Goal: Task Accomplishment & Management: Manage account settings

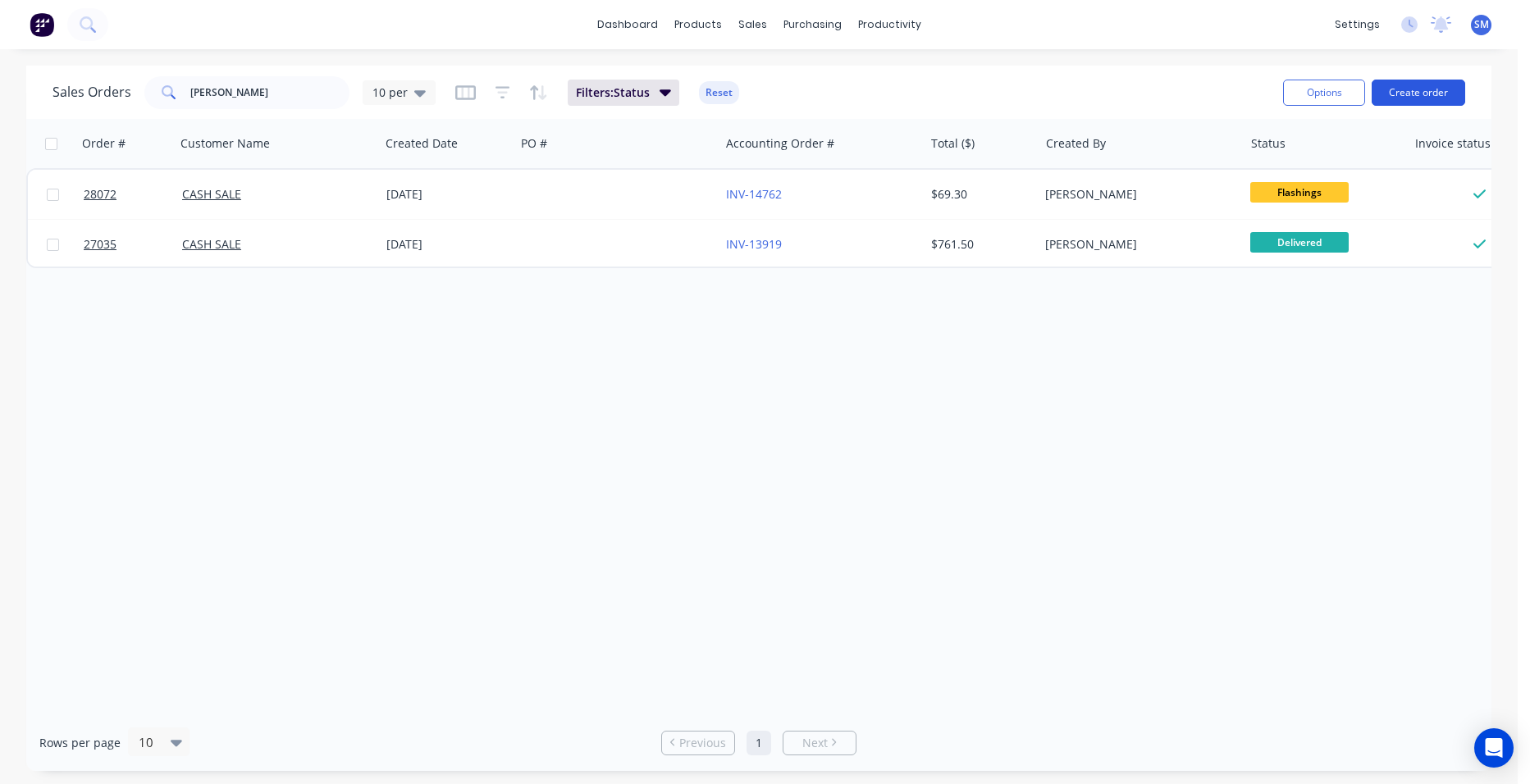
click at [1419, 82] on button "Create order" at bounding box center [1418, 92] width 93 height 26
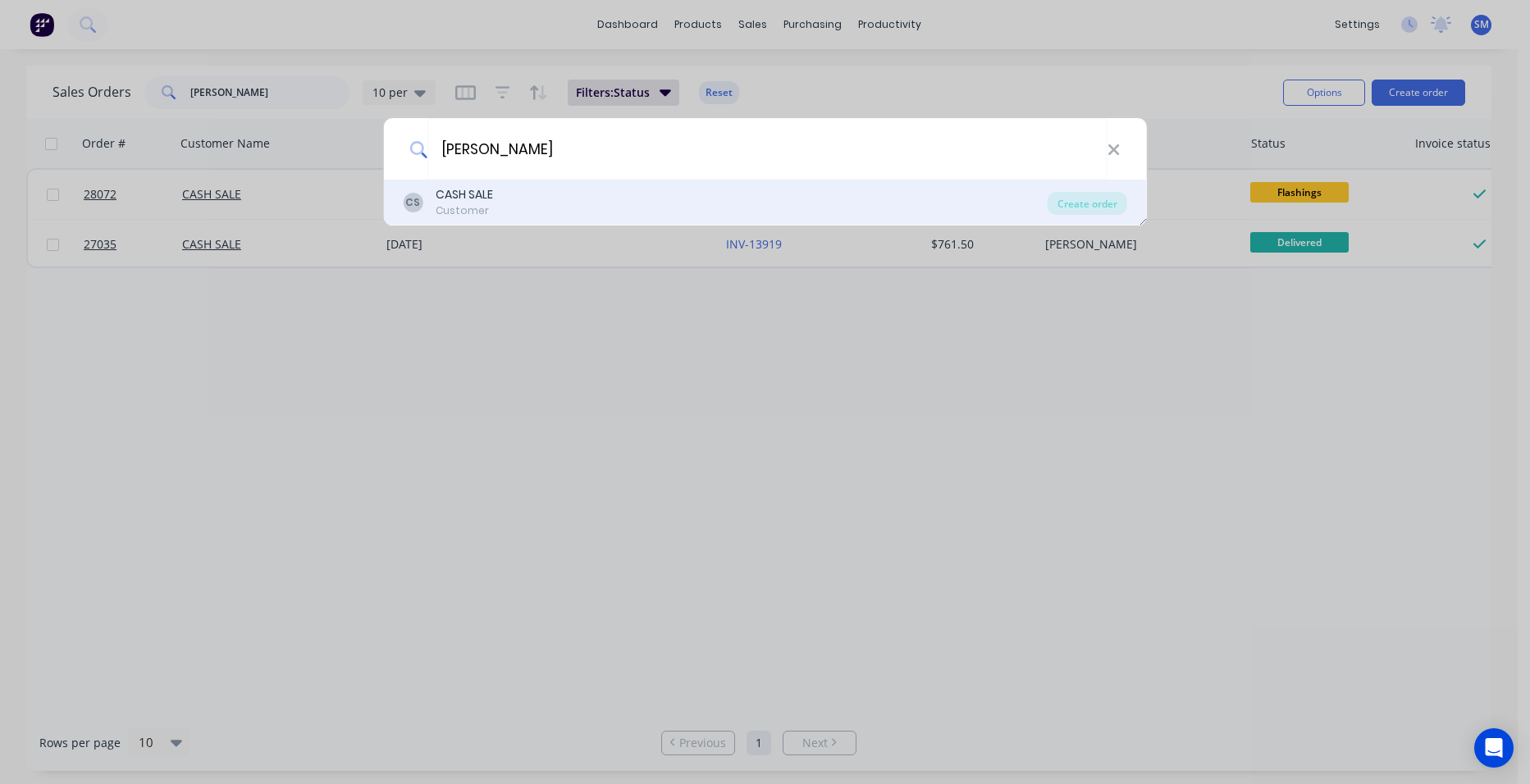
type input "[PERSON_NAME]"
click at [476, 196] on div "CASH SALE" at bounding box center [464, 195] width 57 height 17
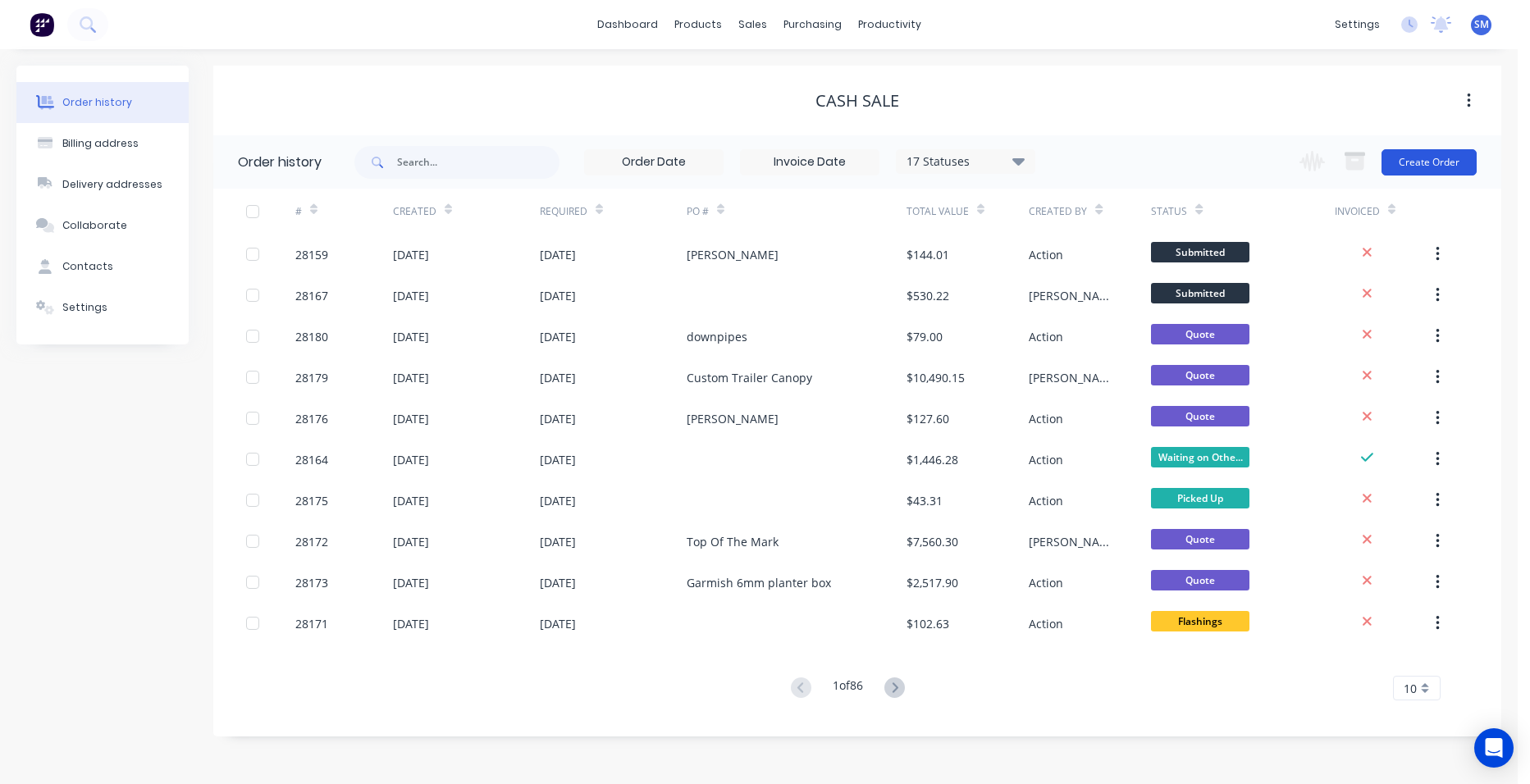
click at [1417, 160] on button "Create Order" at bounding box center [1429, 162] width 95 height 26
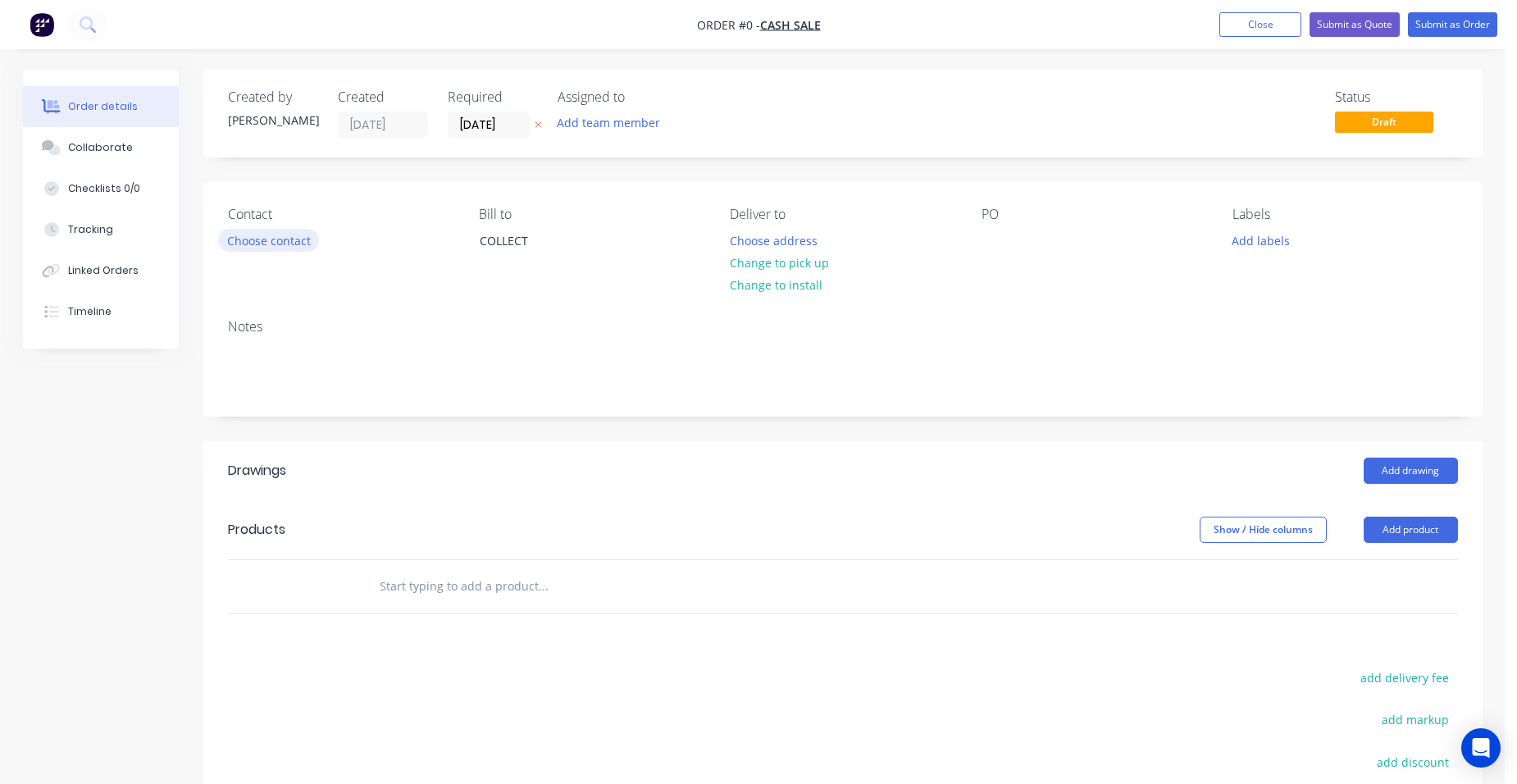
click at [297, 231] on button "Choose contact" at bounding box center [268, 239] width 101 height 22
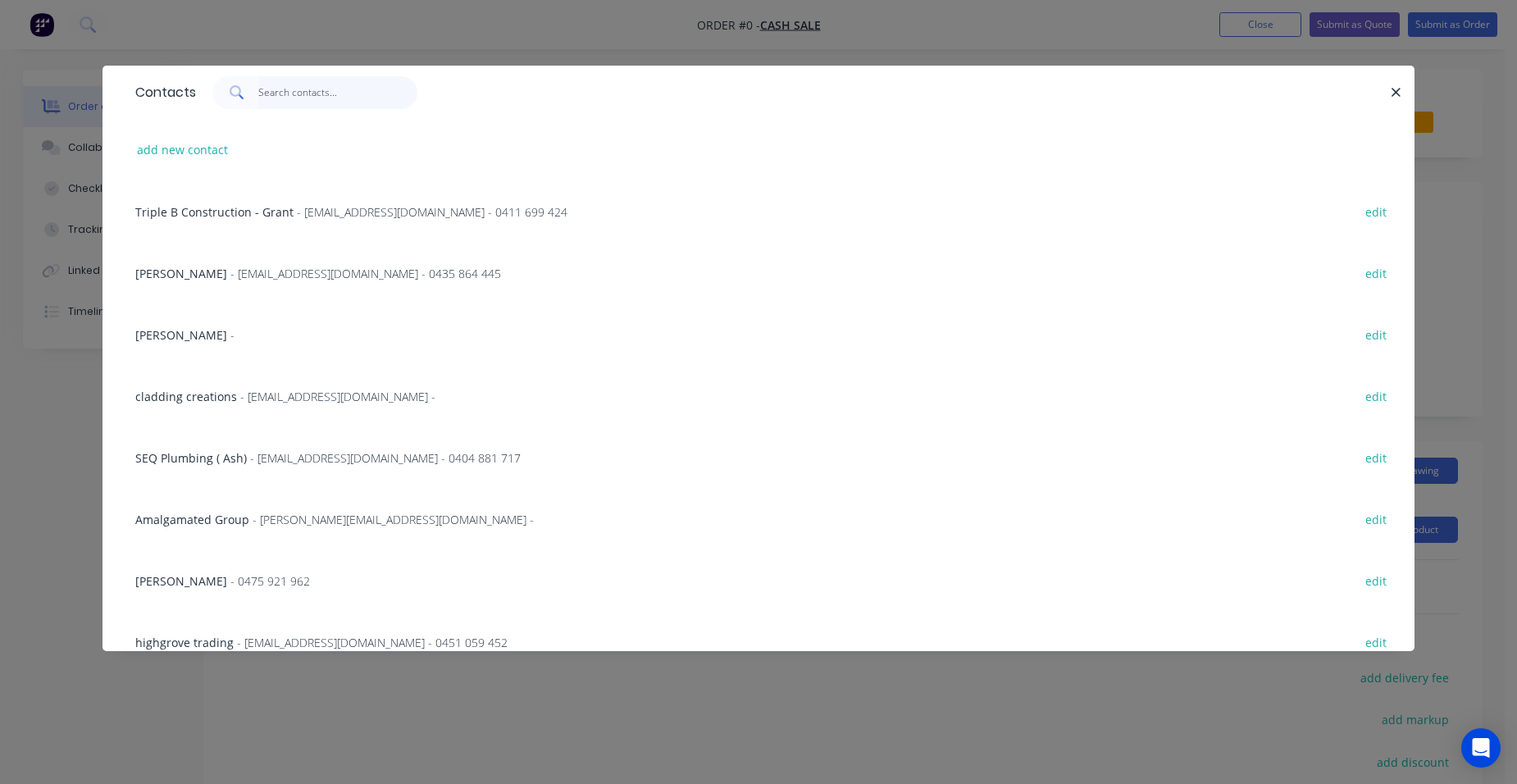
click at [302, 101] on input "text" at bounding box center [338, 92] width 160 height 33
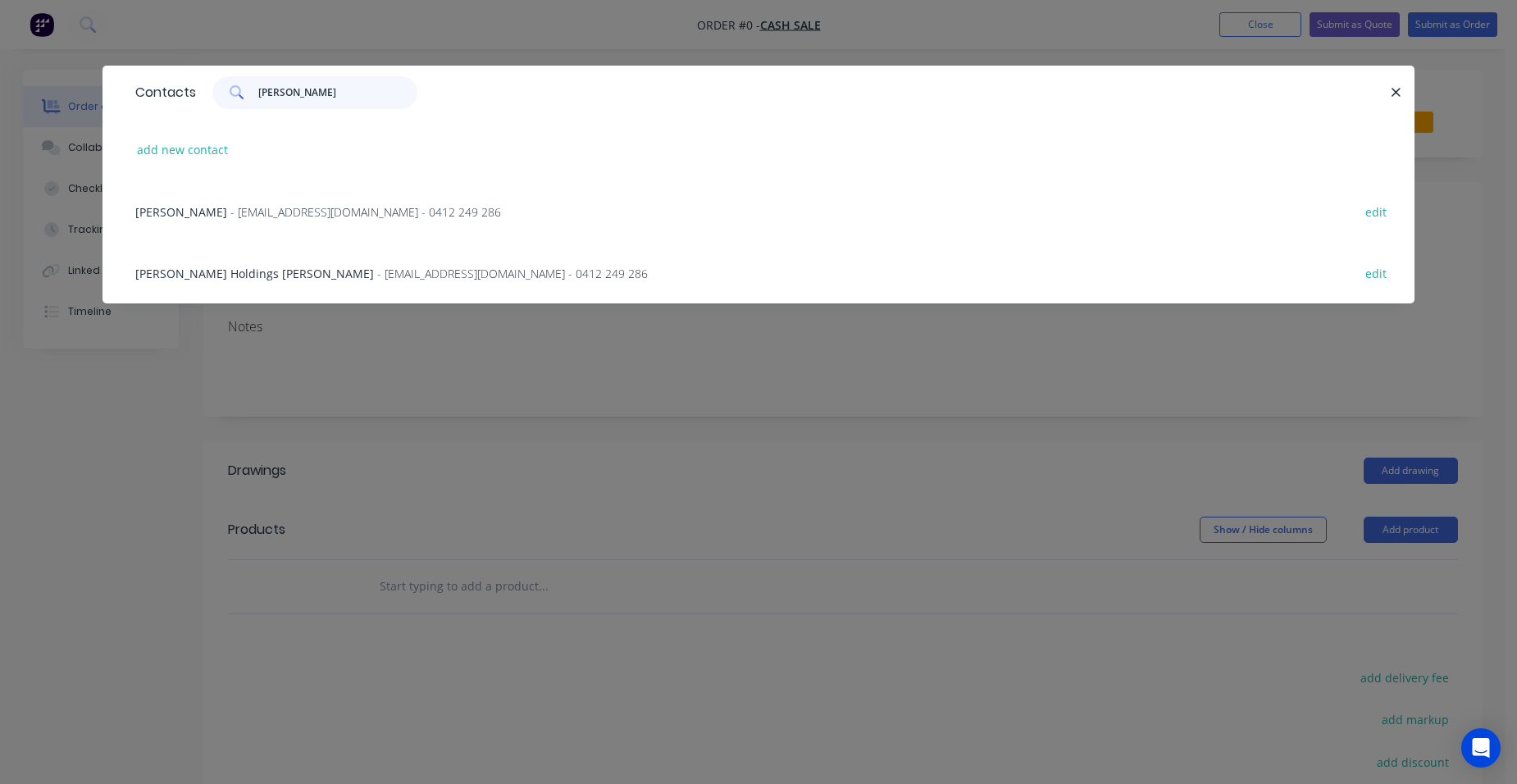
type input "[PERSON_NAME]"
click at [377, 279] on span "- [EMAIL_ADDRESS][DOMAIN_NAME] - 0412 249 286" at bounding box center [512, 273] width 270 height 16
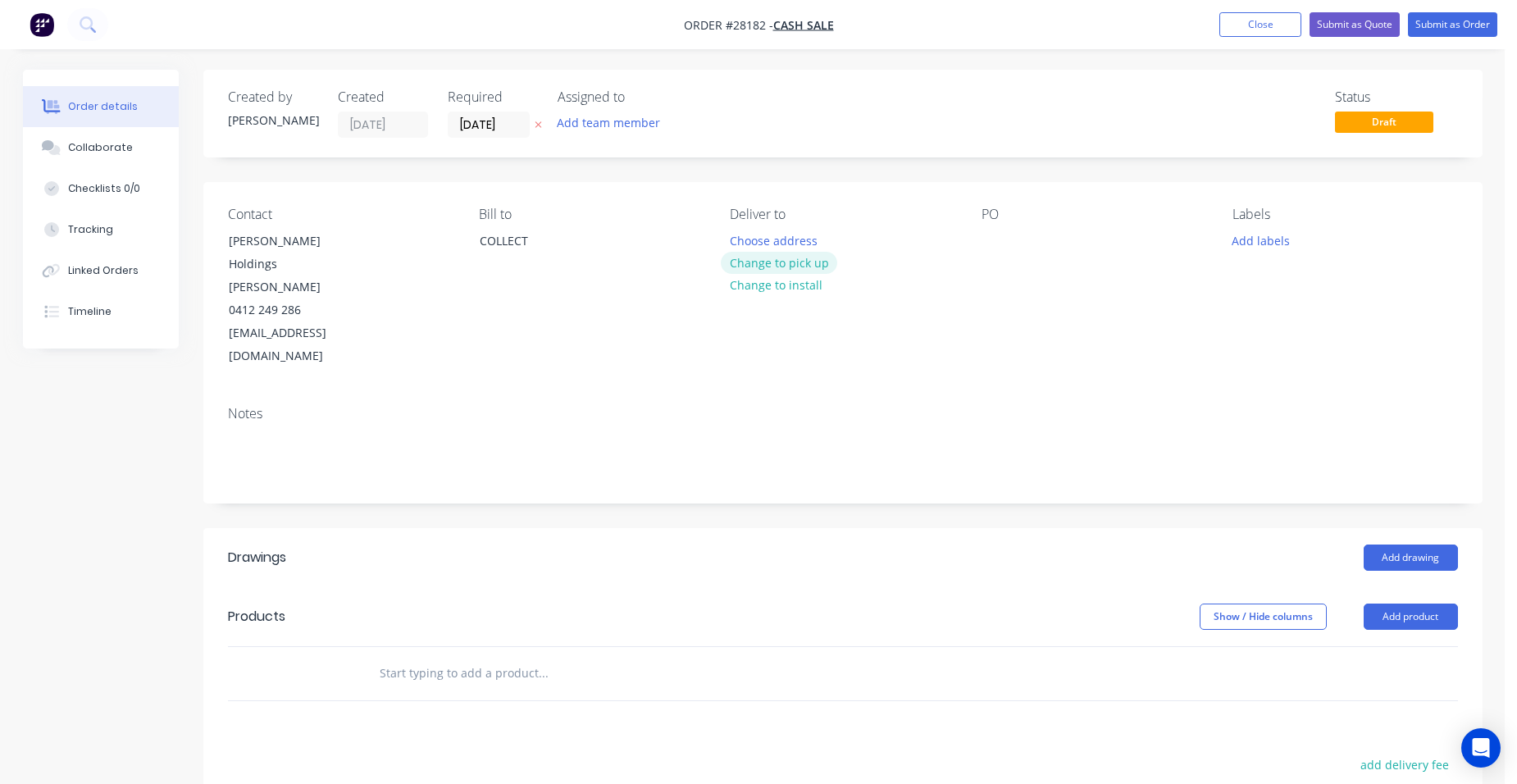
click at [810, 258] on button "Change to pick up" at bounding box center [779, 262] width 117 height 22
click at [481, 119] on input "[DATE]" at bounding box center [489, 124] width 81 height 24
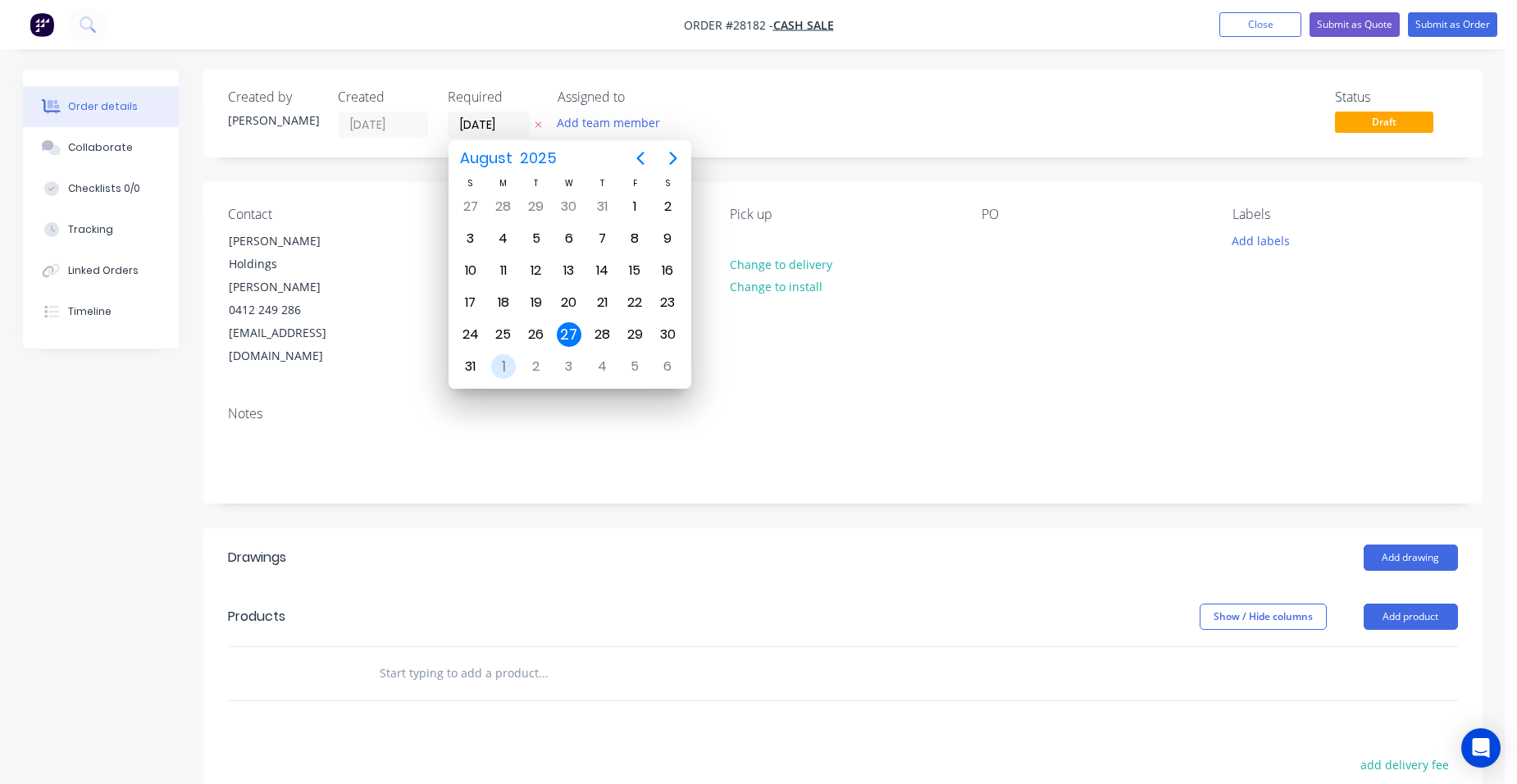
click at [498, 359] on div "1" at bounding box center [502, 365] width 24 height 24
type input "[DATE]"
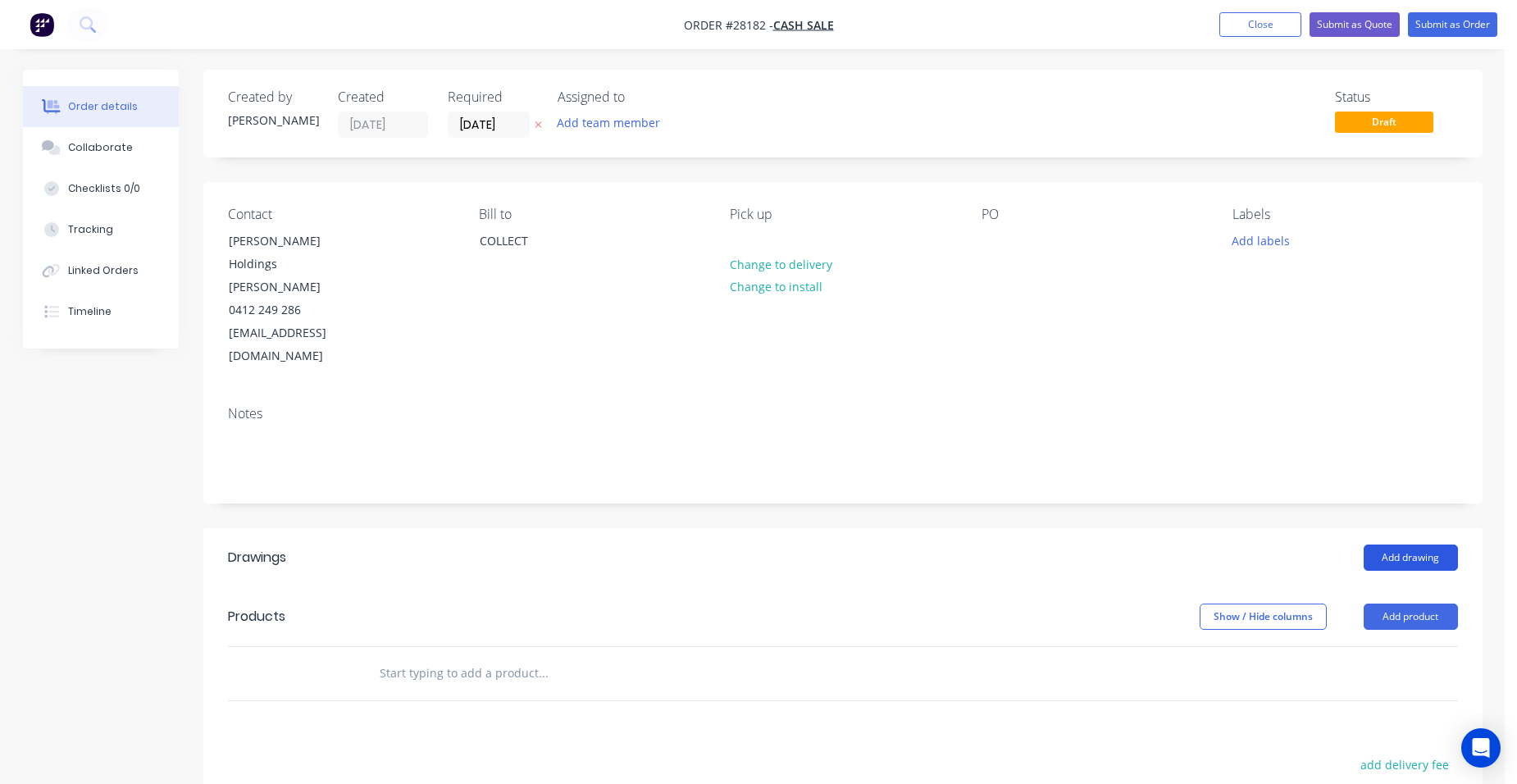
click at [1398, 544] on button "Add drawing" at bounding box center [1410, 557] width 94 height 26
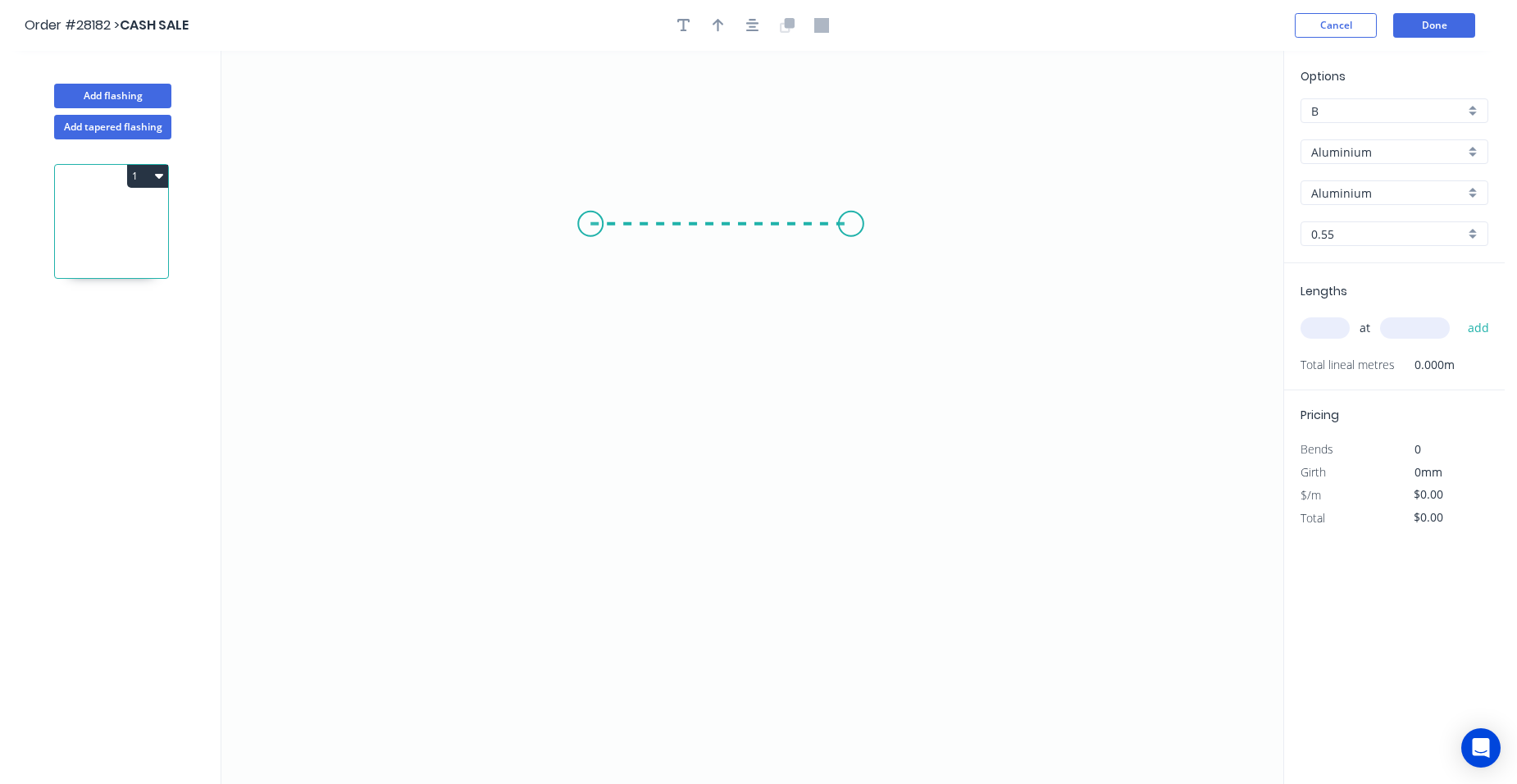
drag, startPoint x: 590, startPoint y: 223, endPoint x: 870, endPoint y: 320, distance: 296.3
click at [852, 219] on icon "0" at bounding box center [752, 417] width 1062 height 733
click at [861, 426] on icon "0 ?" at bounding box center [752, 417] width 1062 height 733
click at [861, 426] on circle at bounding box center [851, 426] width 24 height 24
click at [880, 315] on rect at bounding box center [877, 319] width 33 height 23
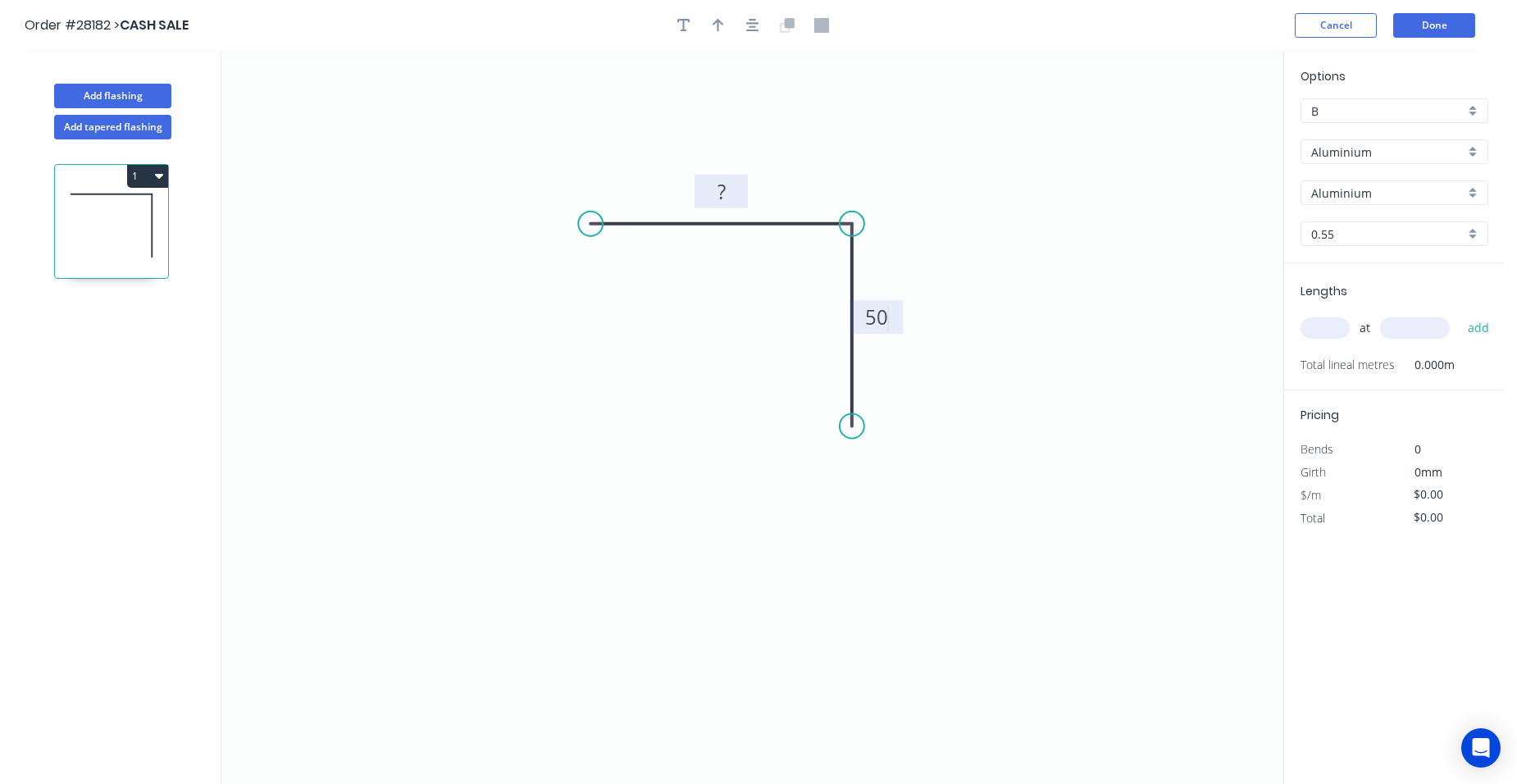
click at [725, 190] on tspan "?" at bounding box center [721, 191] width 8 height 27
click at [721, 38] on header "Order #28182 > CASH SALE Cancel Done" at bounding box center [752, 25] width 1504 height 51
type input "$1.00"
click at [721, 33] on button "button" at bounding box center [717, 24] width 24 height 24
drag, startPoint x: 1201, startPoint y: 127, endPoint x: 931, endPoint y: 213, distance: 283.4
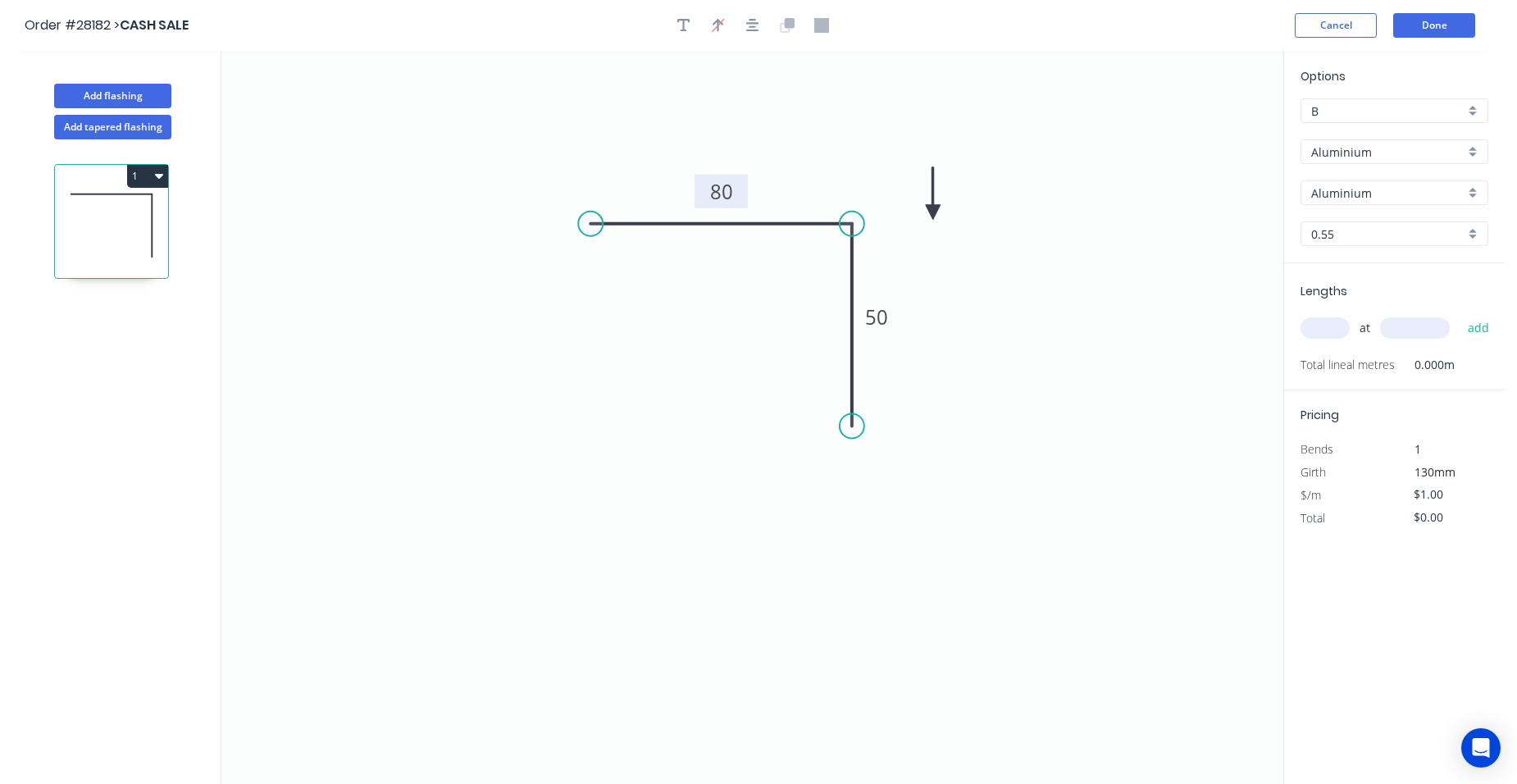
click at [931, 213] on icon at bounding box center [933, 193] width 15 height 52
click at [931, 213] on icon at bounding box center [931, 193] width 15 height 52
click at [931, 213] on icon at bounding box center [944, 199] width 48 height 48
drag, startPoint x: 931, startPoint y: 213, endPoint x: 952, endPoint y: 239, distance: 33.4
click at [952, 239] on icon at bounding box center [971, 239] width 52 height 15
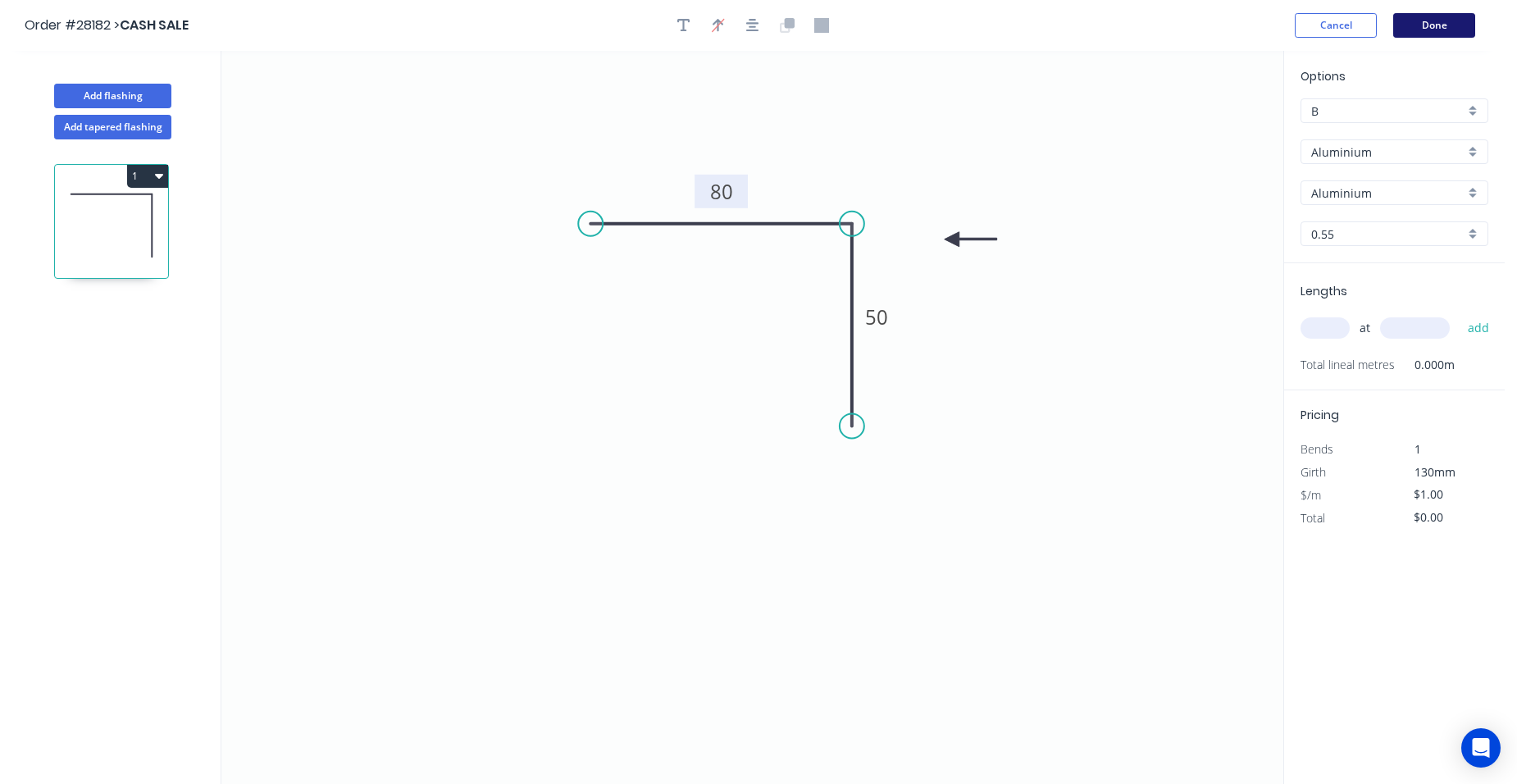
click at [1421, 27] on button "Done" at bounding box center [1433, 24] width 82 height 24
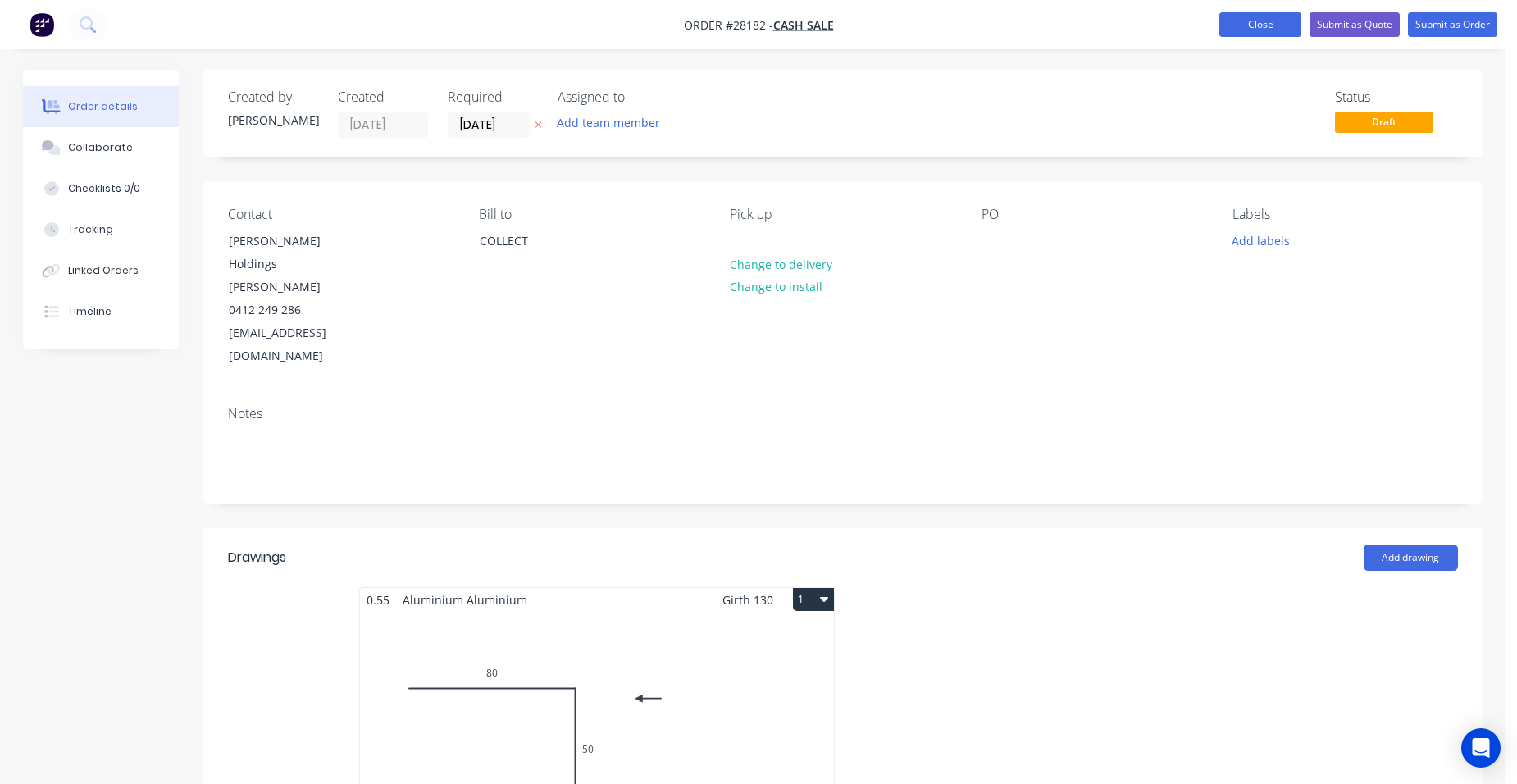
click at [1221, 23] on button "Close" at bounding box center [1260, 24] width 82 height 24
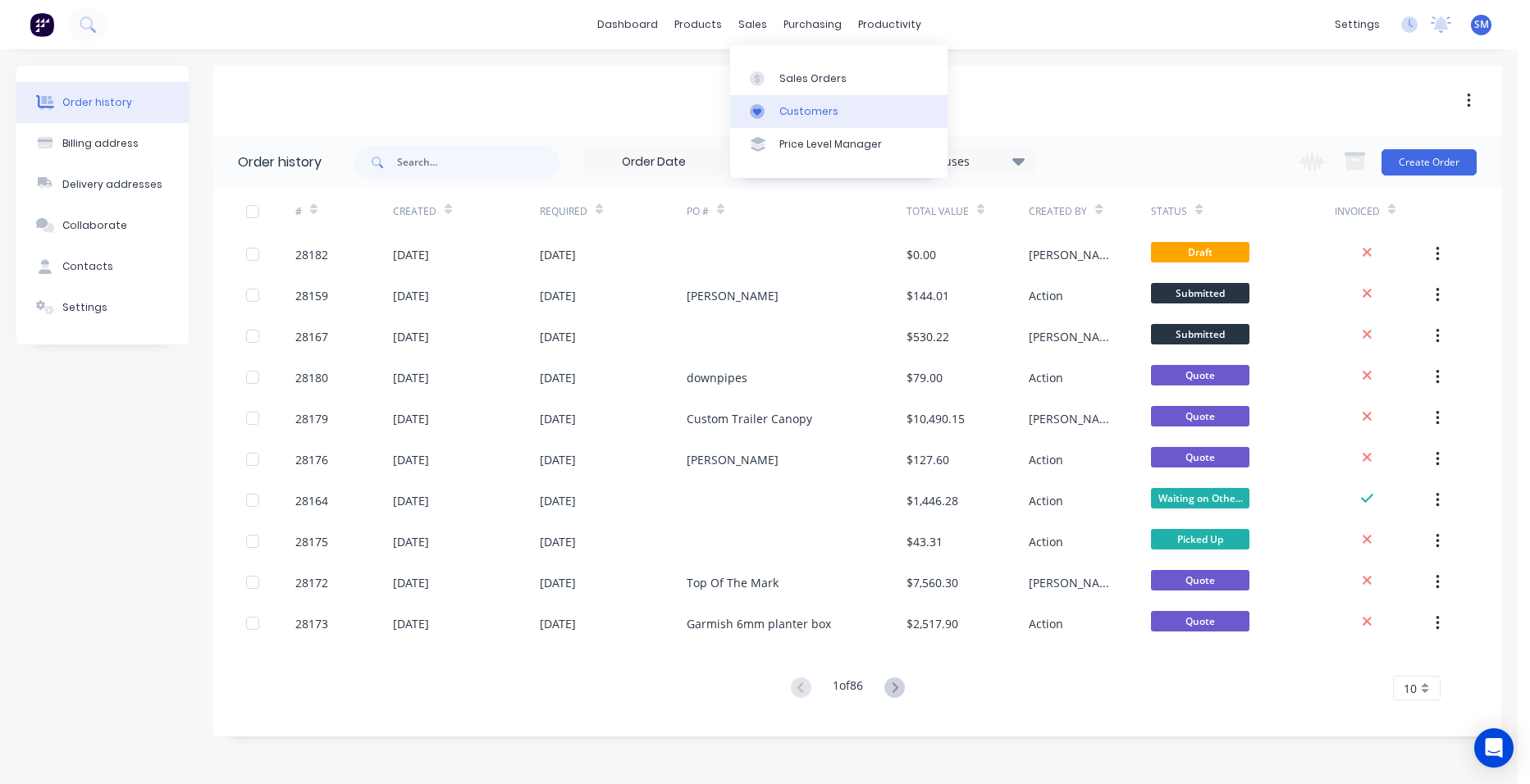
click at [784, 100] on link "Customers" at bounding box center [839, 112] width 218 height 33
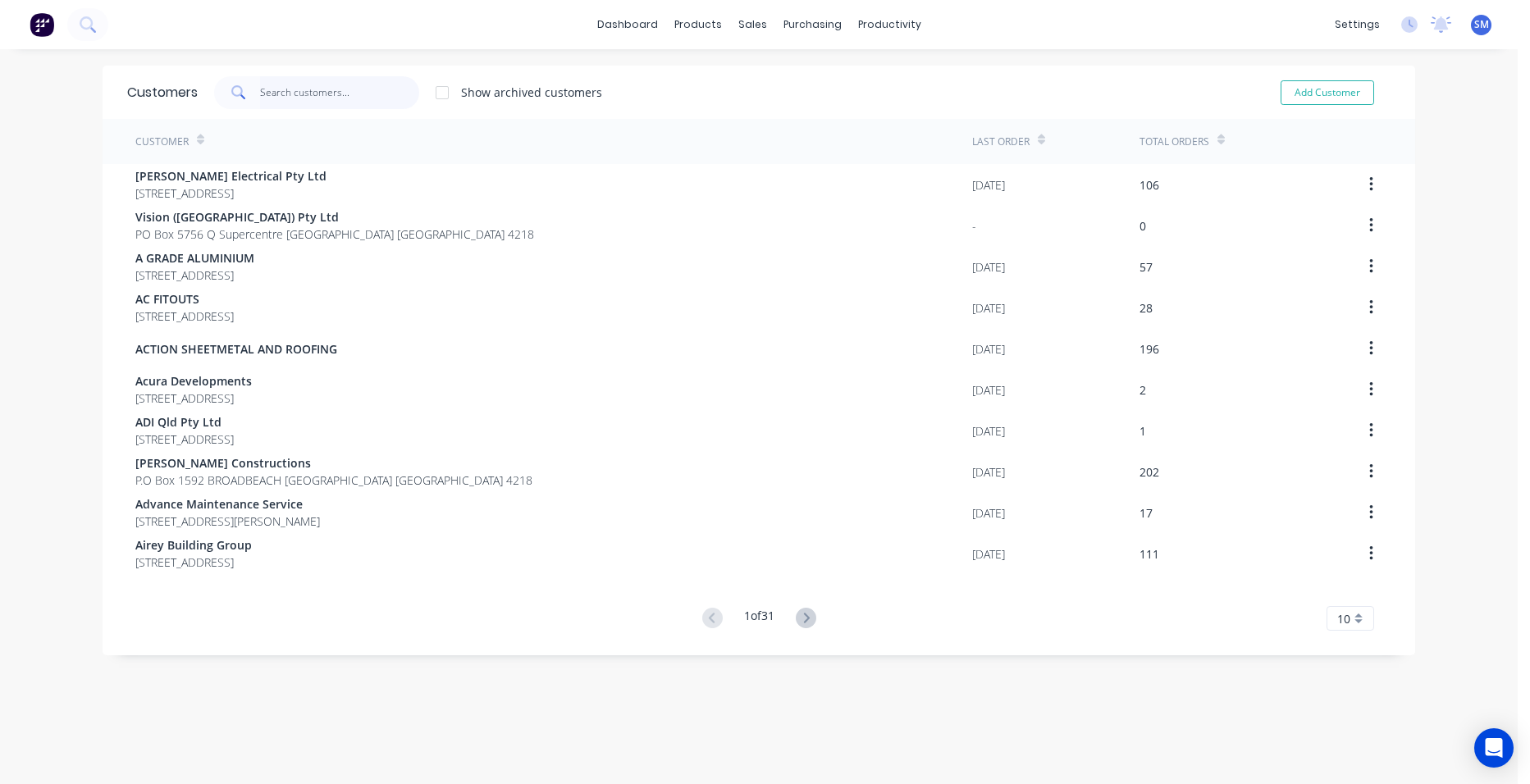
click at [330, 99] on input "text" at bounding box center [339, 92] width 160 height 33
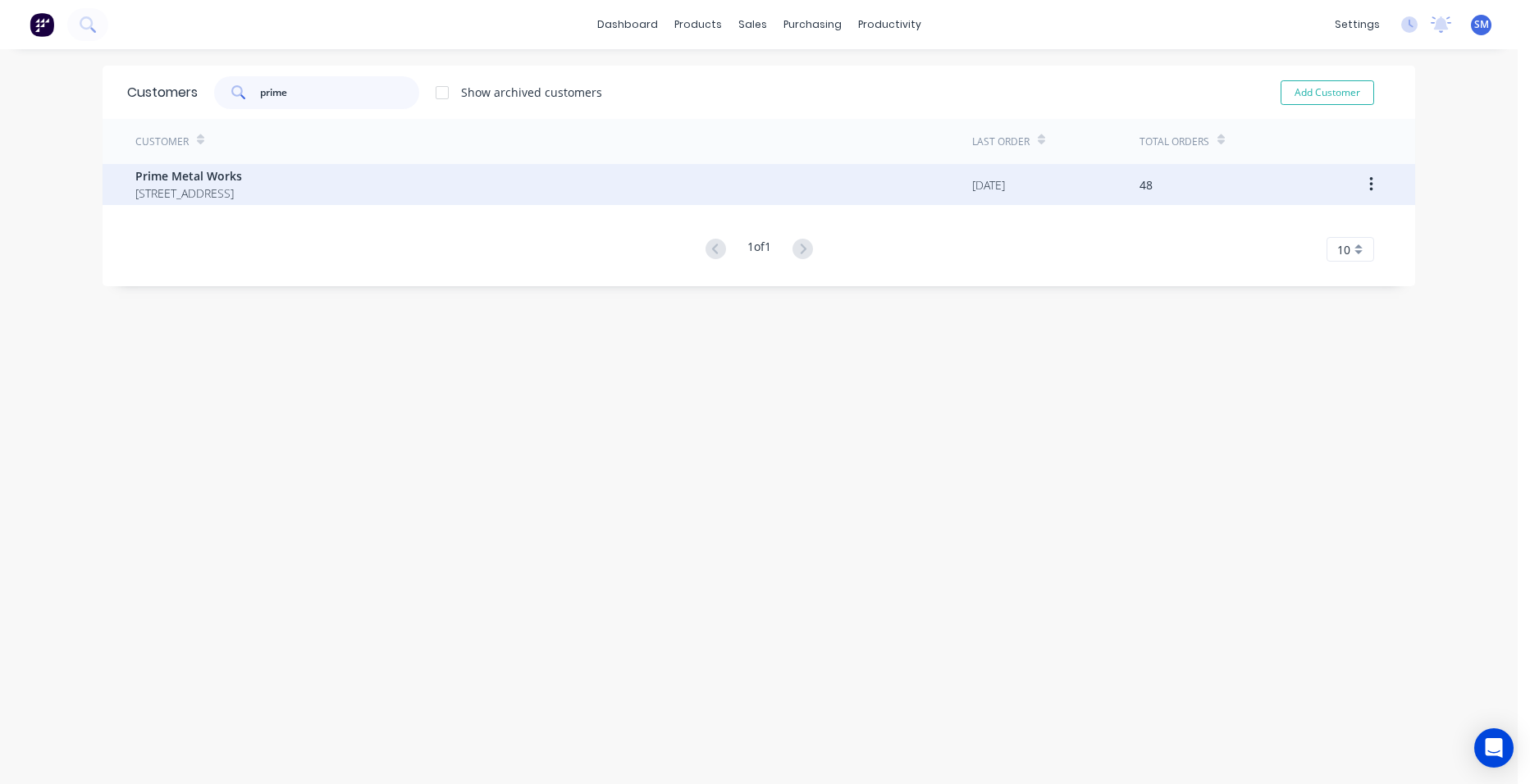
type input "prime"
click at [229, 190] on span "[STREET_ADDRESS]" at bounding box center [189, 193] width 107 height 17
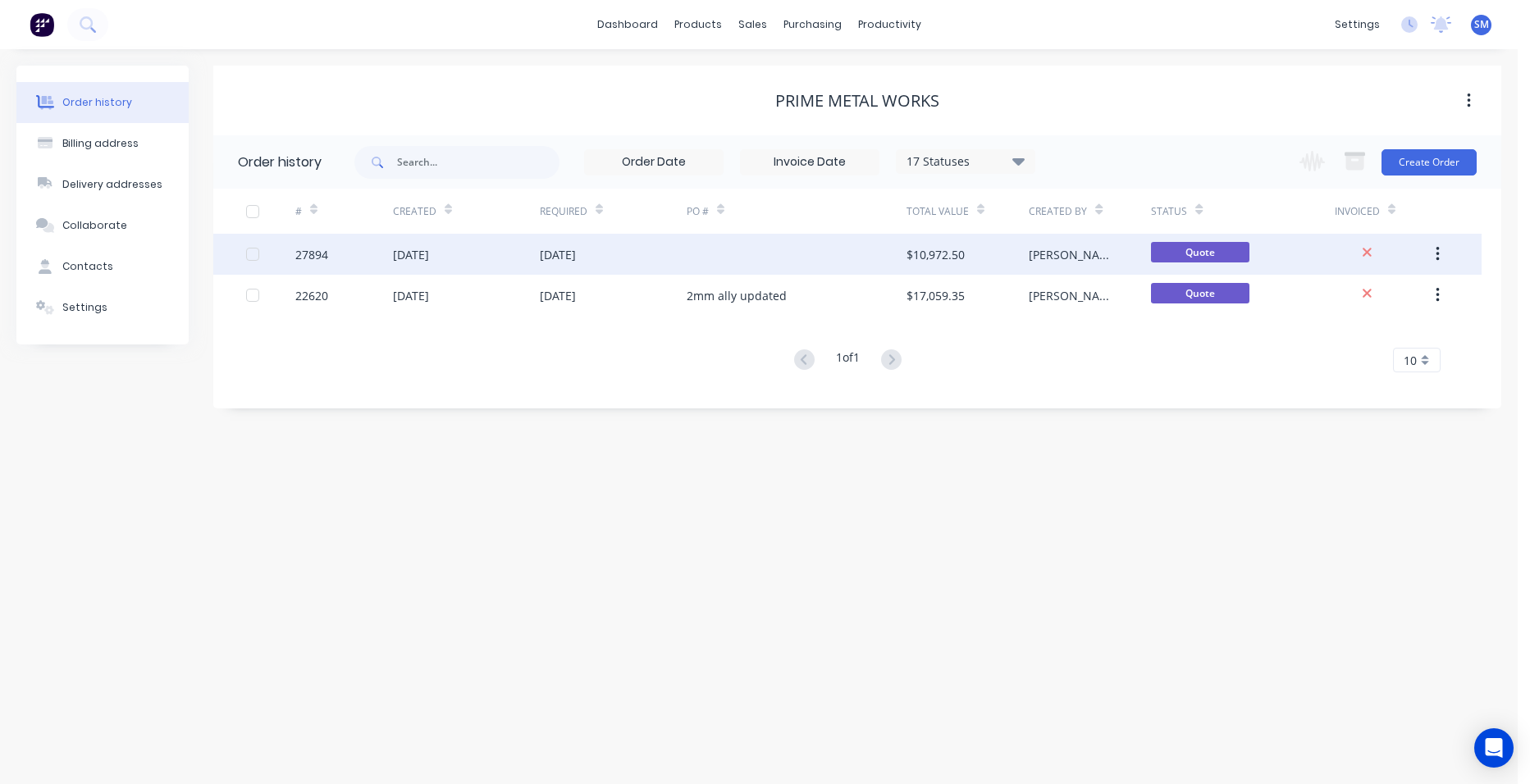
click at [749, 243] on div at bounding box center [796, 254] width 220 height 41
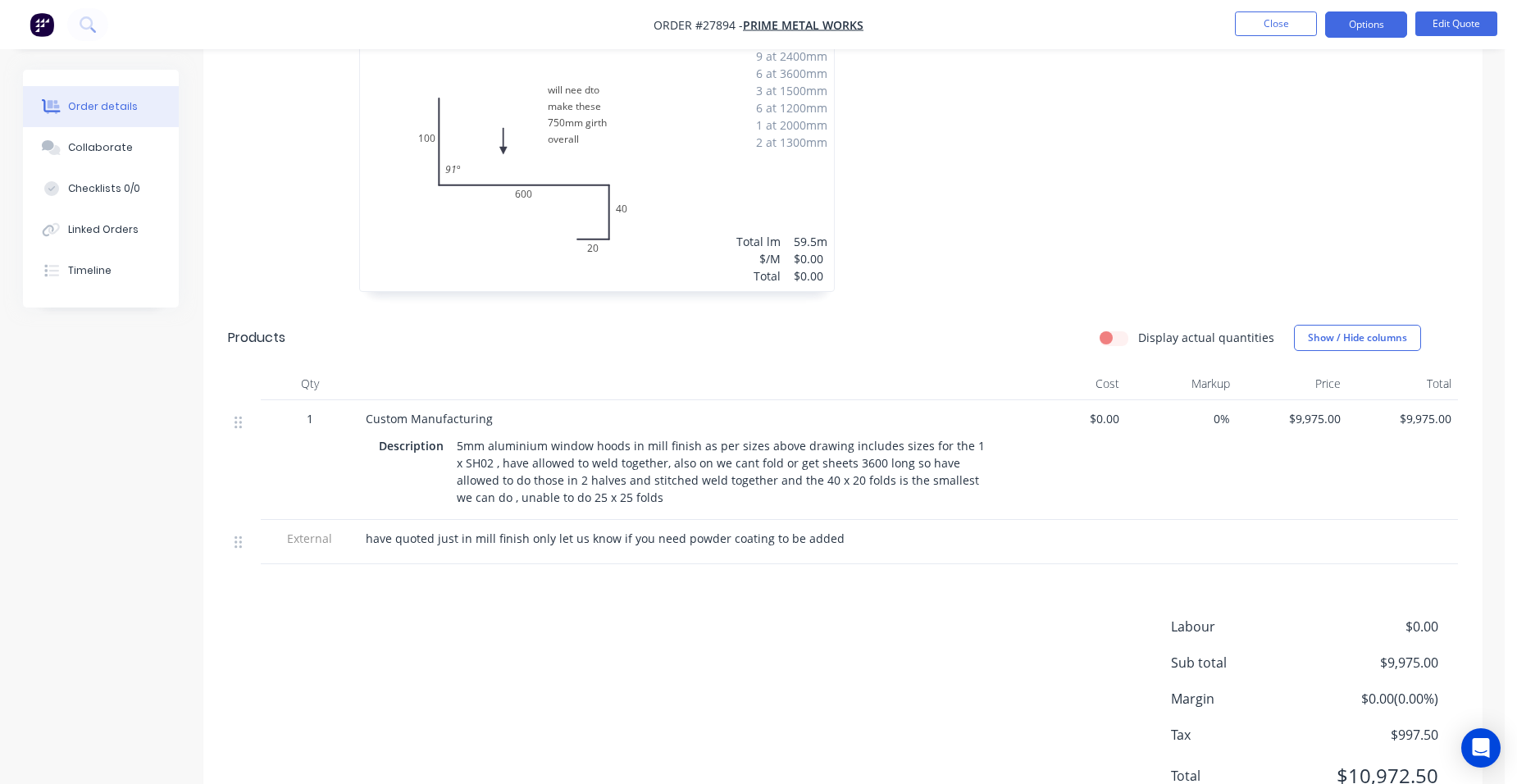
scroll to position [327, 0]
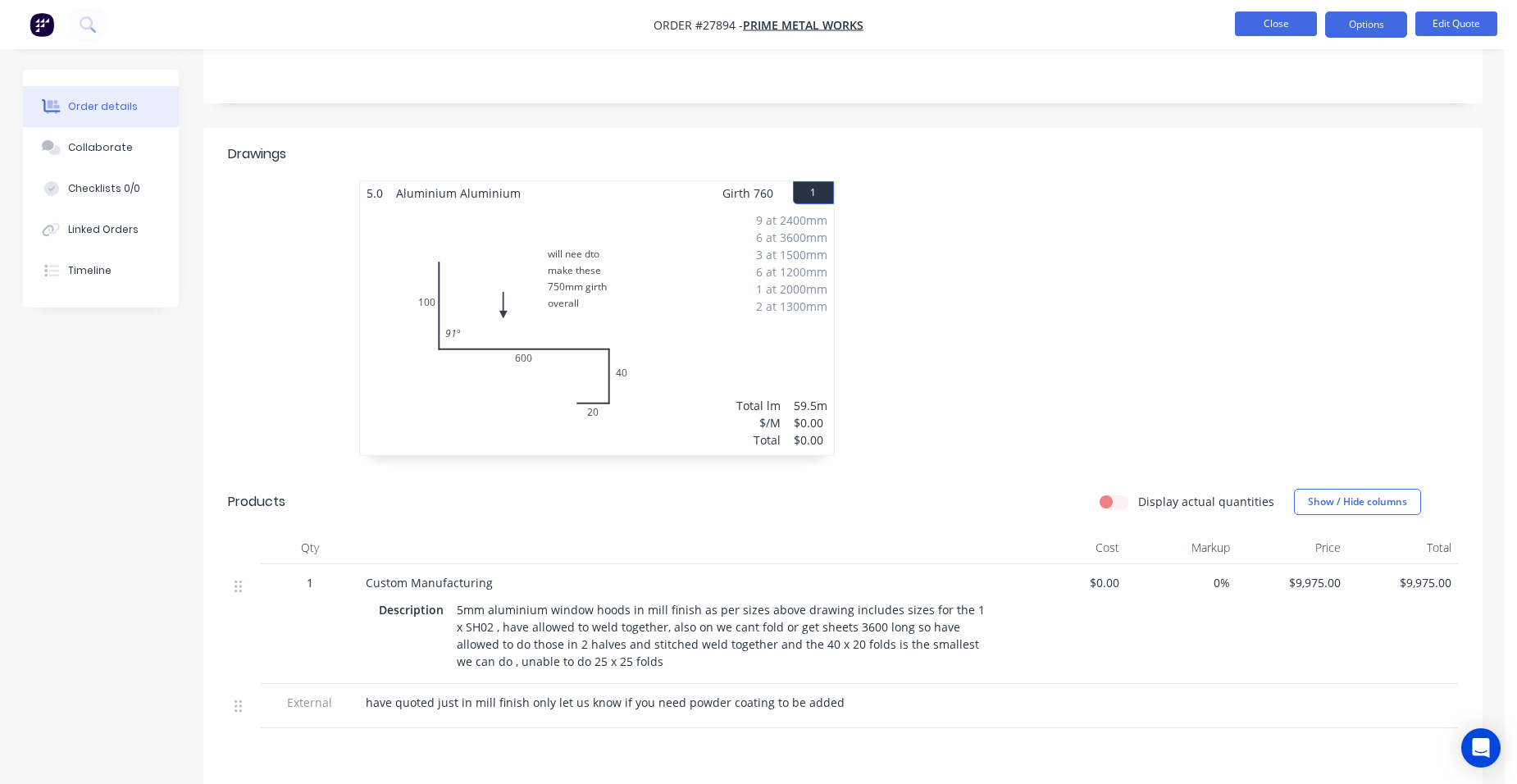
click at [1255, 21] on button "Close" at bounding box center [1276, 23] width 82 height 24
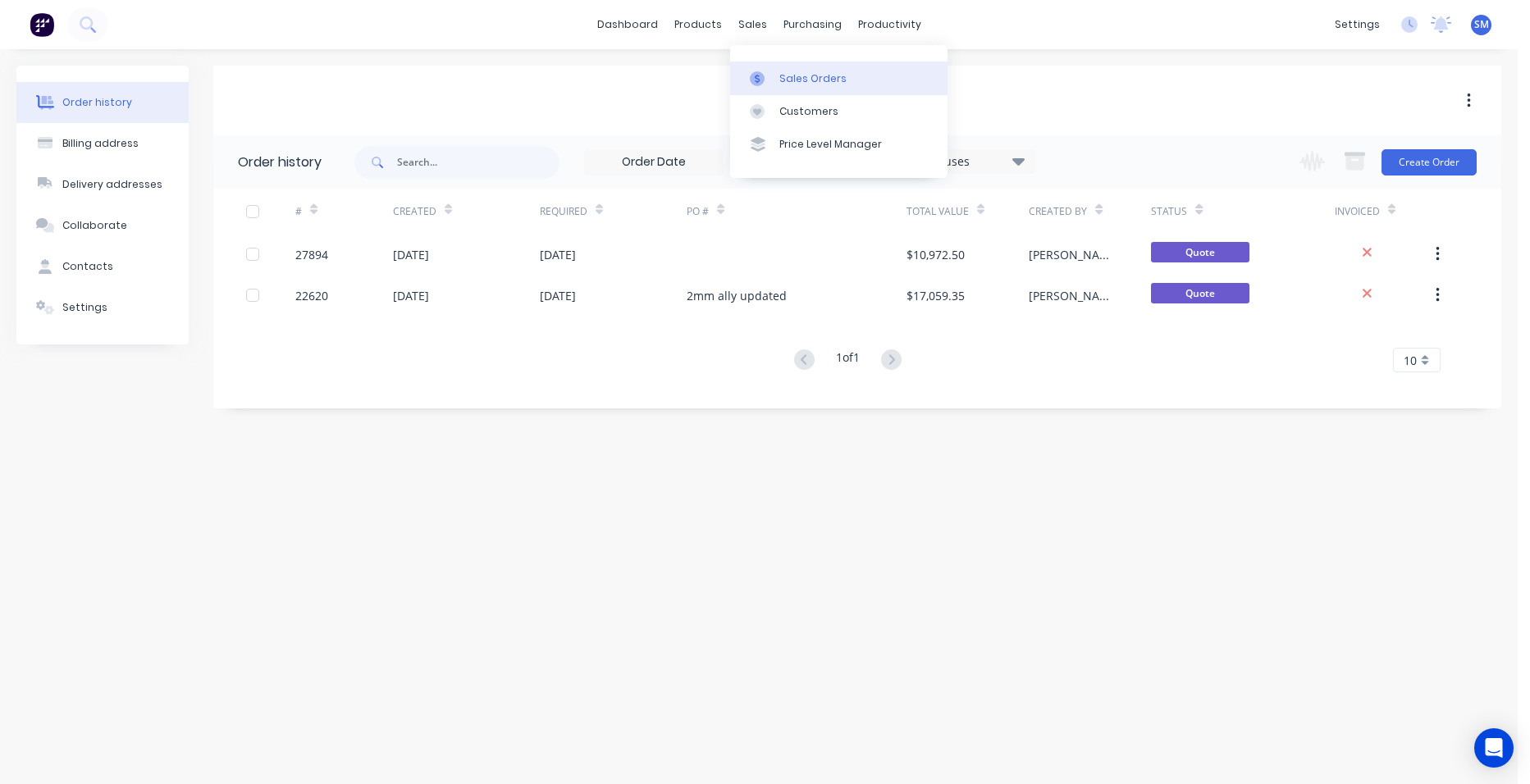
click at [789, 75] on div "Sales Orders" at bounding box center [813, 78] width 67 height 15
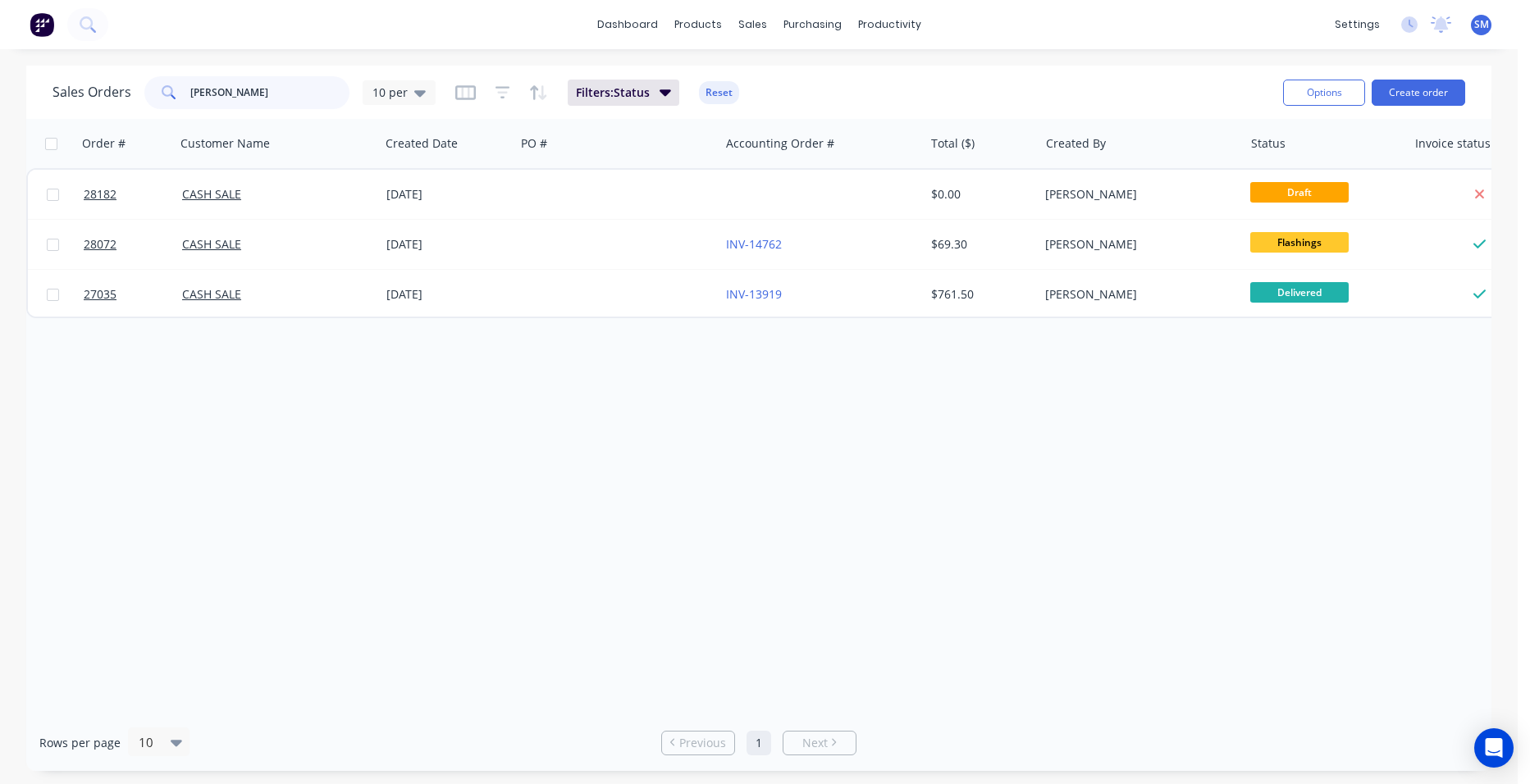
drag, startPoint x: 165, startPoint y: 95, endPoint x: 139, endPoint y: 91, distance: 26.3
click at [139, 91] on div "Sales Orders [PERSON_NAME] 10 per" at bounding box center [244, 92] width 383 height 33
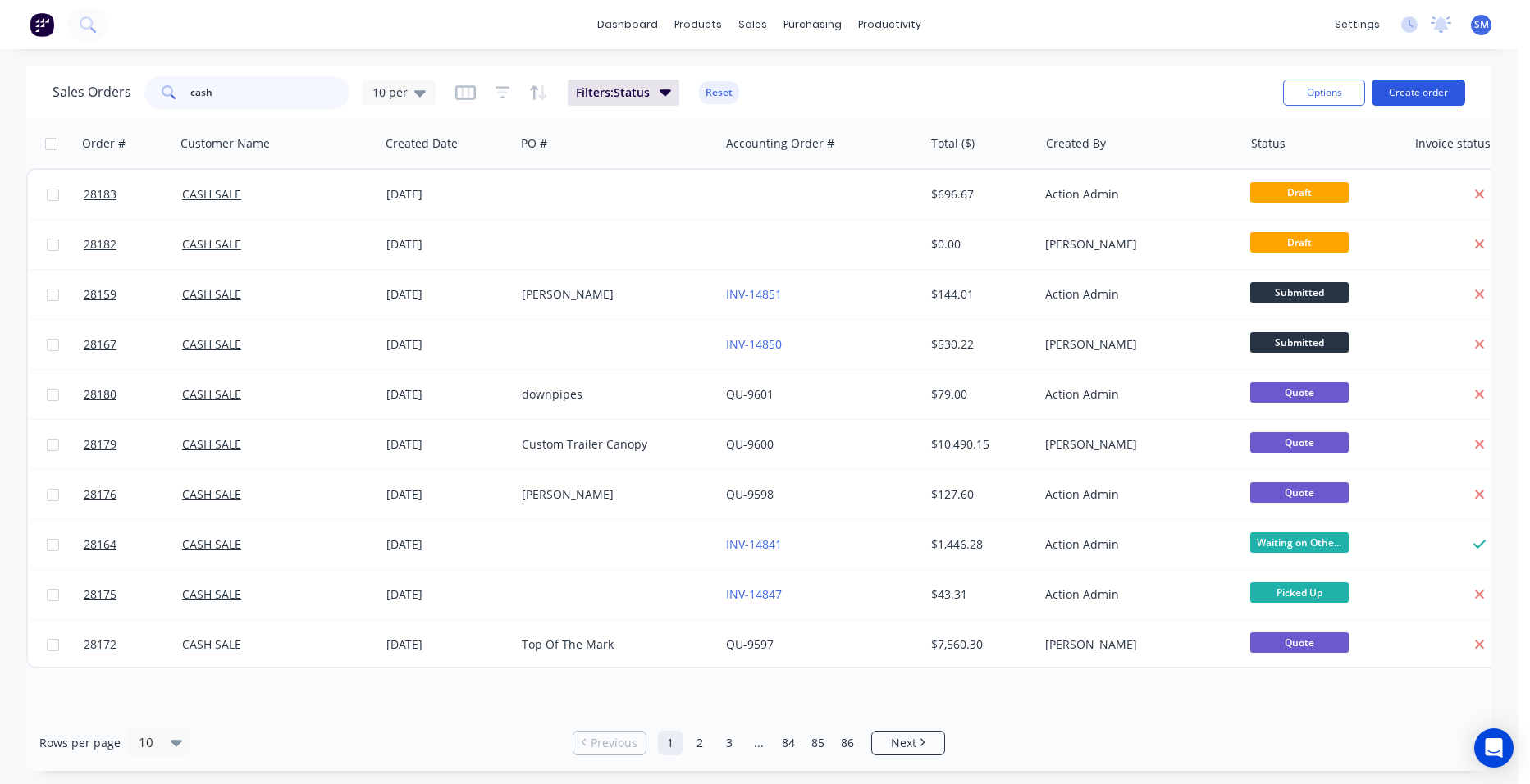
type input "cash"
click at [1425, 96] on button "Create order" at bounding box center [1418, 92] width 93 height 26
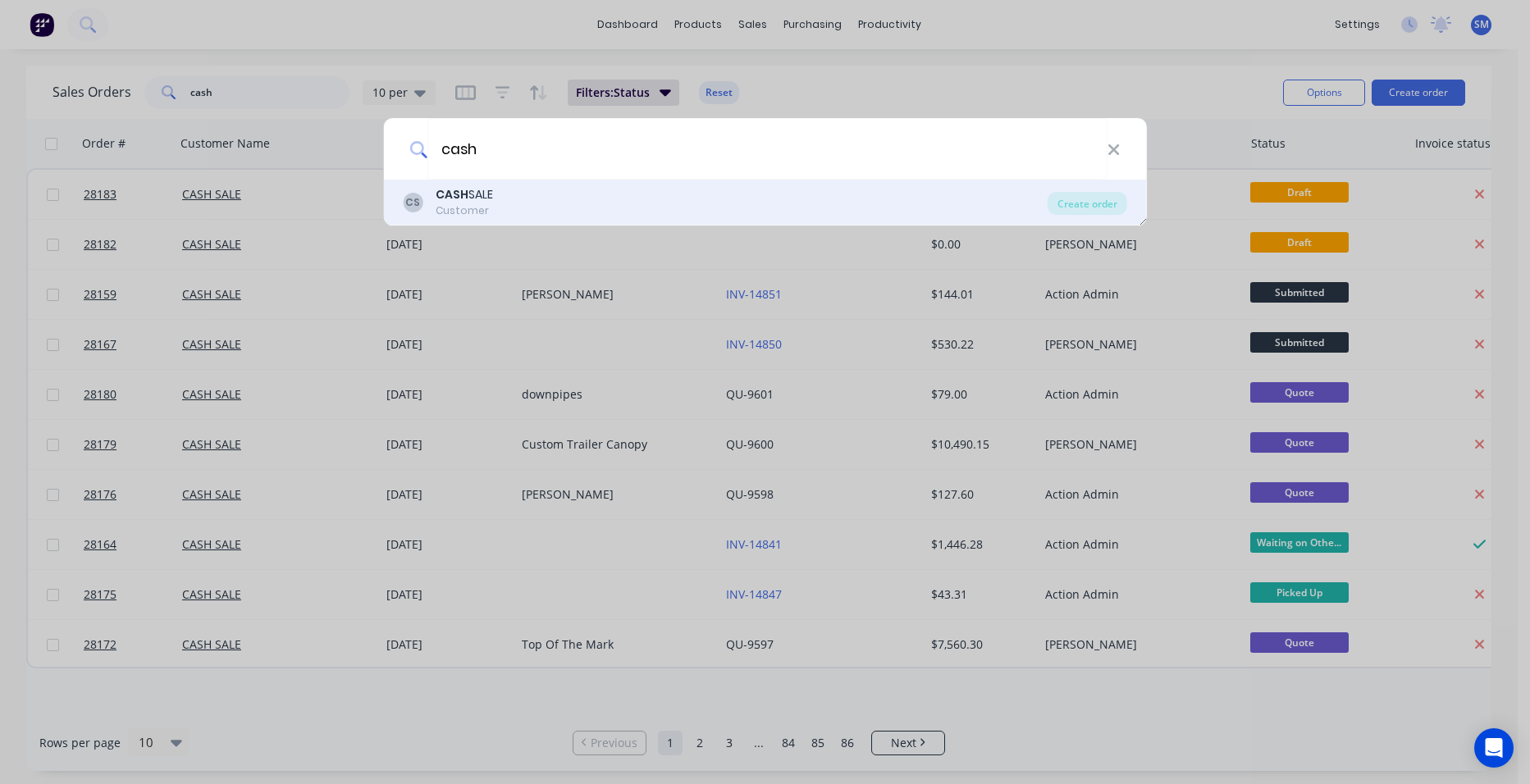
type input "cash"
click at [450, 196] on b "CASH" at bounding box center [452, 194] width 33 height 17
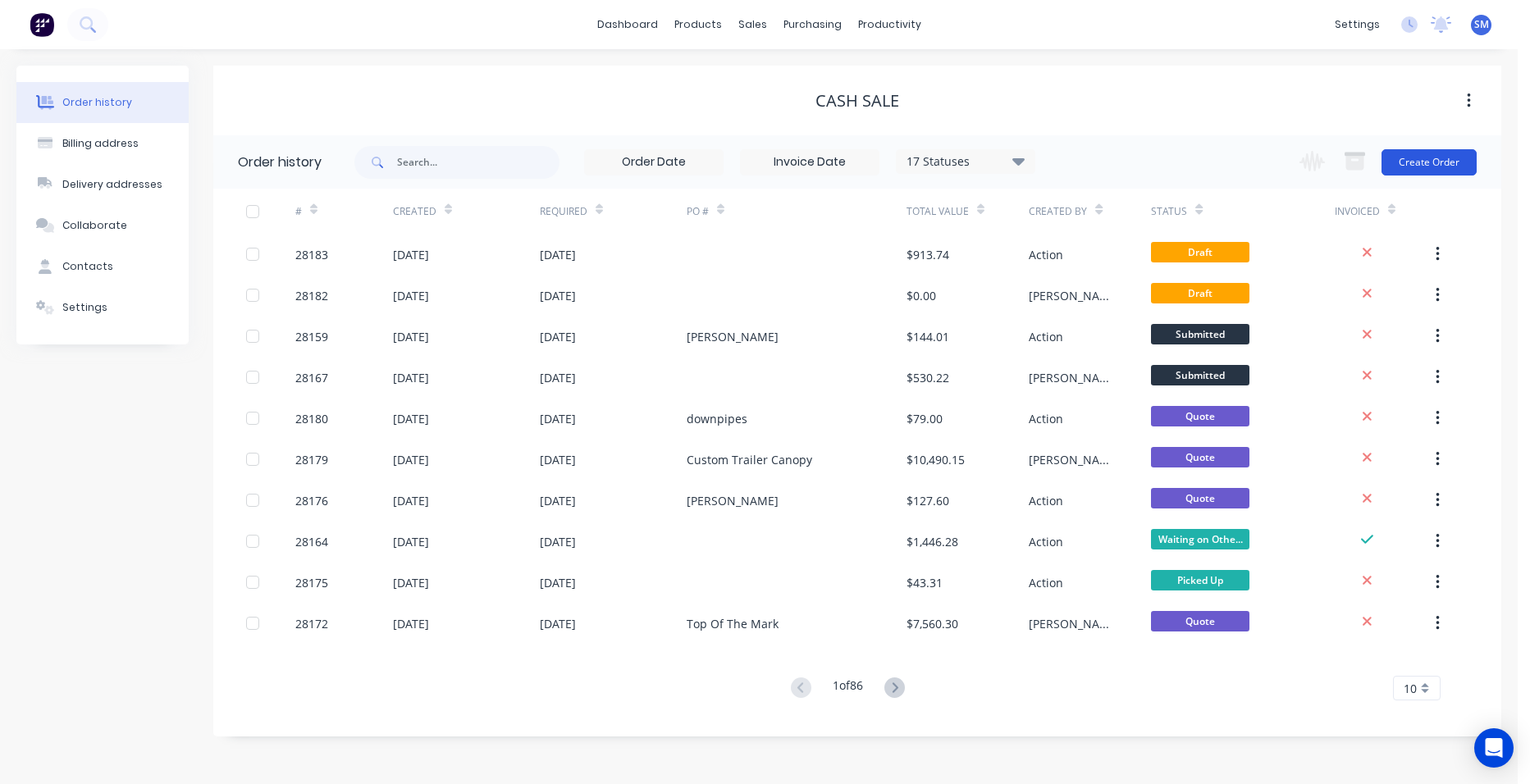
click at [1421, 160] on button "Create Order" at bounding box center [1429, 162] width 95 height 26
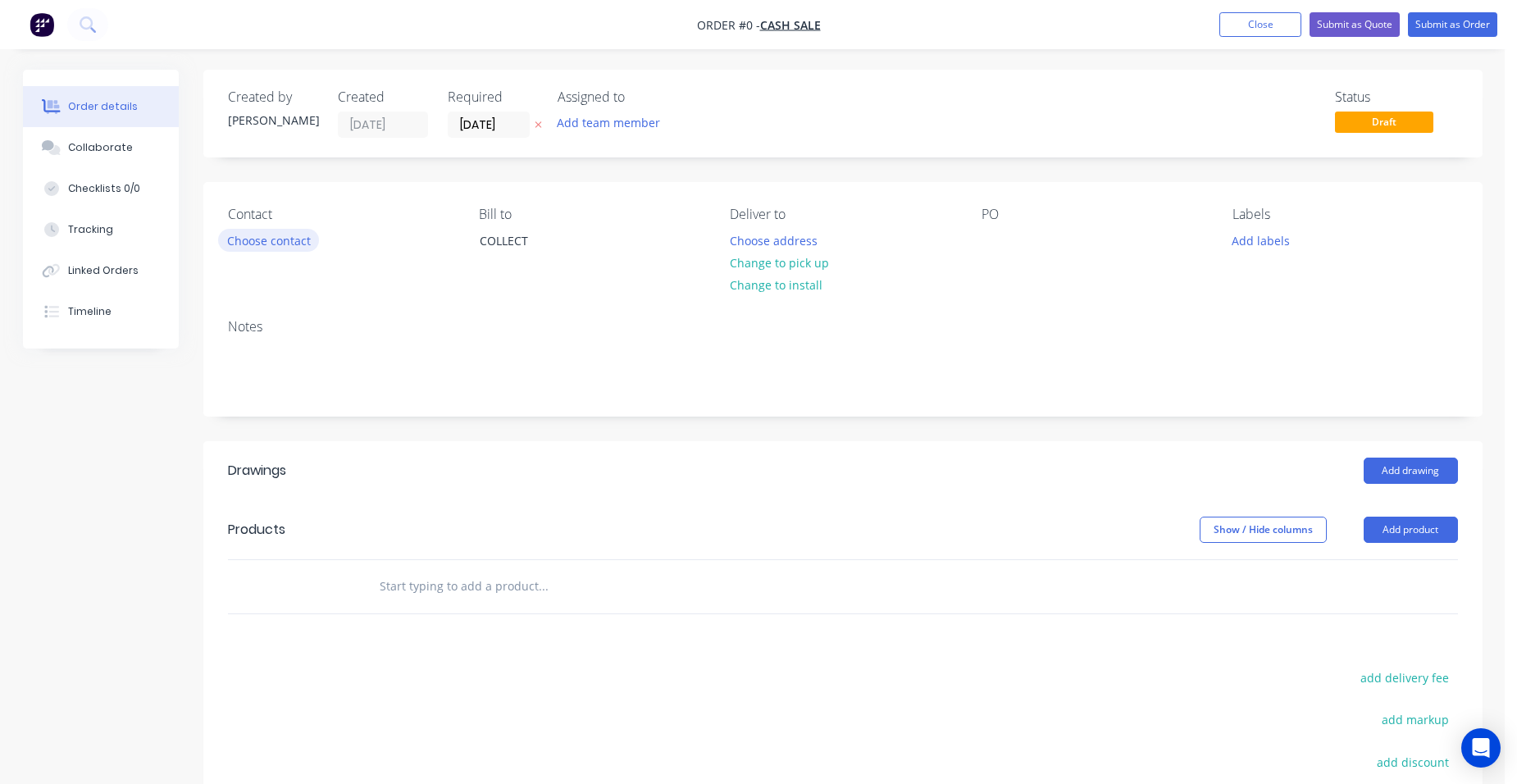
click at [312, 239] on button "Choose contact" at bounding box center [268, 239] width 101 height 22
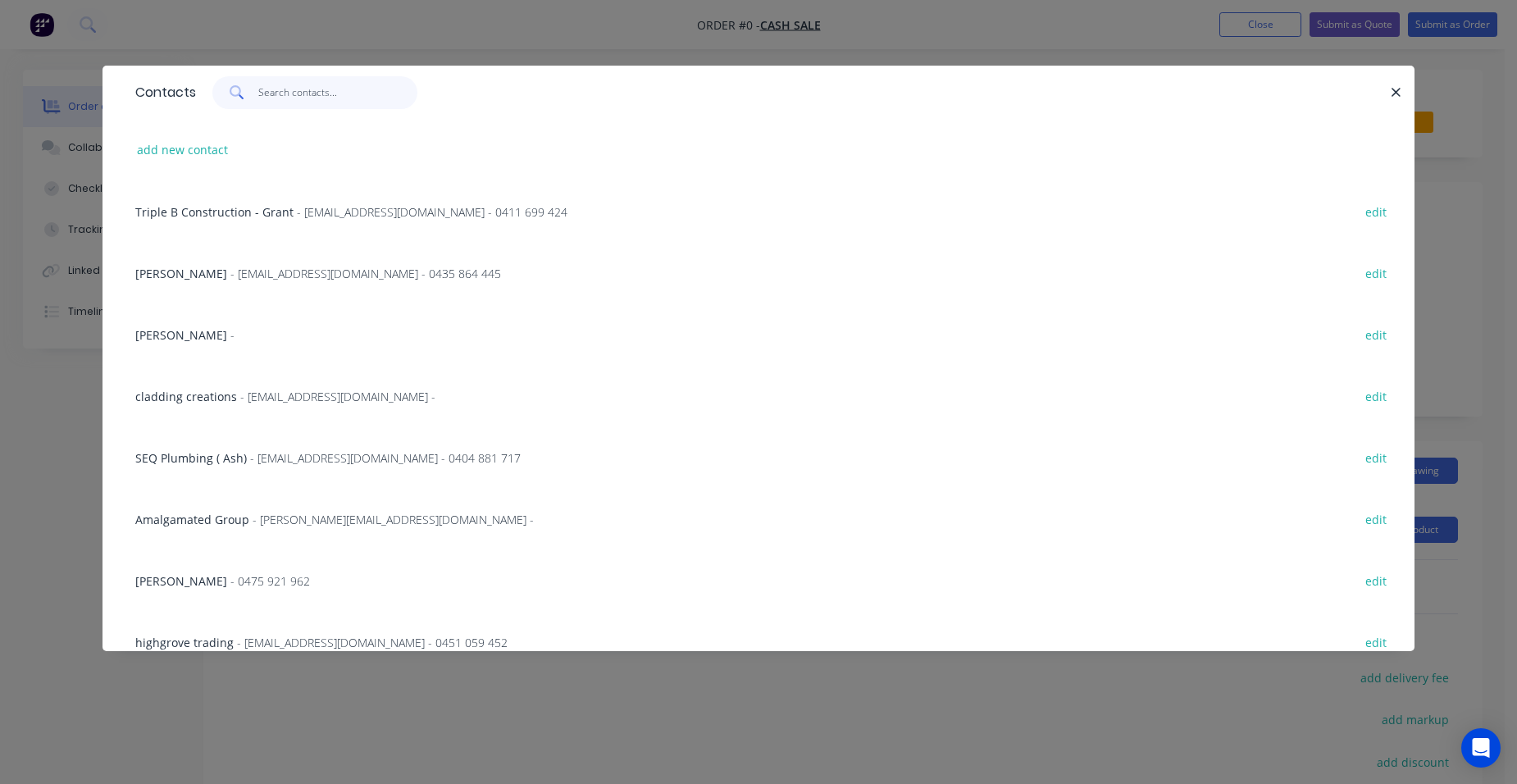
click at [305, 97] on input "text" at bounding box center [338, 92] width 160 height 33
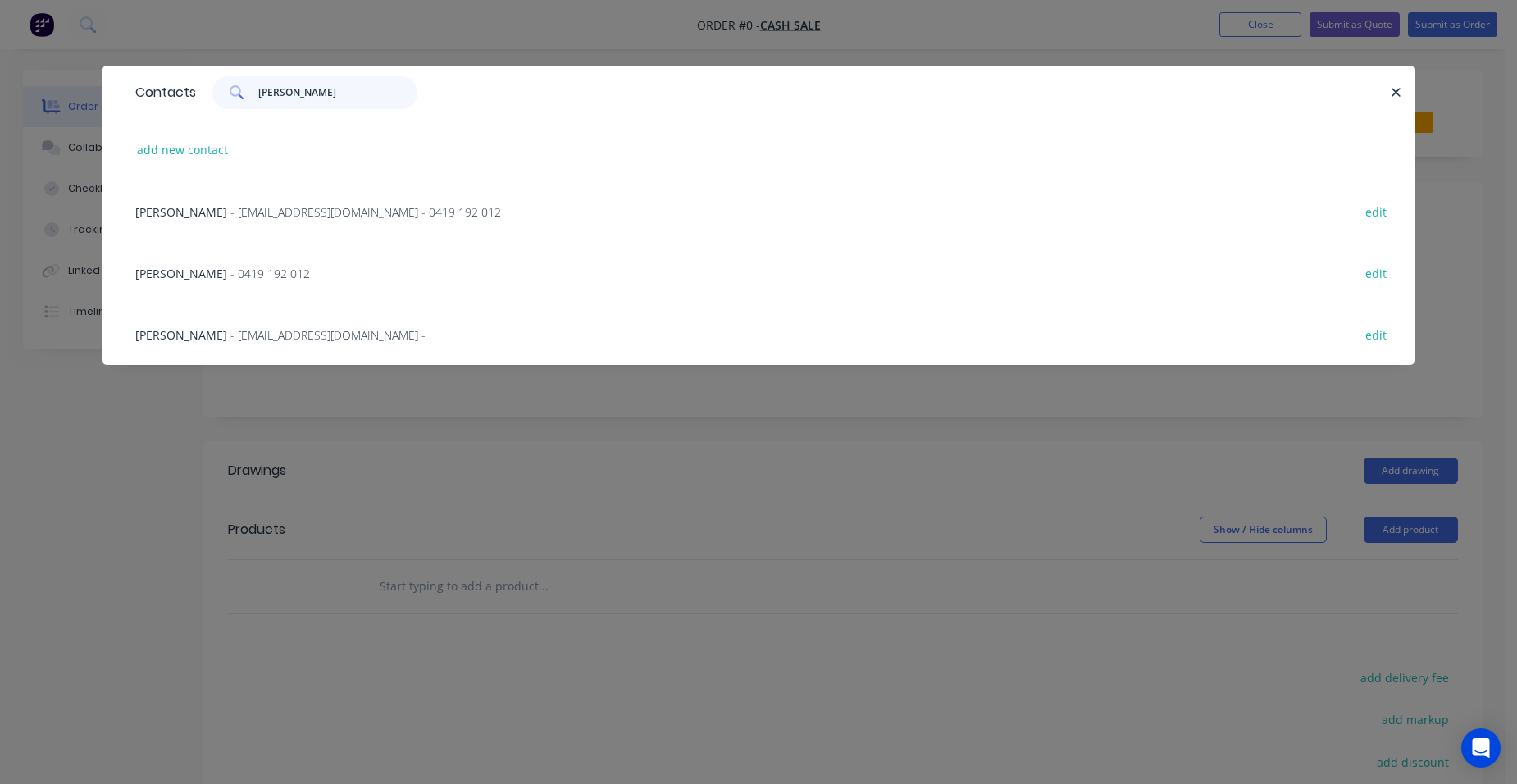
type input "[PERSON_NAME]"
click at [302, 212] on span "- [EMAIL_ADDRESS][DOMAIN_NAME] - 0419 192 012" at bounding box center [365, 212] width 270 height 16
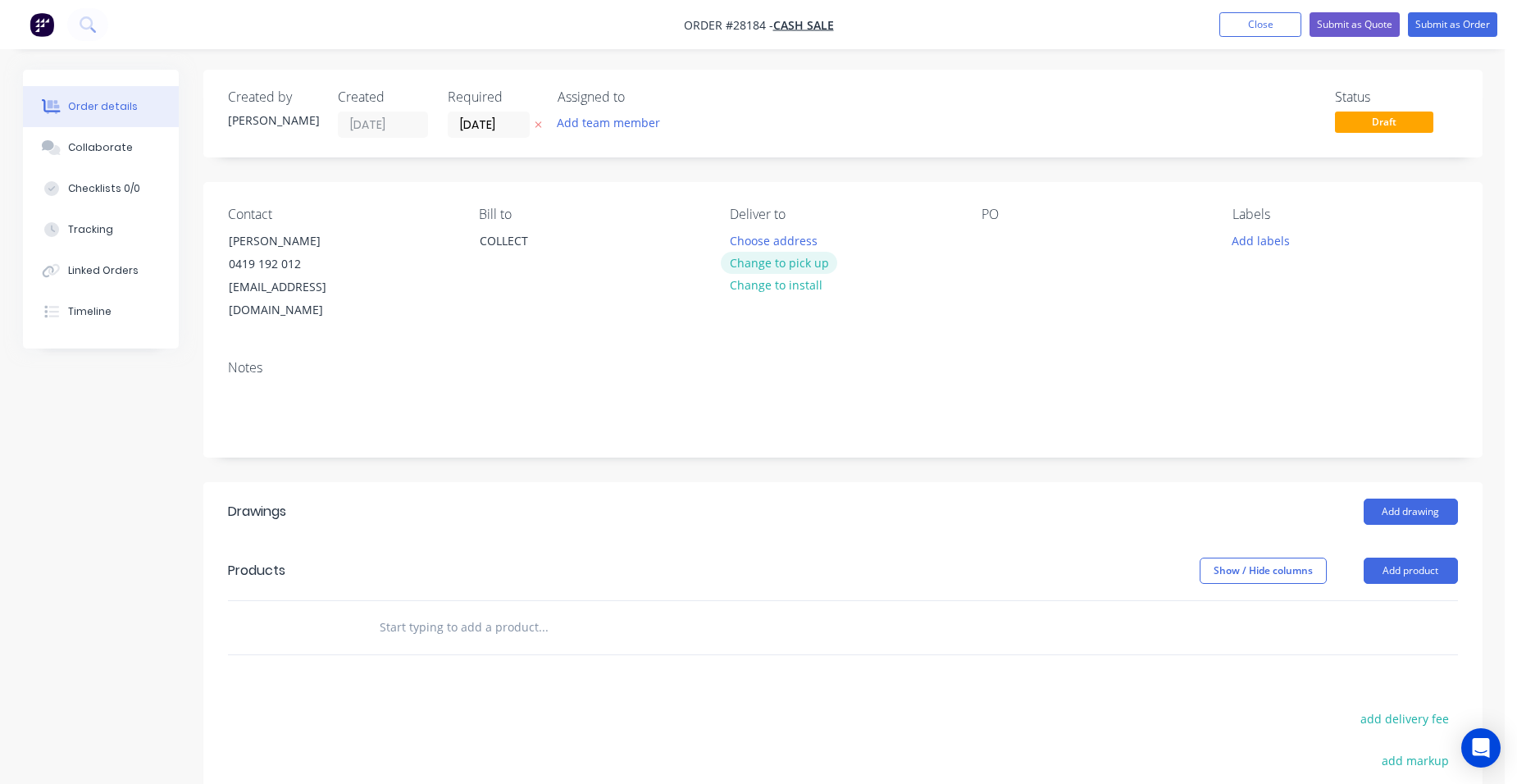
click at [738, 264] on button "Change to pick up" at bounding box center [779, 262] width 117 height 22
click at [1428, 498] on button "Add drawing" at bounding box center [1410, 511] width 94 height 26
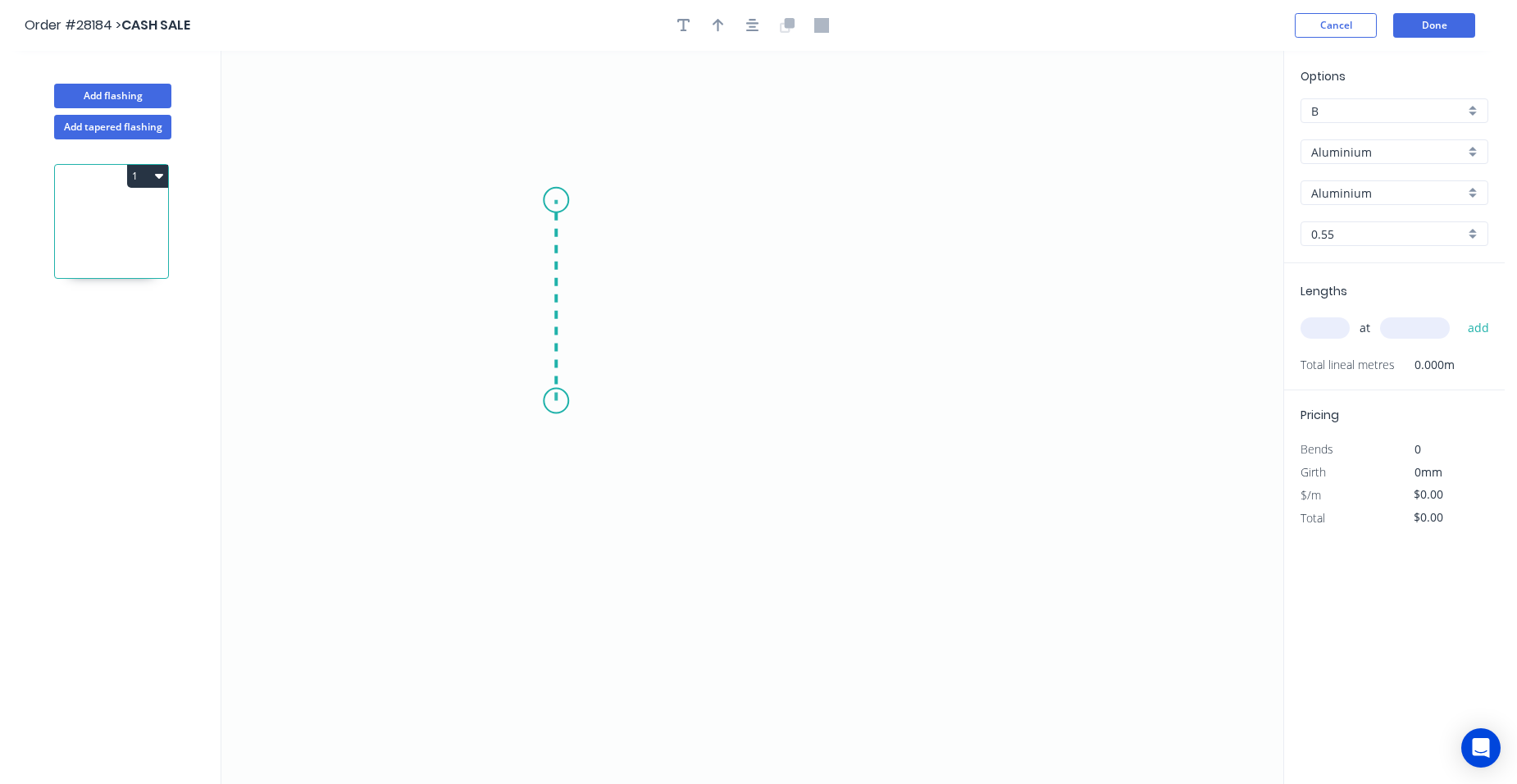
drag, startPoint x: 556, startPoint y: 401, endPoint x: 558, endPoint y: 199, distance: 202.0
click at [558, 199] on icon "0" at bounding box center [752, 417] width 1062 height 733
click at [969, 202] on icon "0 ?" at bounding box center [752, 417] width 1062 height 733
click at [1023, 283] on icon "0 ? ?" at bounding box center [752, 417] width 1062 height 733
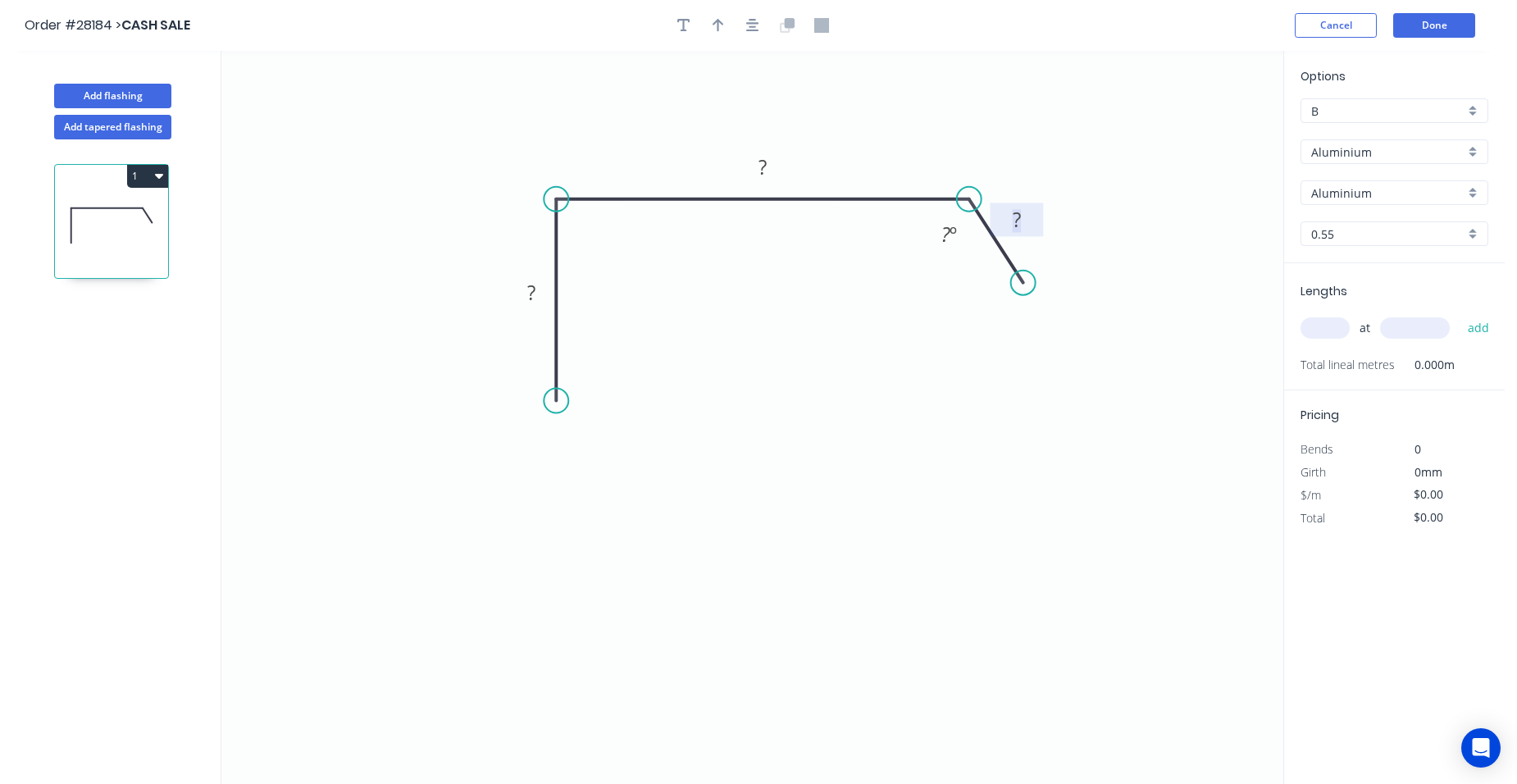
click at [1018, 223] on tspan "?" at bounding box center [1017, 220] width 8 height 27
click at [953, 241] on tspan "º" at bounding box center [953, 234] width 8 height 27
click at [765, 172] on tspan "?" at bounding box center [762, 167] width 8 height 27
click at [533, 291] on tspan "?" at bounding box center [532, 292] width 8 height 27
click at [601, 459] on div "Crush & Fold" at bounding box center [638, 460] width 165 height 34
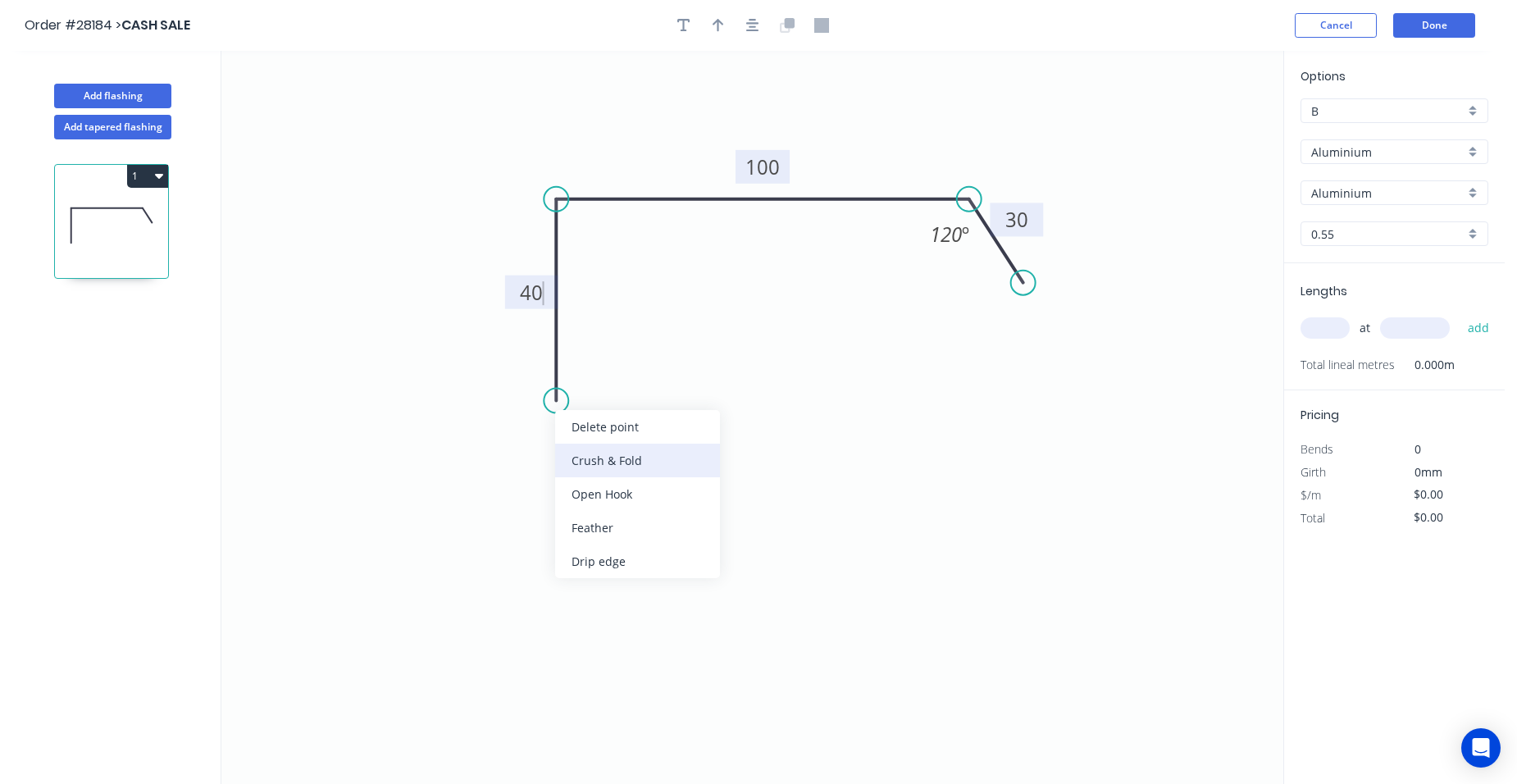
type input "$1.00"
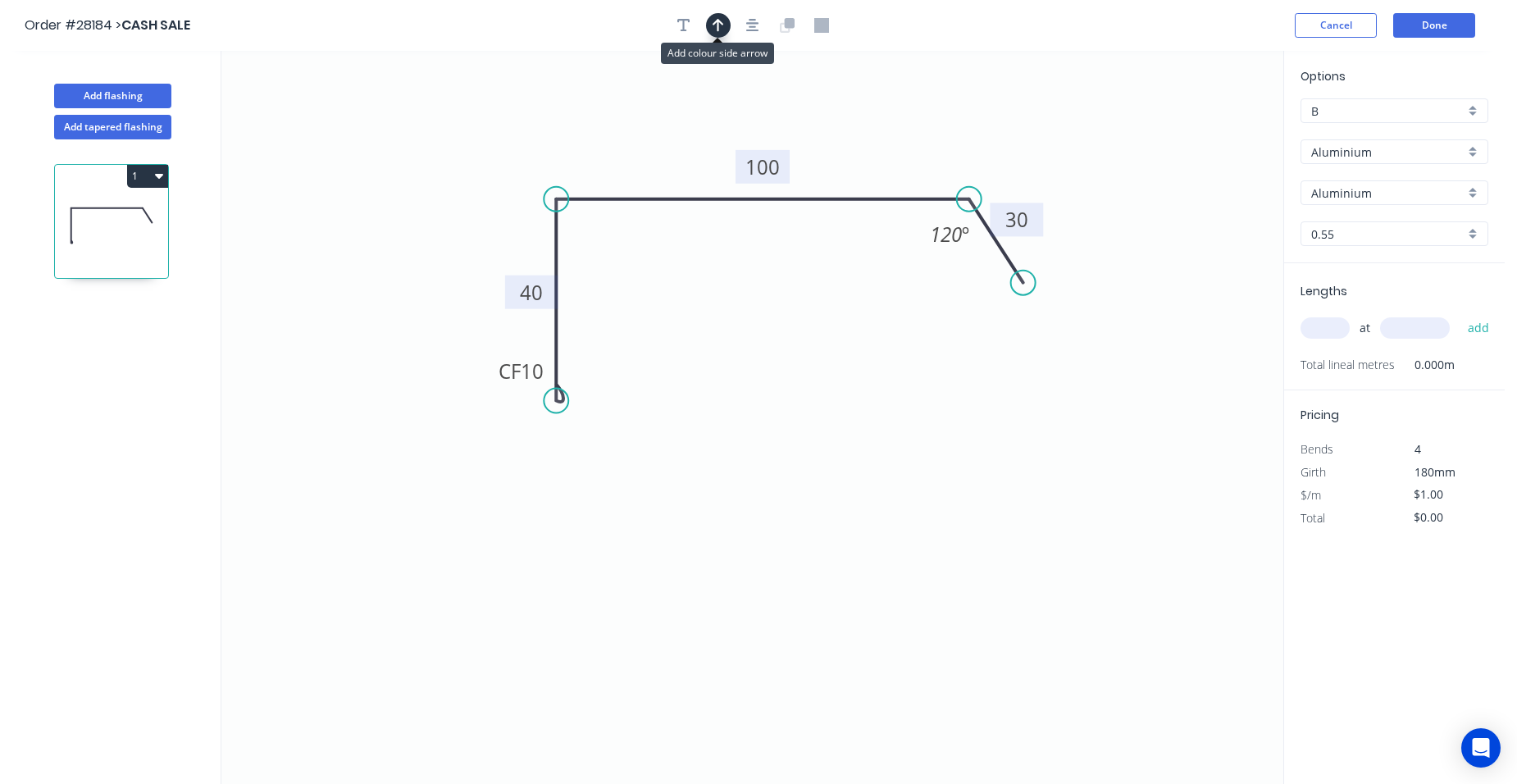
click at [721, 30] on icon "button" at bounding box center [718, 25] width 12 height 15
drag, startPoint x: 1203, startPoint y: 130, endPoint x: 959, endPoint y: 157, distance: 245.5
click at [942, 166] on icon at bounding box center [948, 140] width 15 height 52
click at [1479, 150] on div "Aluminium" at bounding box center [1394, 151] width 188 height 24
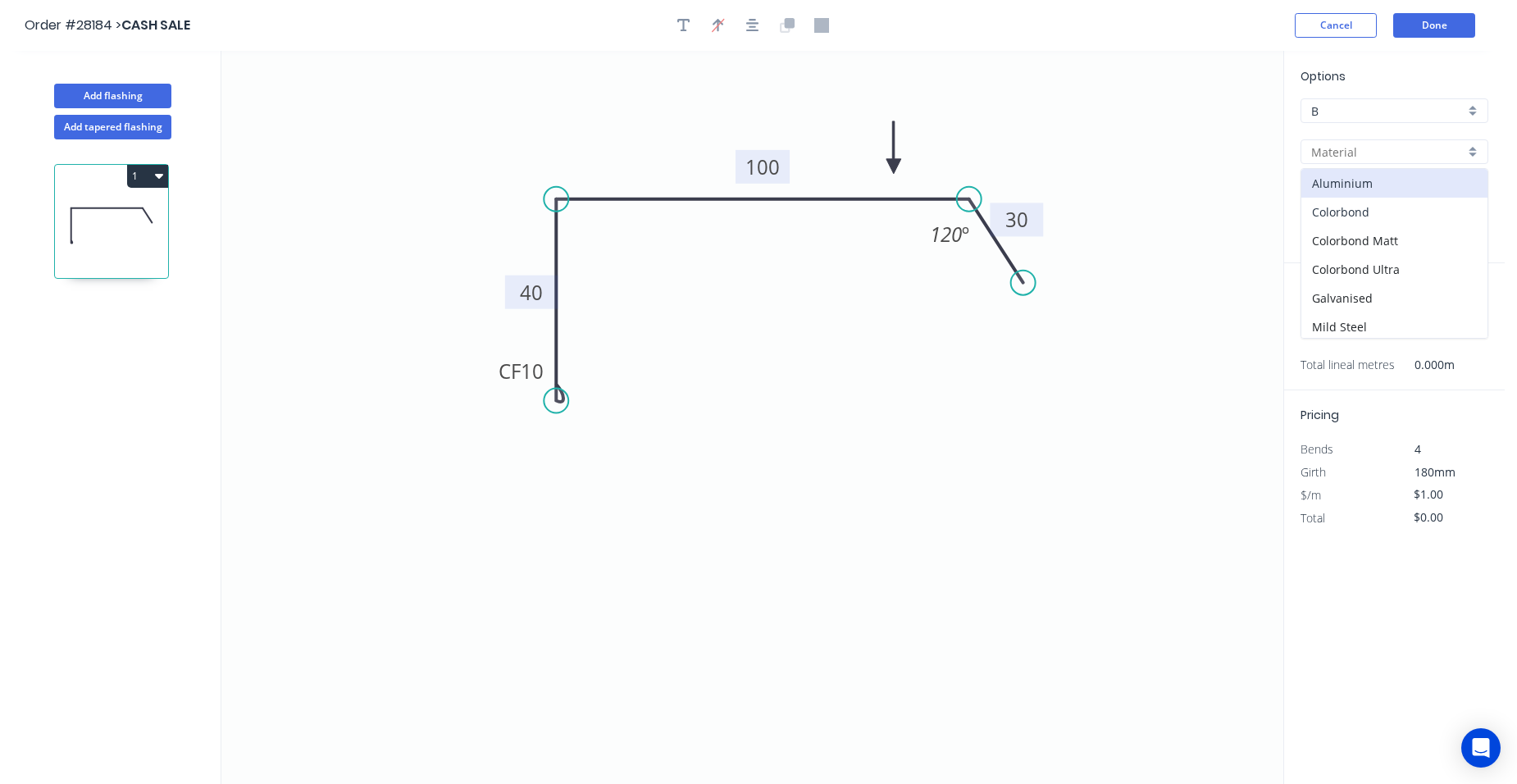
click at [1441, 209] on div "Colorbond" at bounding box center [1395, 212] width 187 height 29
type input "Colorbond"
type input "Basalt"
type input "$11.02"
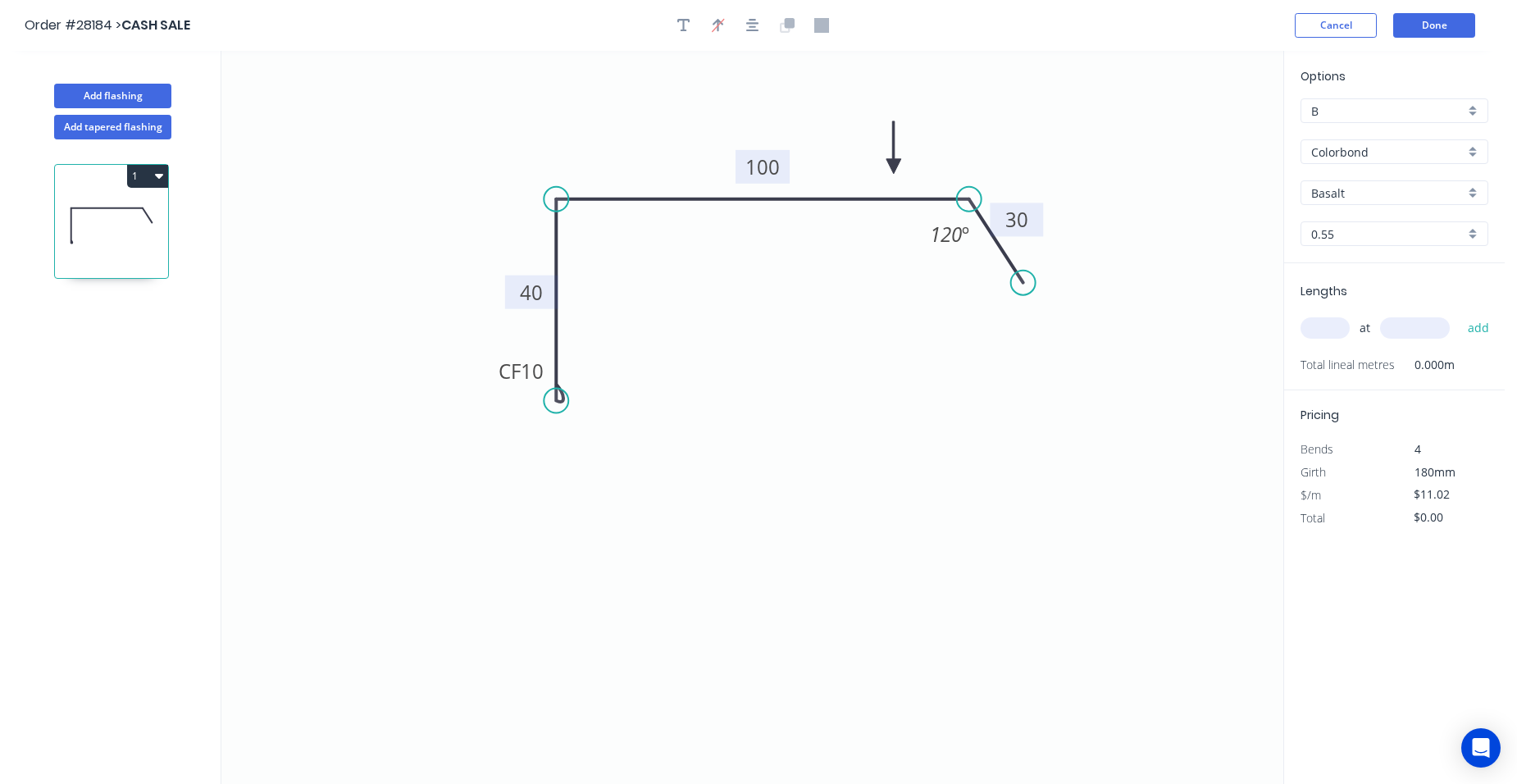
click at [1470, 191] on div "Basalt" at bounding box center [1394, 192] width 188 height 24
click at [1380, 302] on div "Surfmist" at bounding box center [1395, 306] width 187 height 29
type input "Surfmist"
click at [1332, 333] on input "text" at bounding box center [1325, 328] width 50 height 21
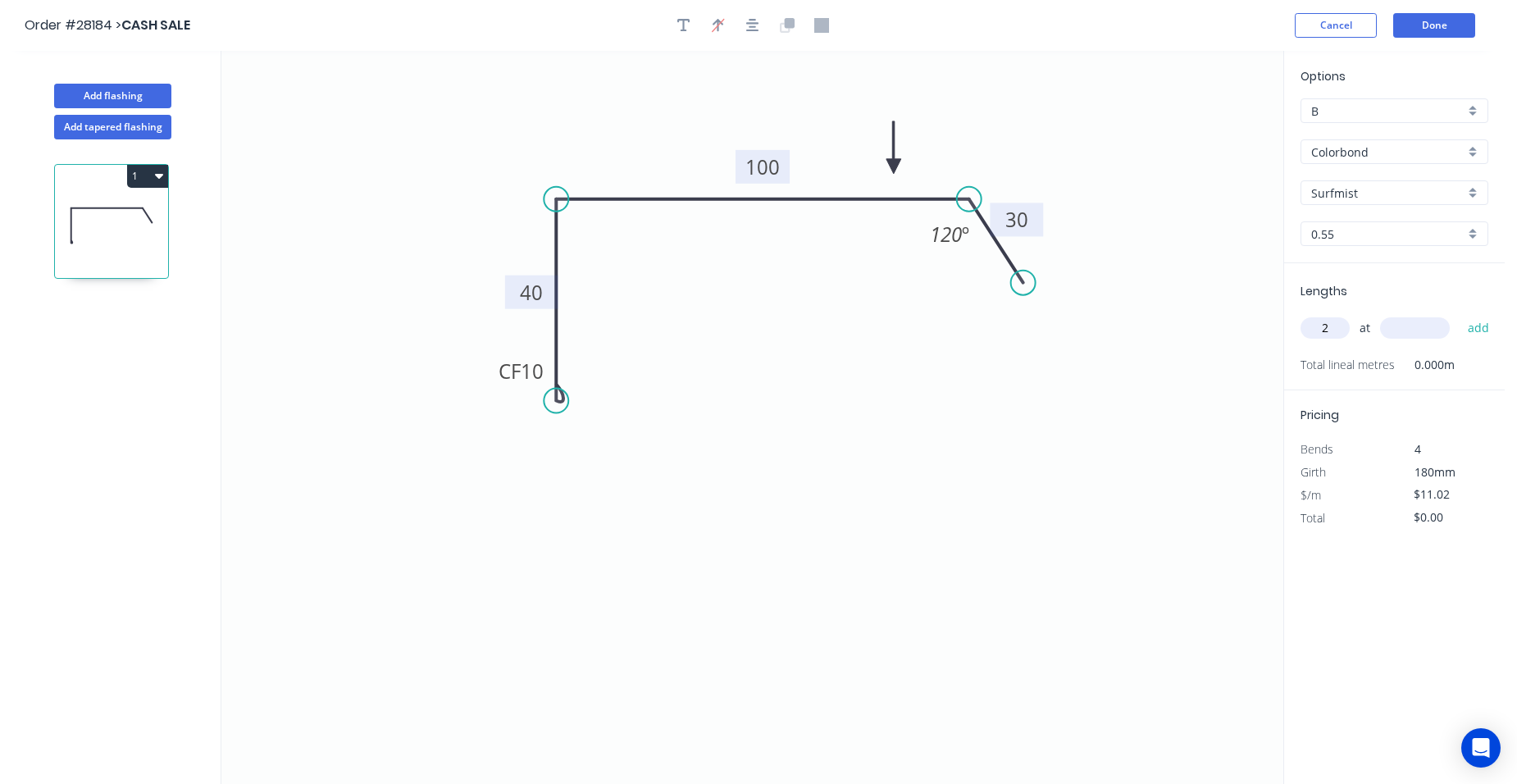
type input "2"
type input "3050"
click at [1482, 331] on button "add" at bounding box center [1479, 327] width 39 height 28
type input "$67.22"
click at [1427, 30] on button "Done" at bounding box center [1433, 24] width 82 height 24
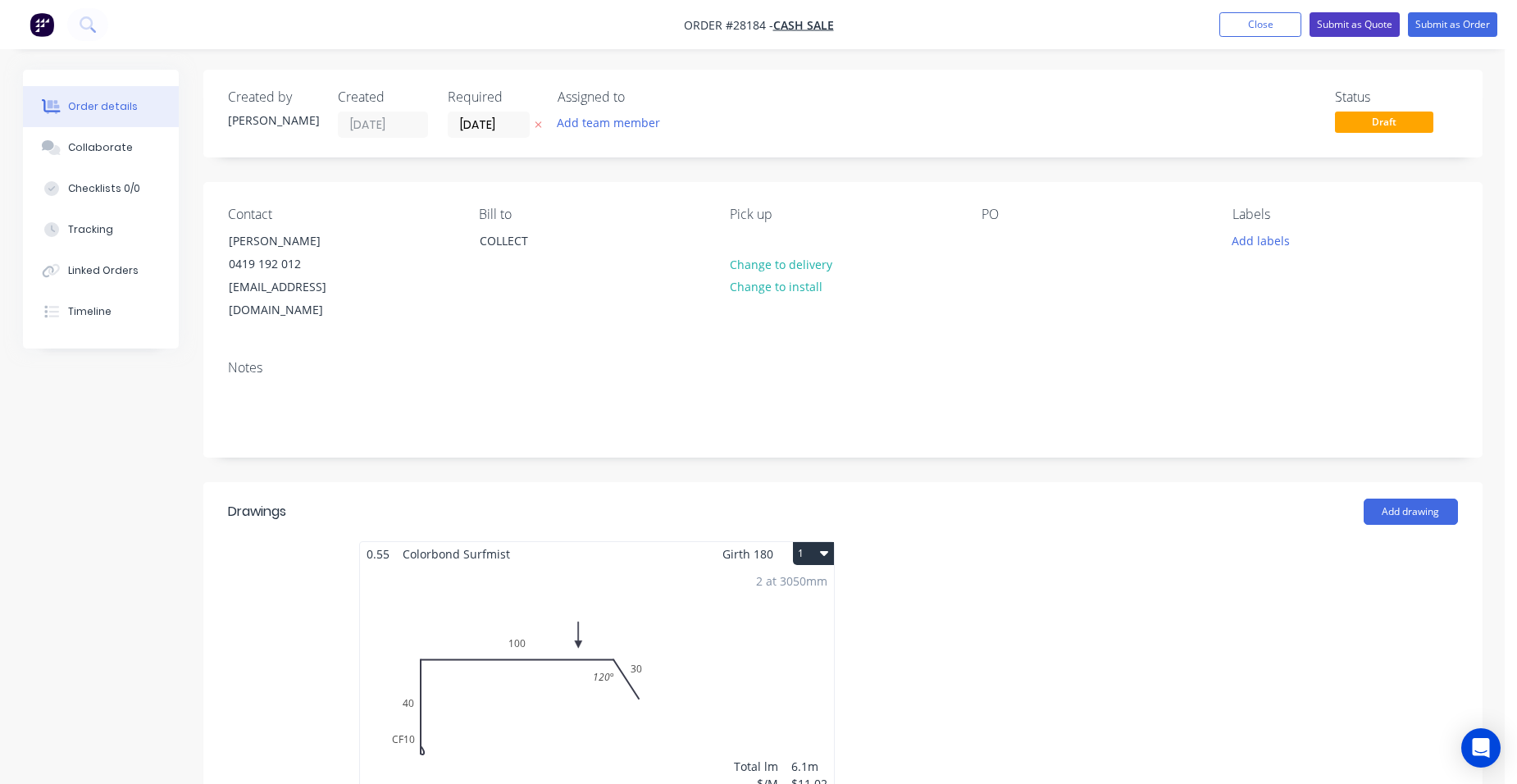
click at [1380, 24] on button "Submit as Quote" at bounding box center [1354, 24] width 90 height 24
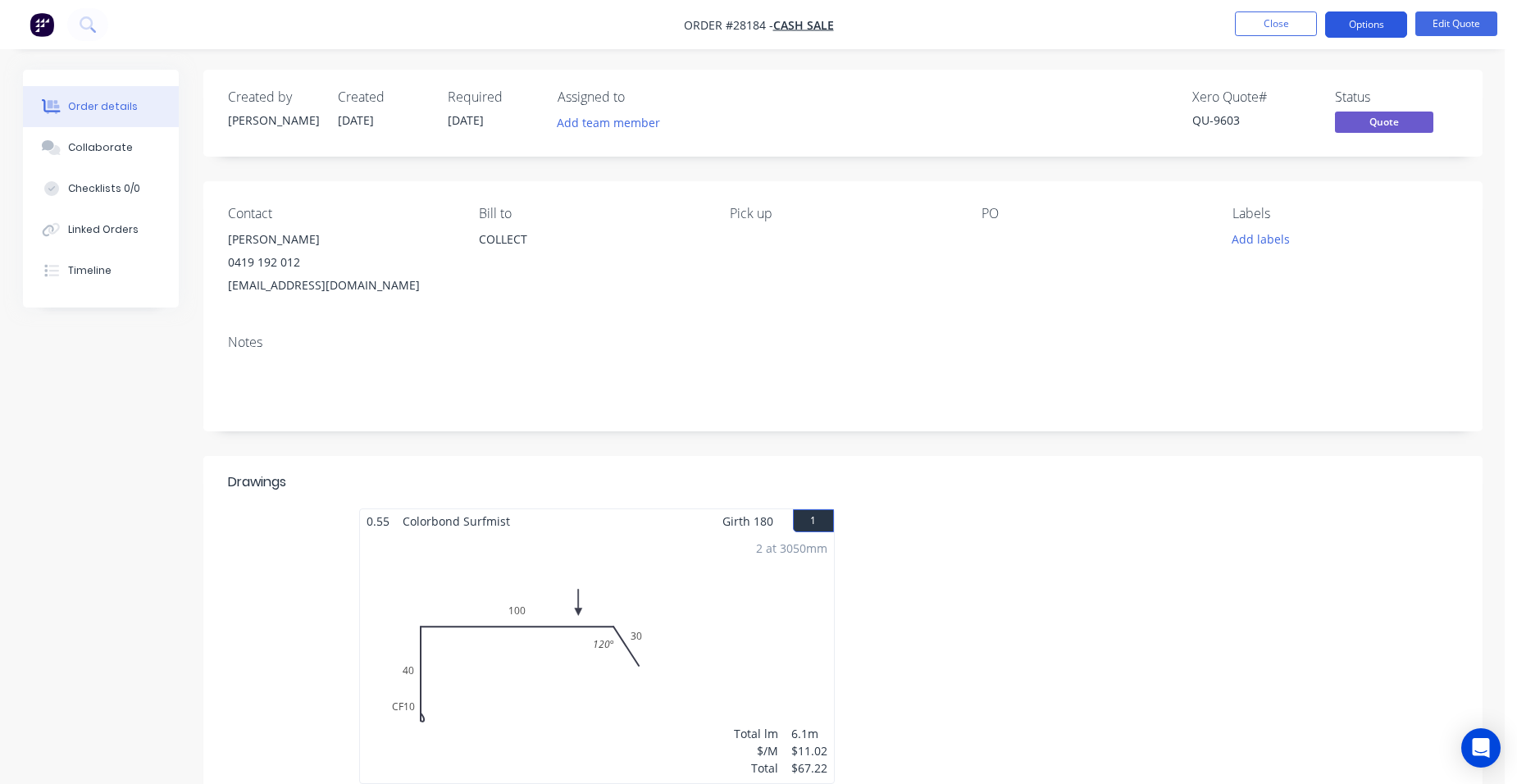
click at [1374, 20] on button "Options" at bounding box center [1365, 24] width 82 height 26
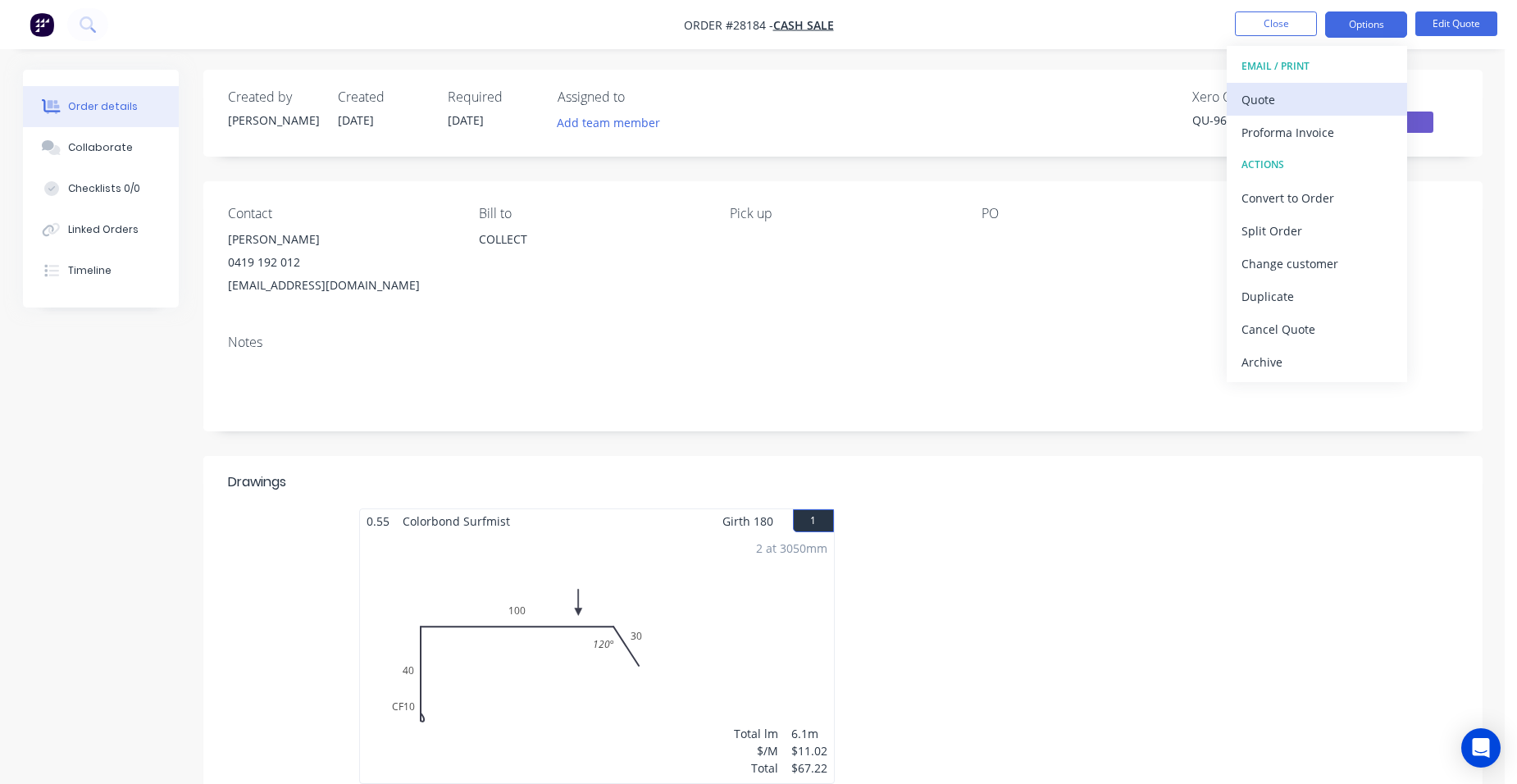
click at [1339, 87] on div "Quote" at bounding box center [1316, 99] width 151 height 23
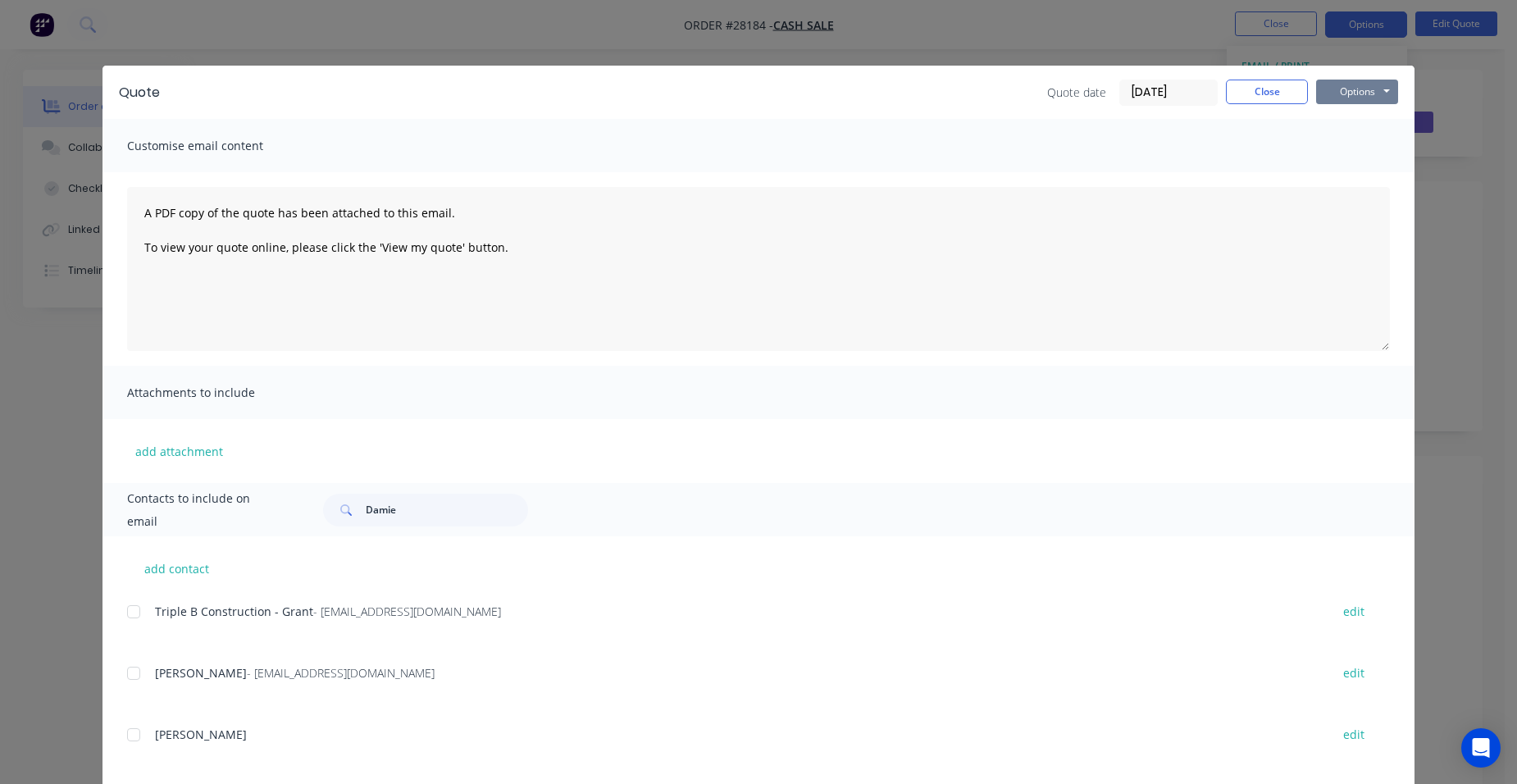
click at [1362, 91] on button "Options" at bounding box center [1357, 91] width 82 height 24
click at [1357, 139] on button "Print" at bounding box center [1368, 148] width 105 height 27
click at [1253, 97] on button "Close" at bounding box center [1266, 91] width 82 height 24
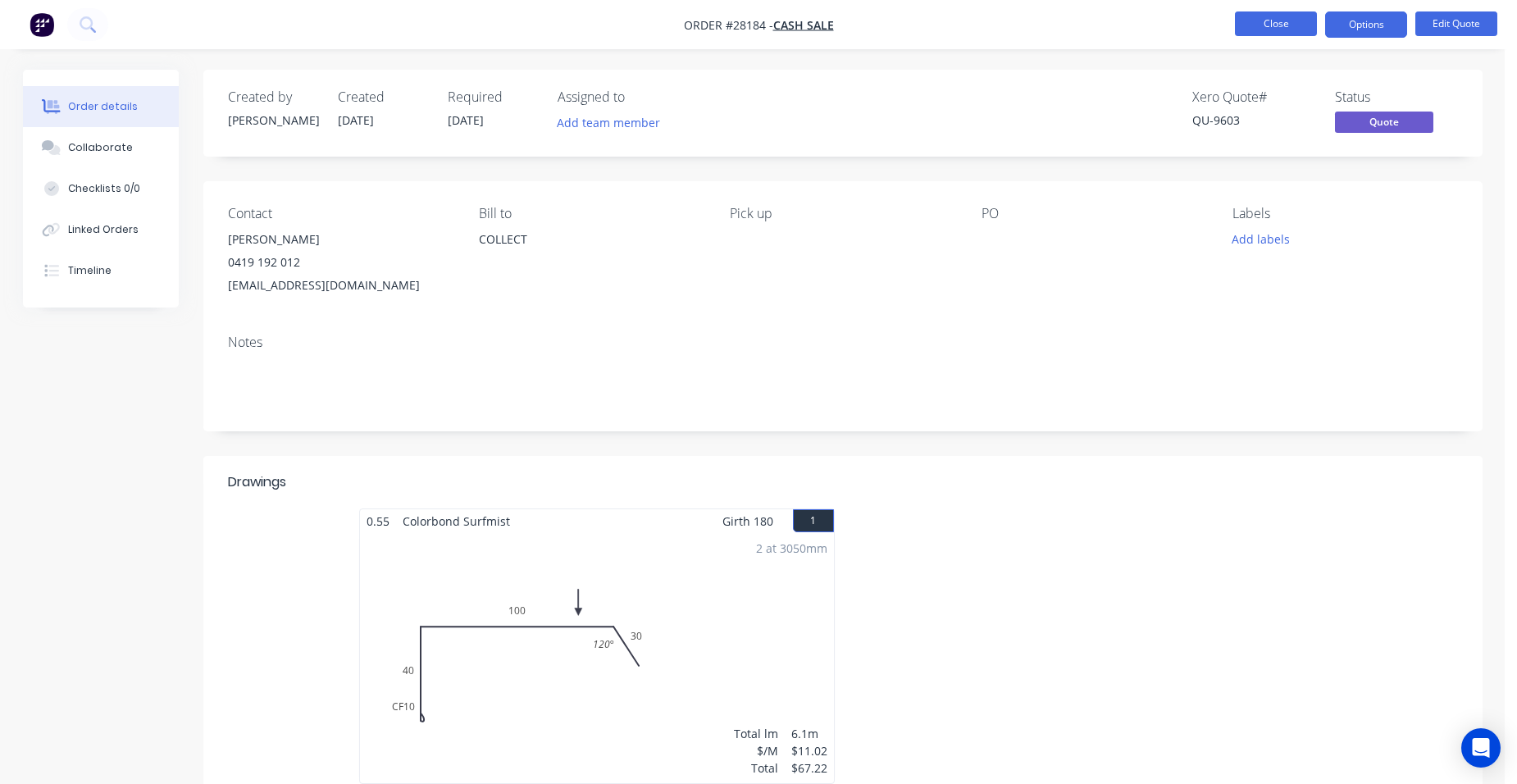
click at [1260, 25] on button "Close" at bounding box center [1276, 23] width 82 height 24
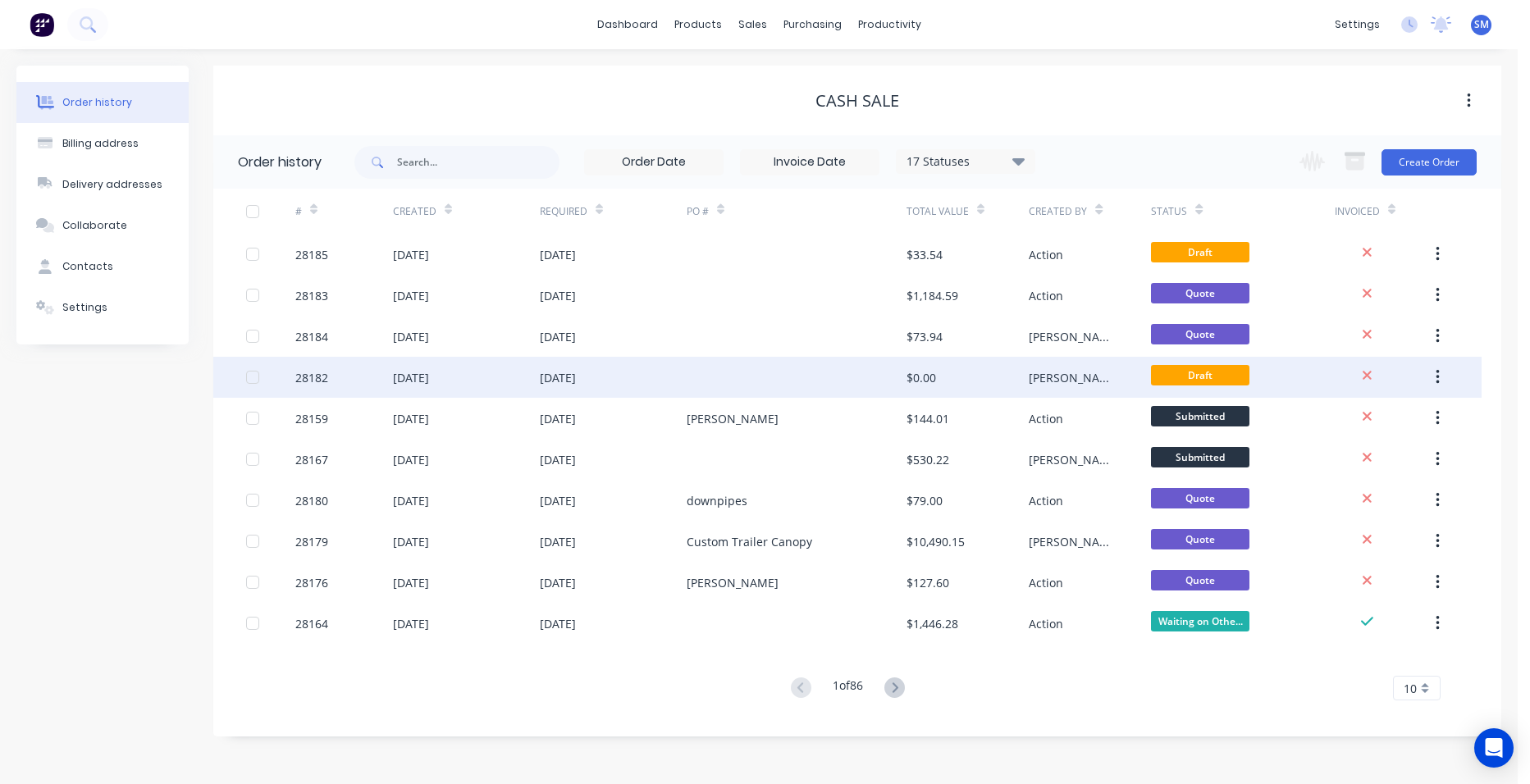
click at [701, 382] on div at bounding box center [796, 377] width 220 height 41
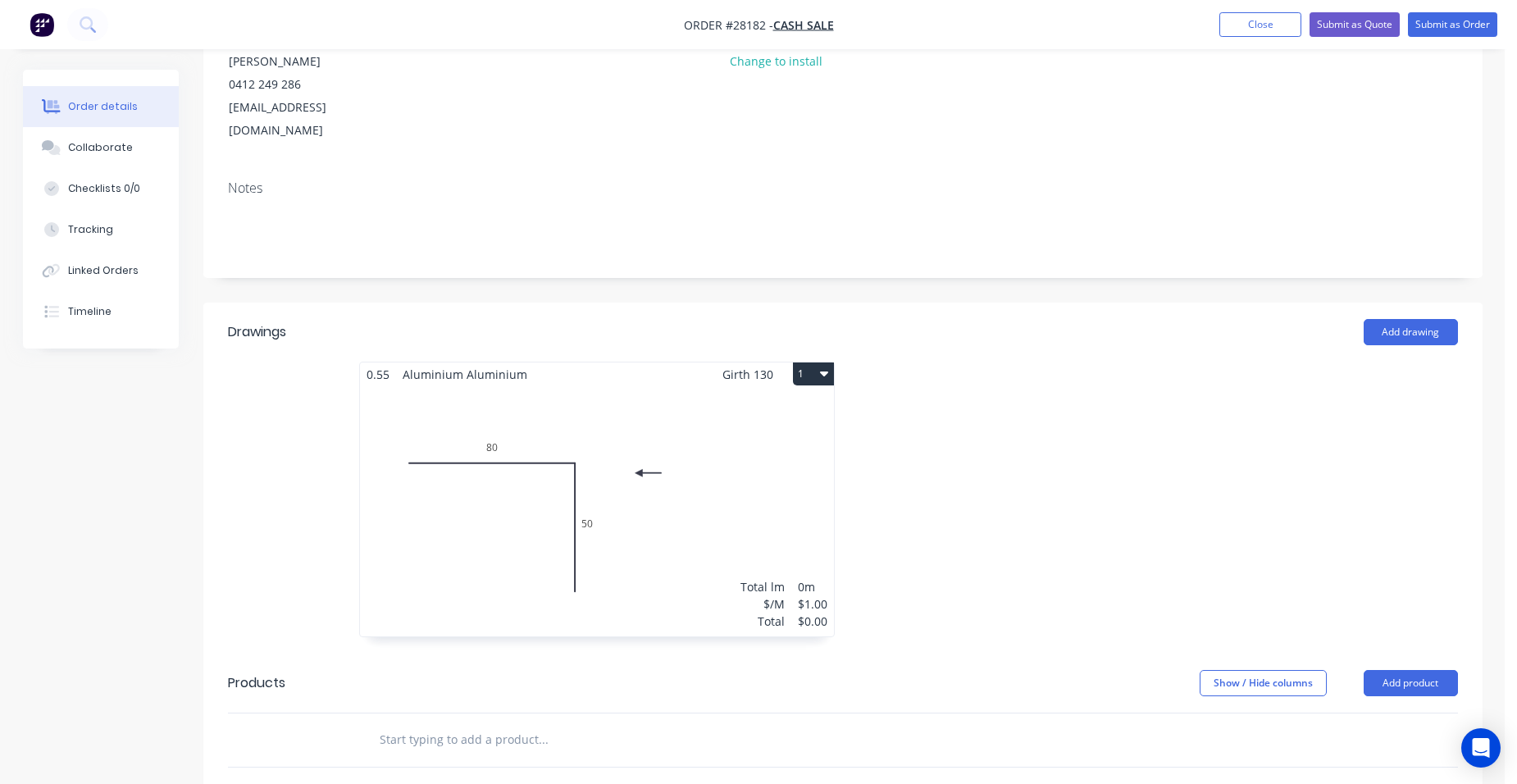
scroll to position [327, 0]
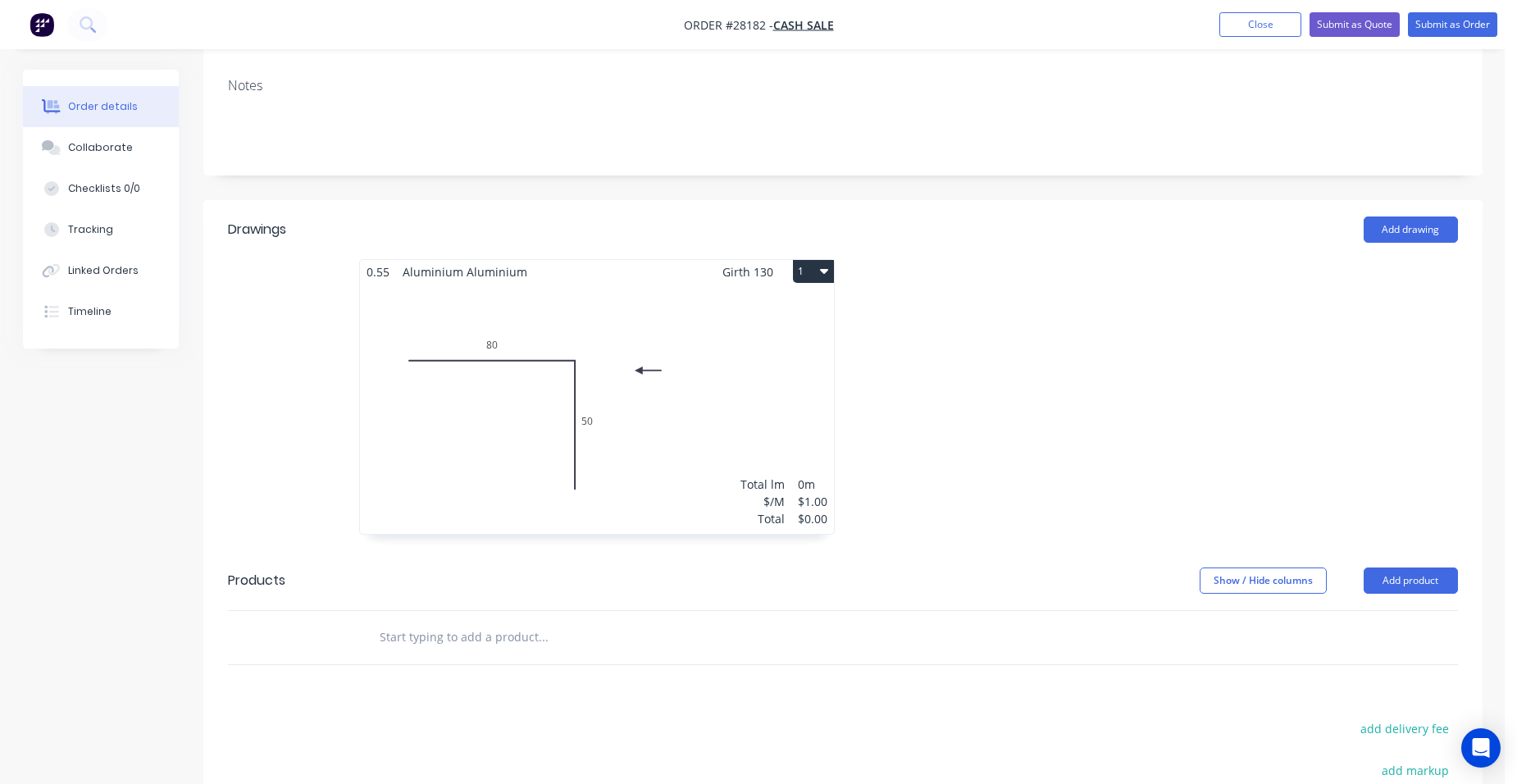
click at [705, 364] on div "Total lm $/M Total 0m $1.00 $0.00" at bounding box center [597, 408] width 474 height 250
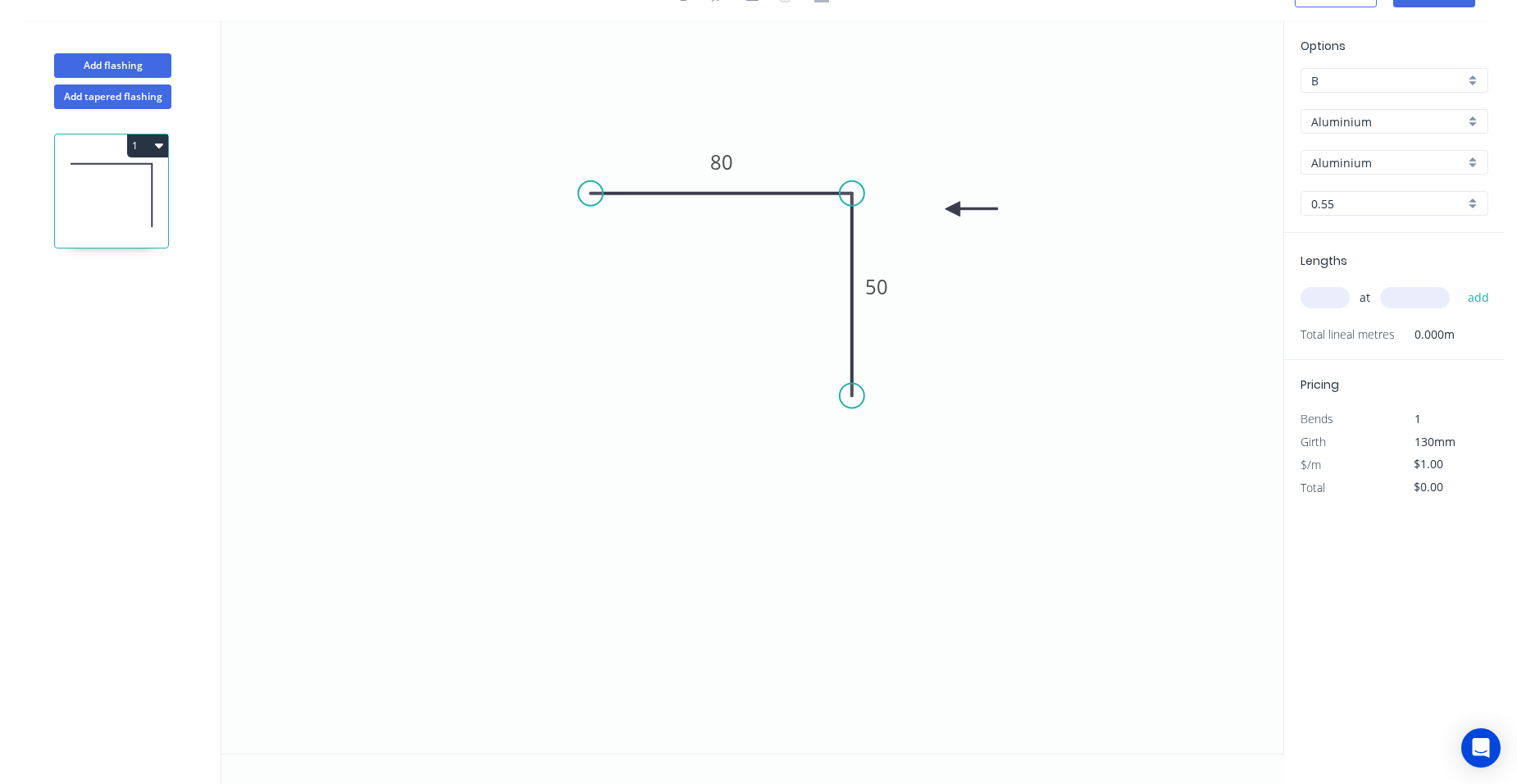
click at [1468, 120] on div "Aluminium" at bounding box center [1394, 120] width 188 height 24
click at [1401, 180] on div "Colorbond" at bounding box center [1395, 182] width 187 height 29
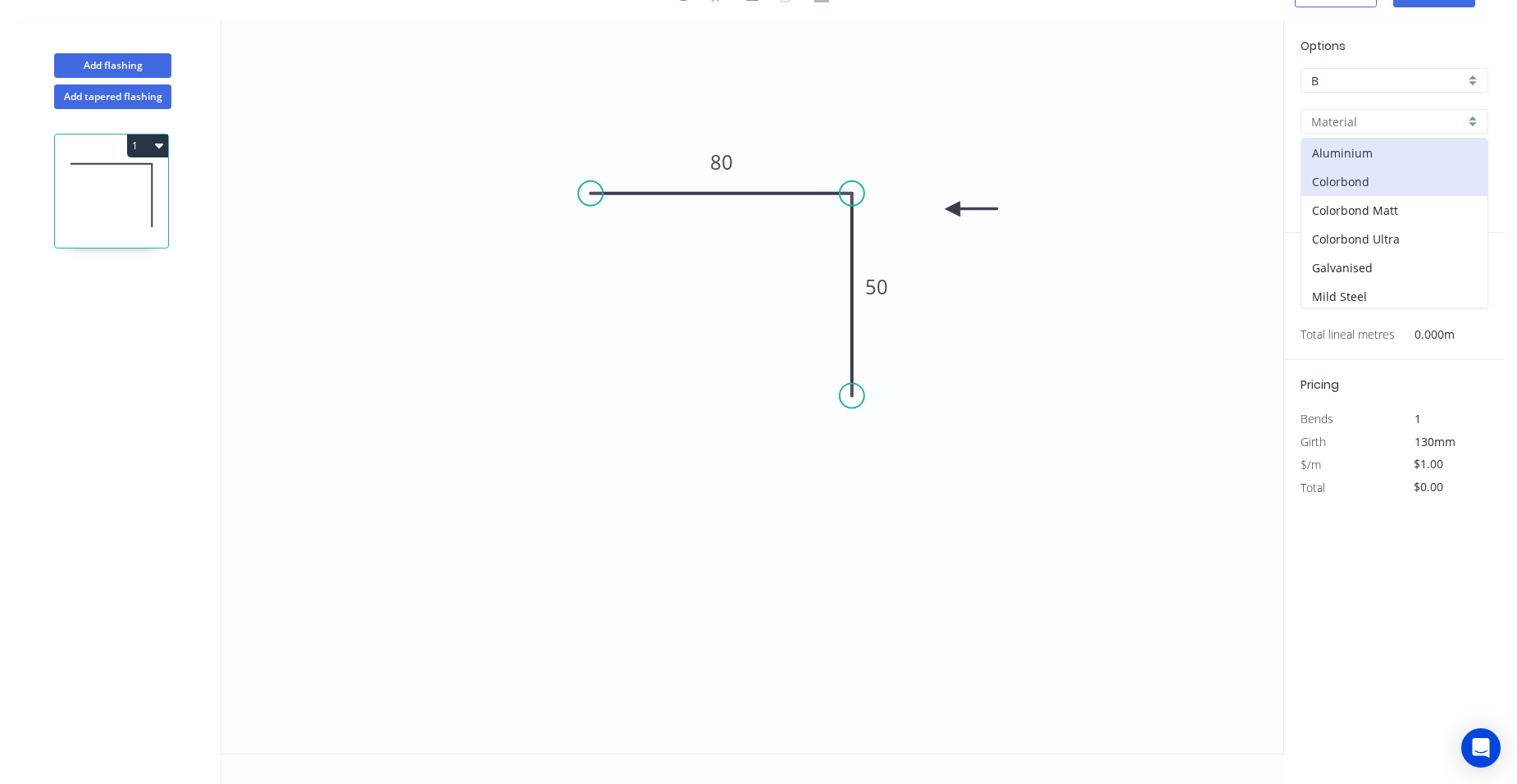
type input "Colorbond"
type input "Basalt"
type input "$8.29"
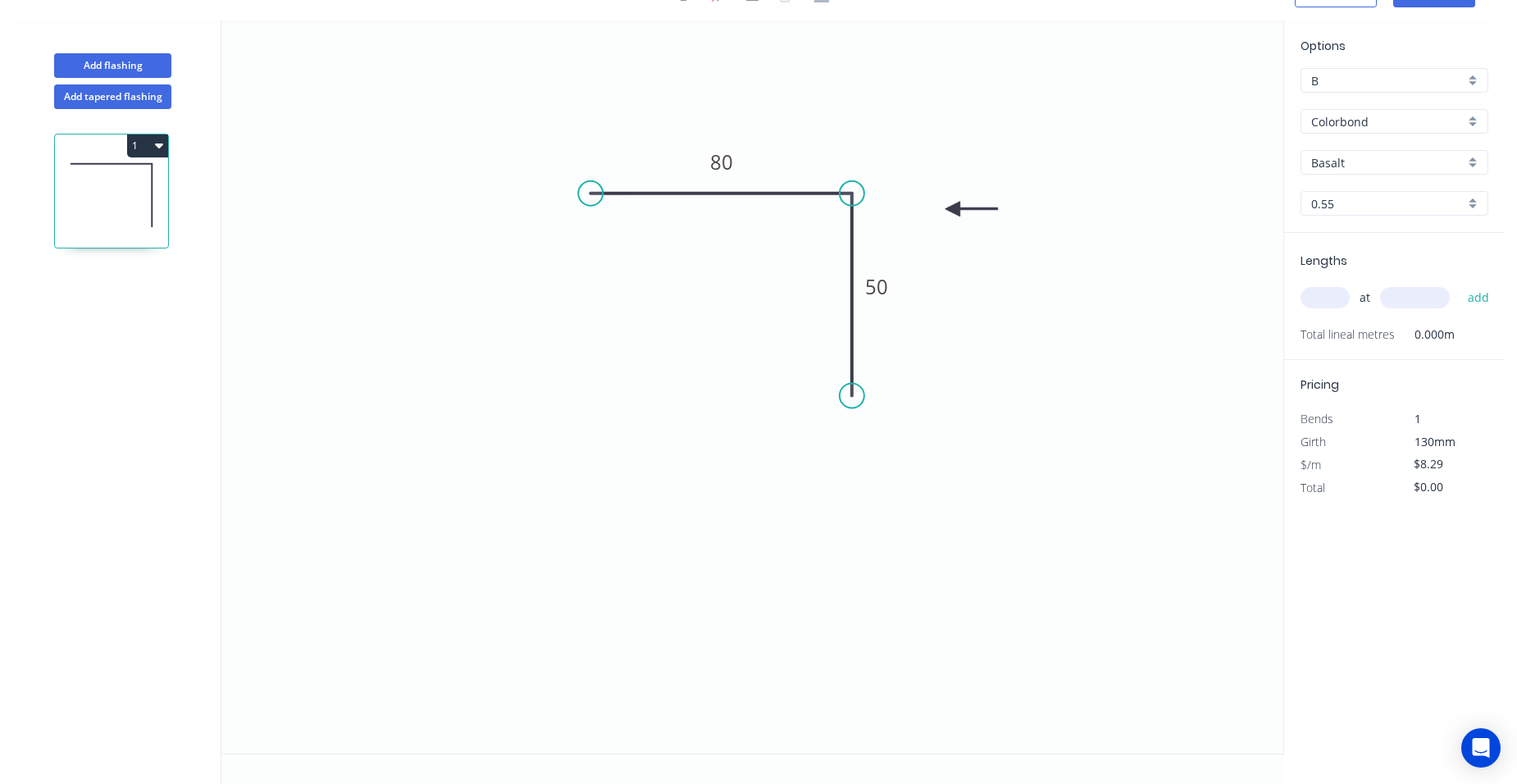
click at [1466, 159] on div "Basalt" at bounding box center [1394, 161] width 188 height 24
click at [1373, 261] on div "Monument" at bounding box center [1395, 268] width 187 height 29
type input "Monument"
click at [1315, 302] on input "text" at bounding box center [1325, 297] width 50 height 21
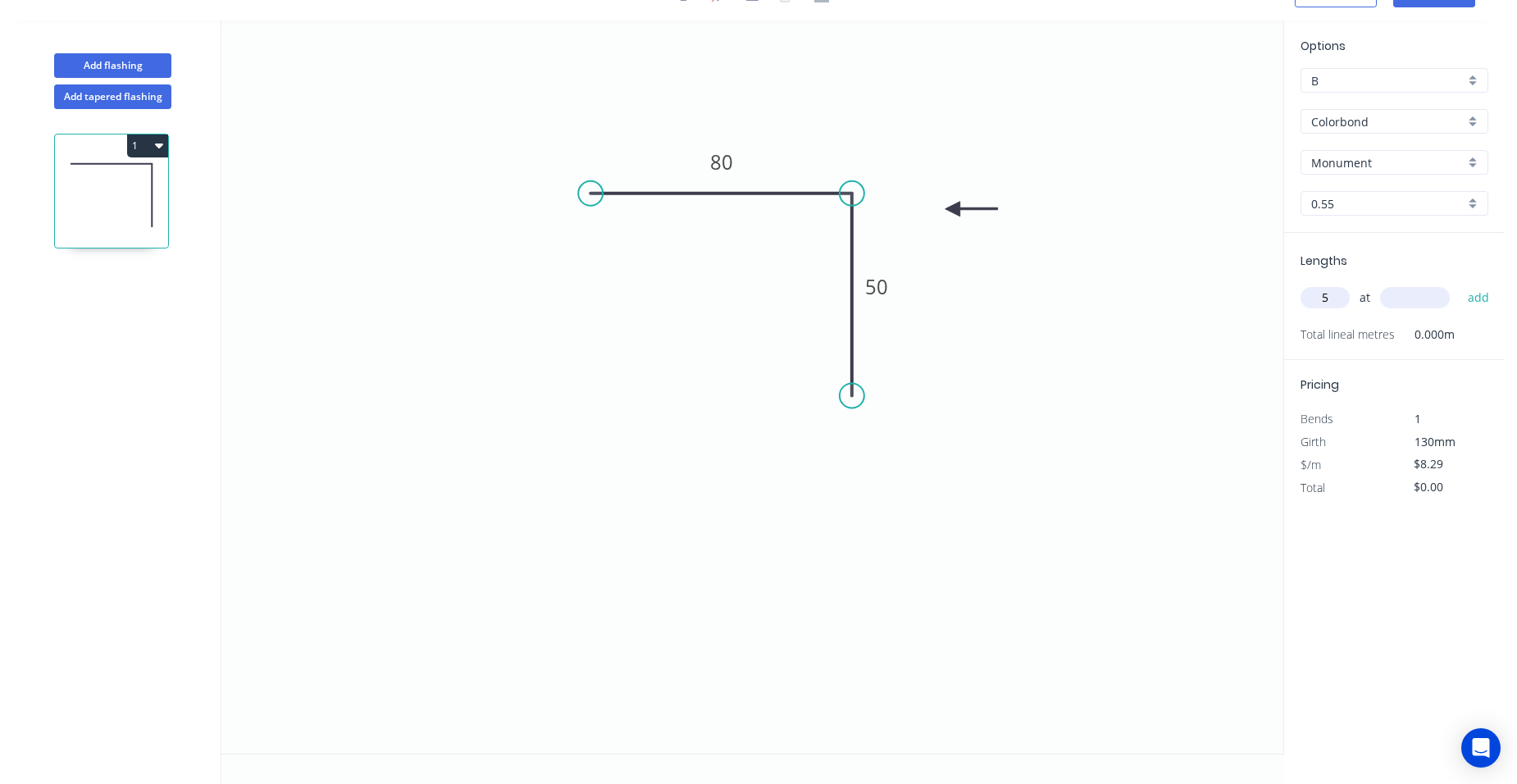
type input "5"
type input "3000"
click at [1460, 284] on button "add" at bounding box center [1479, 297] width 39 height 28
type input "$124.35"
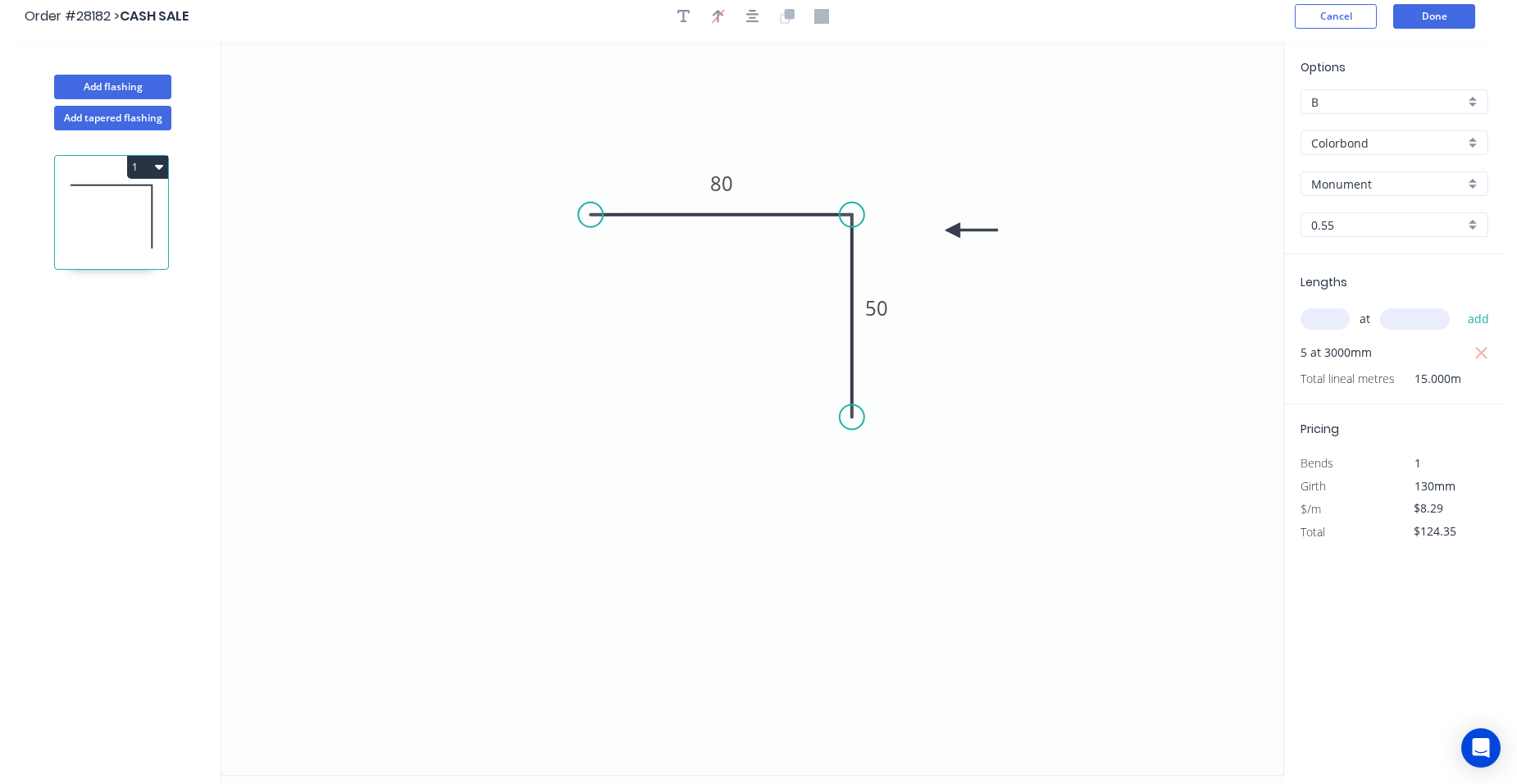
scroll to position [0, 0]
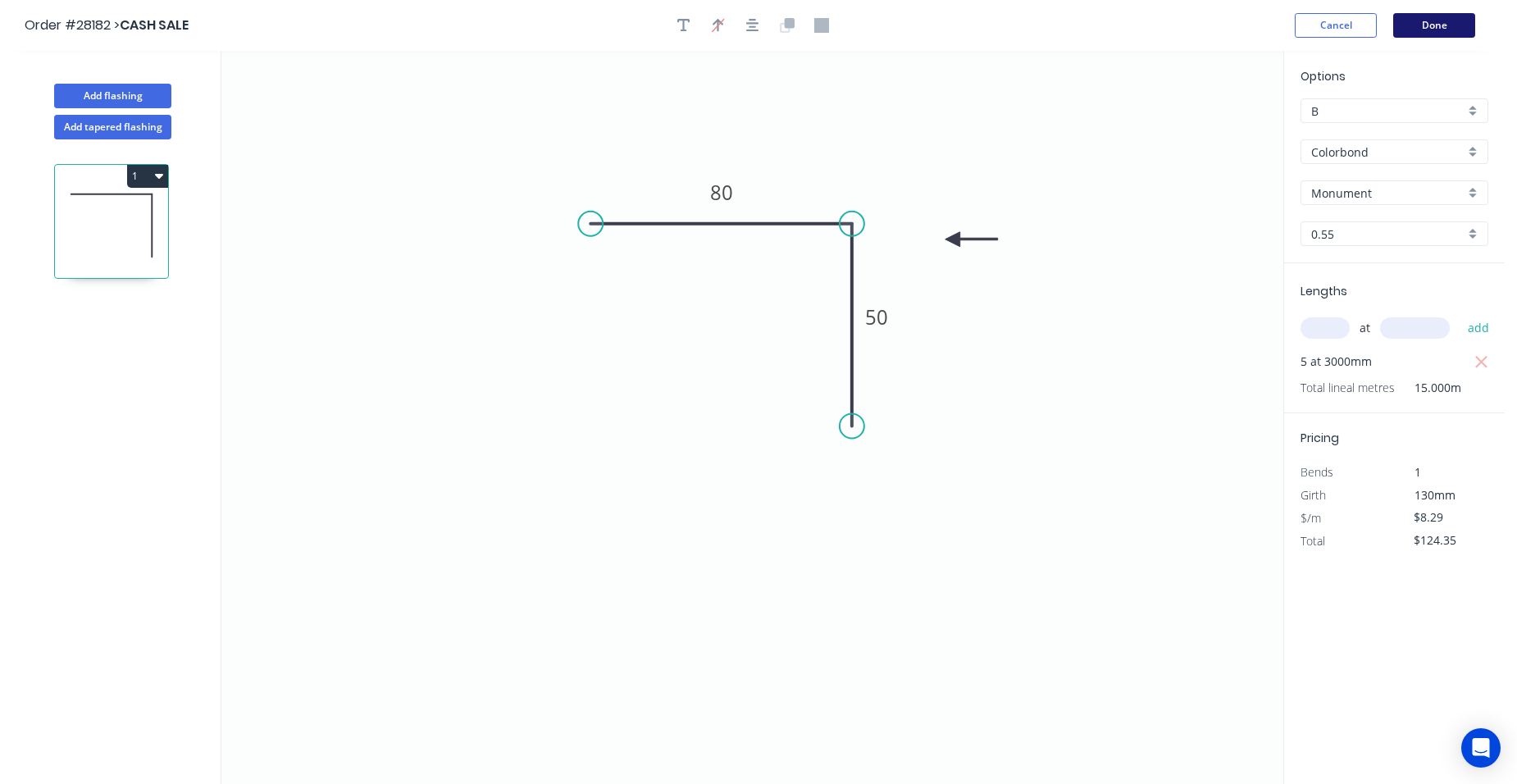
click at [1436, 30] on button "Done" at bounding box center [1433, 24] width 82 height 24
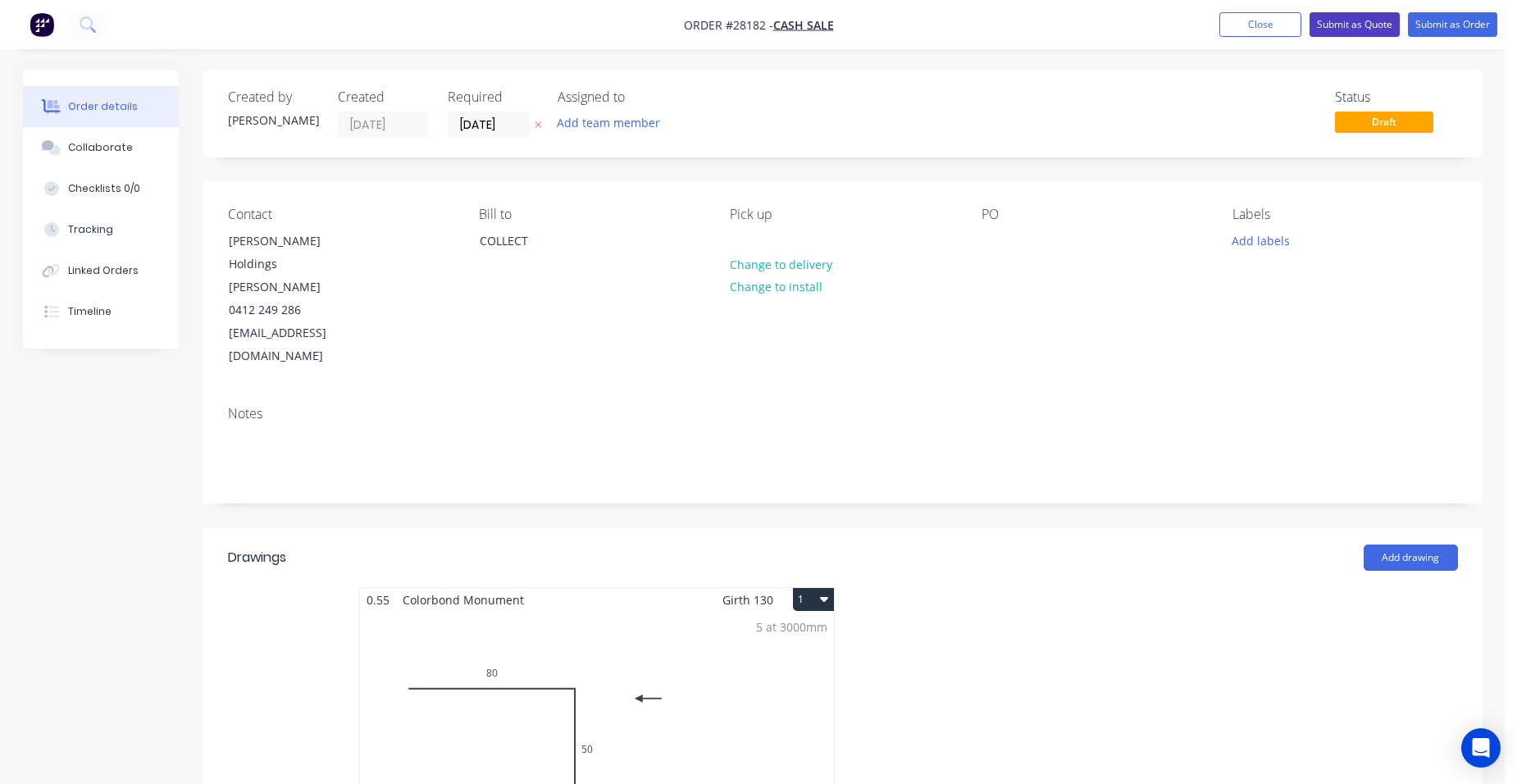
click at [1377, 32] on button "Submit as Quote" at bounding box center [1354, 24] width 90 height 24
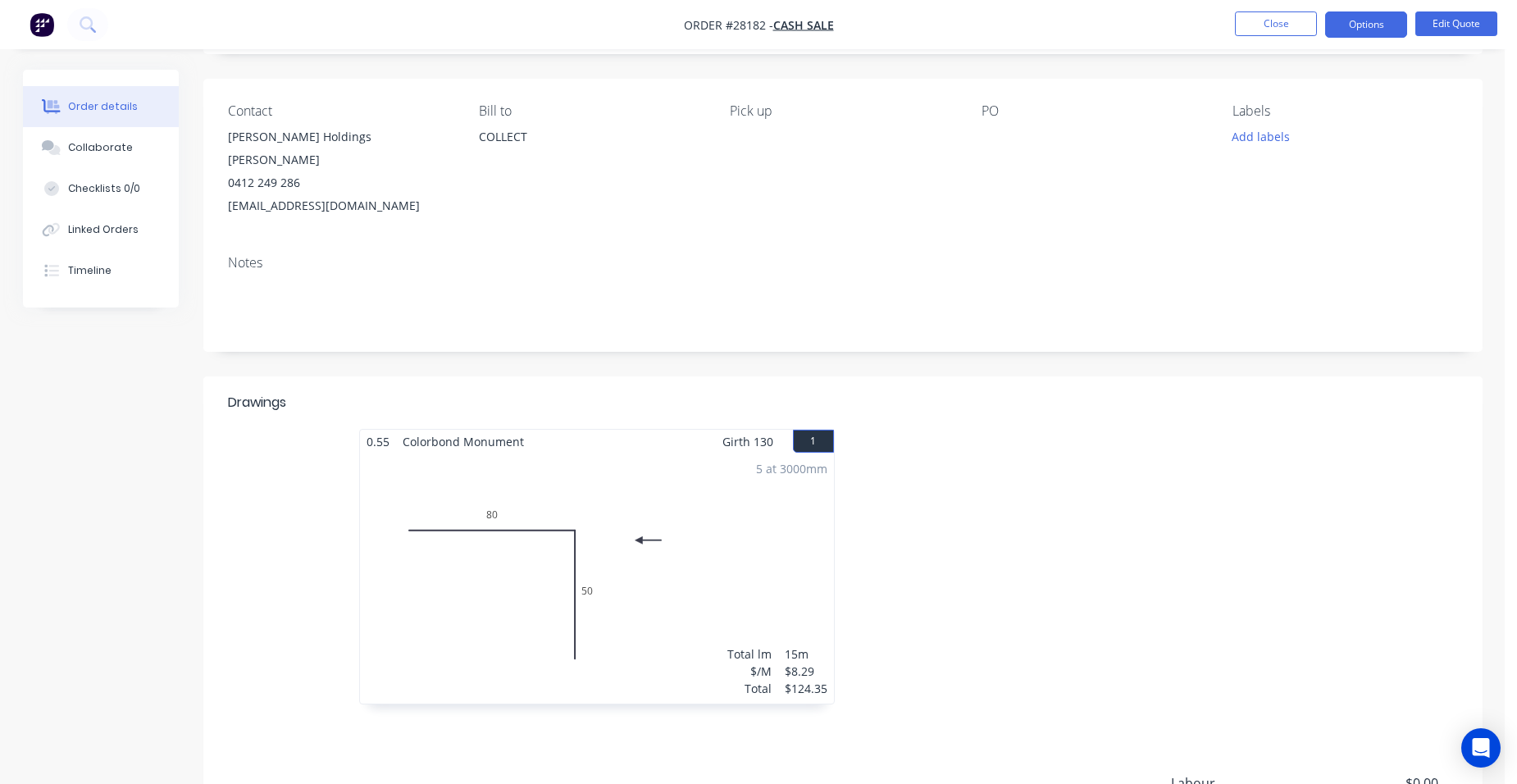
scroll to position [246, 0]
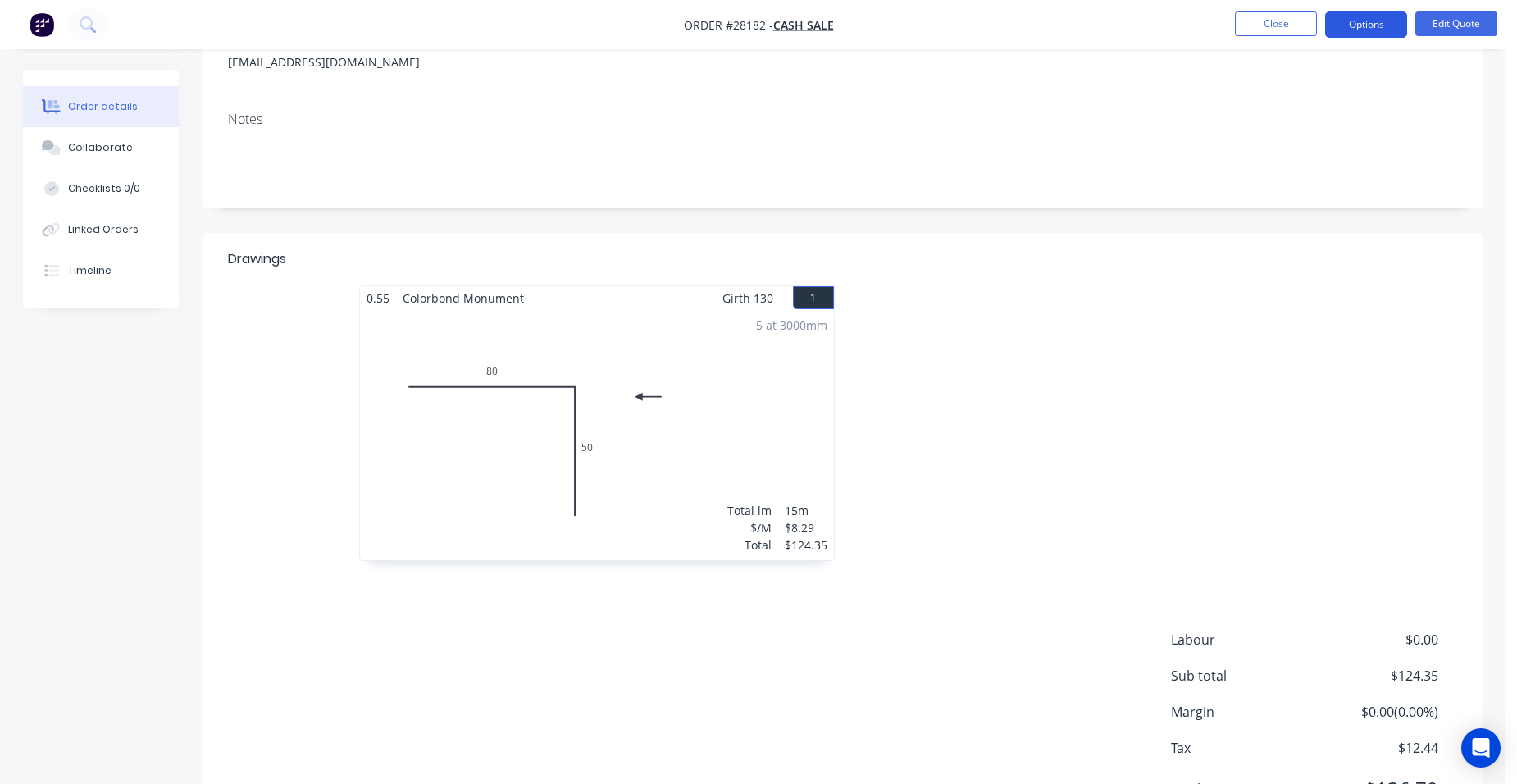
click at [1352, 31] on button "Options" at bounding box center [1365, 24] width 82 height 26
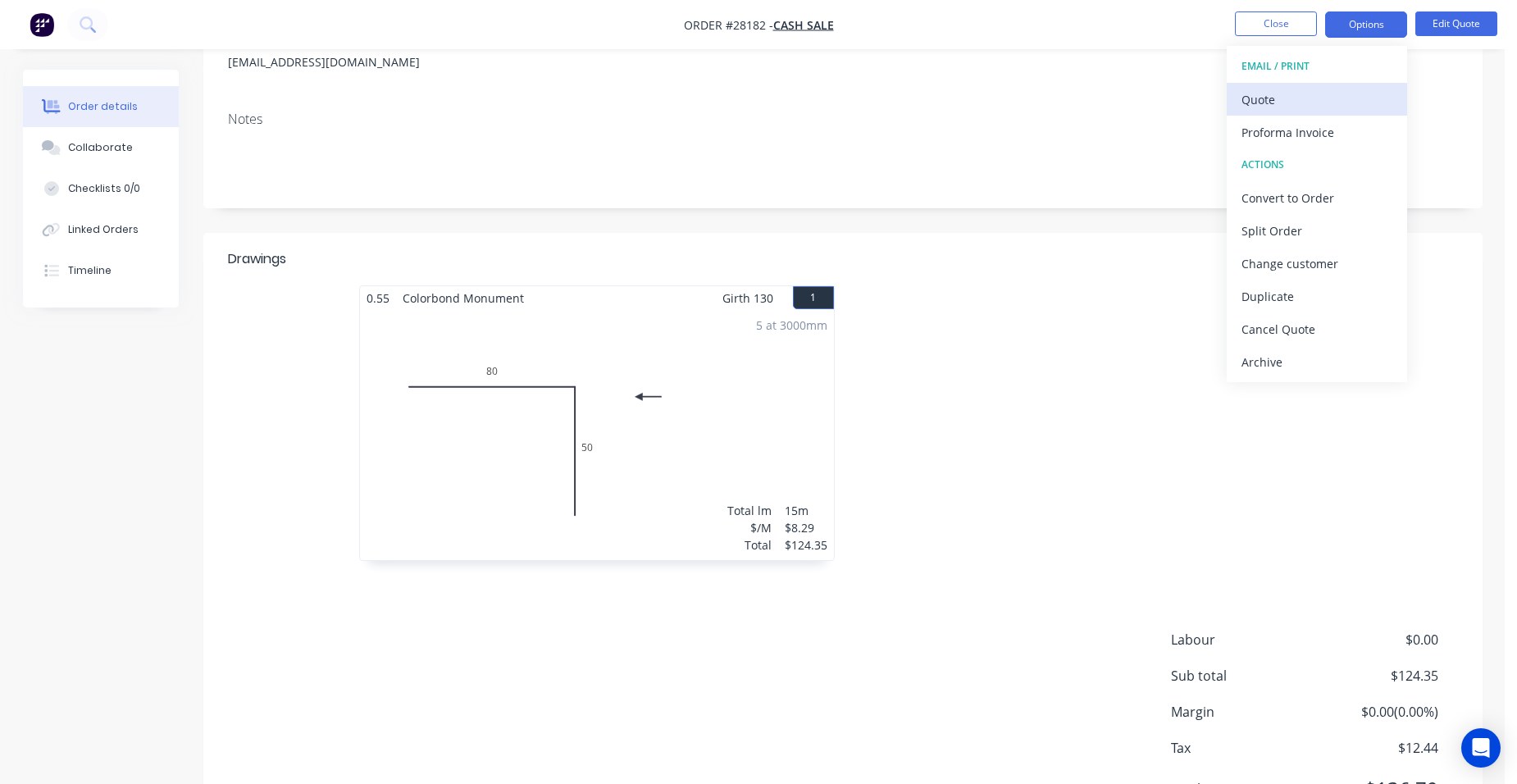
click at [1302, 106] on div "Quote" at bounding box center [1316, 99] width 151 height 23
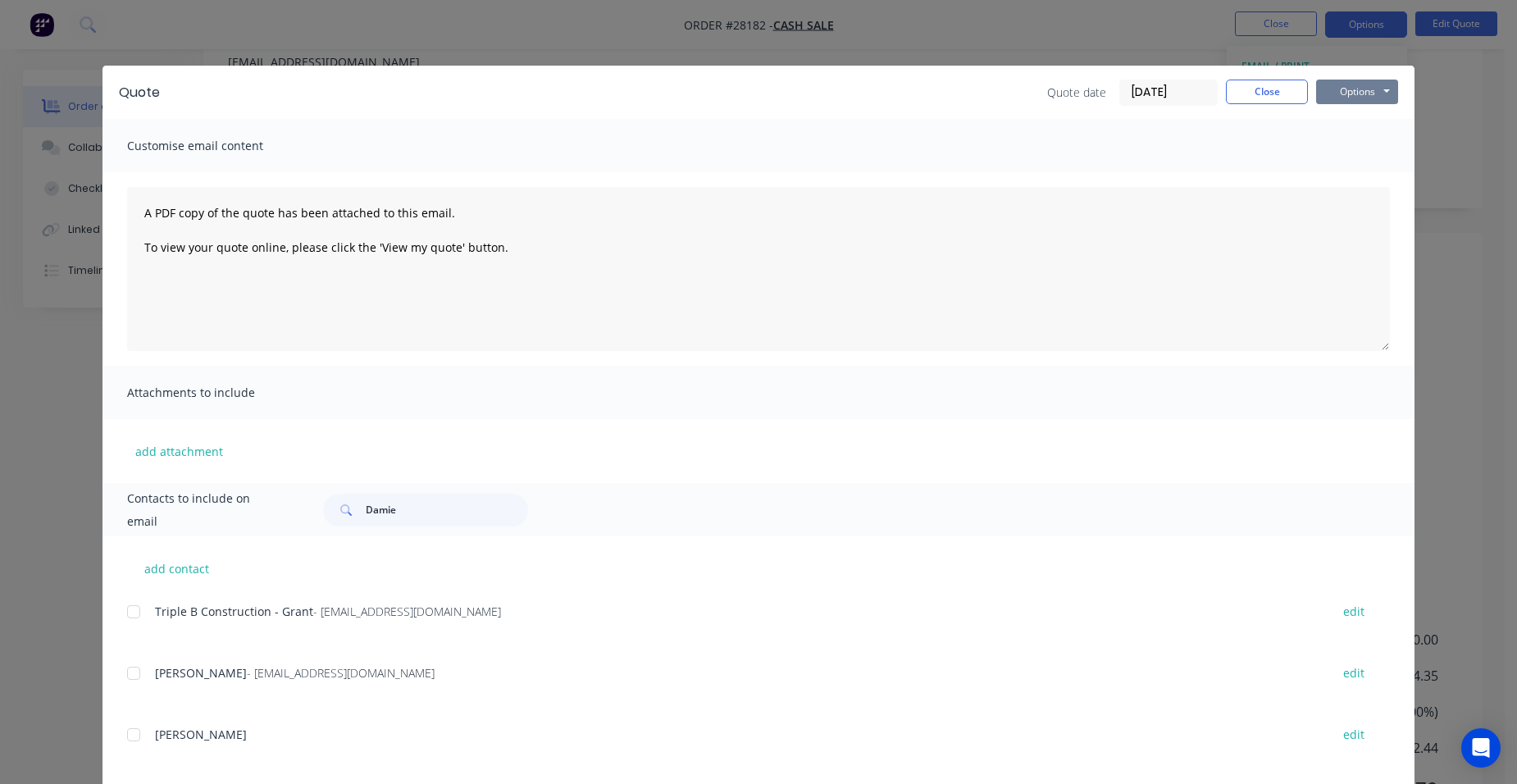
click at [1337, 88] on button "Options" at bounding box center [1357, 91] width 82 height 24
drag, startPoint x: 396, startPoint y: 507, endPoint x: 228, endPoint y: 483, distance: 169.7
click at [334, 508] on div "Damie" at bounding box center [425, 510] width 205 height 33
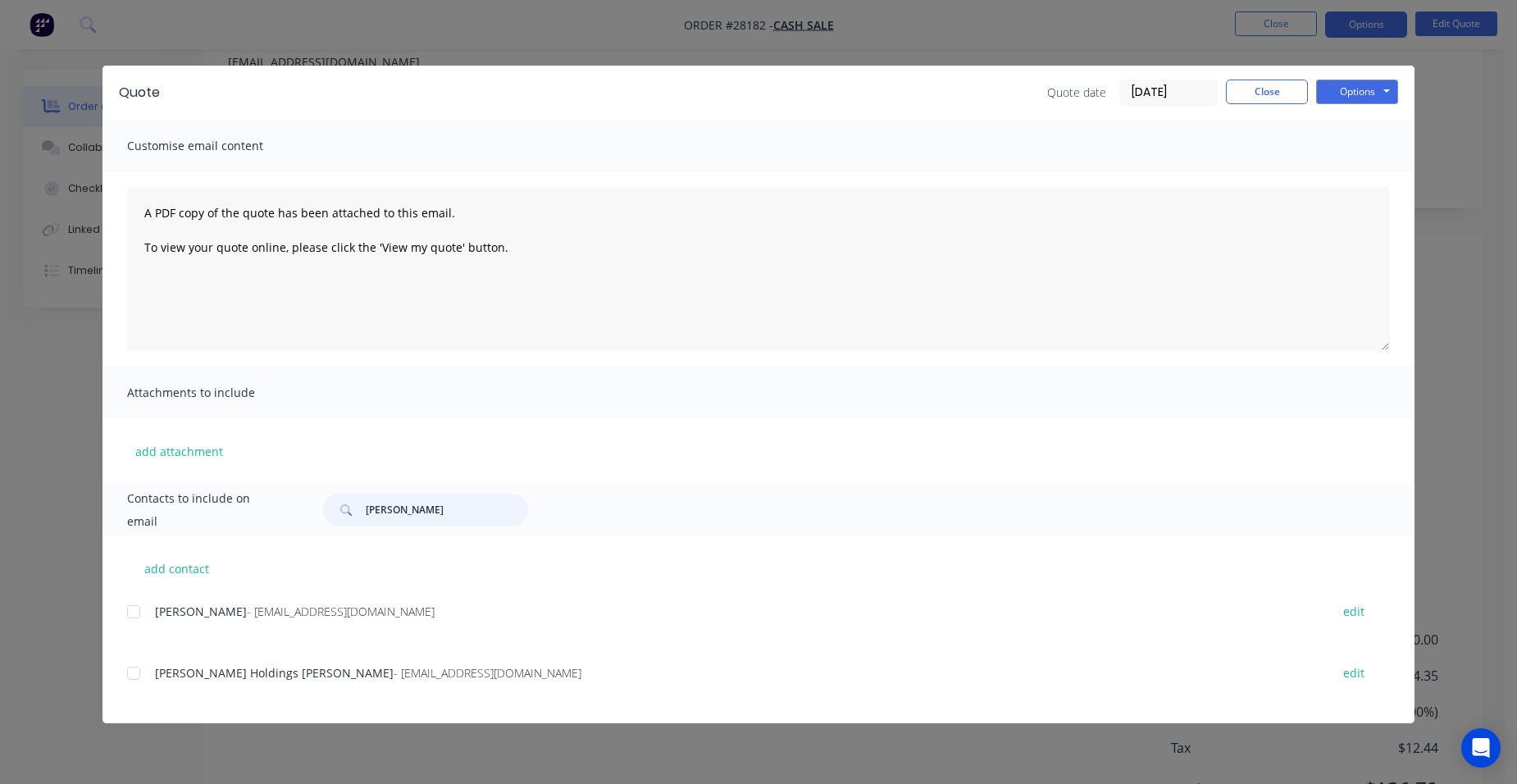
click at [128, 668] on div at bounding box center [134, 673] width 33 height 33
type input "[PERSON_NAME]"
click at [1362, 87] on button "Options" at bounding box center [1357, 91] width 82 height 24
click at [1377, 176] on button "Email" at bounding box center [1368, 175] width 105 height 27
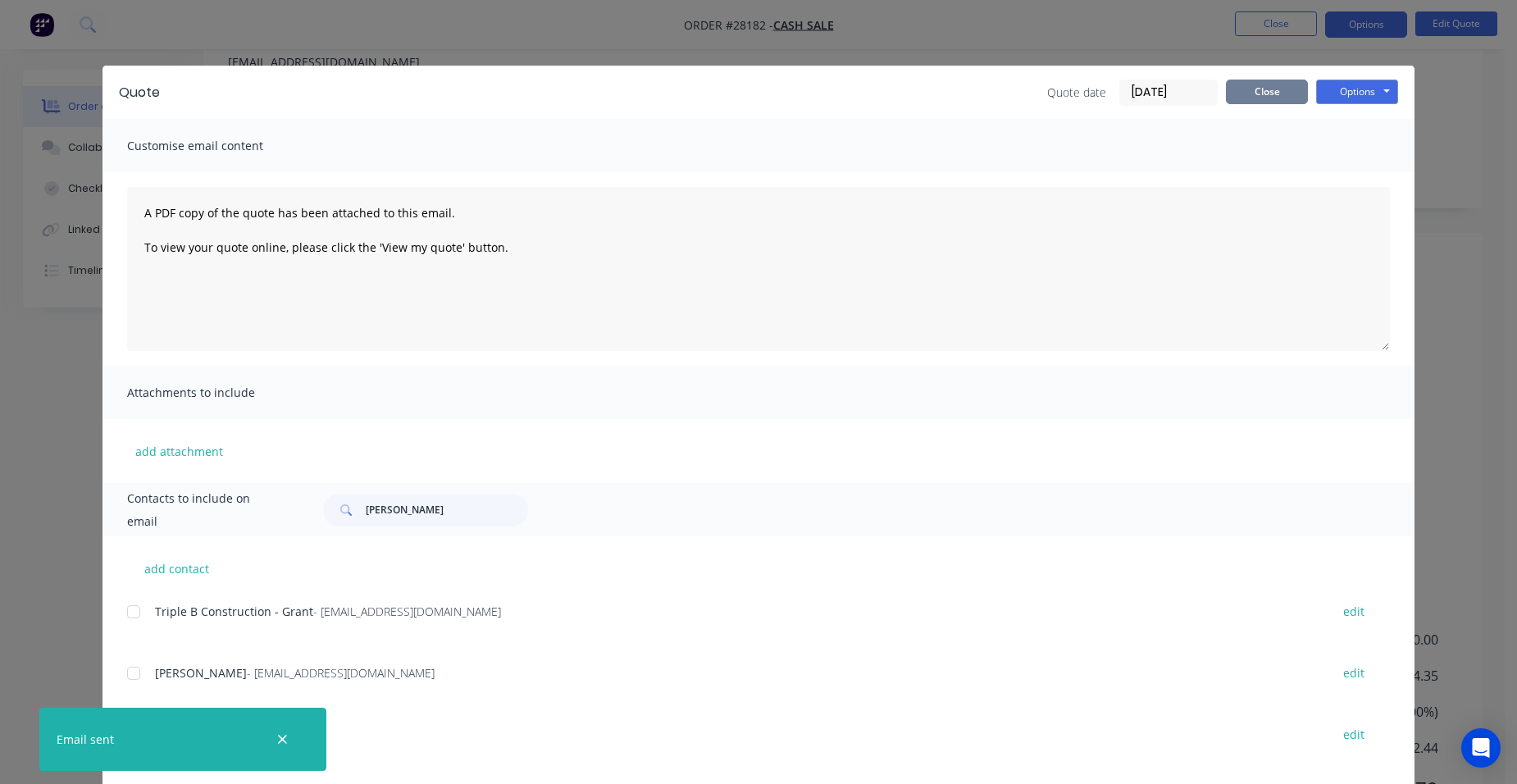
click at [1288, 94] on button "Close" at bounding box center [1266, 91] width 82 height 24
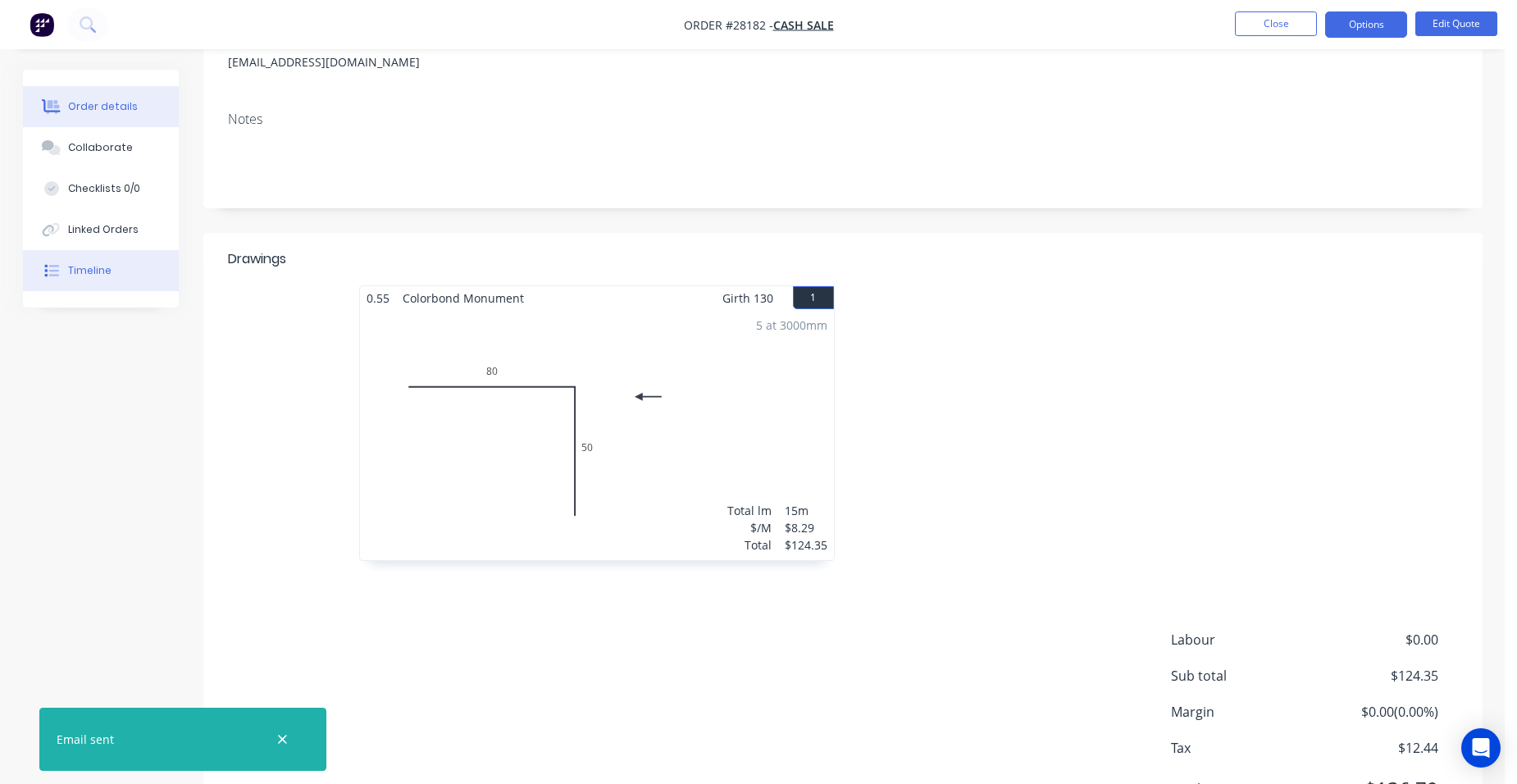
click at [112, 263] on button "Timeline" at bounding box center [101, 270] width 155 height 41
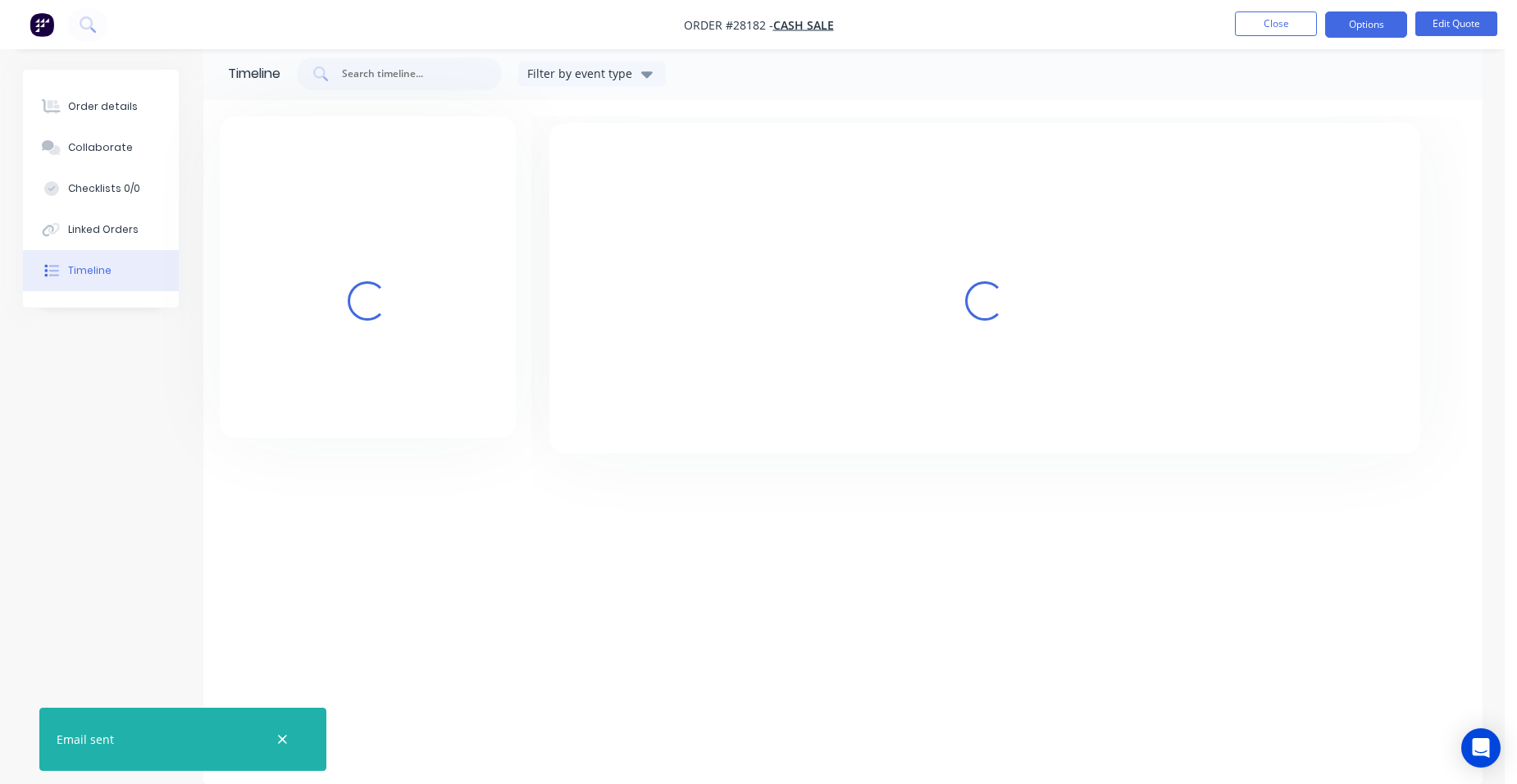
scroll to position [23, 0]
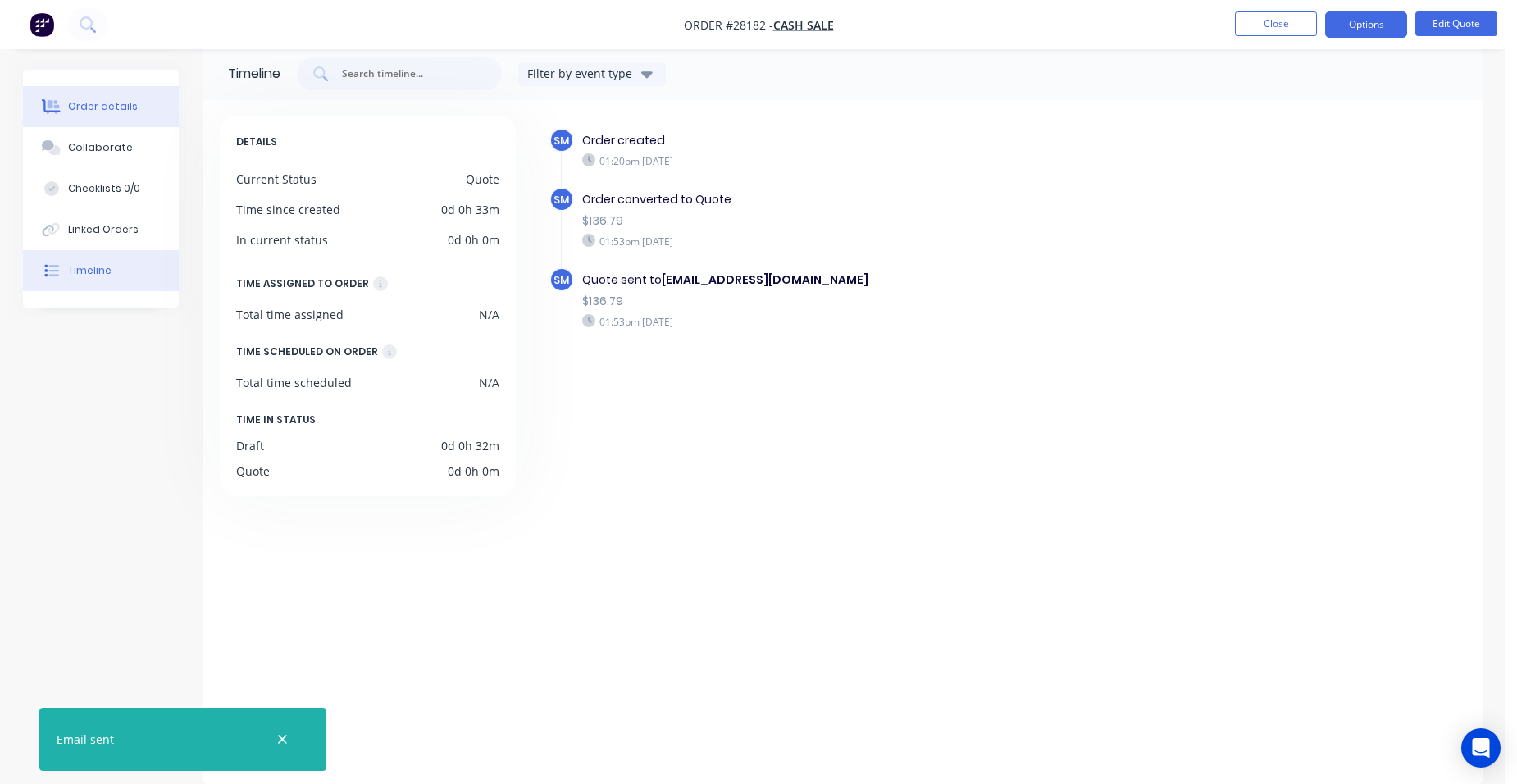
click at [140, 111] on button "Order details" at bounding box center [101, 107] width 155 height 41
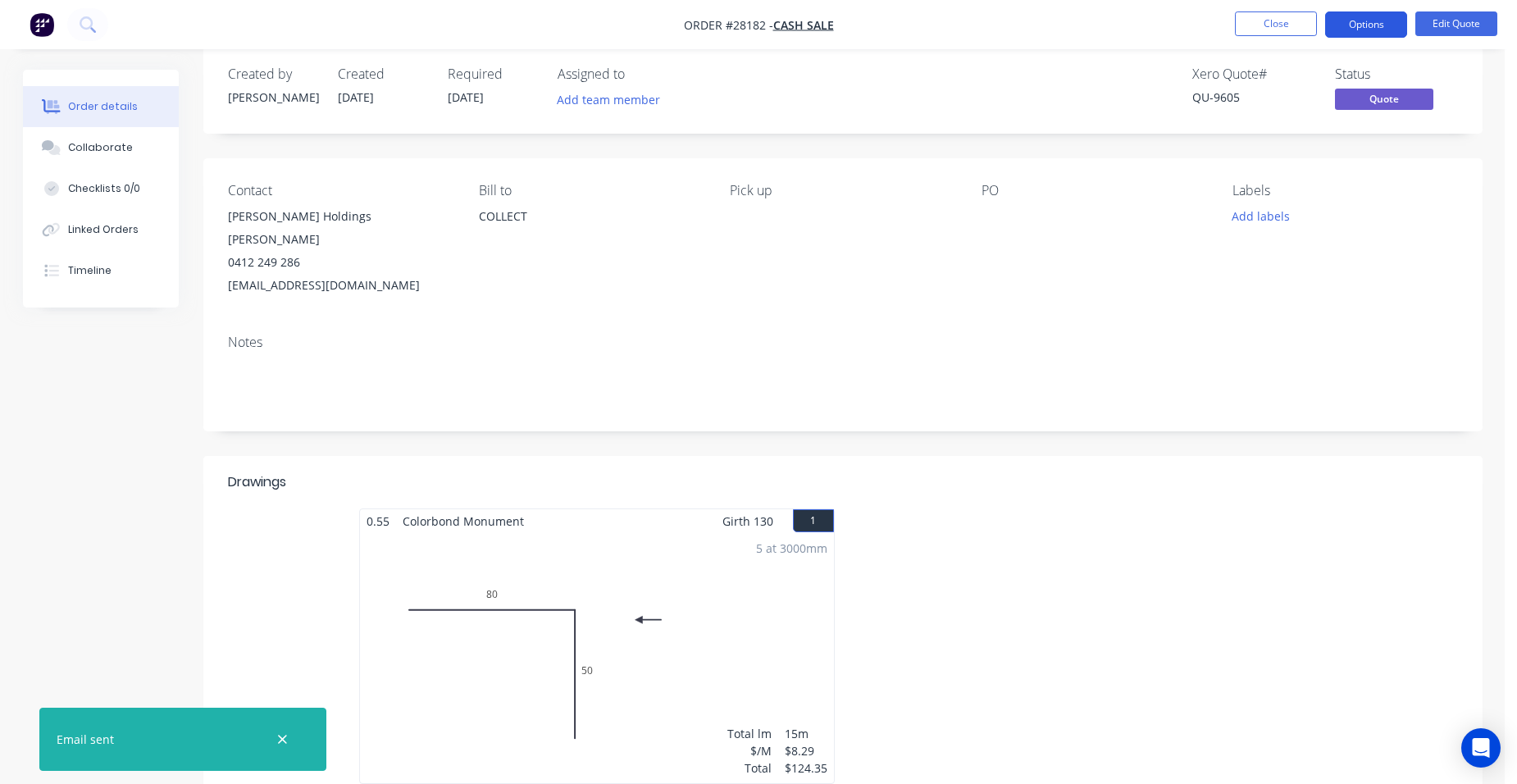
click at [1365, 17] on button "Options" at bounding box center [1365, 24] width 82 height 26
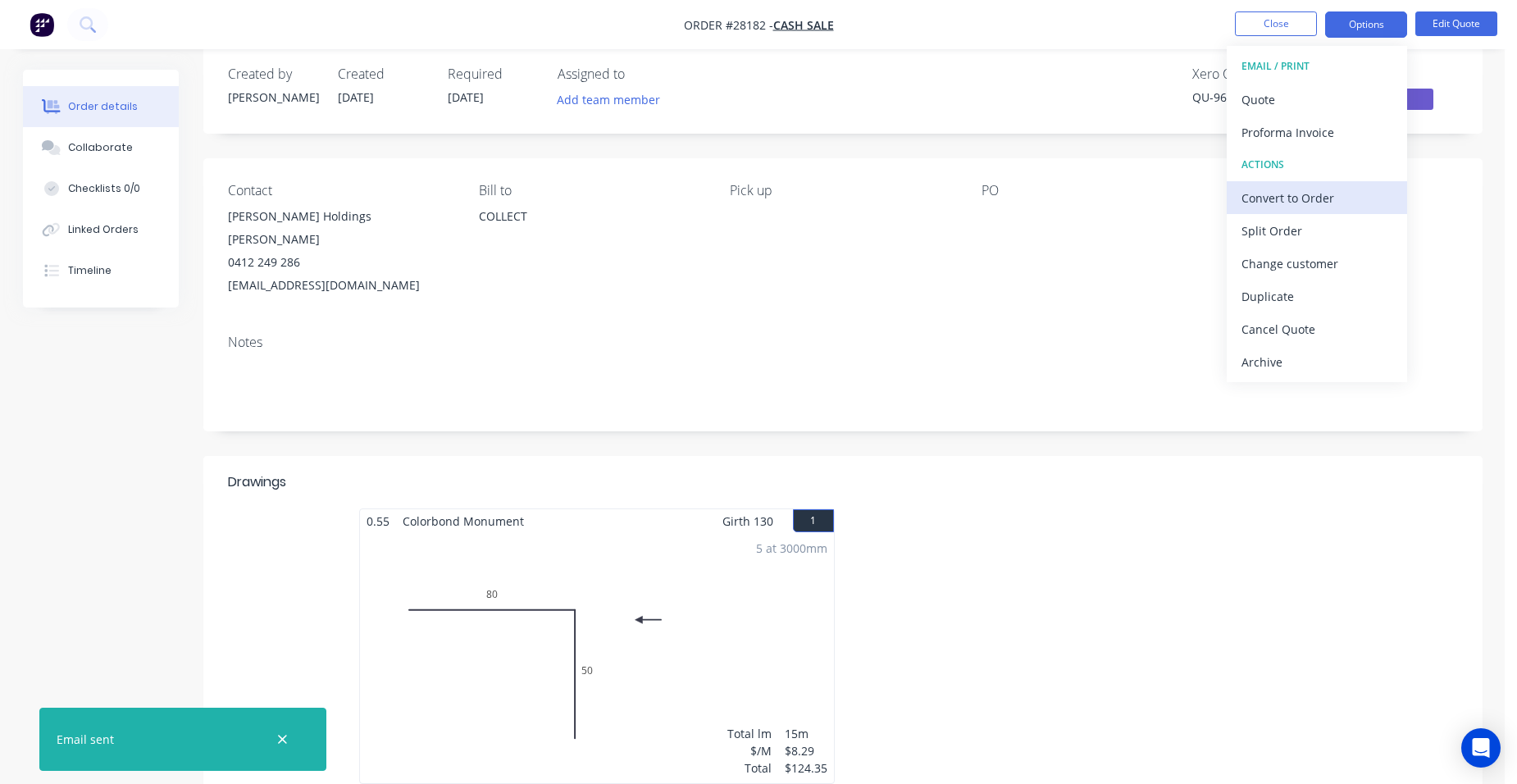
click at [1343, 187] on div "Convert to Order" at bounding box center [1316, 198] width 151 height 23
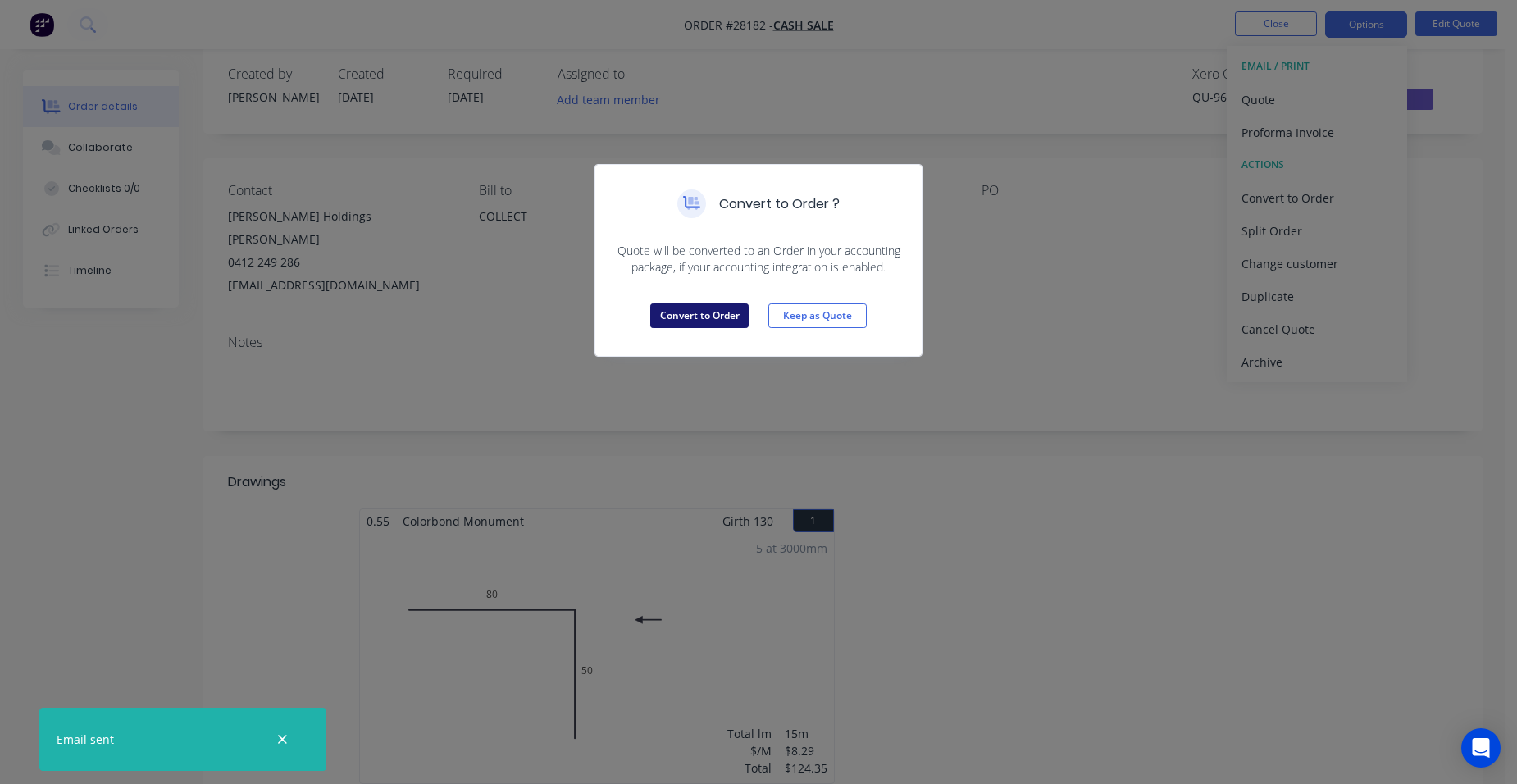
click at [729, 306] on button "Convert to Order" at bounding box center [699, 315] width 98 height 24
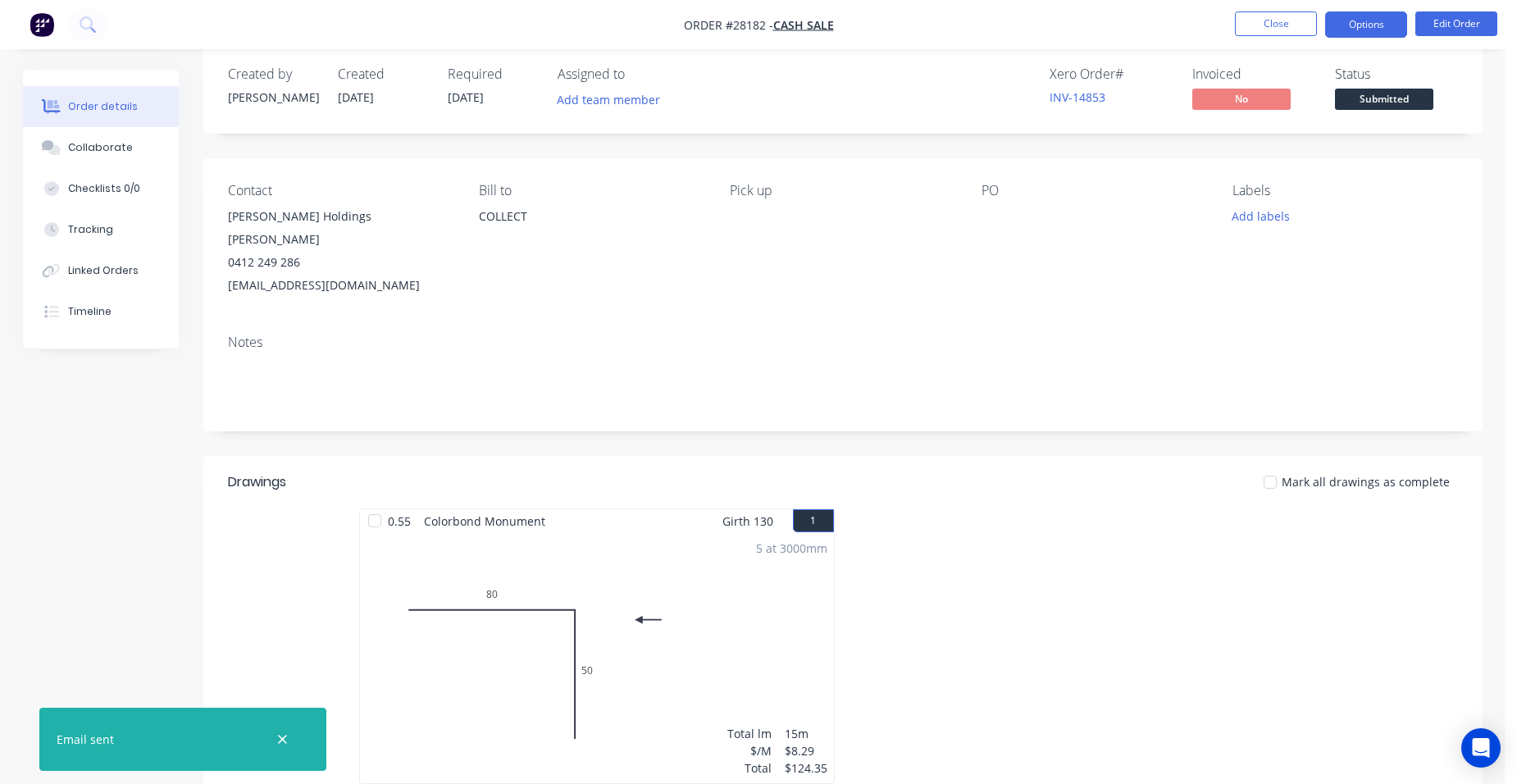
click at [1379, 18] on button "Options" at bounding box center [1365, 24] width 82 height 26
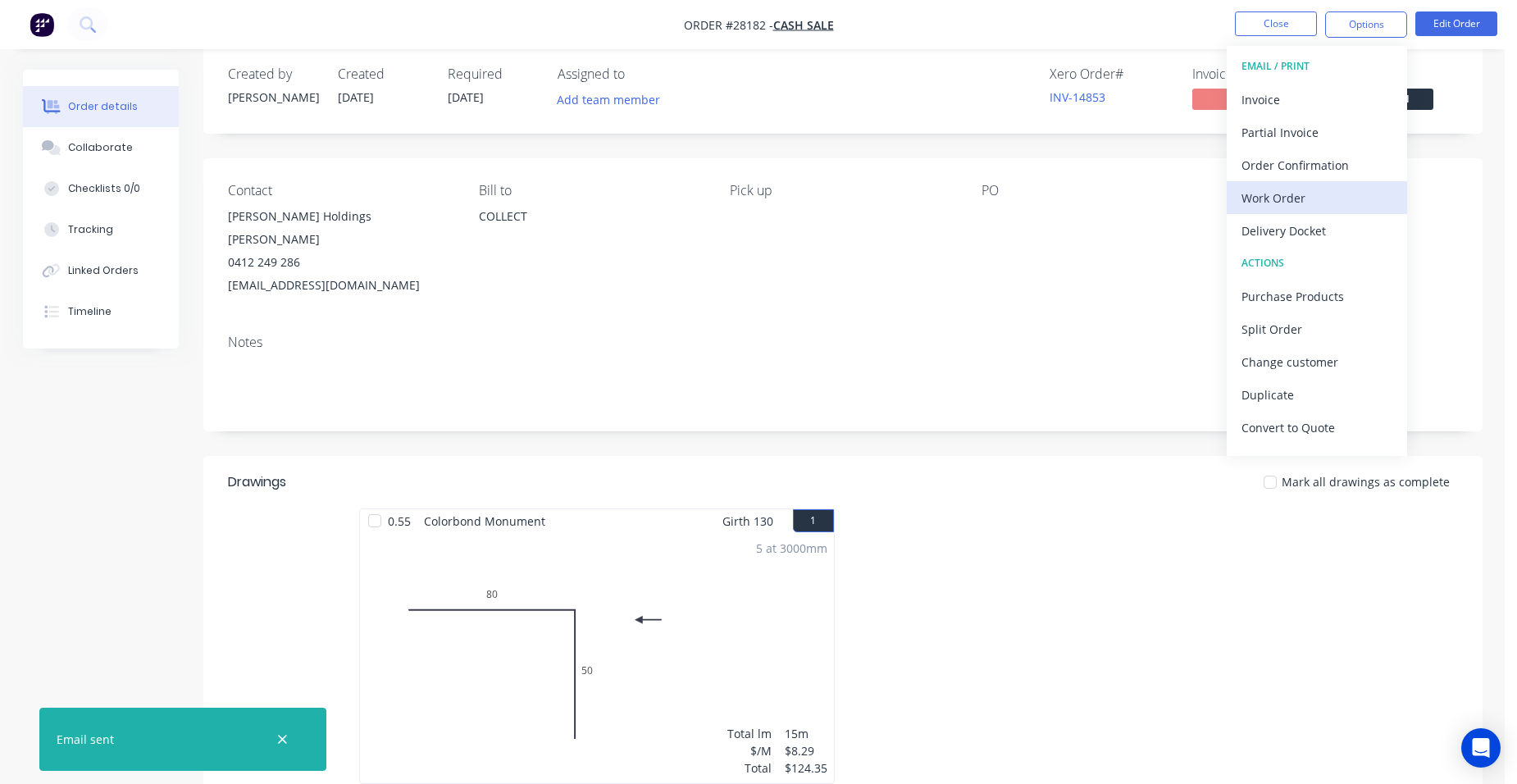
click at [1333, 207] on div "Work Order" at bounding box center [1316, 198] width 151 height 23
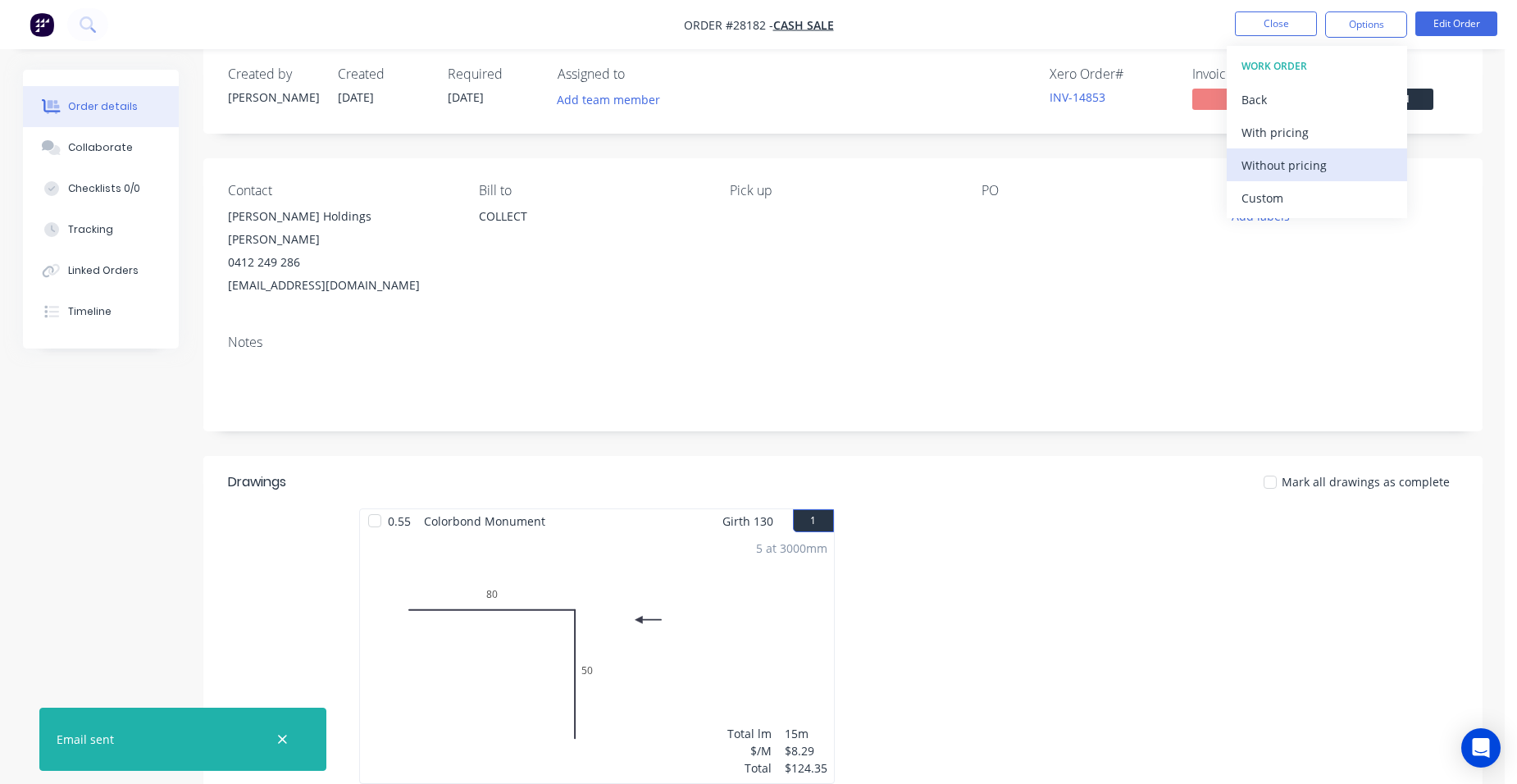
click at [1337, 174] on div "Without pricing" at bounding box center [1316, 165] width 151 height 23
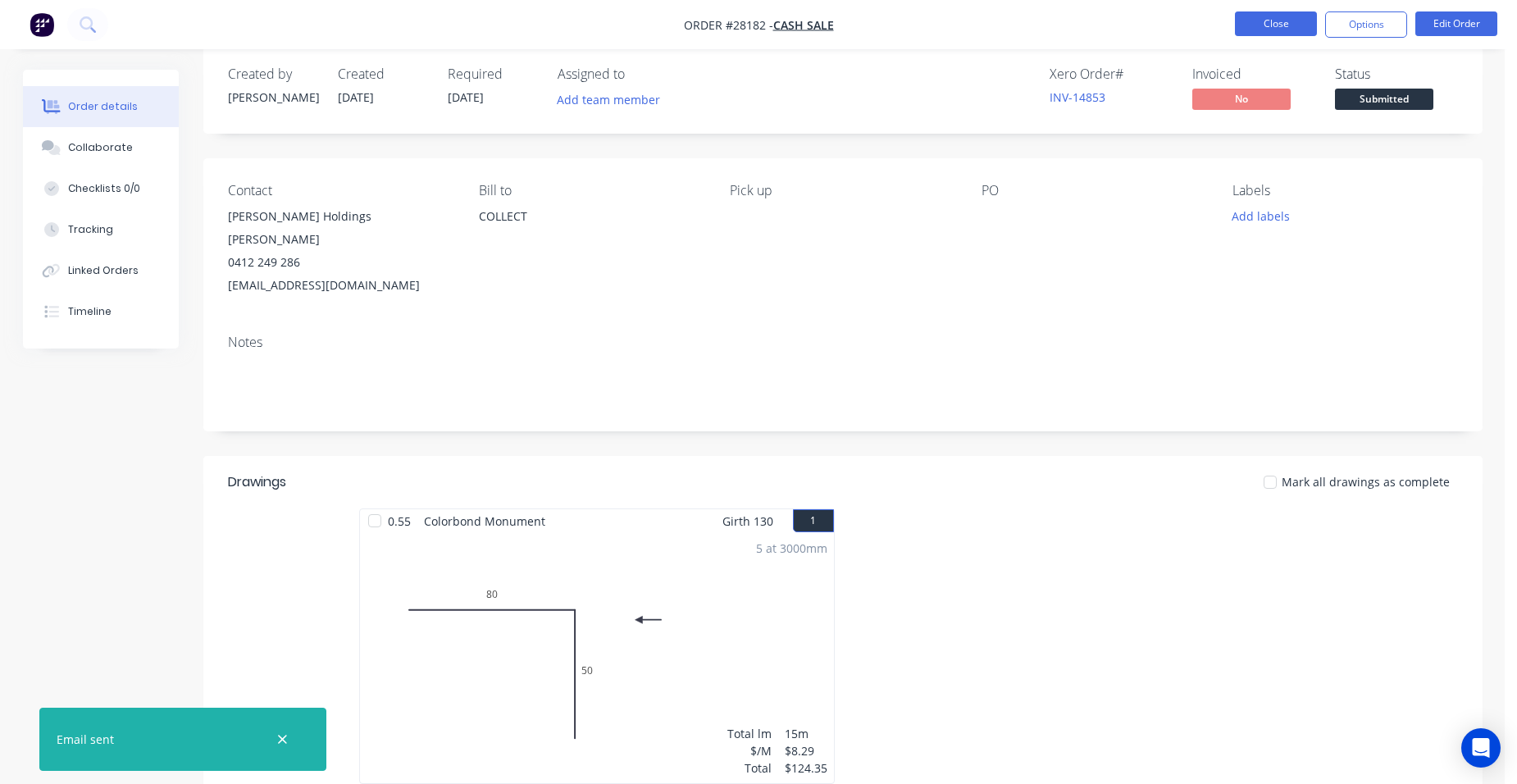
click at [1262, 26] on button "Close" at bounding box center [1276, 23] width 82 height 24
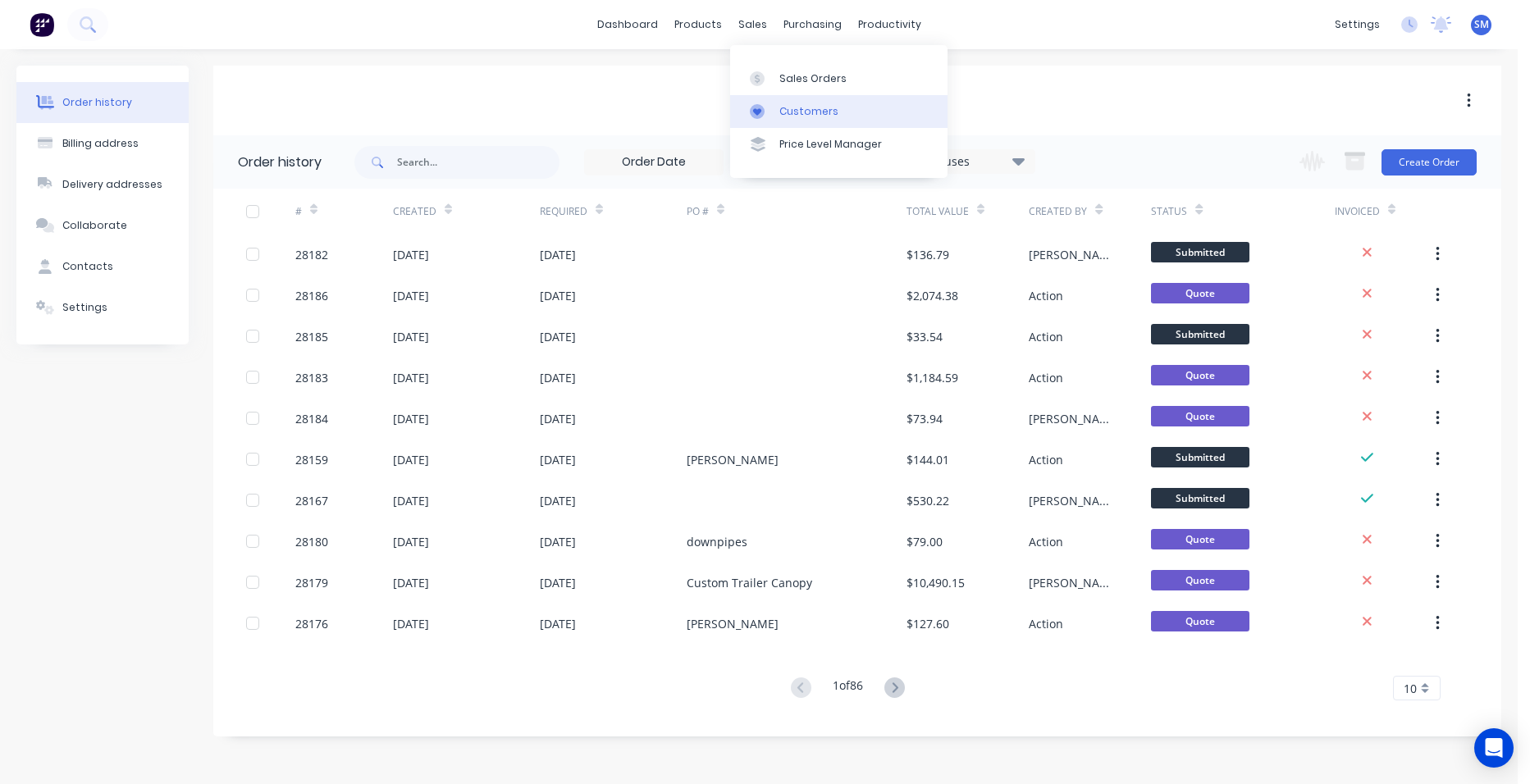
click at [792, 118] on div "Customers" at bounding box center [809, 111] width 59 height 15
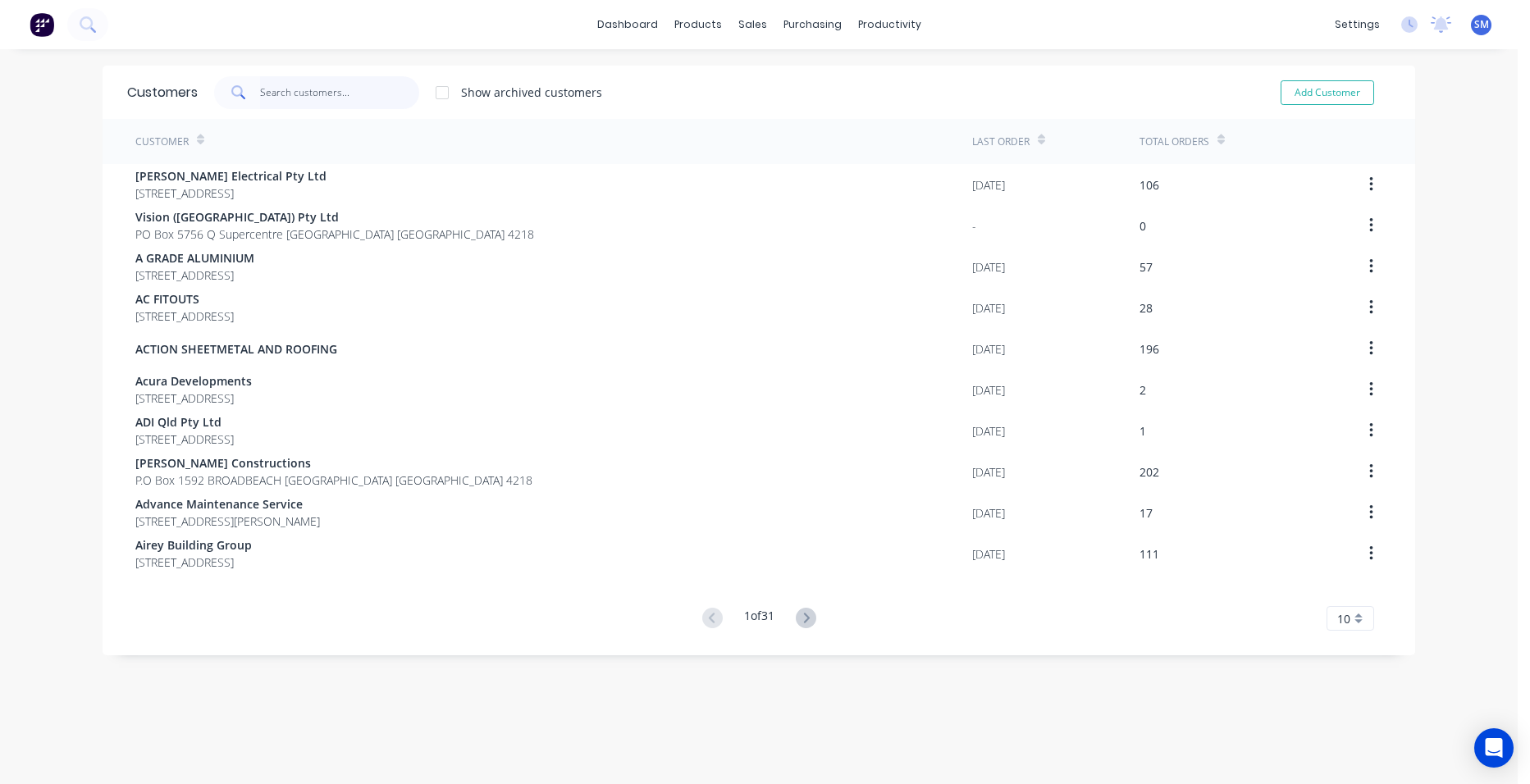
click at [362, 93] on input "text" at bounding box center [339, 92] width 160 height 33
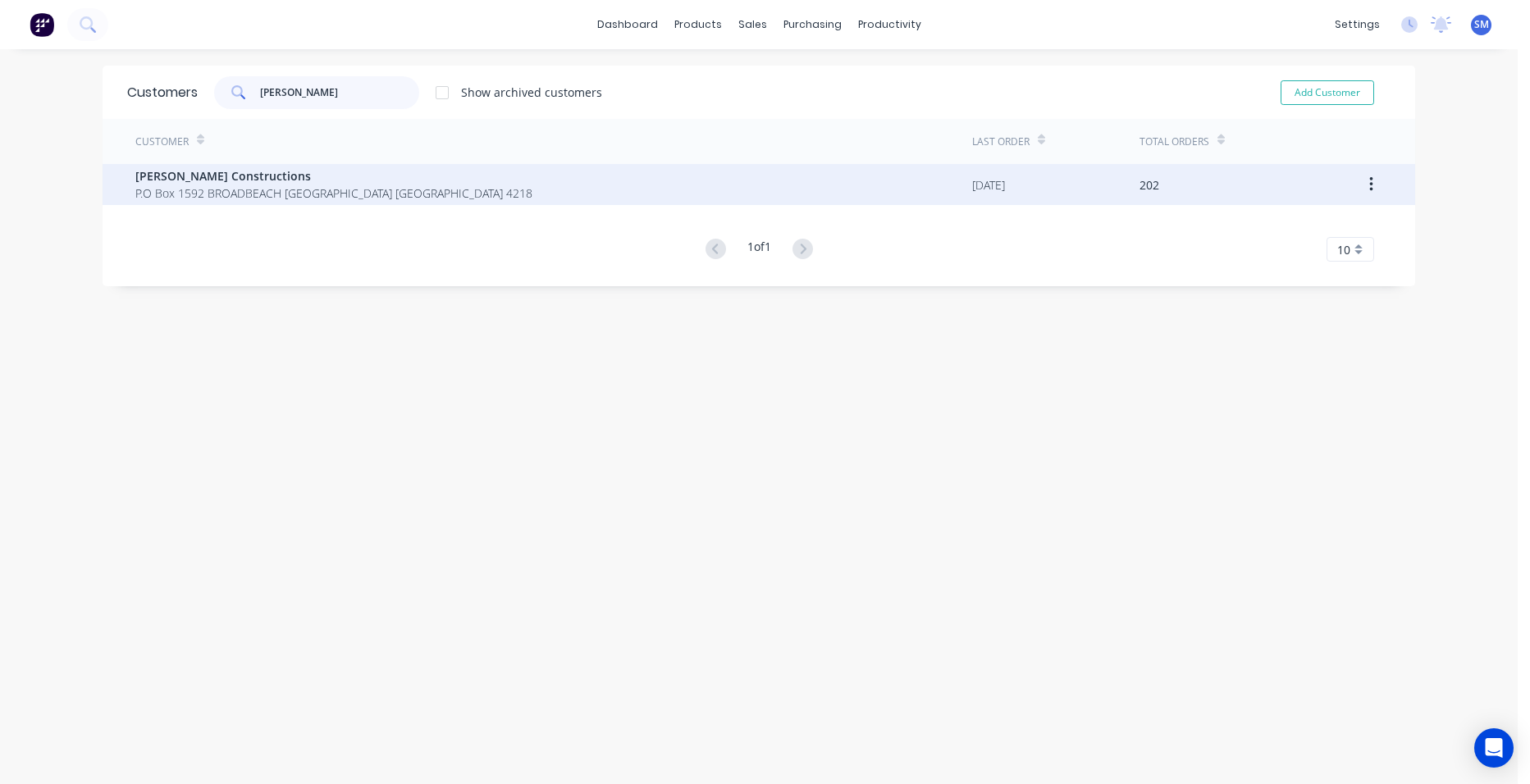
type input "[PERSON_NAME]"
click at [296, 170] on span "[PERSON_NAME] Constructions" at bounding box center [333, 176] width 397 height 17
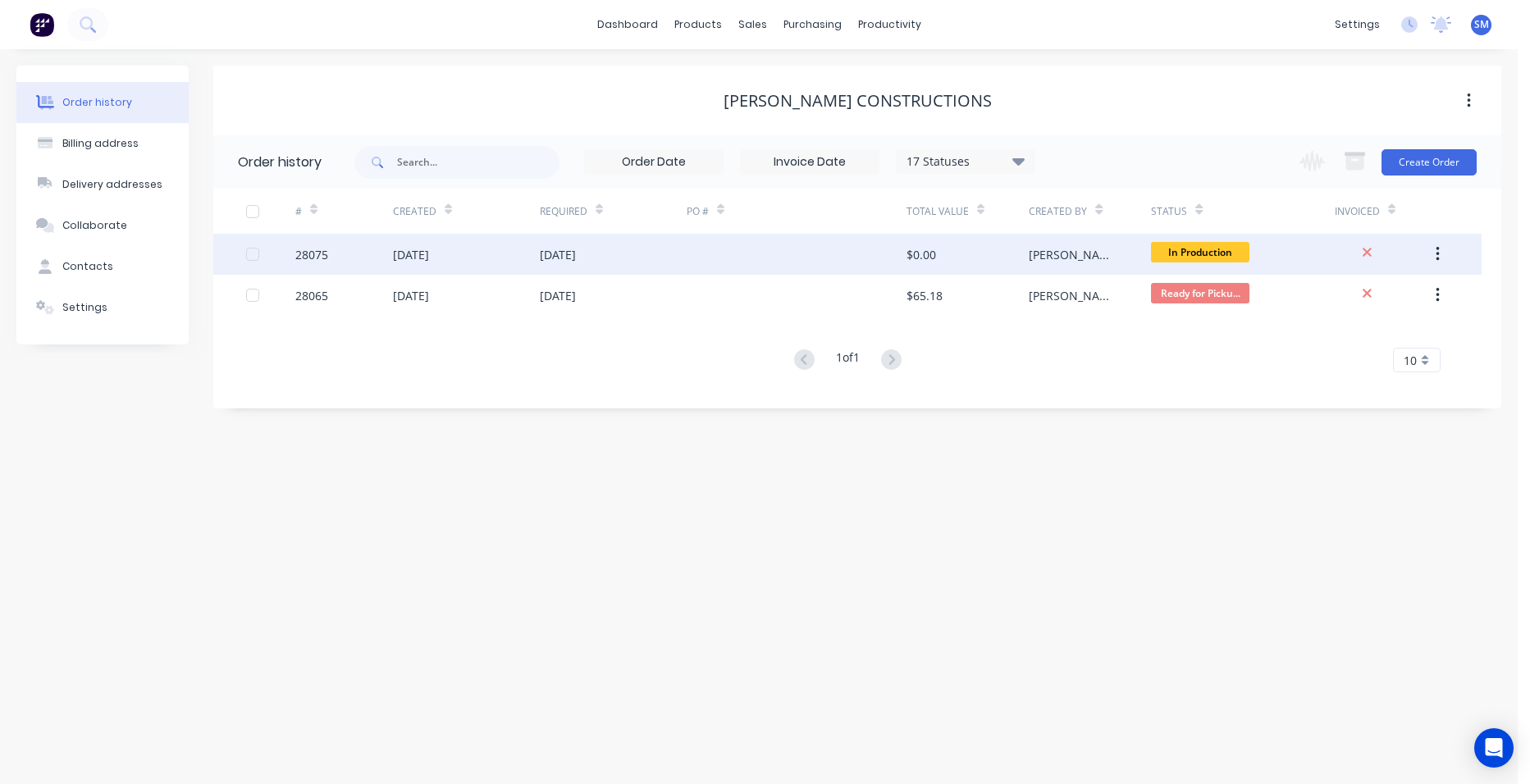
click at [700, 252] on div at bounding box center [796, 254] width 220 height 41
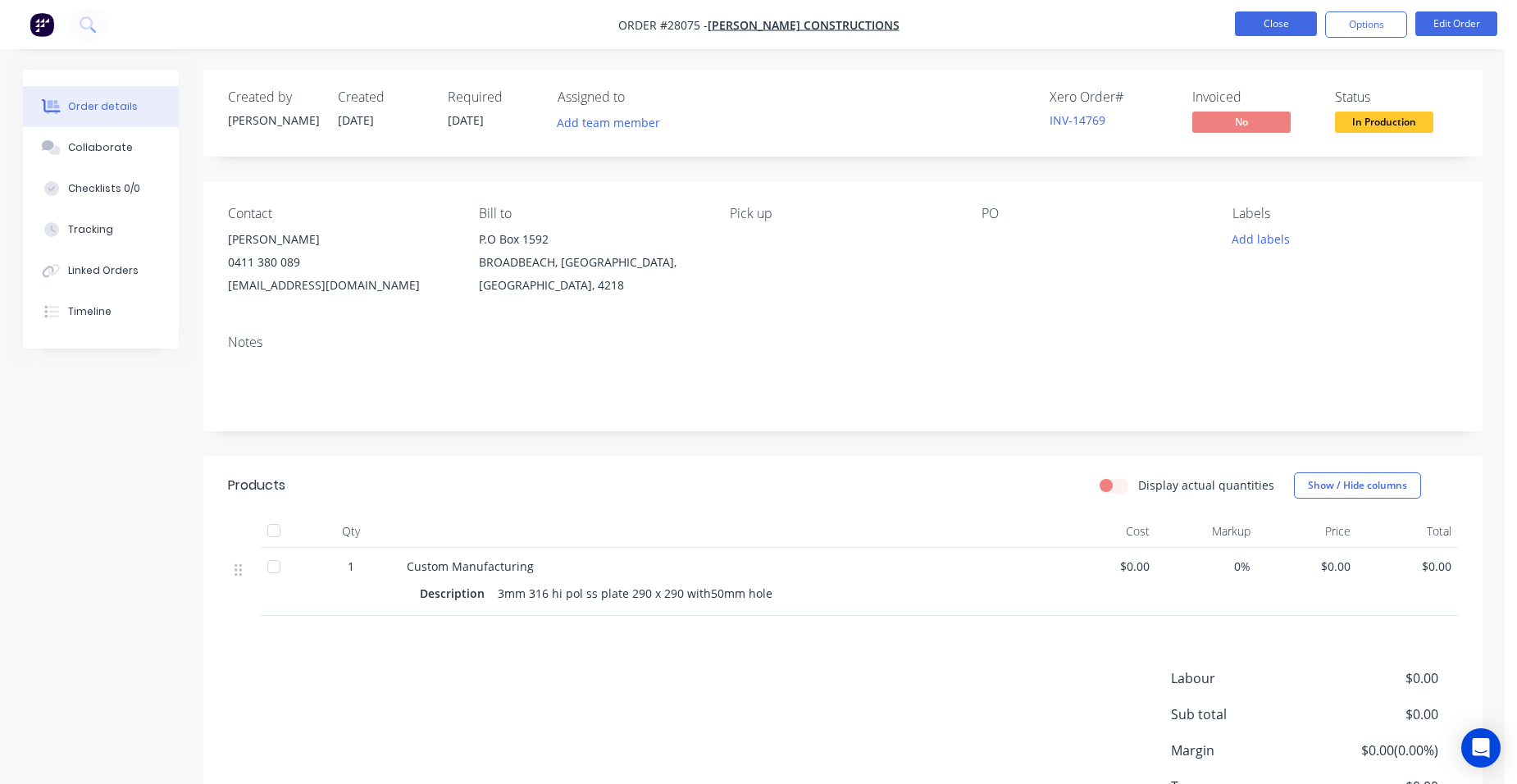
click at [1252, 23] on button "Close" at bounding box center [1276, 23] width 82 height 24
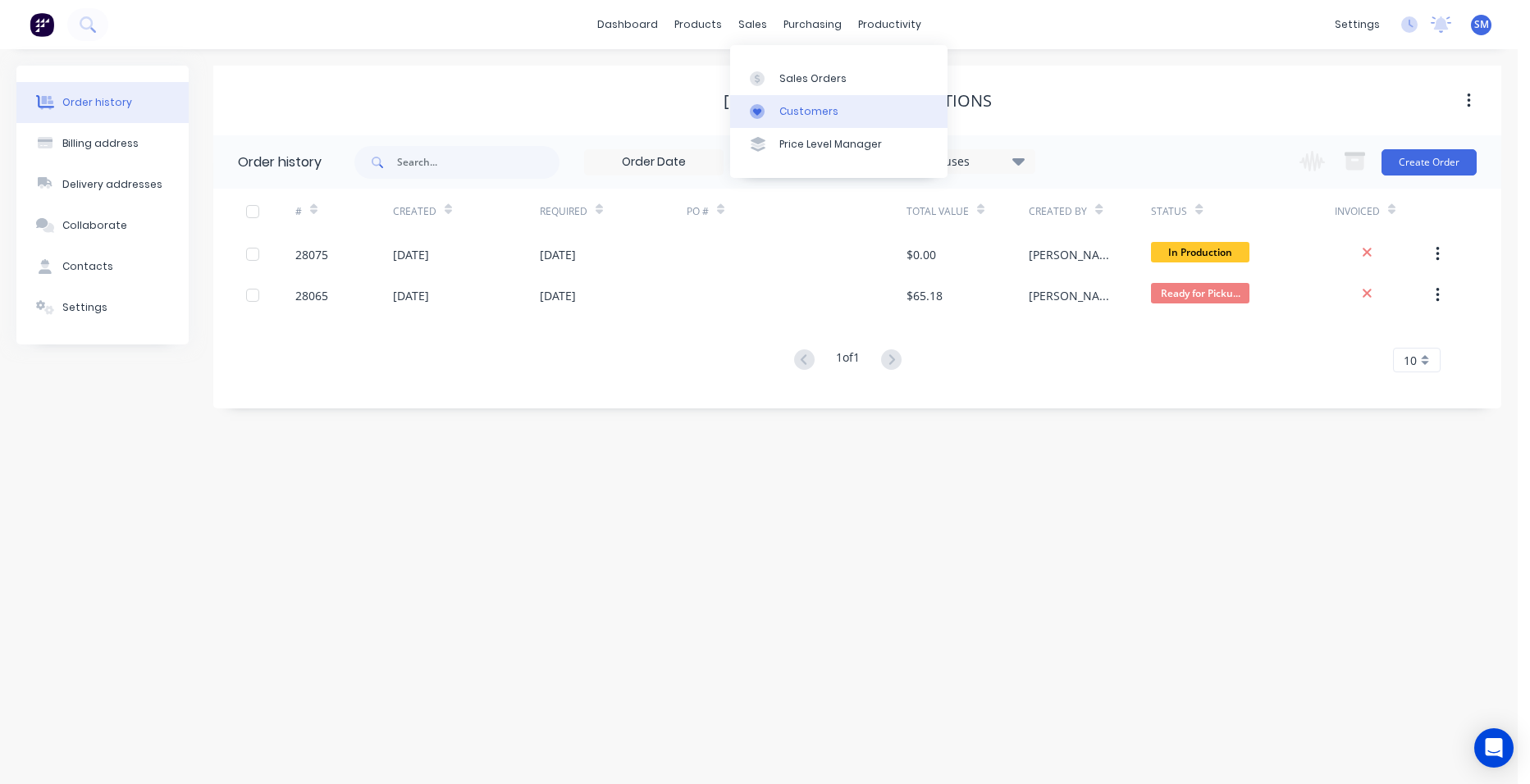
click at [785, 119] on link "Customers" at bounding box center [839, 112] width 218 height 33
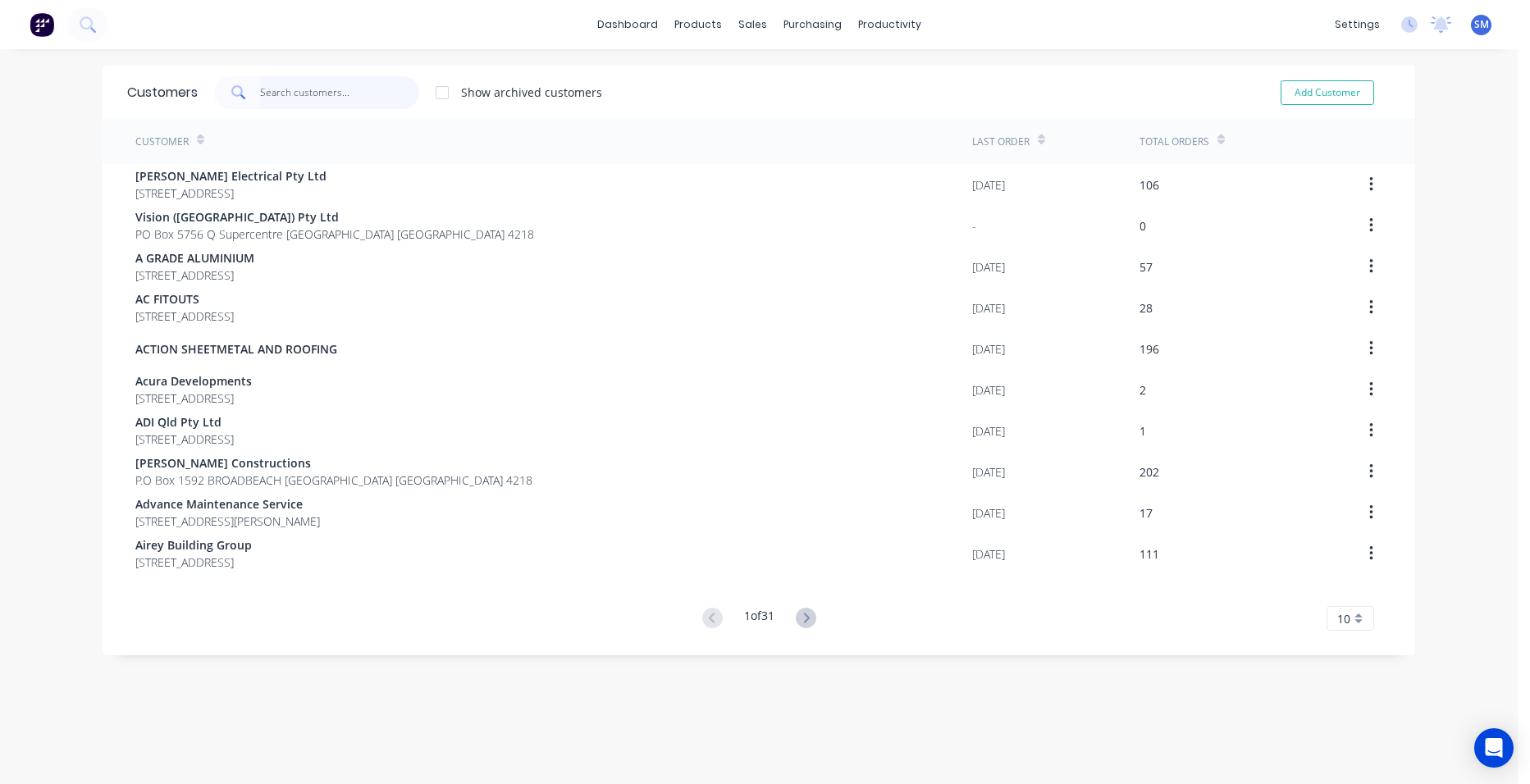
click at [335, 90] on input "text" at bounding box center [339, 92] width 160 height 33
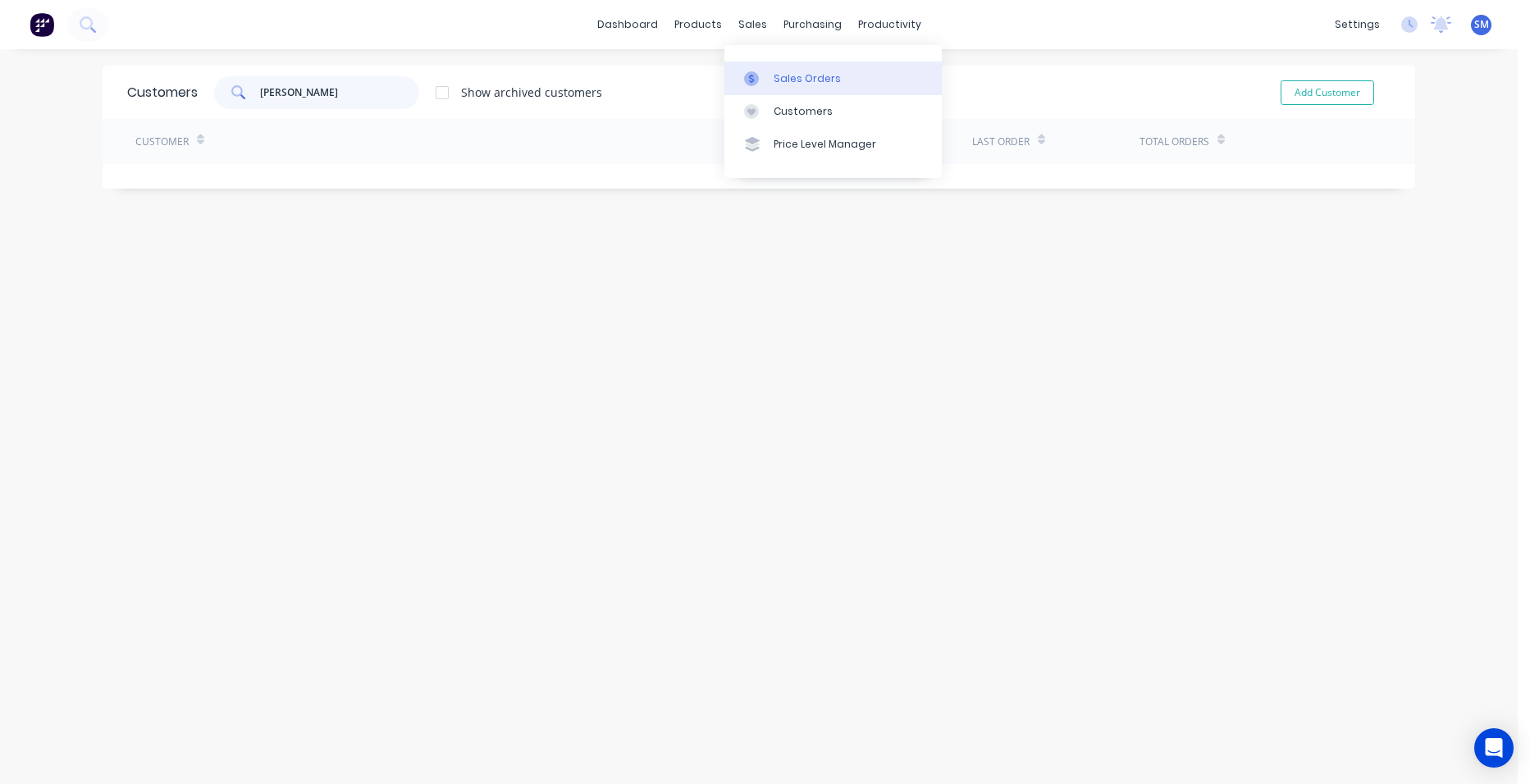
type input "[PERSON_NAME]"
click at [784, 67] on link "Sales Orders" at bounding box center [833, 78] width 218 height 33
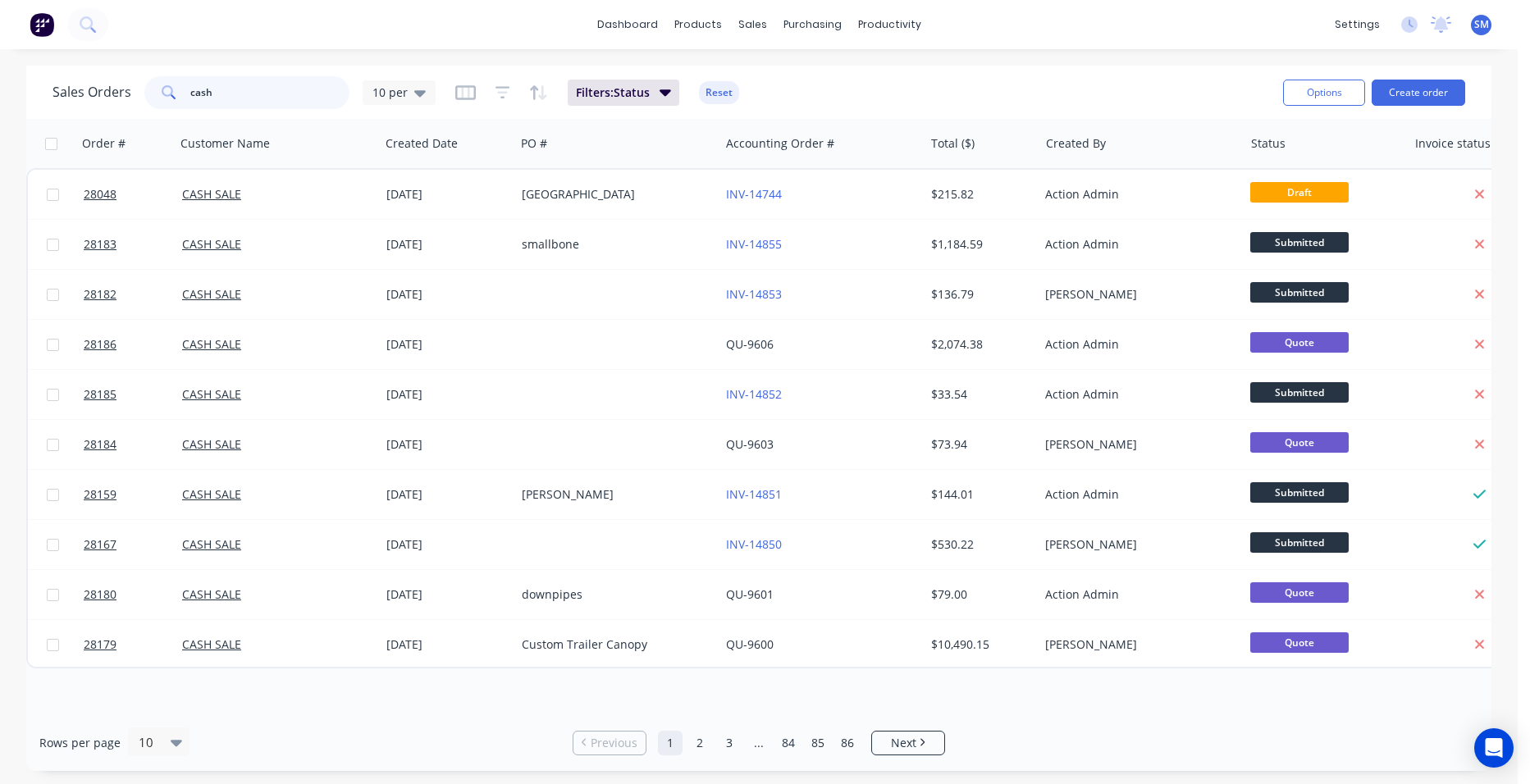
drag, startPoint x: 237, startPoint y: 90, endPoint x: 165, endPoint y: 94, distance: 72.1
click at [165, 94] on div "cash" at bounding box center [246, 92] width 205 height 33
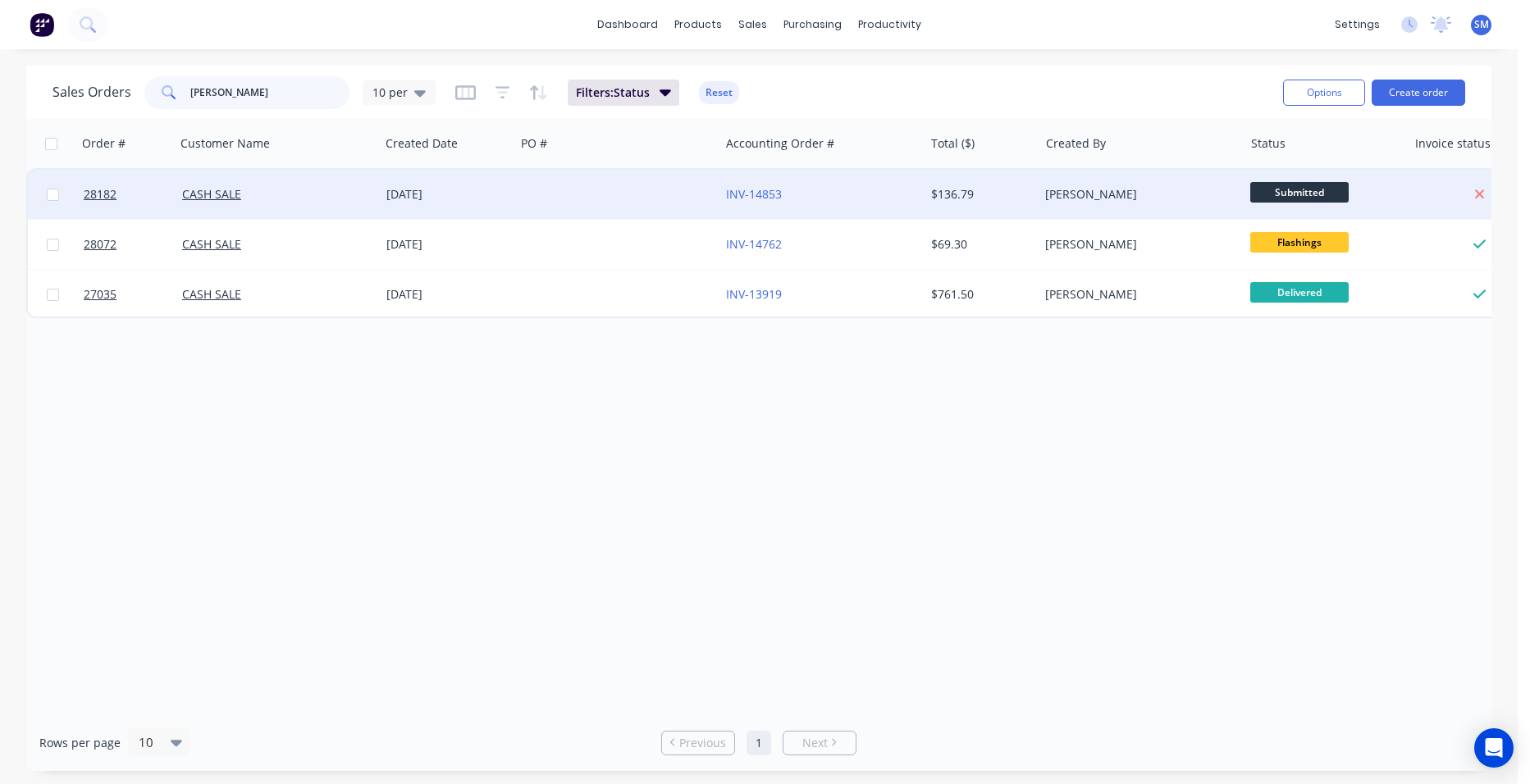
type input "[PERSON_NAME]"
click at [630, 187] on div at bounding box center [617, 194] width 204 height 50
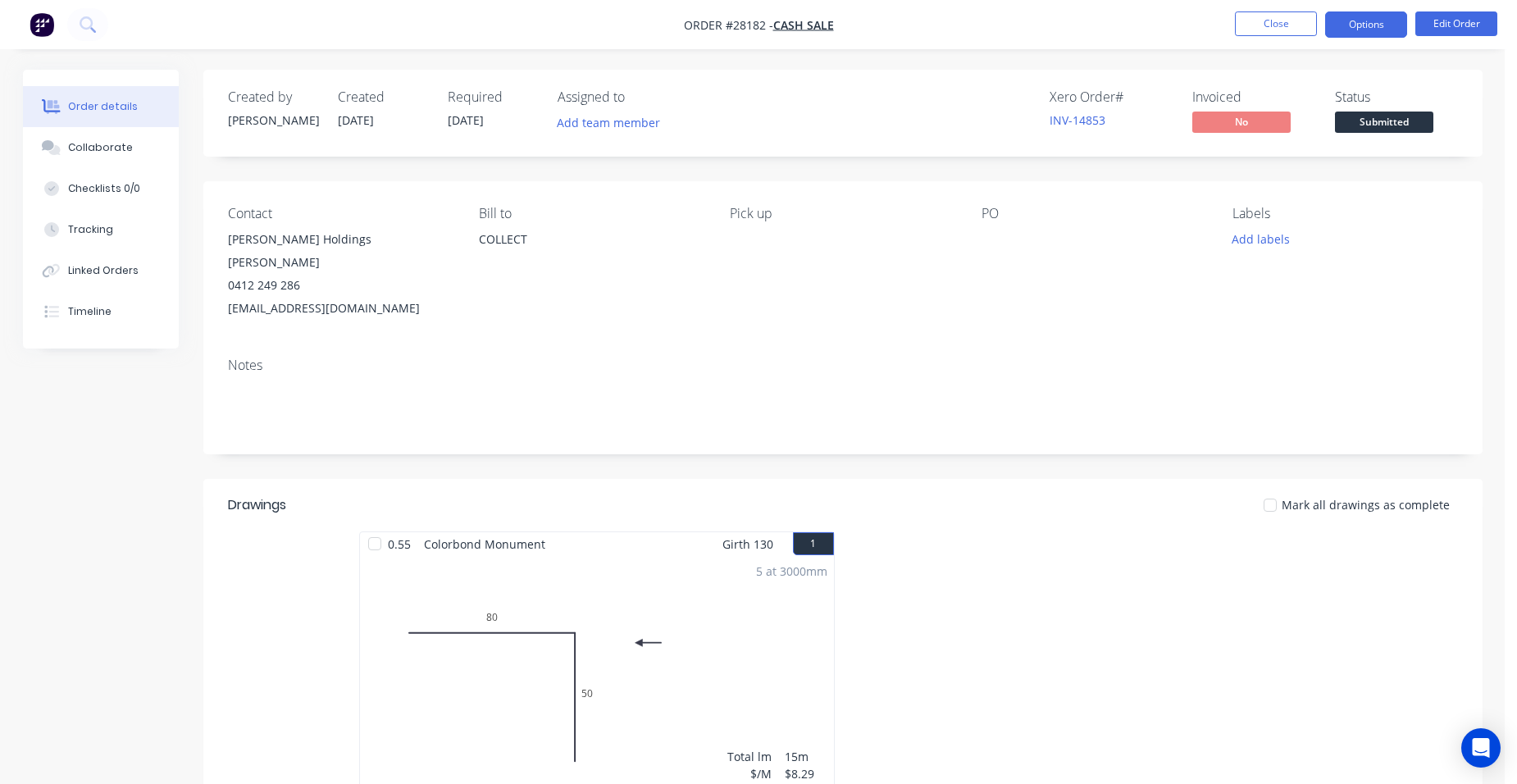
click at [1367, 35] on button "Options" at bounding box center [1365, 24] width 82 height 26
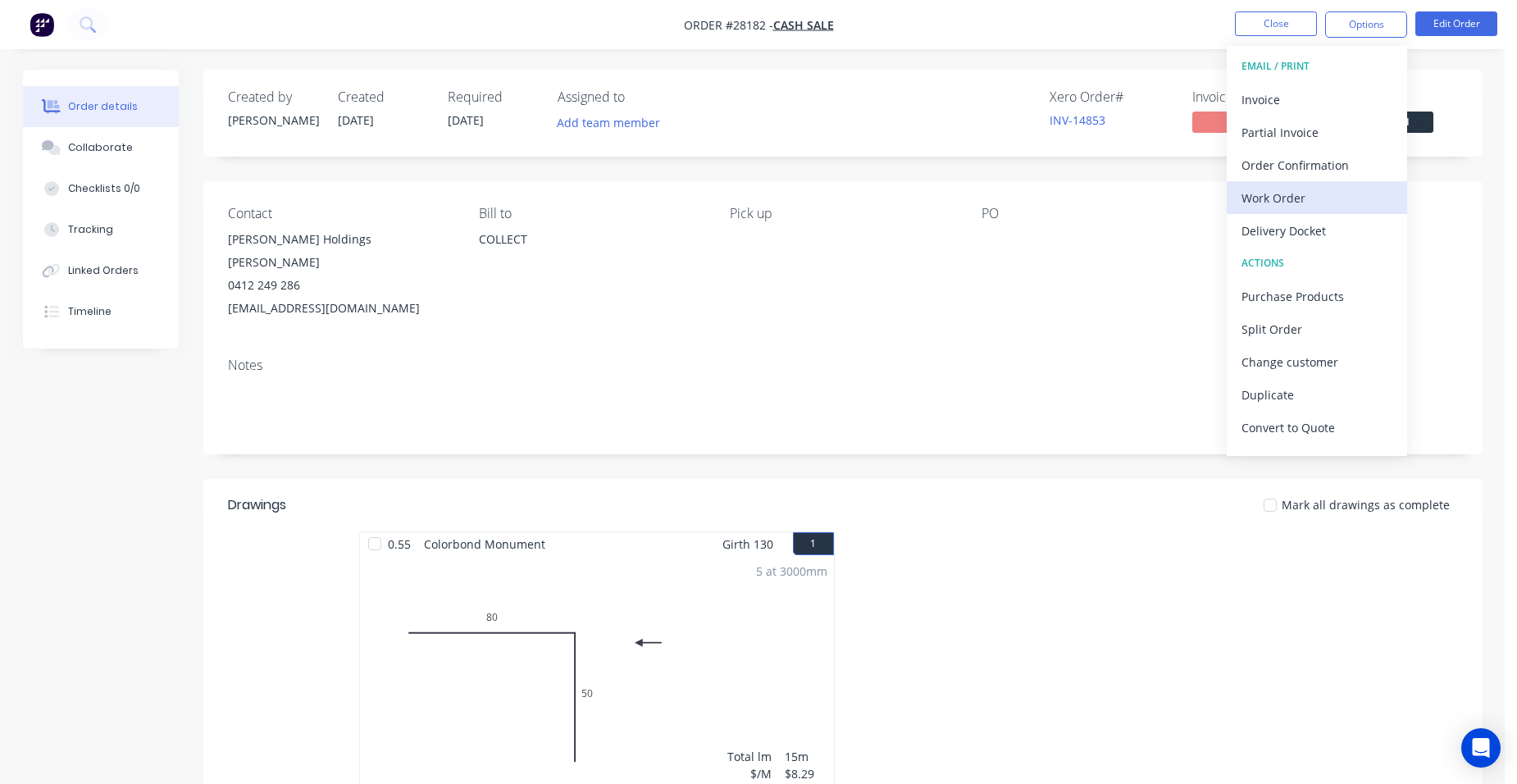
click at [1331, 196] on div "Work Order" at bounding box center [1316, 198] width 151 height 23
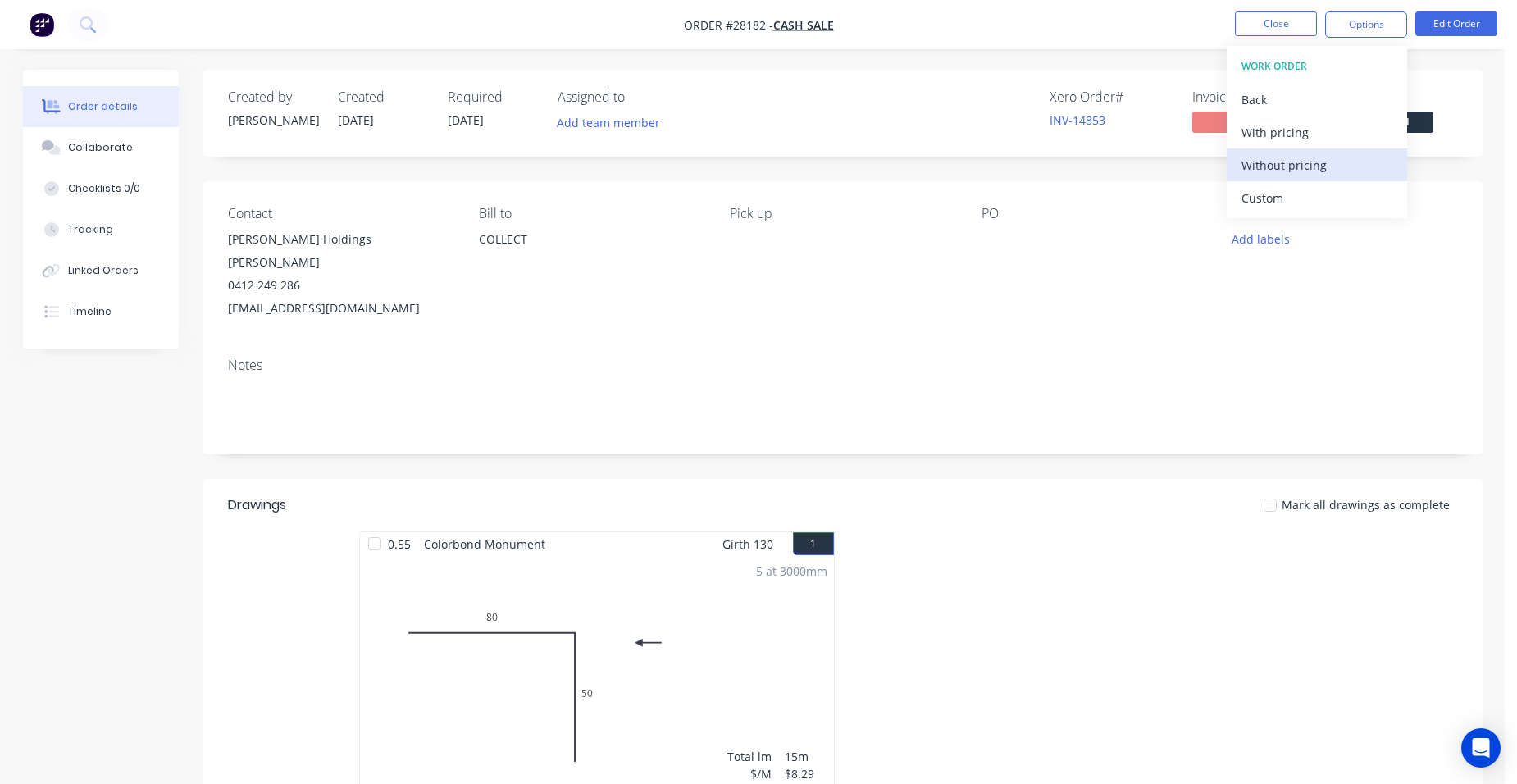
click at [1347, 176] on div "Without pricing" at bounding box center [1316, 165] width 151 height 23
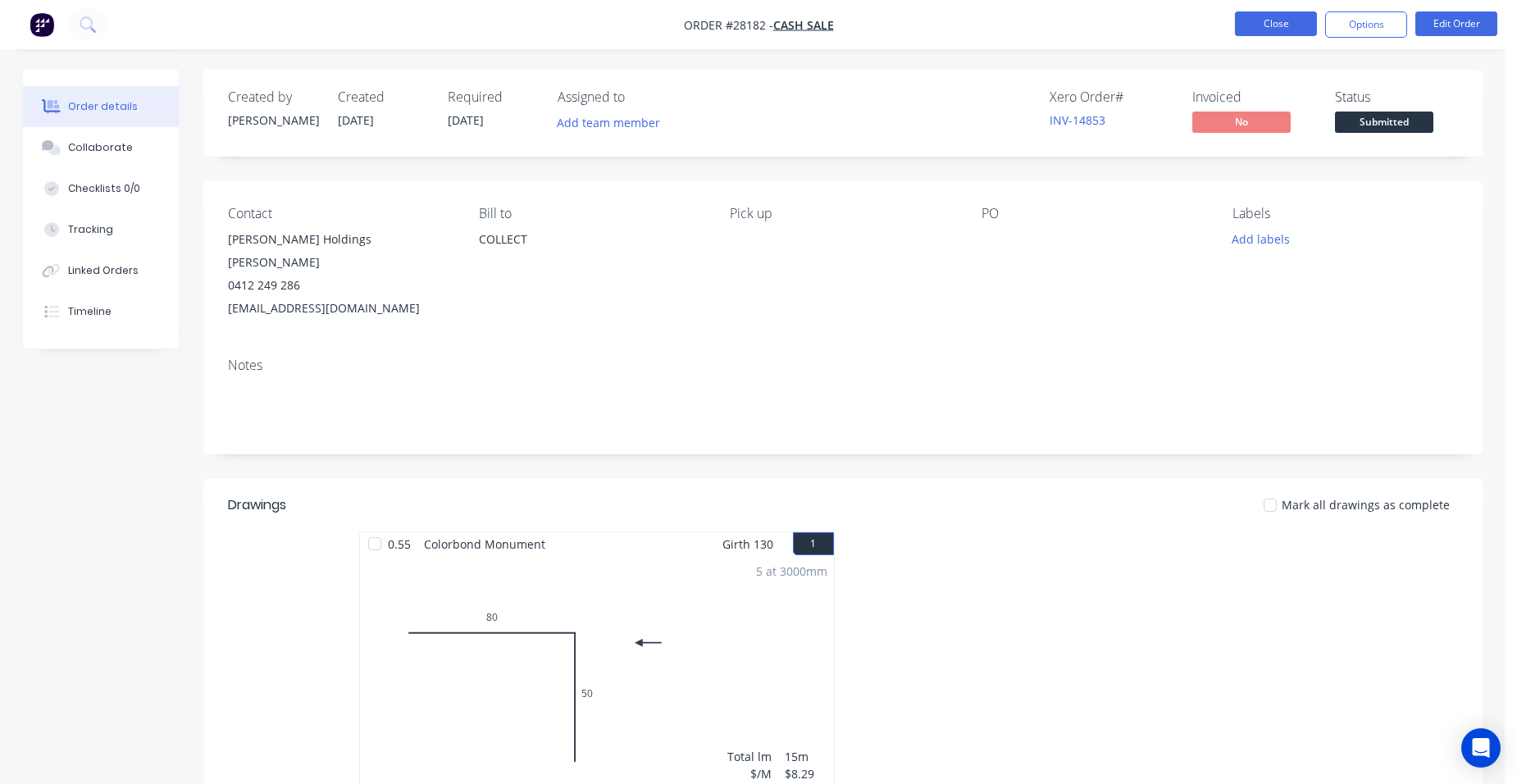
click at [1265, 29] on button "Close" at bounding box center [1276, 23] width 82 height 24
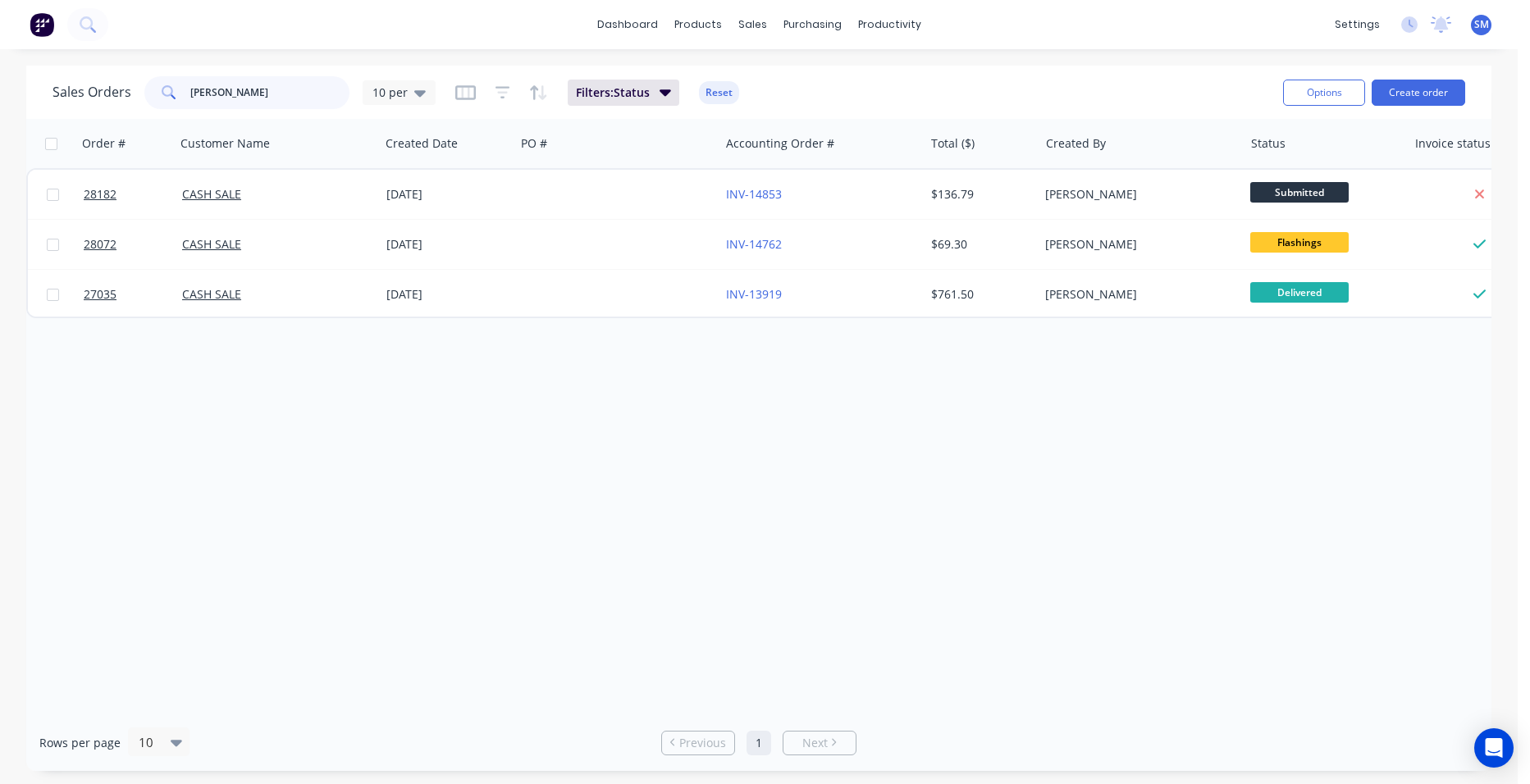
drag, startPoint x: 232, startPoint y: 93, endPoint x: 150, endPoint y: 86, distance: 82.3
click at [150, 86] on div "[PERSON_NAME]" at bounding box center [246, 92] width 205 height 33
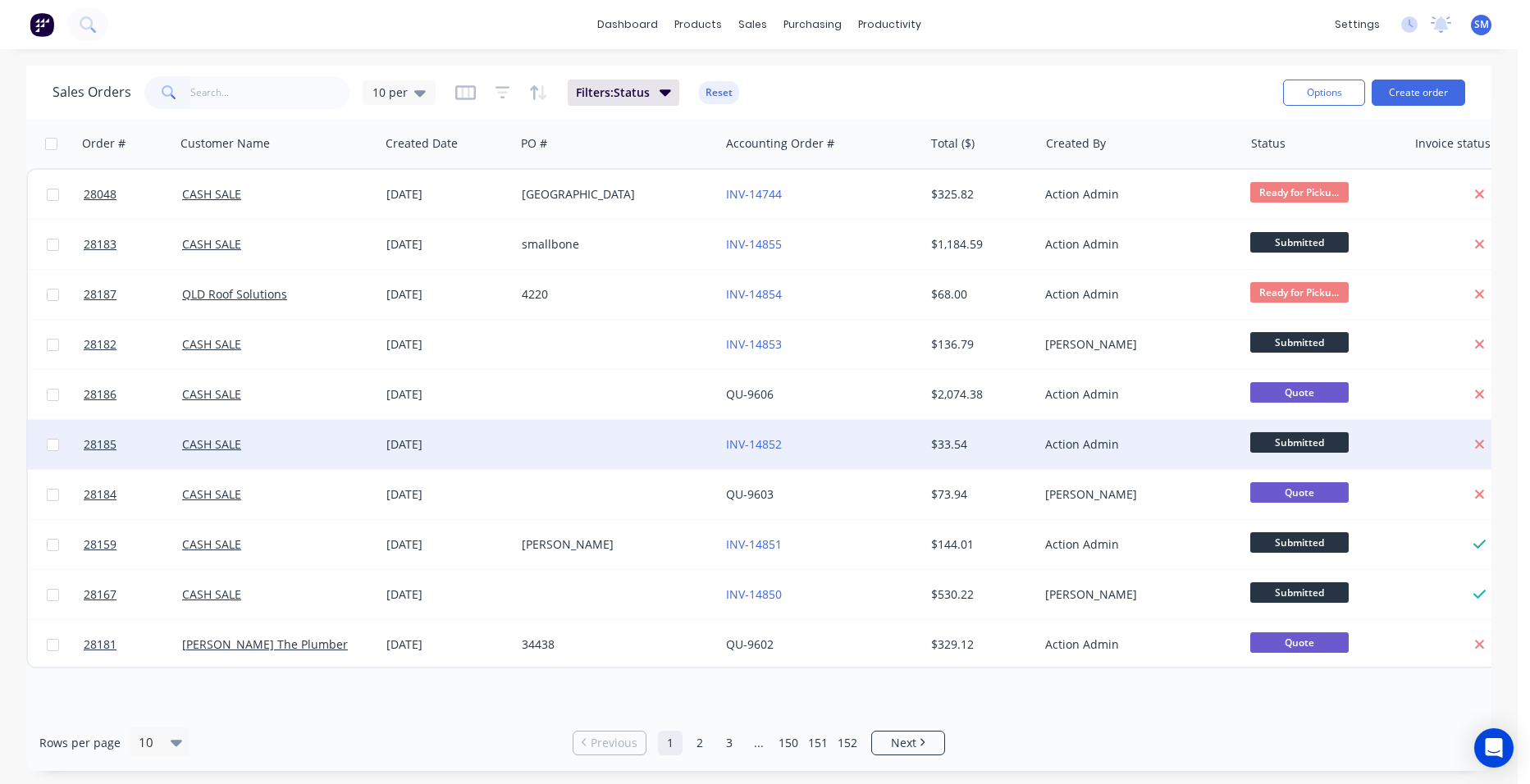
click at [615, 436] on div at bounding box center [617, 444] width 204 height 50
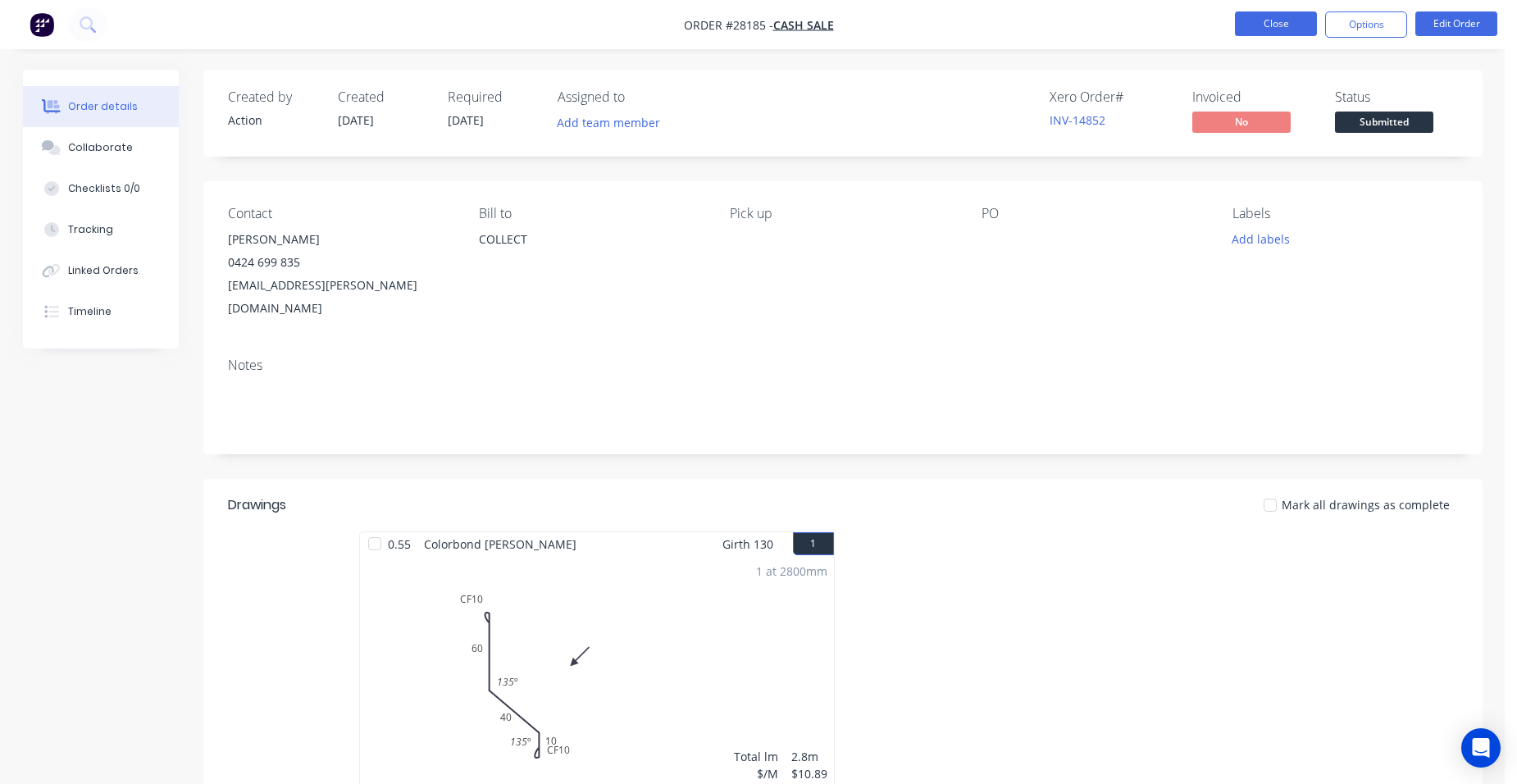
click at [1257, 22] on button "Close" at bounding box center [1276, 23] width 82 height 24
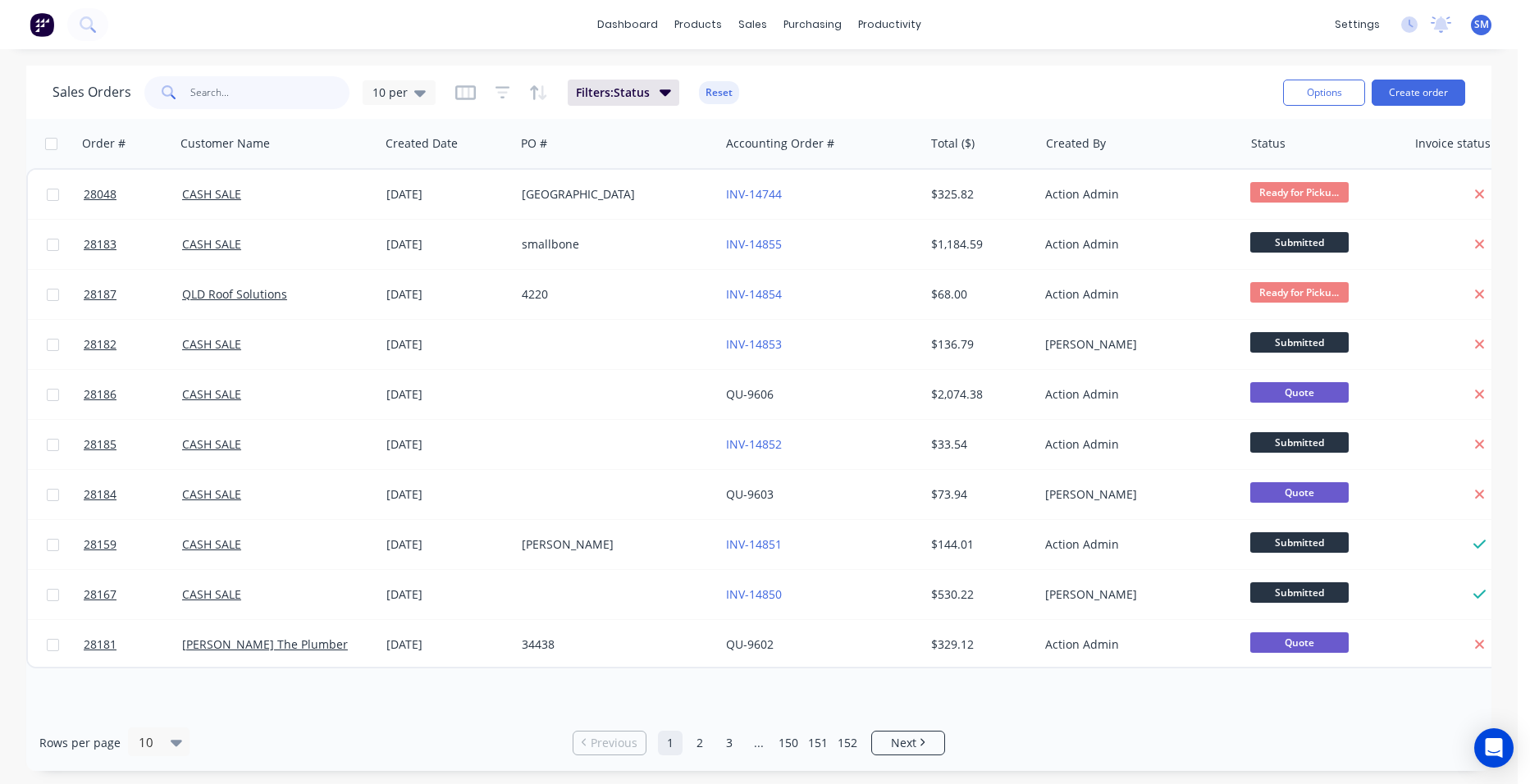
click at [258, 95] on input "text" at bounding box center [270, 92] width 160 height 33
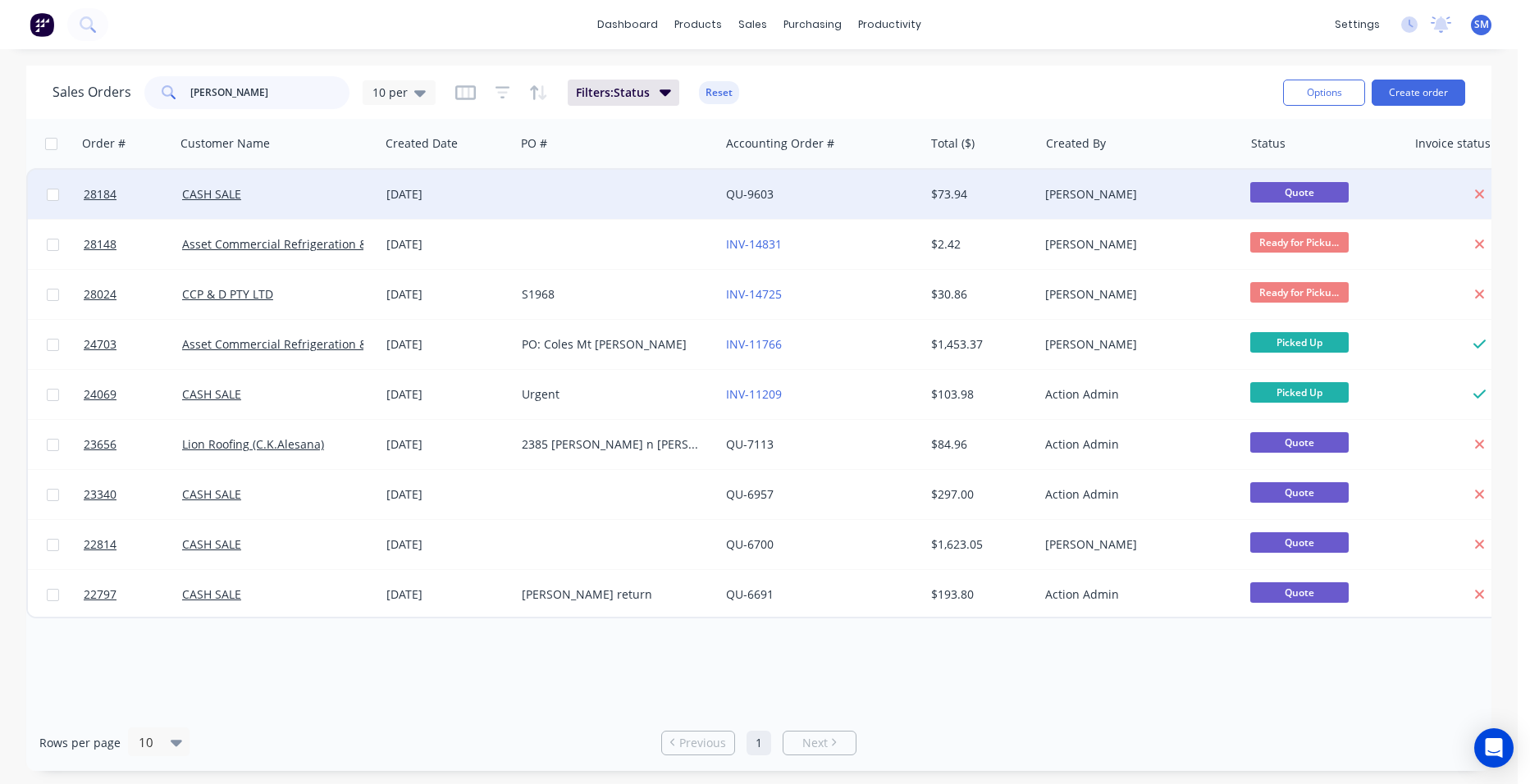
type input "[PERSON_NAME]"
click at [652, 191] on div at bounding box center [617, 194] width 204 height 50
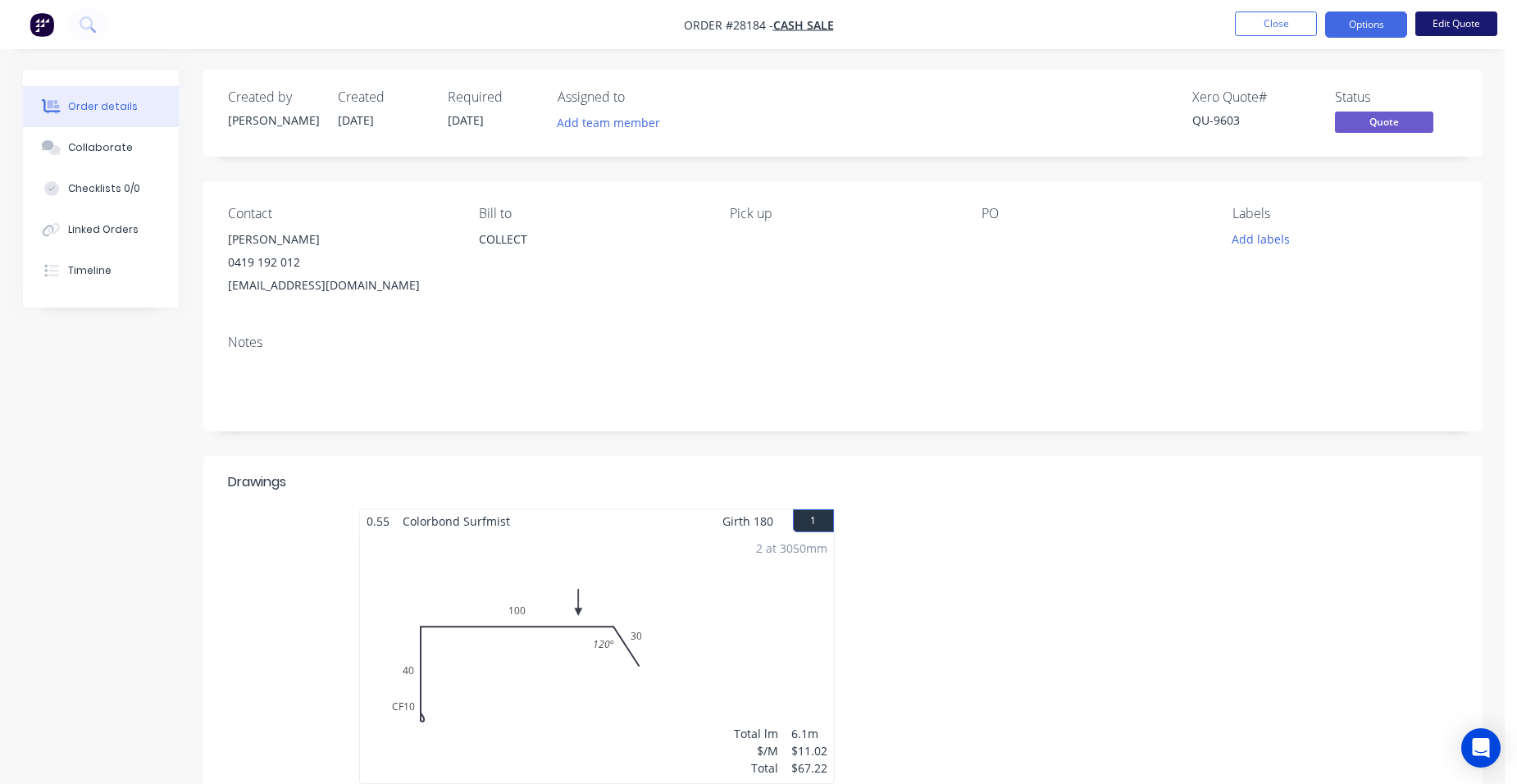
click at [1443, 24] on button "Edit Quote" at bounding box center [1456, 23] width 82 height 24
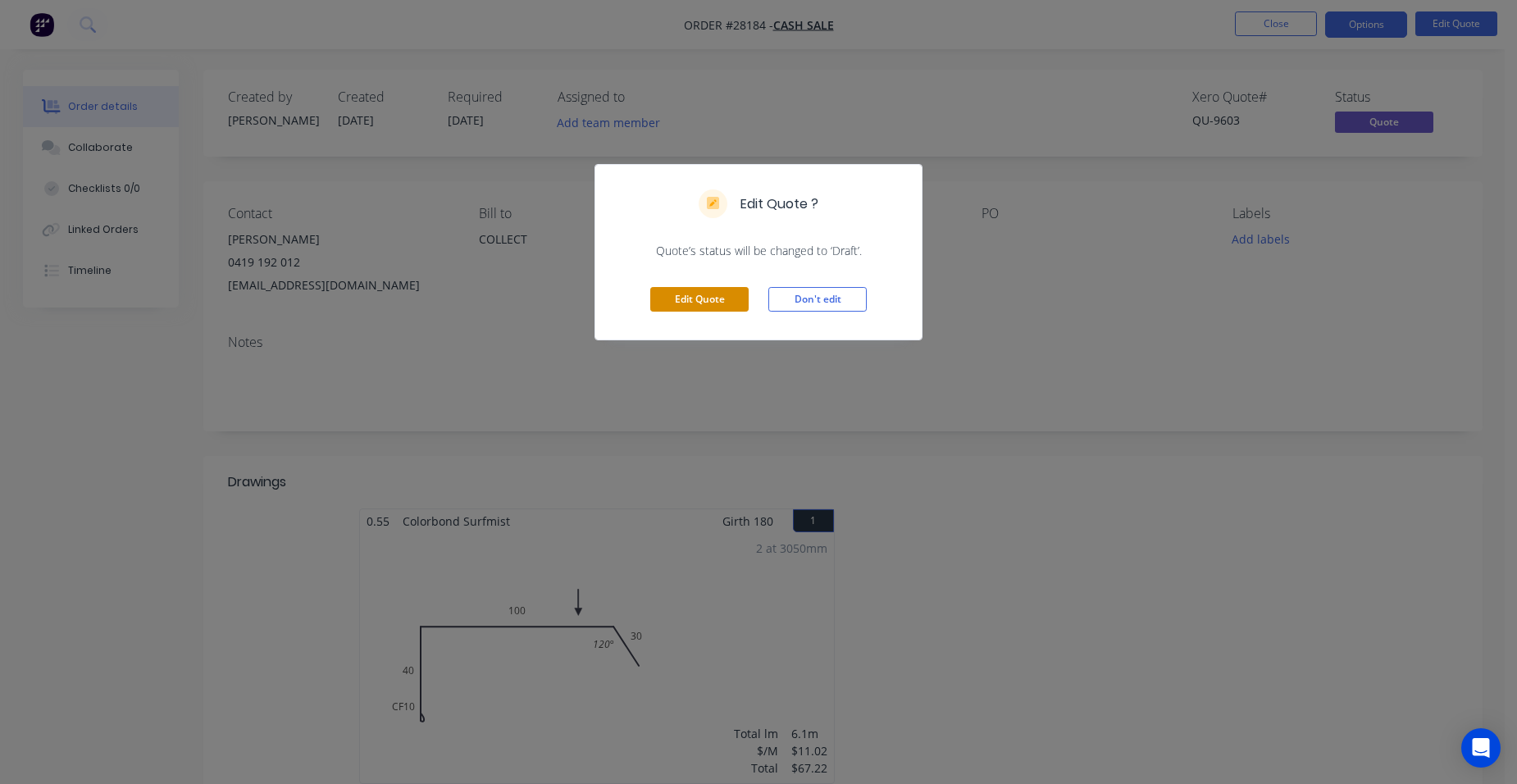
click at [736, 290] on button "Edit Quote" at bounding box center [699, 298] width 98 height 24
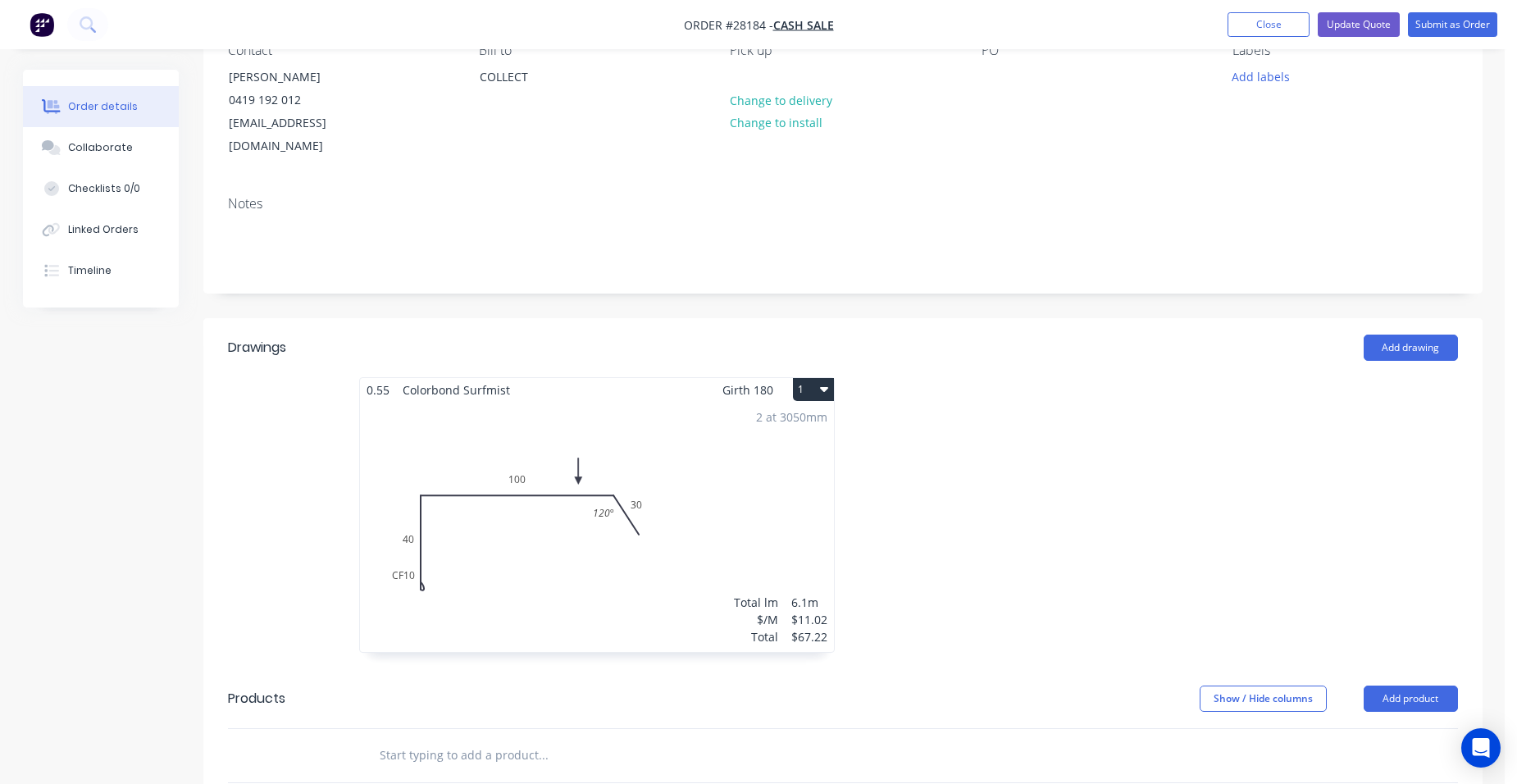
click at [685, 401] on div "2 at 3050mm Total lm $/M Total 6.1m $11.02 $67.22" at bounding box center [597, 526] width 474 height 250
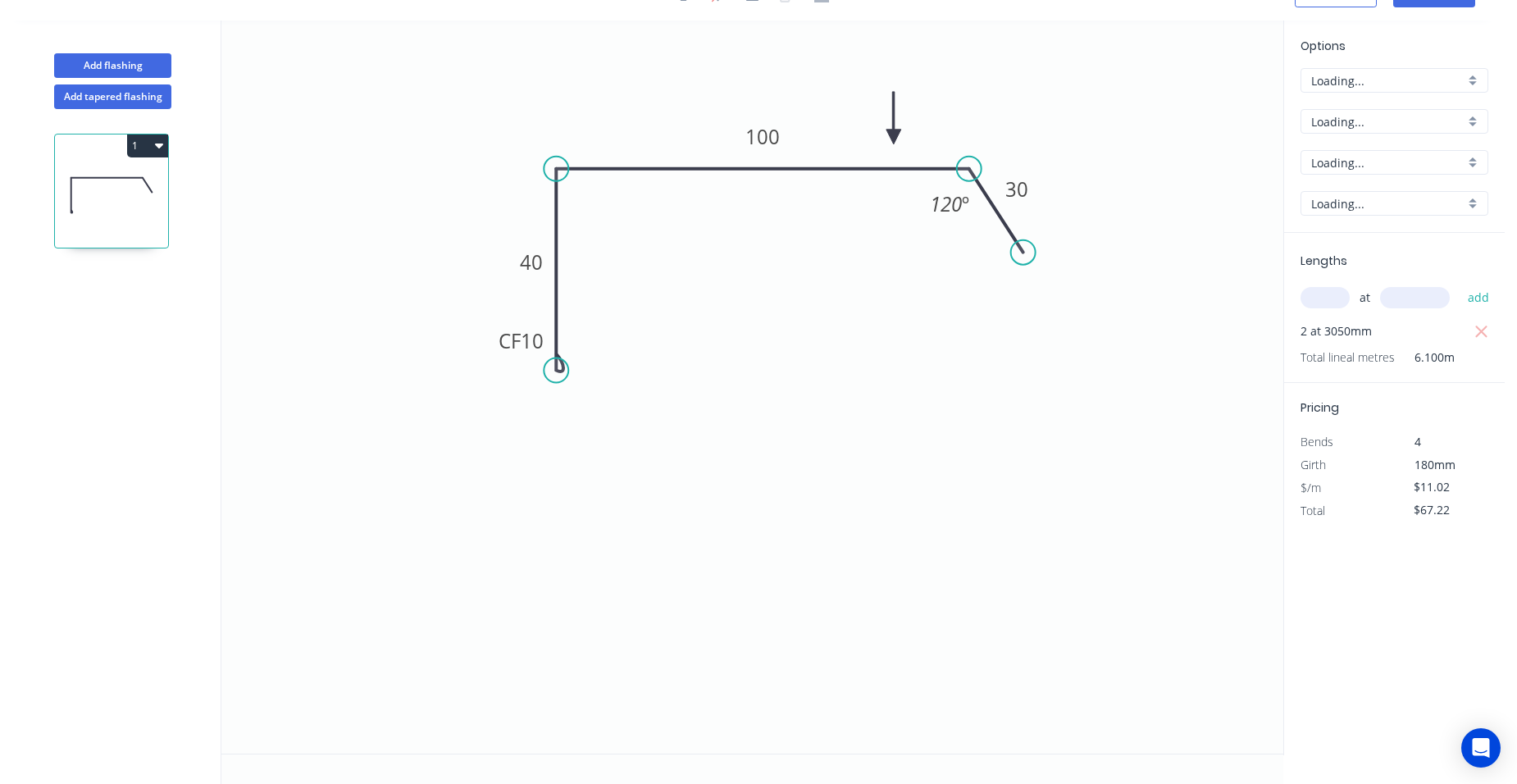
scroll to position [30, 0]
click at [766, 139] on tspan "100" at bounding box center [762, 137] width 34 height 27
click at [931, 328] on icon "0 CF 10 40 150 30 120 º" at bounding box center [752, 387] width 1062 height 733
type input "$14.21"
type input "$86.68"
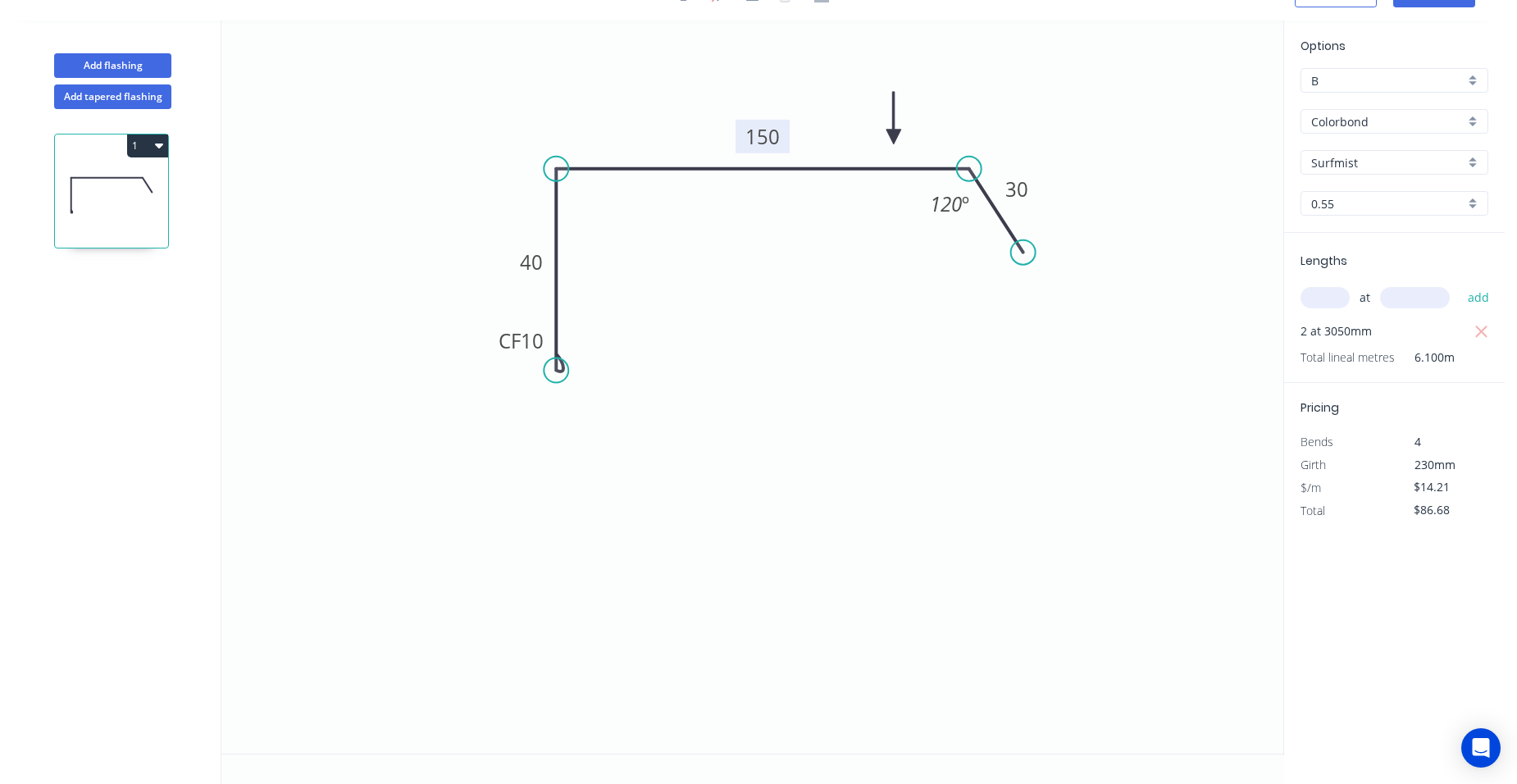
click at [1224, 261] on icon "0 CF 10 40 150 30 120 º" at bounding box center [752, 387] width 1062 height 733
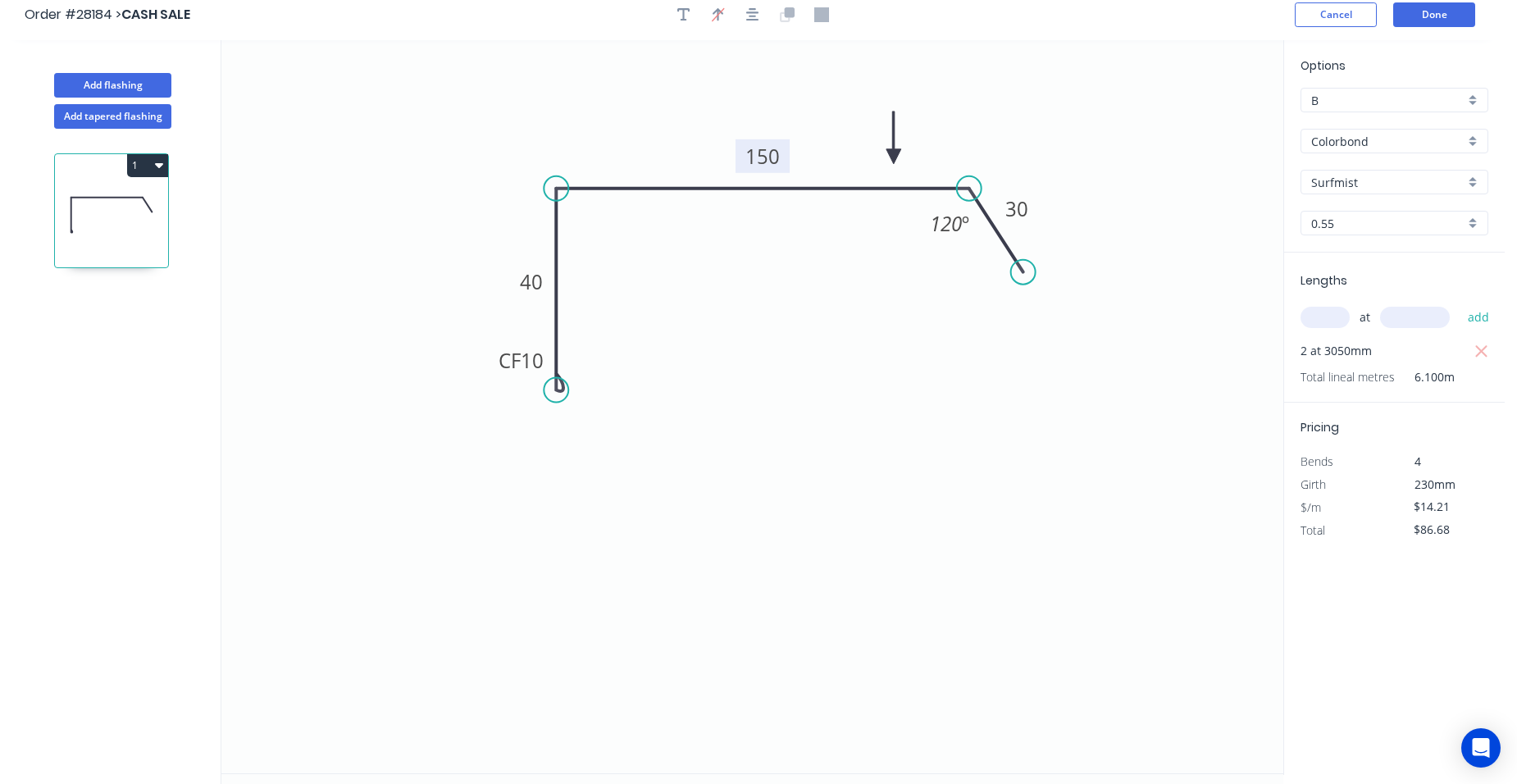
scroll to position [0, 0]
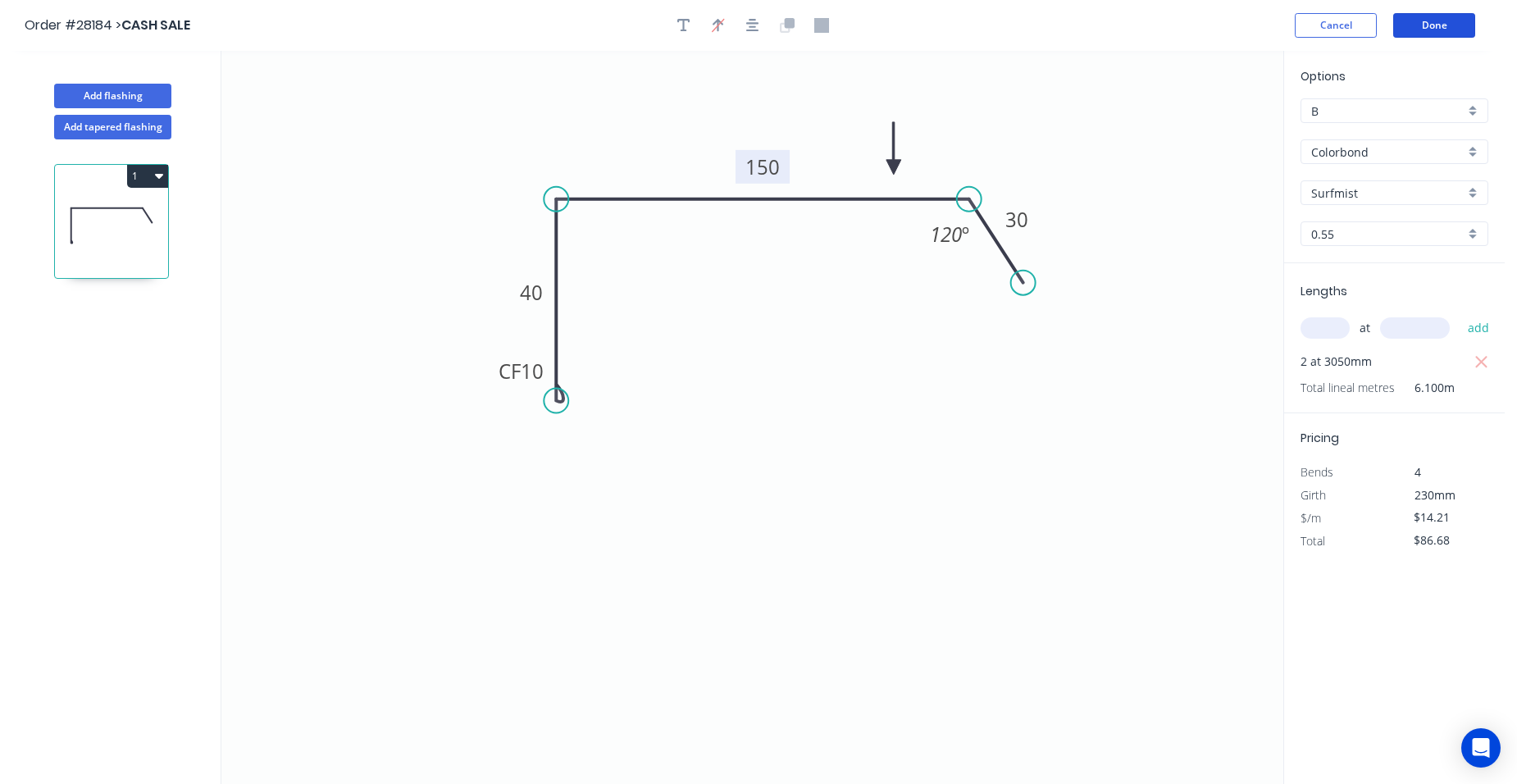
click at [1415, 23] on button "Done" at bounding box center [1433, 24] width 82 height 24
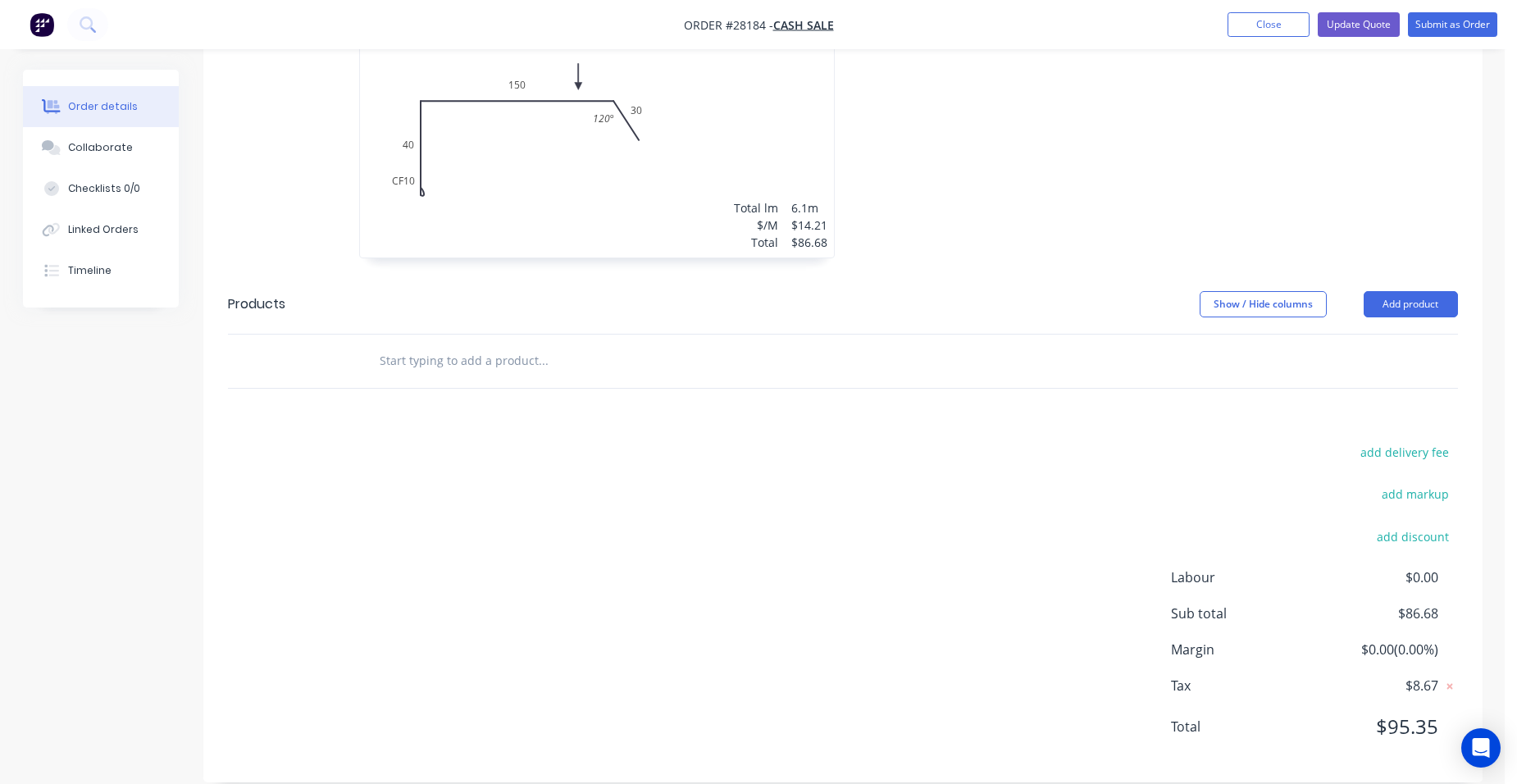
scroll to position [394, 0]
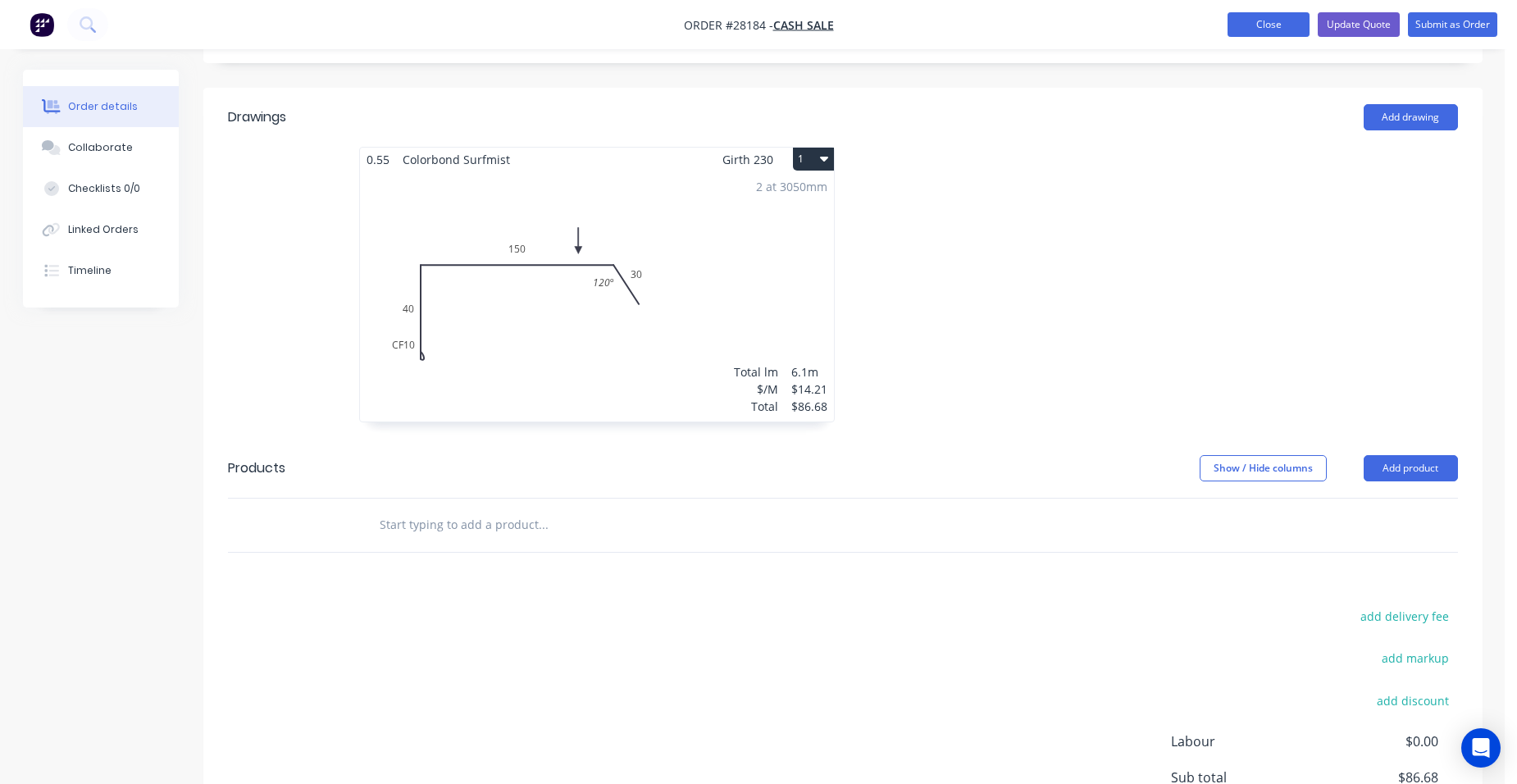
click at [1272, 25] on button "Close" at bounding box center [1268, 24] width 82 height 24
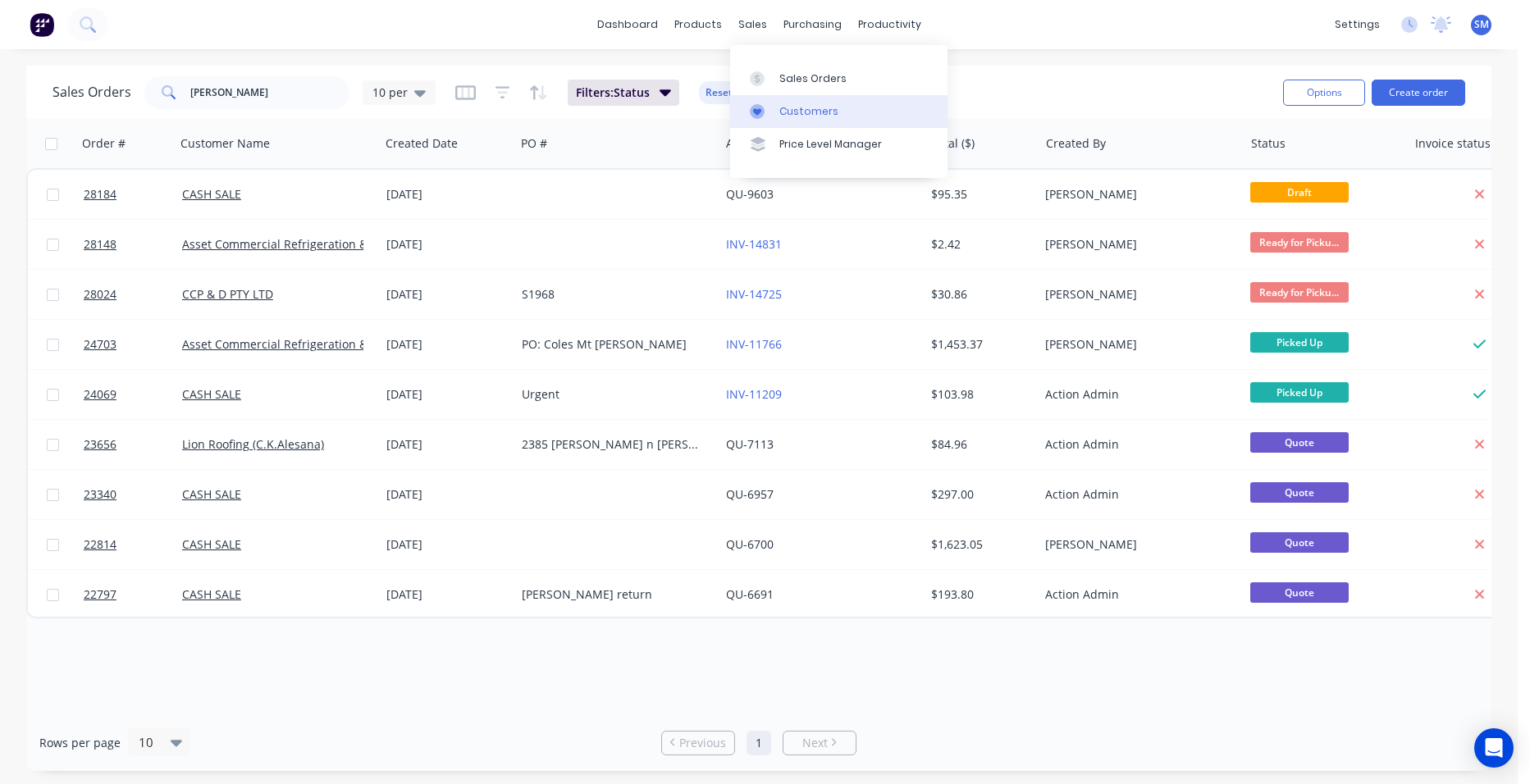
click at [828, 114] on div "Customers" at bounding box center [809, 111] width 59 height 15
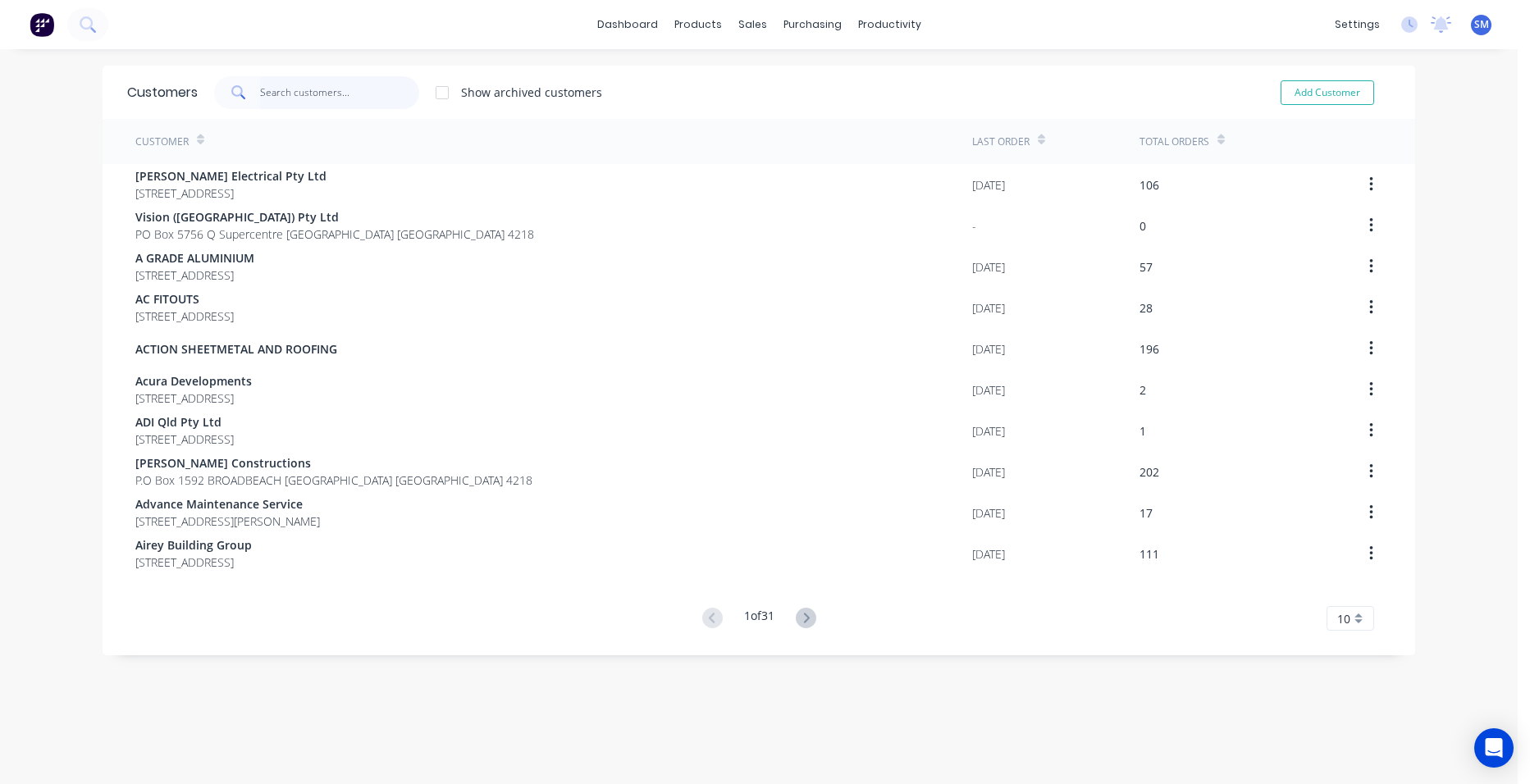
click at [284, 89] on input "text" at bounding box center [339, 92] width 160 height 33
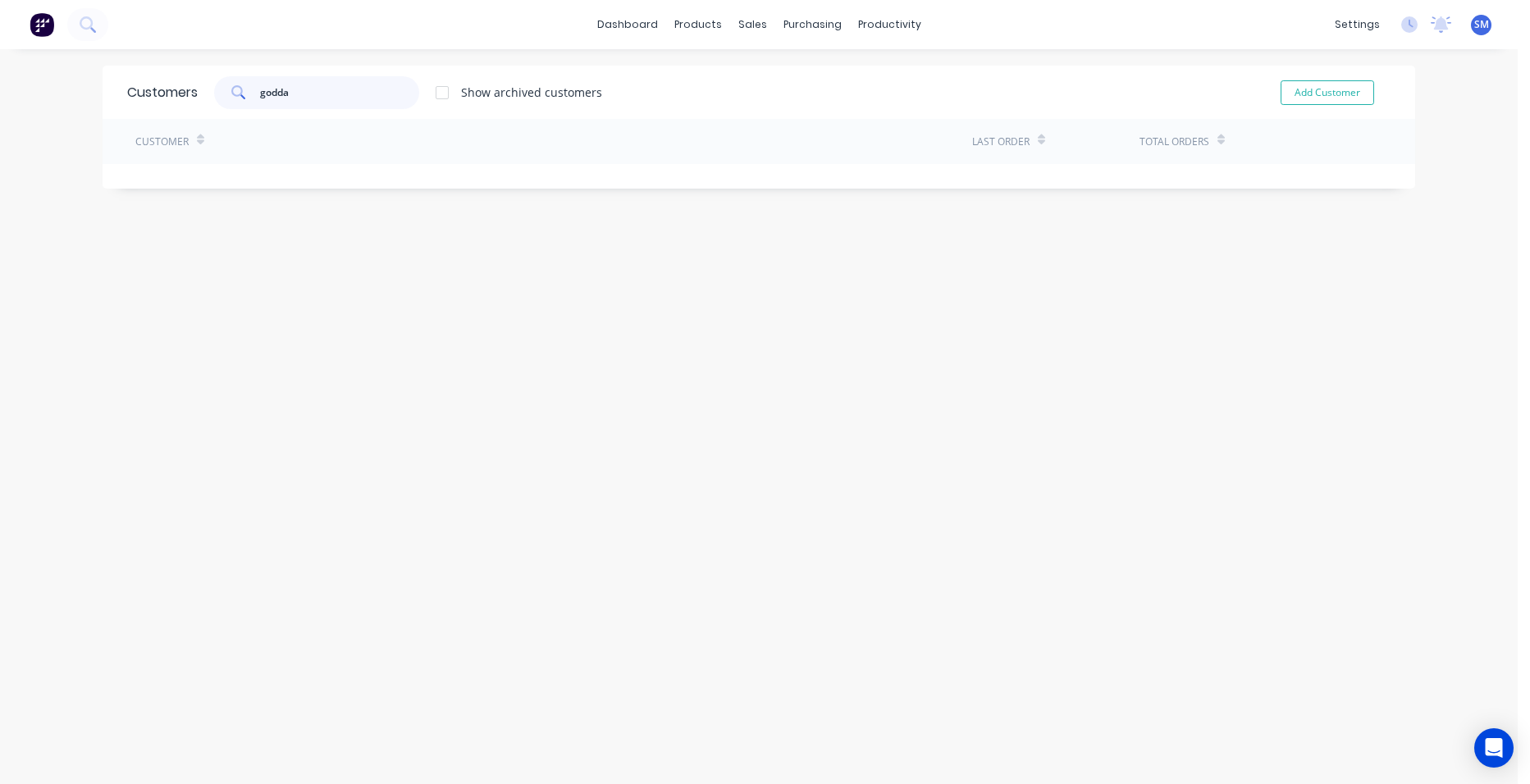
drag, startPoint x: 325, startPoint y: 84, endPoint x: 238, endPoint y: 88, distance: 87.1
click at [238, 88] on div "godda" at bounding box center [316, 92] width 205 height 33
type input "cash"
click at [239, 159] on div "Customer" at bounding box center [553, 141] width 837 height 45
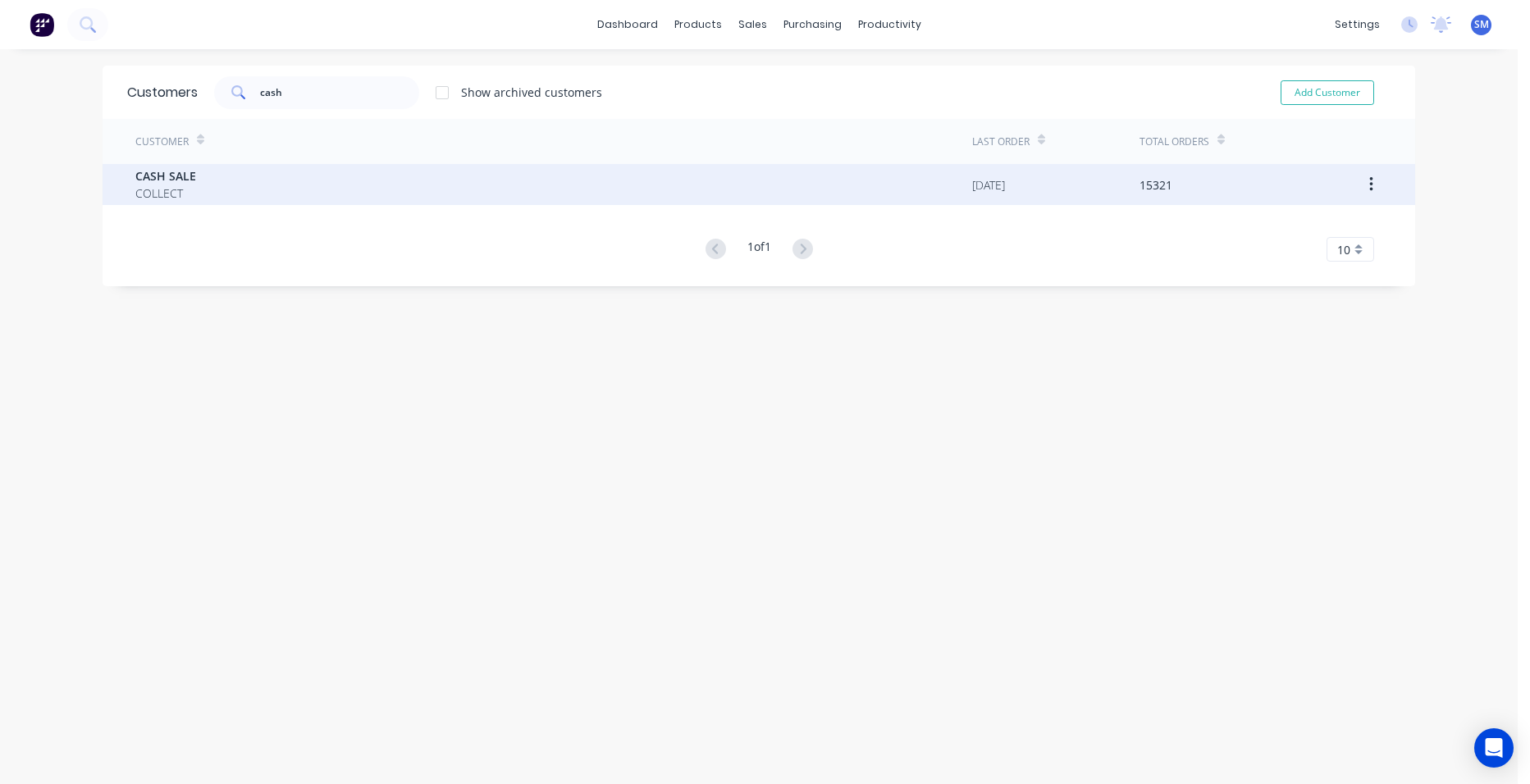
click at [233, 168] on div "CASH SALE COLLECT" at bounding box center [553, 185] width 837 height 41
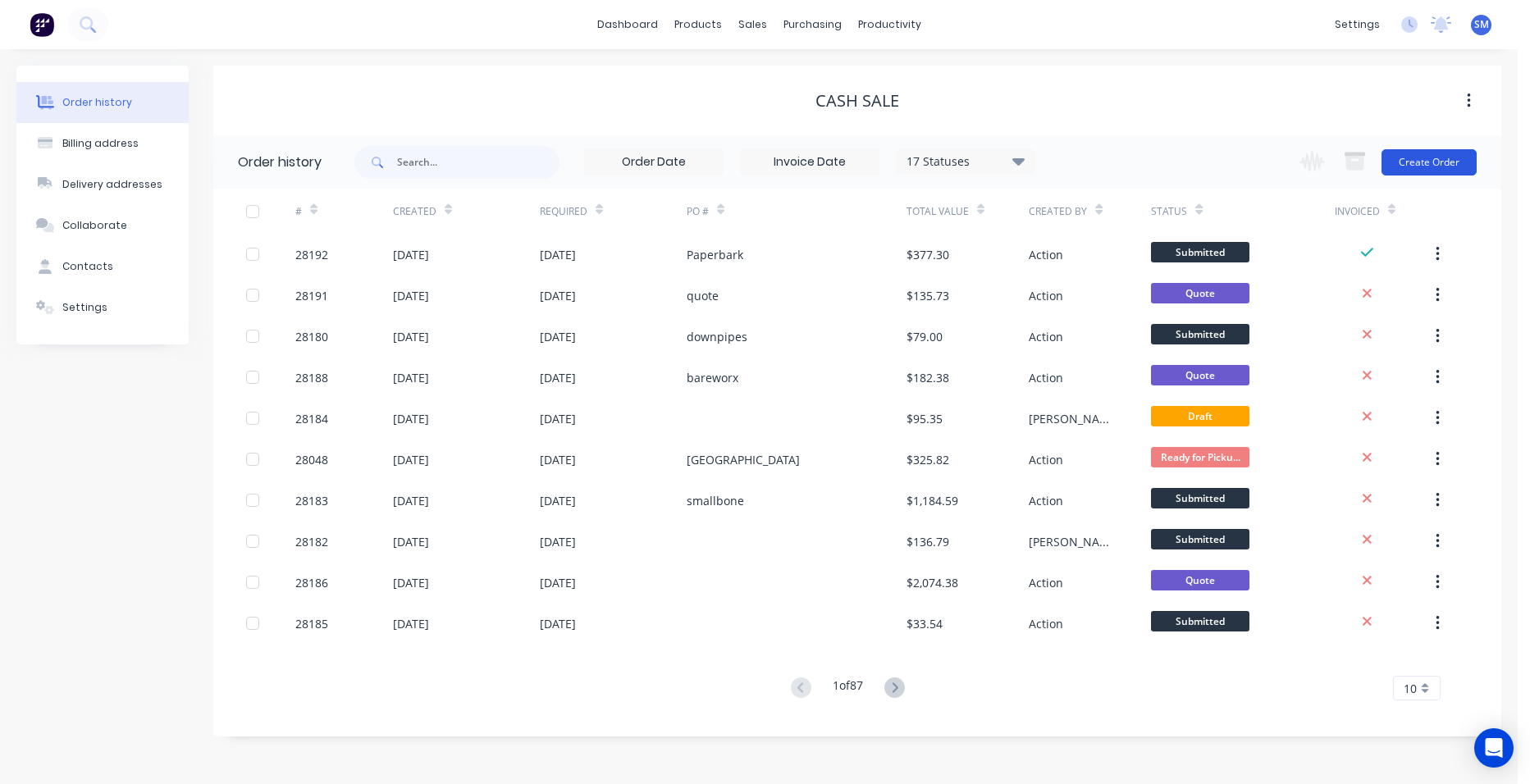
click at [1404, 171] on button "Create Order" at bounding box center [1429, 162] width 95 height 26
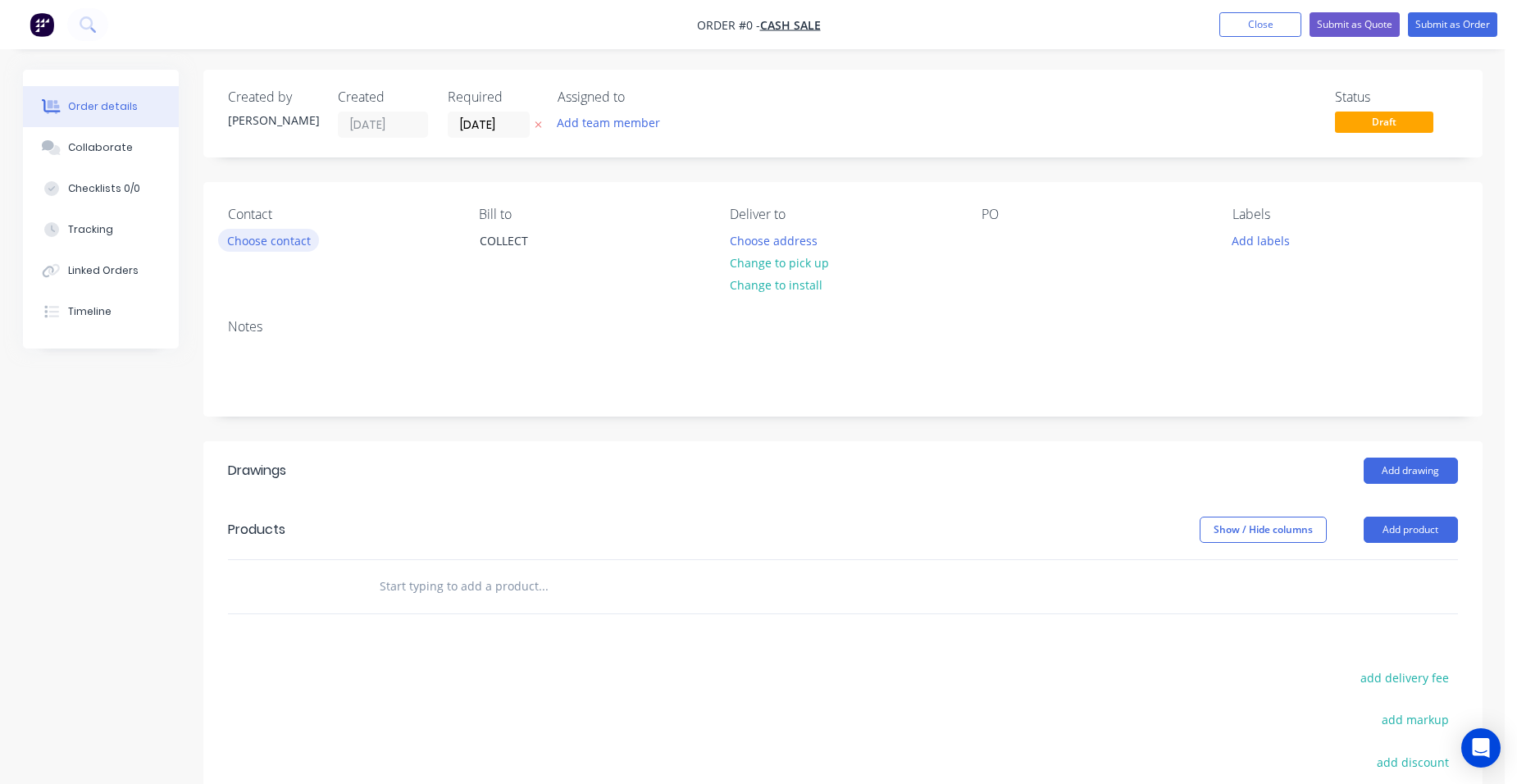
click at [229, 240] on button "Choose contact" at bounding box center [268, 239] width 101 height 22
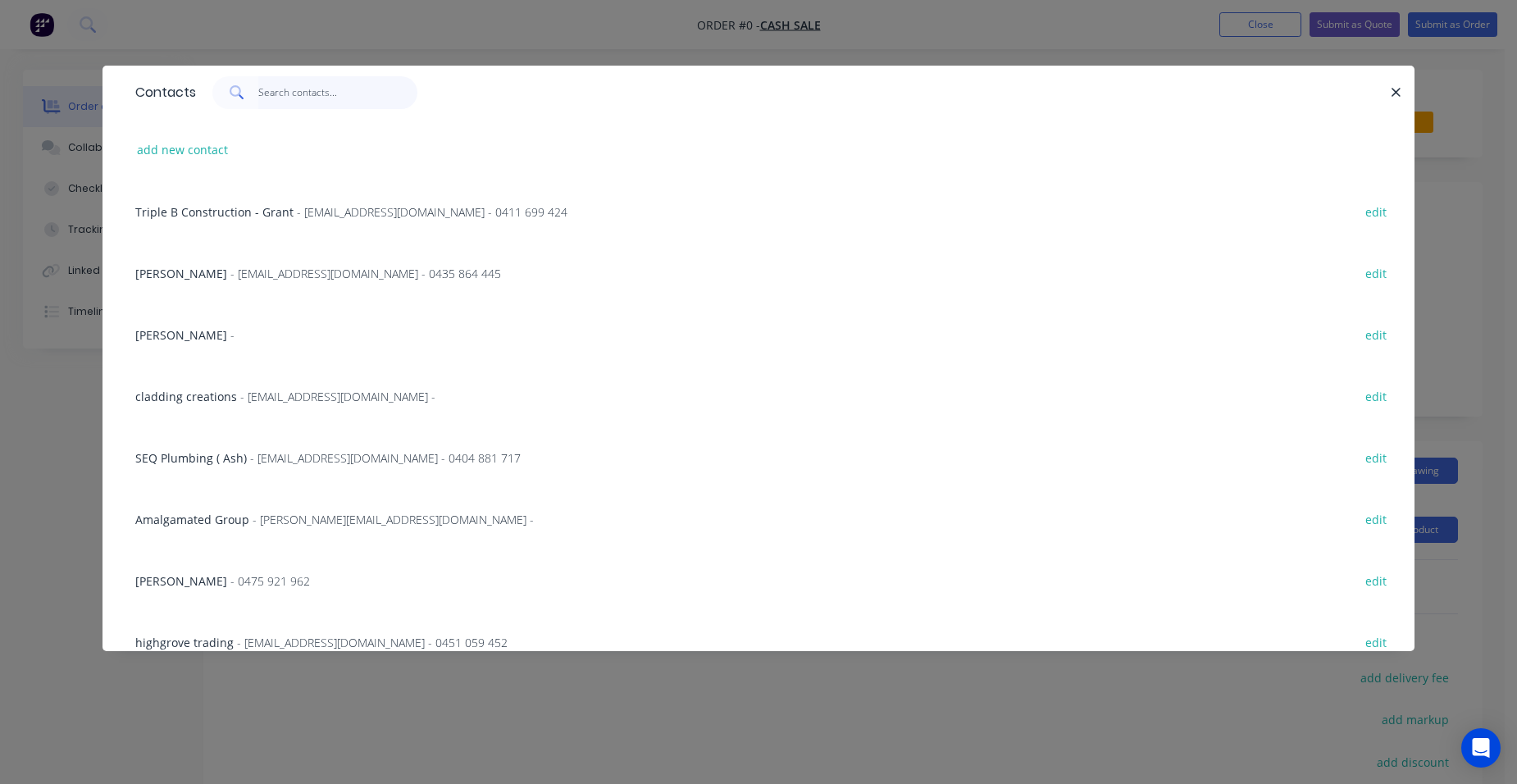
click at [302, 95] on input "text" at bounding box center [338, 92] width 160 height 33
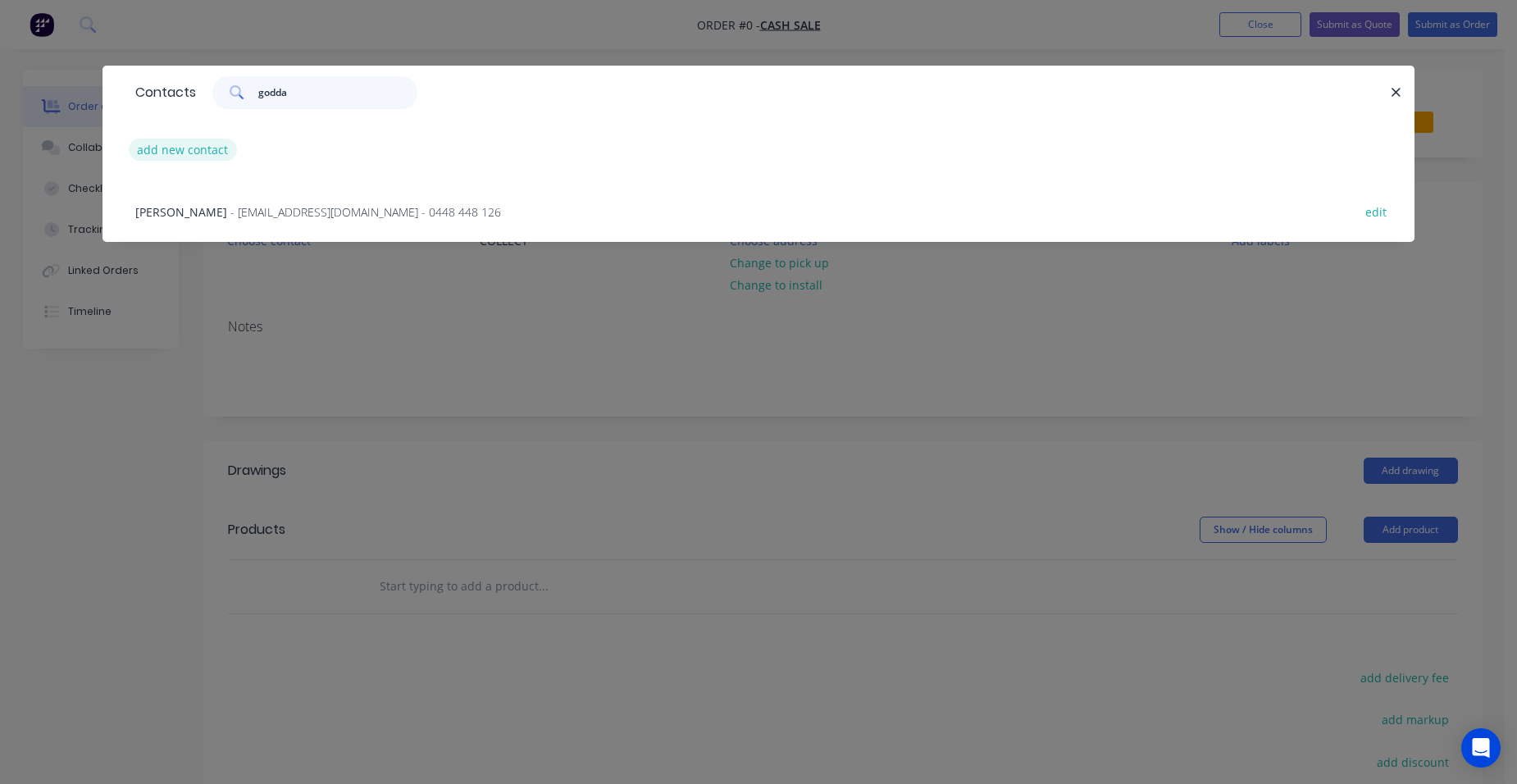
type input "godda"
click at [213, 152] on button "add new contact" at bounding box center [182, 150] width 108 height 22
select select "AU"
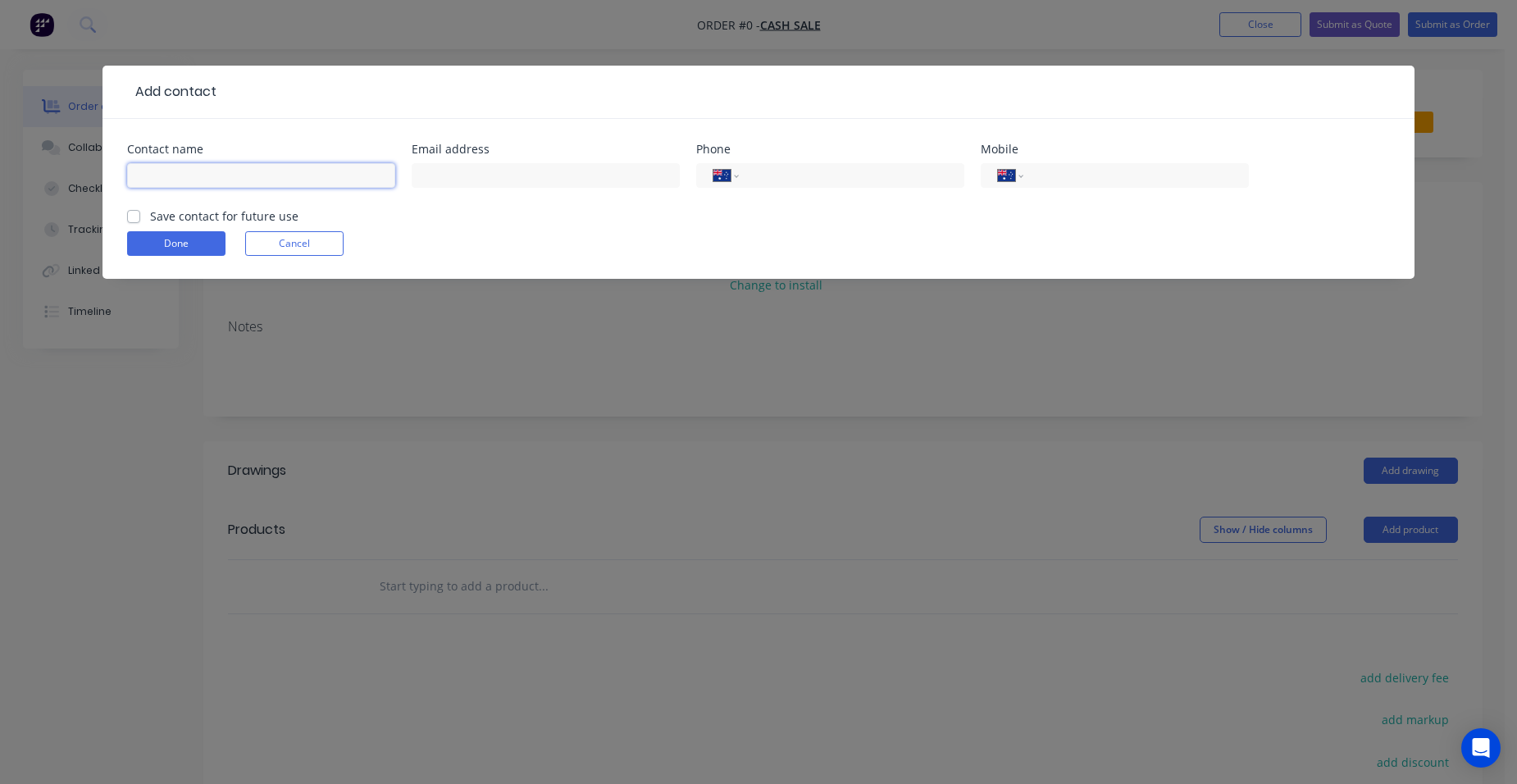
drag, startPoint x: 186, startPoint y: 169, endPoint x: 200, endPoint y: 165, distance: 14.6
click at [192, 169] on input "text" at bounding box center [261, 175] width 268 height 24
type input "goddards roofing"
drag, startPoint x: 1067, startPoint y: 179, endPoint x: 1078, endPoint y: 179, distance: 11.0
click at [1067, 178] on input "tel" at bounding box center [1133, 175] width 196 height 18
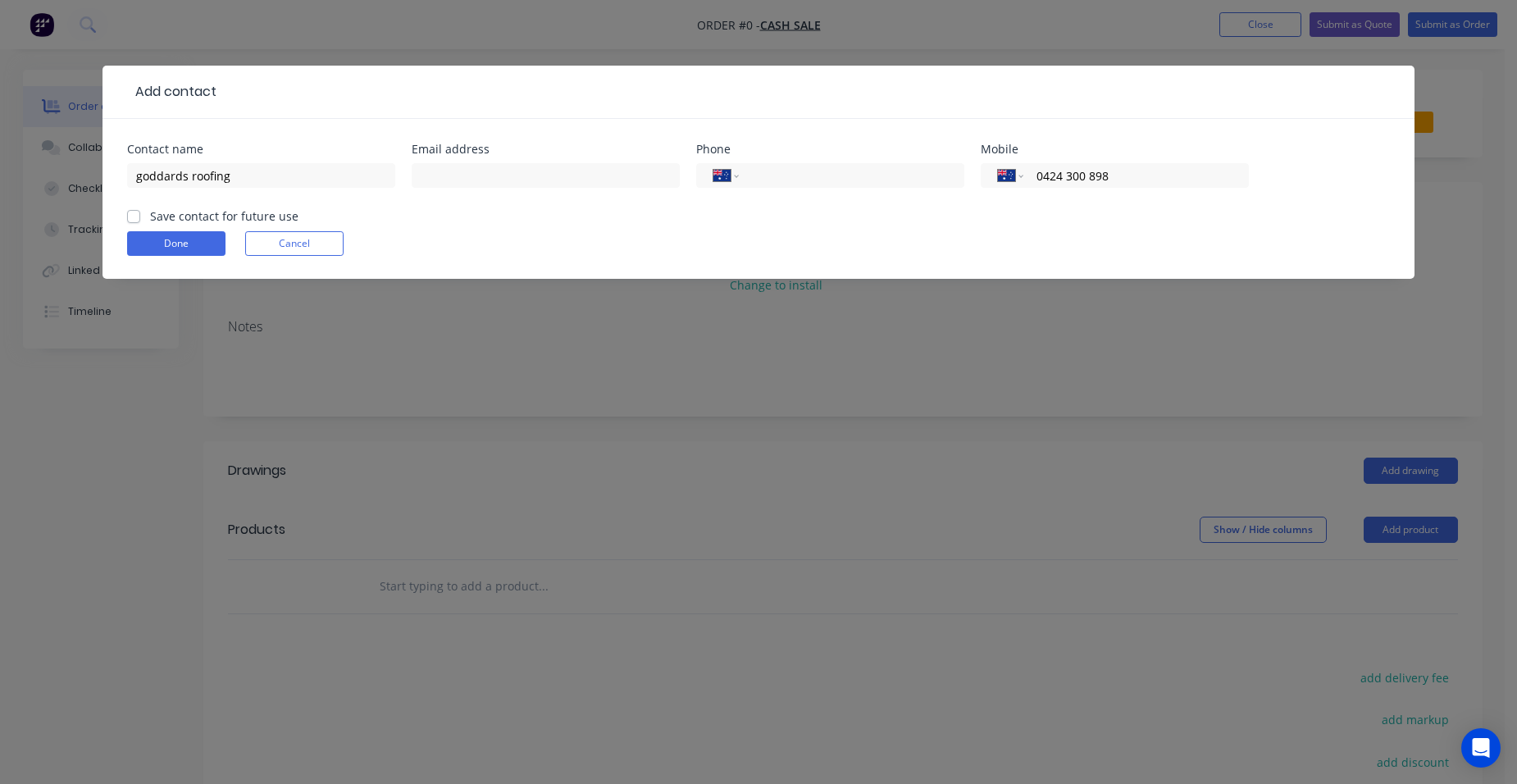
type input "0424 300 898"
click at [150, 213] on label "Save contact for future use" at bounding box center [224, 216] width 149 height 17
click at [132, 213] on input "Save contact for future use" at bounding box center [133, 215] width 13 height 16
checkbox input "true"
click at [160, 246] on button "Done" at bounding box center [176, 243] width 98 height 24
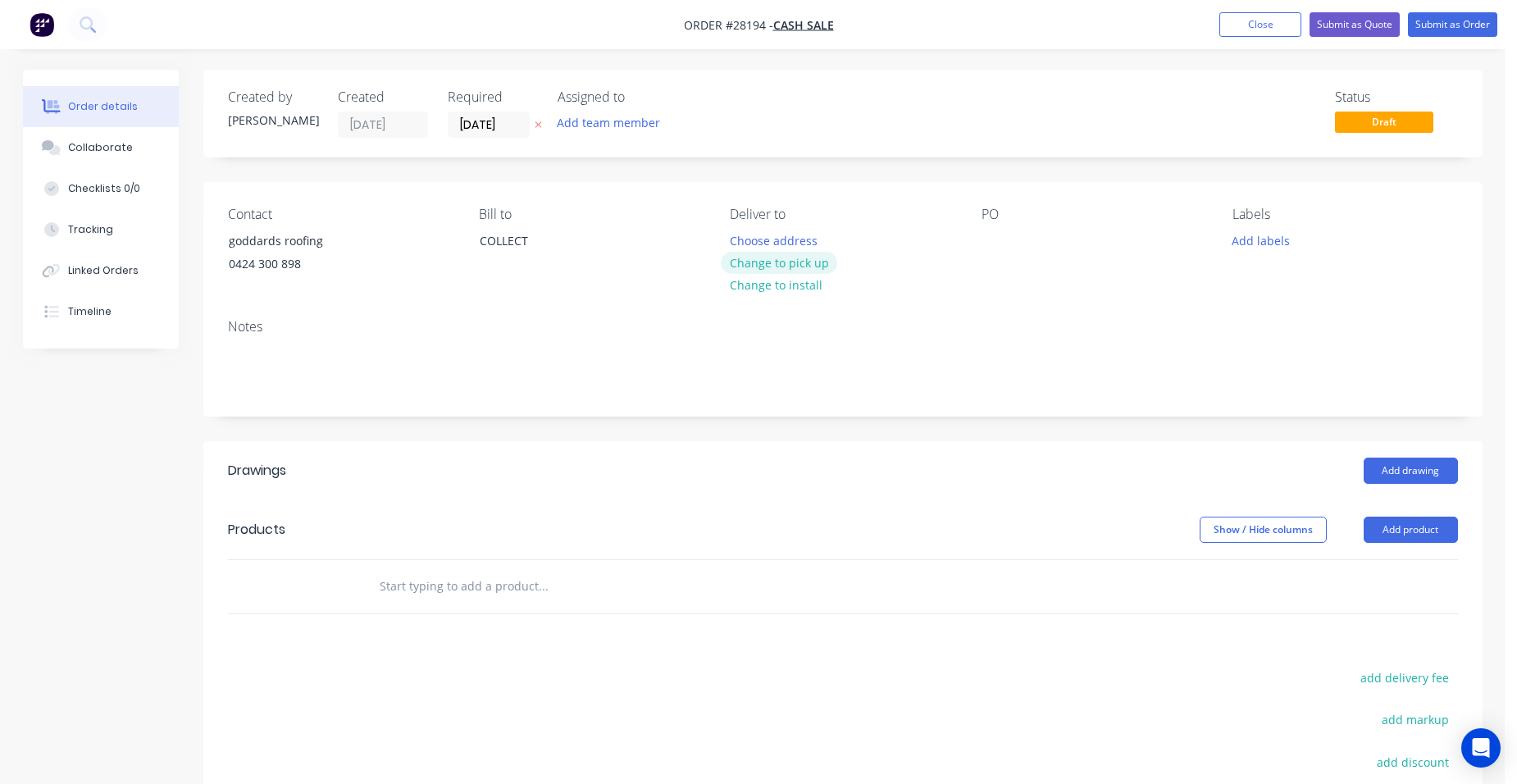
click at [750, 265] on button "Change to pick up" at bounding box center [779, 262] width 117 height 22
click at [1429, 517] on button "Add product" at bounding box center [1410, 529] width 94 height 26
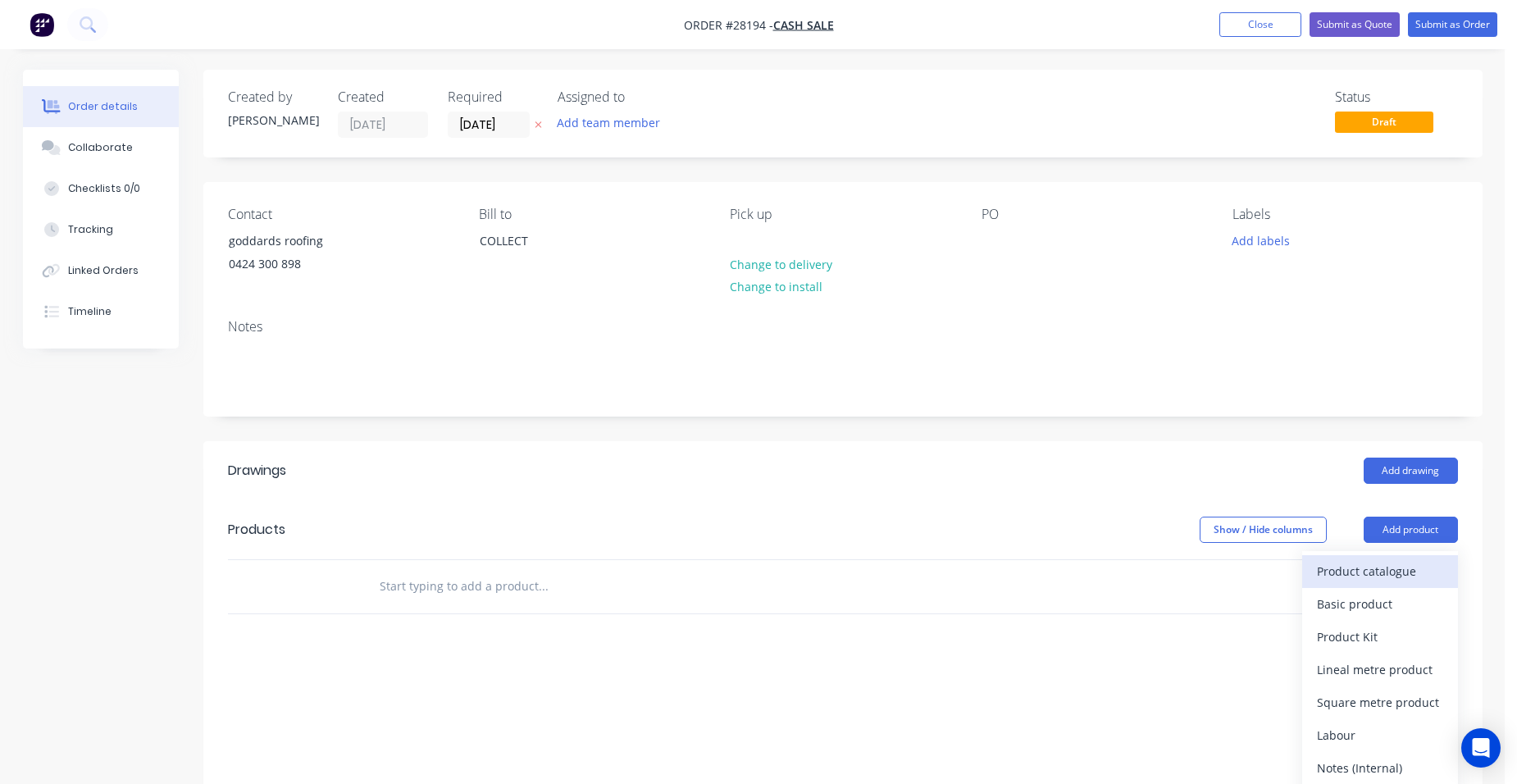
click at [1399, 569] on div "Product catalogue" at bounding box center [1380, 570] width 126 height 23
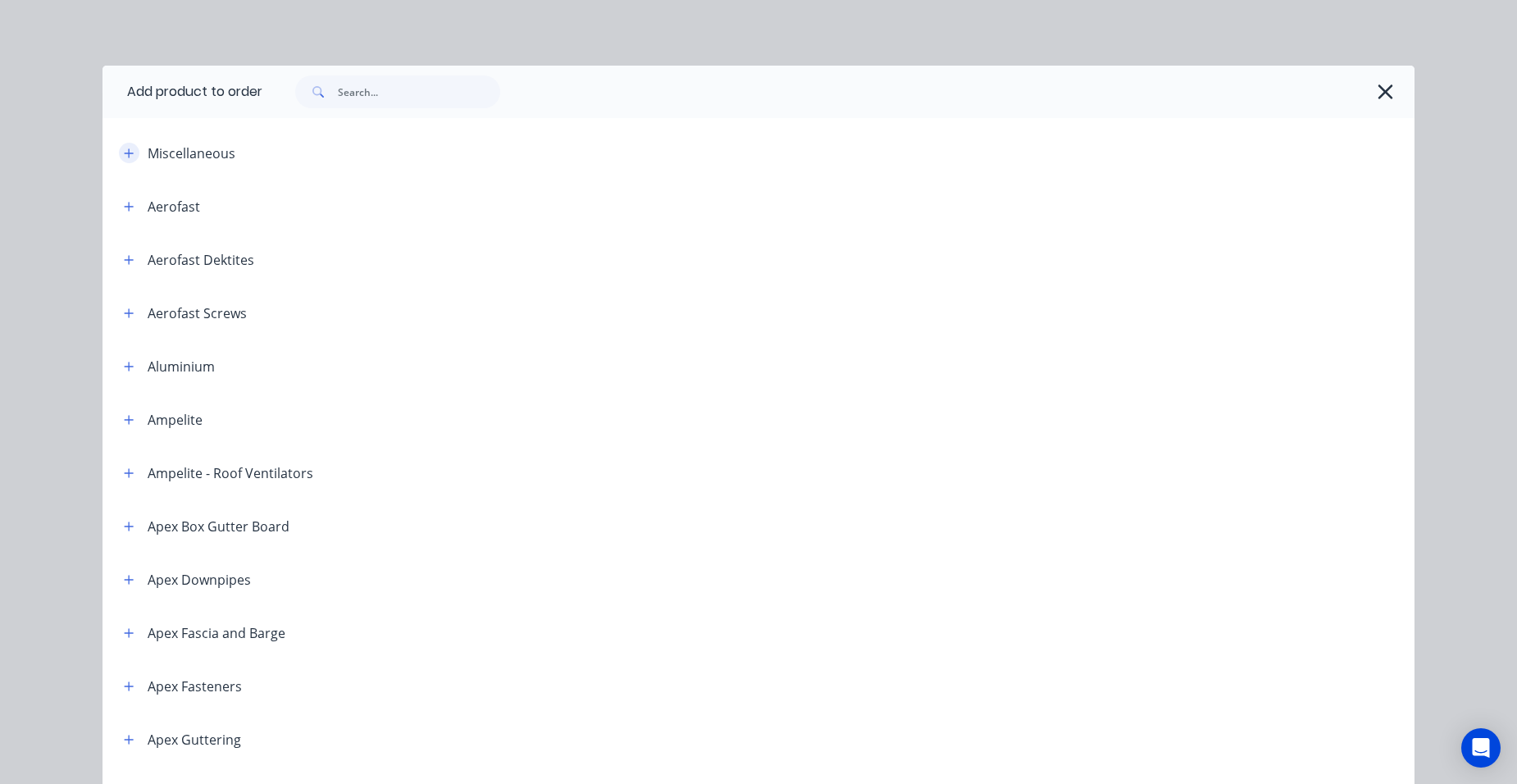
click at [123, 157] on icon "button" at bounding box center [128, 153] width 10 height 12
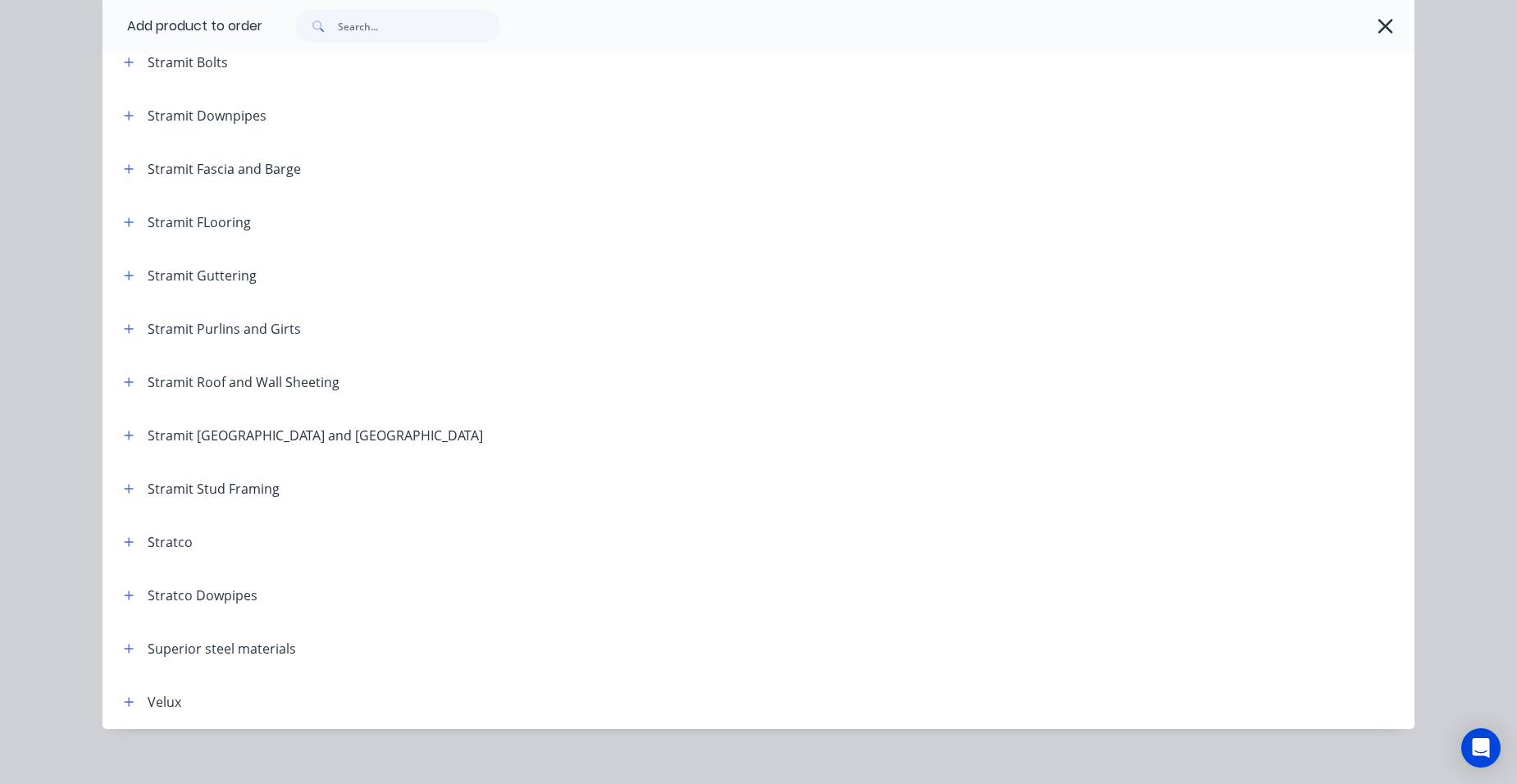
scroll to position [3902, 0]
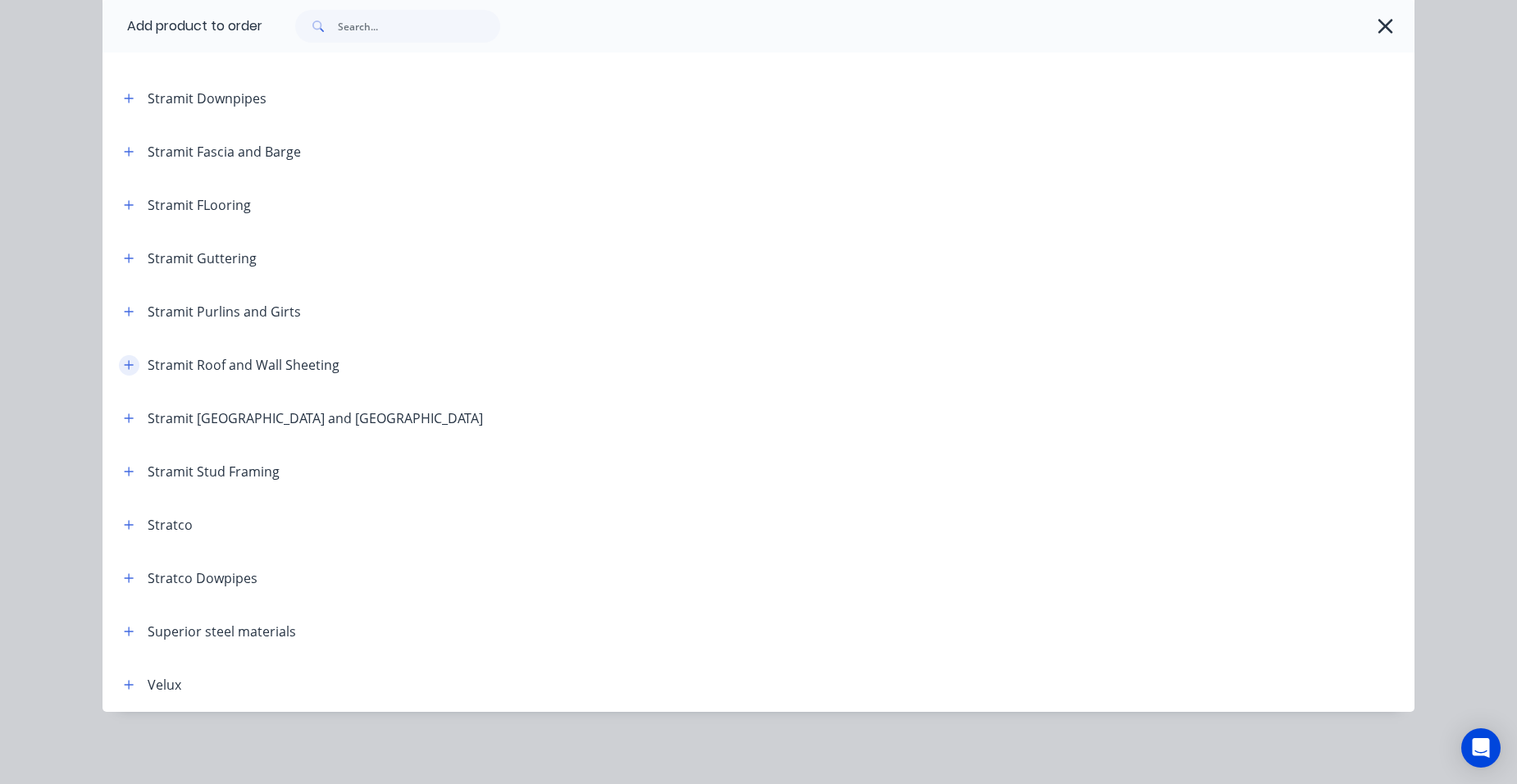
click at [125, 364] on icon "button" at bounding box center [128, 363] width 9 height 9
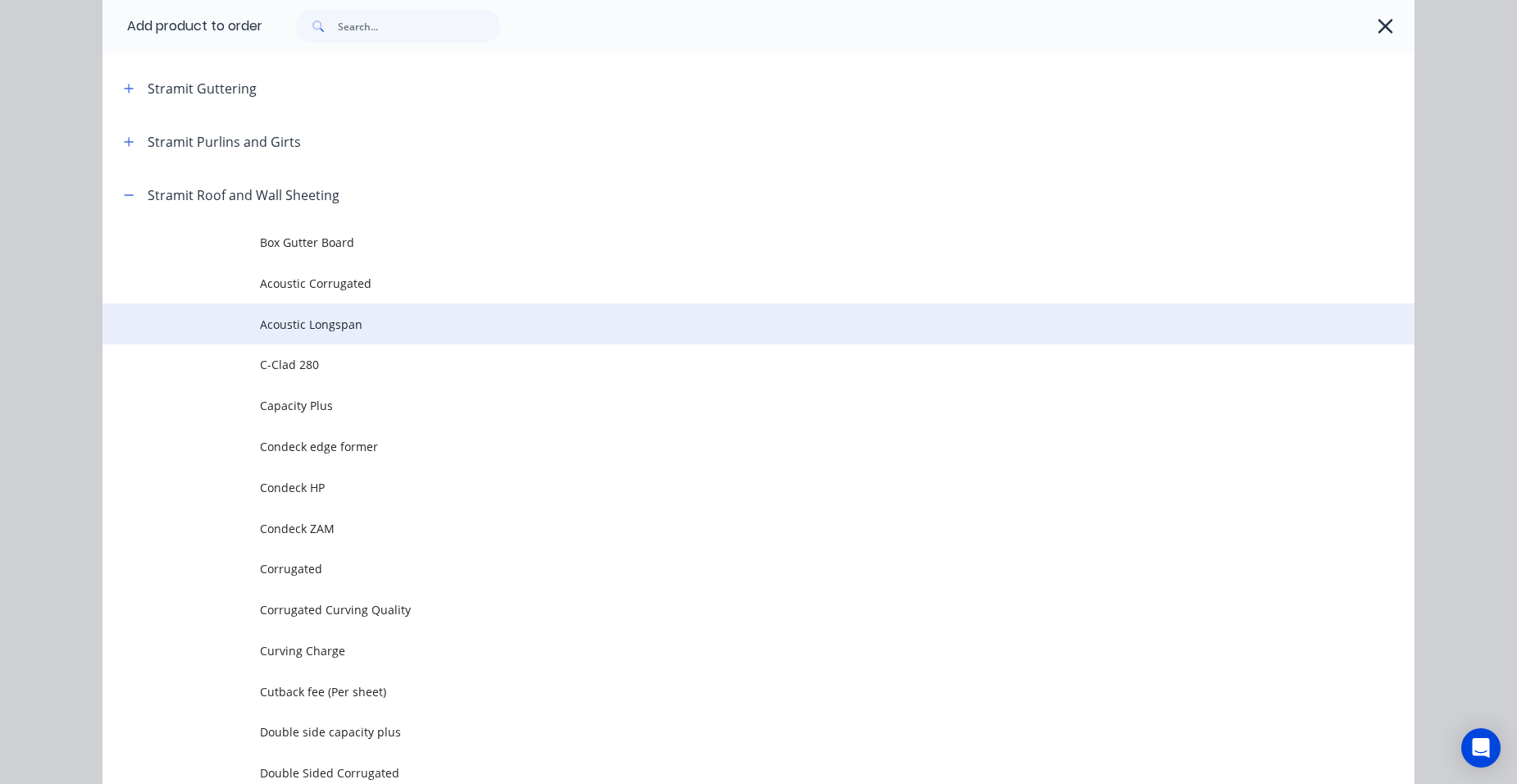
scroll to position [4059, 0]
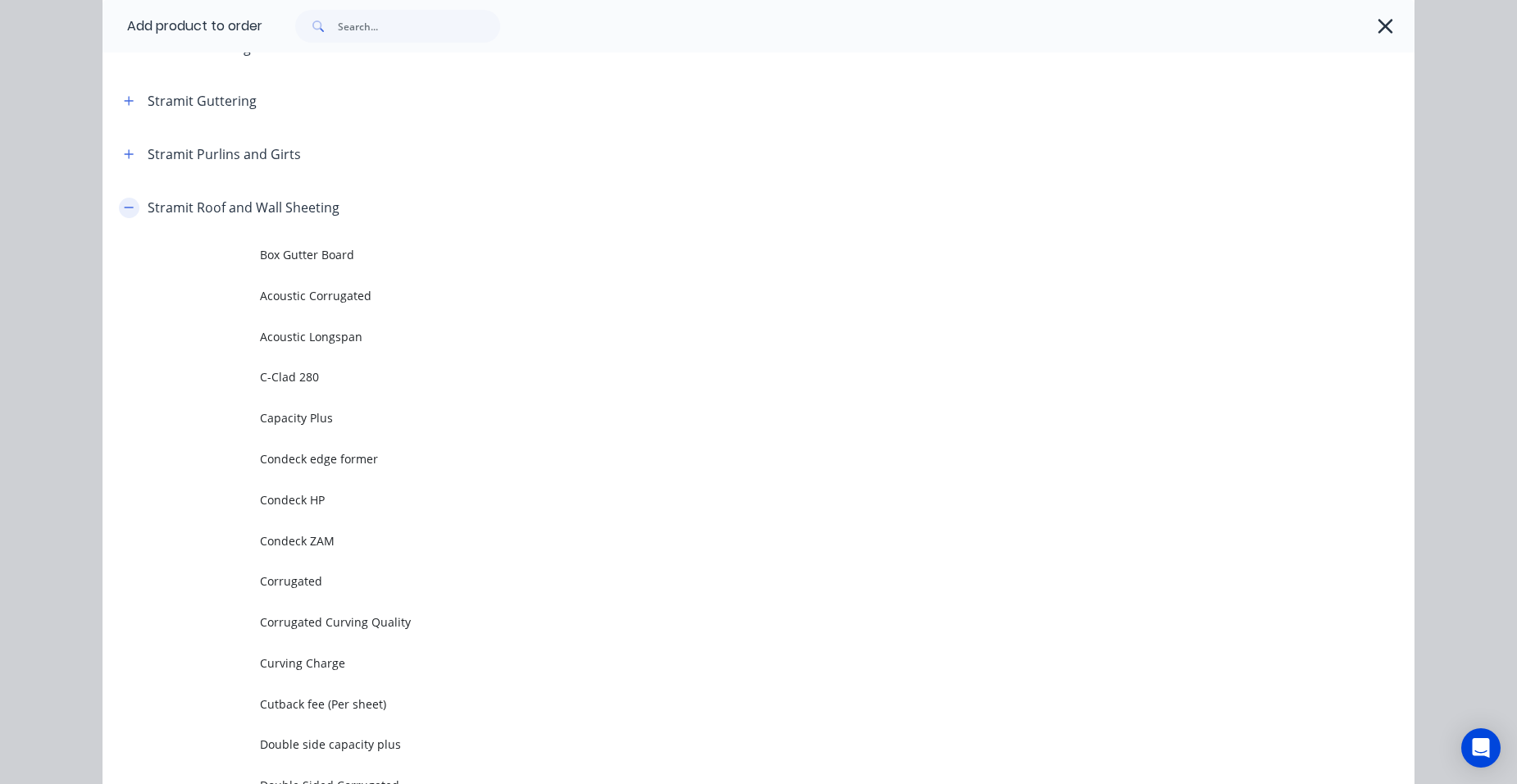
click at [128, 203] on icon "button" at bounding box center [128, 208] width 10 height 12
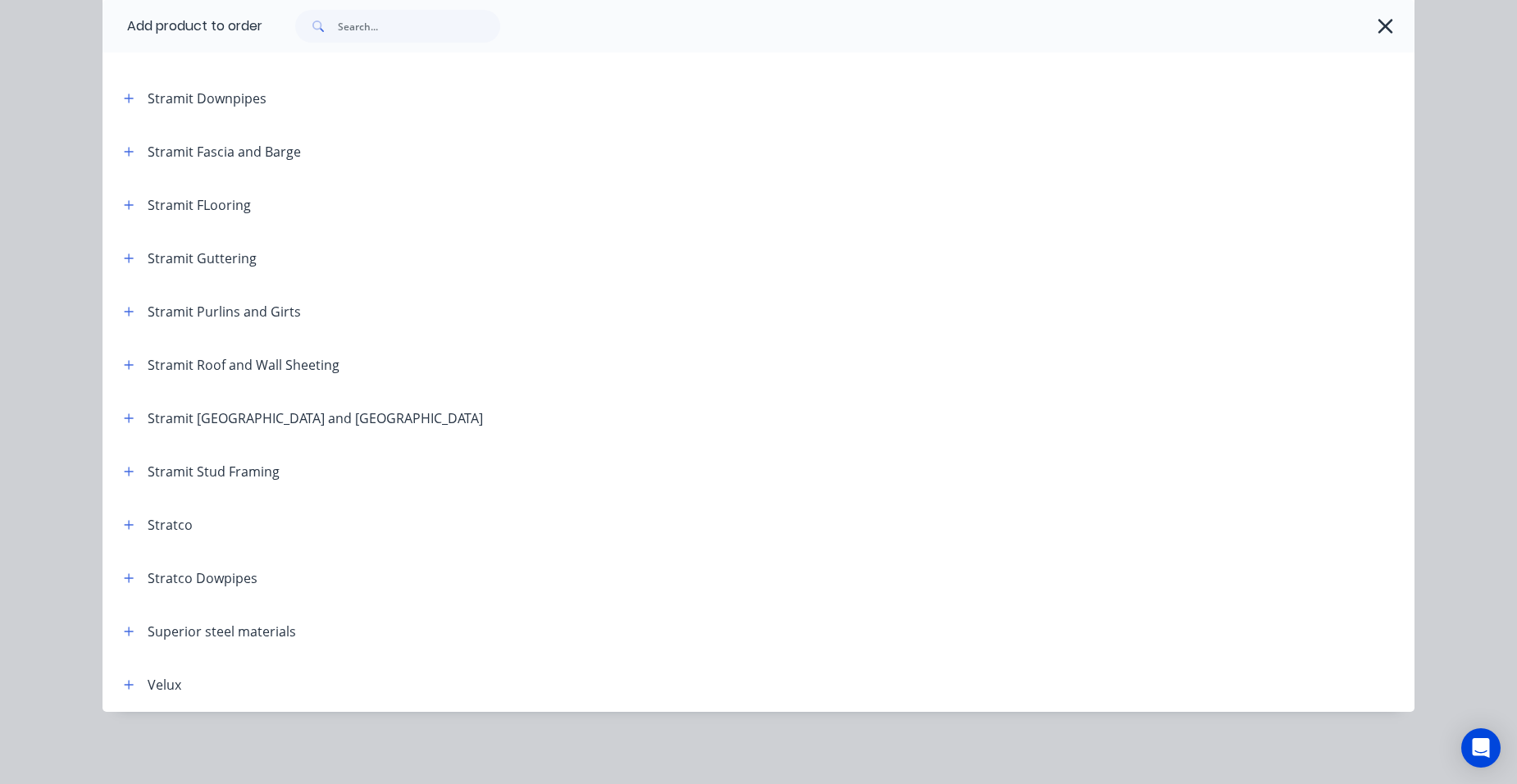
scroll to position [3902, 0]
click at [133, 259] on button "button" at bounding box center [128, 258] width 20 height 20
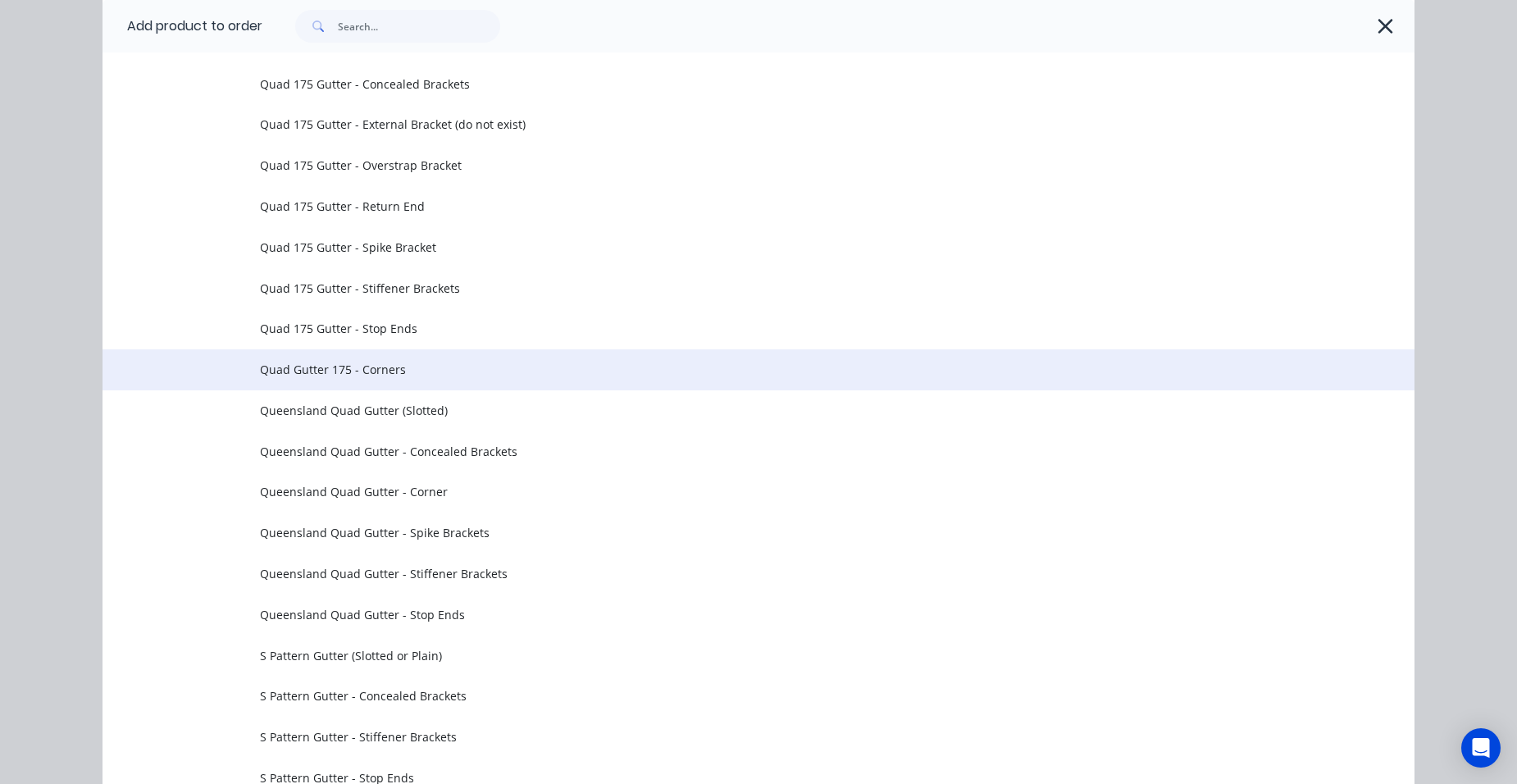
scroll to position [6033, 0]
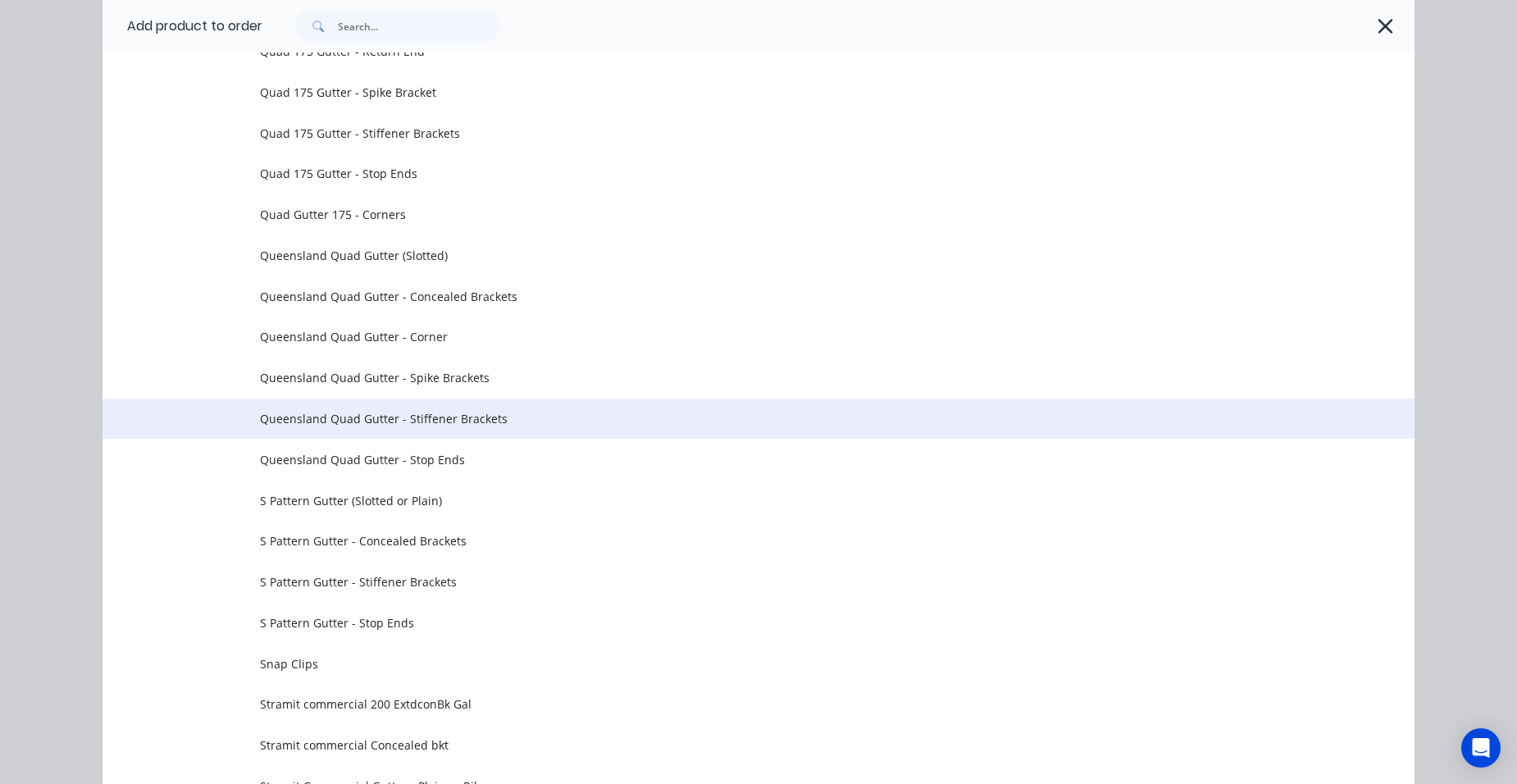
click at [481, 425] on span "Queensland Quad Gutter - Stiffener Brackets" at bounding box center [721, 419] width 923 height 17
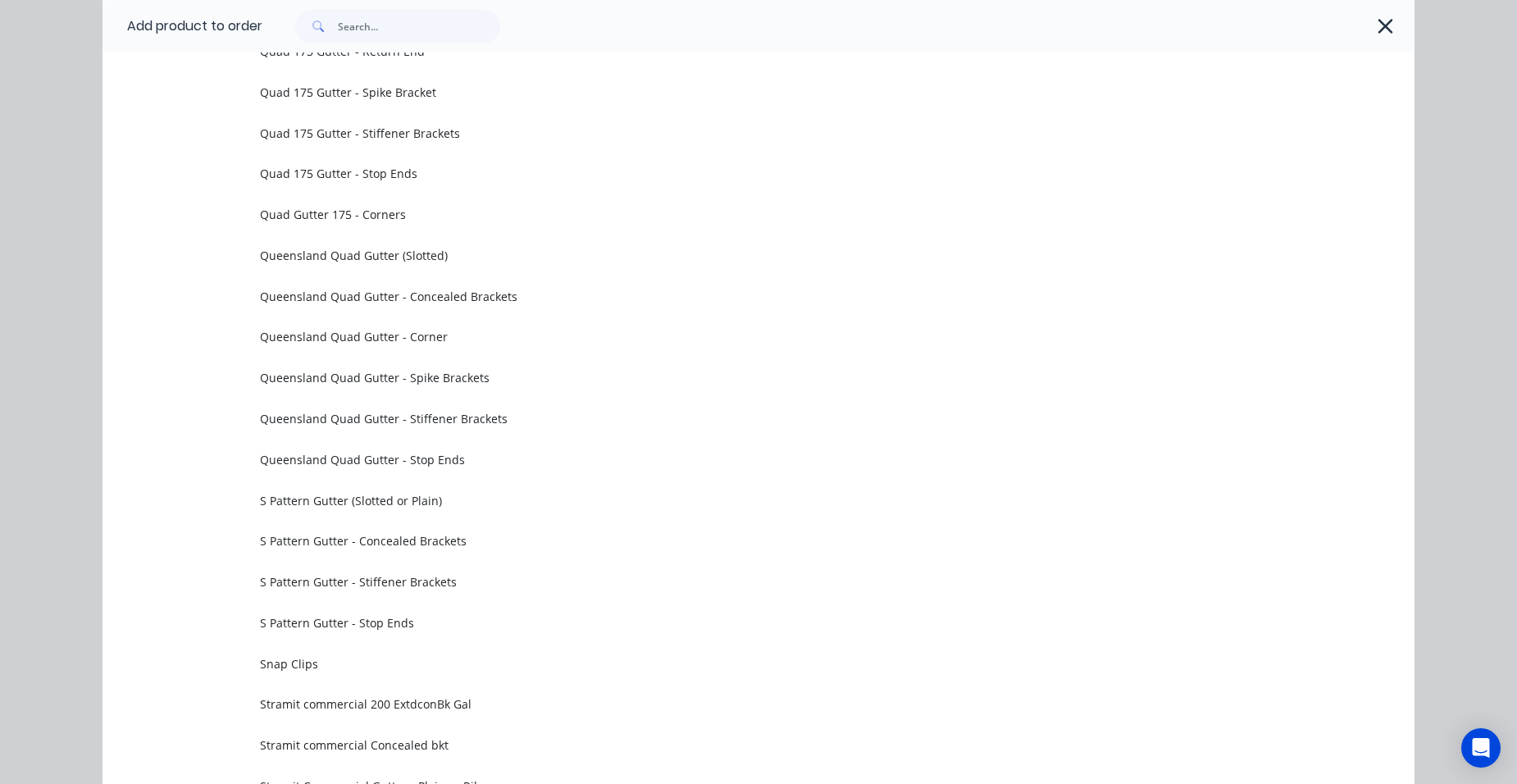
scroll to position [0, 0]
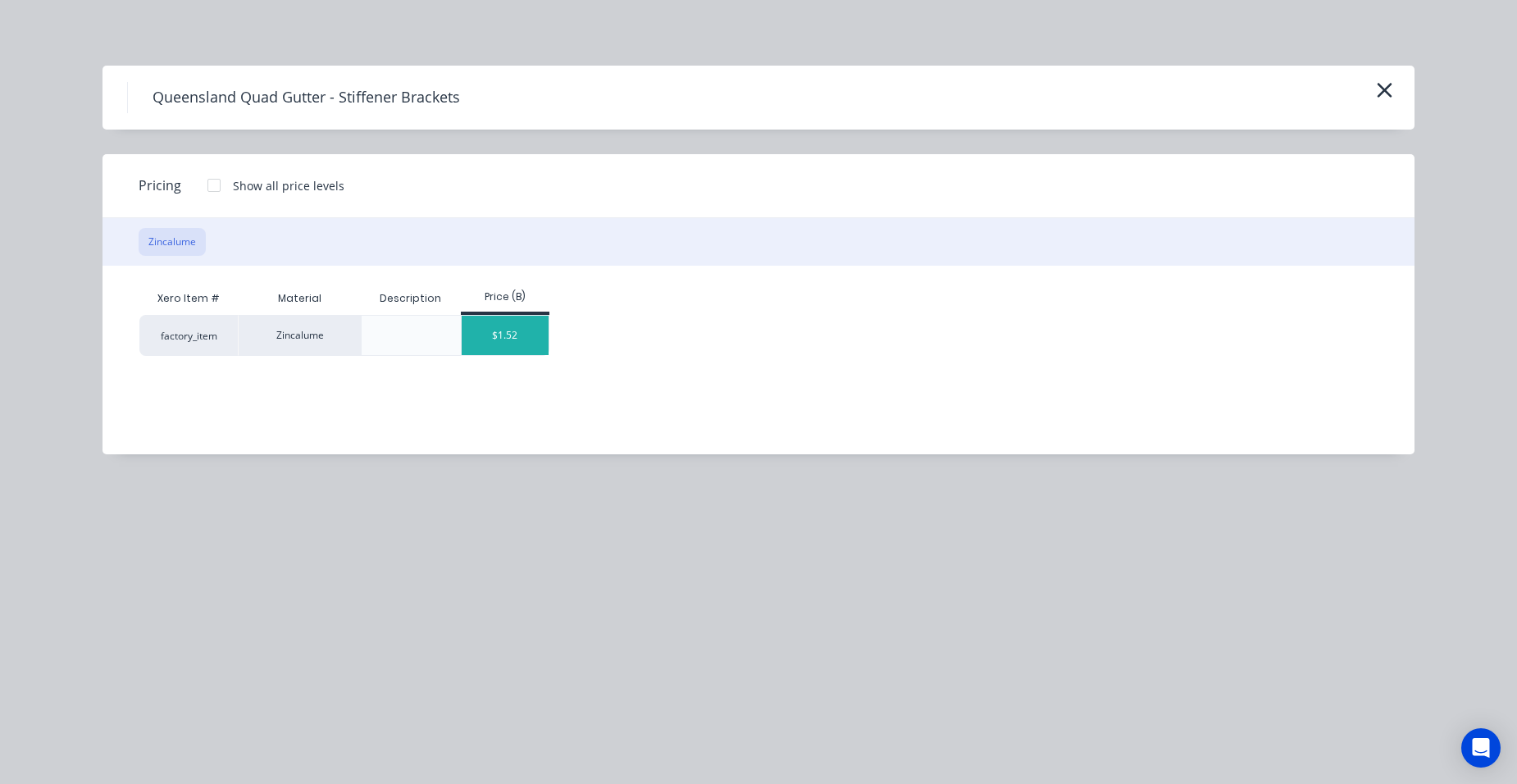
click at [506, 329] on div "$1.52" at bounding box center [505, 335] width 87 height 39
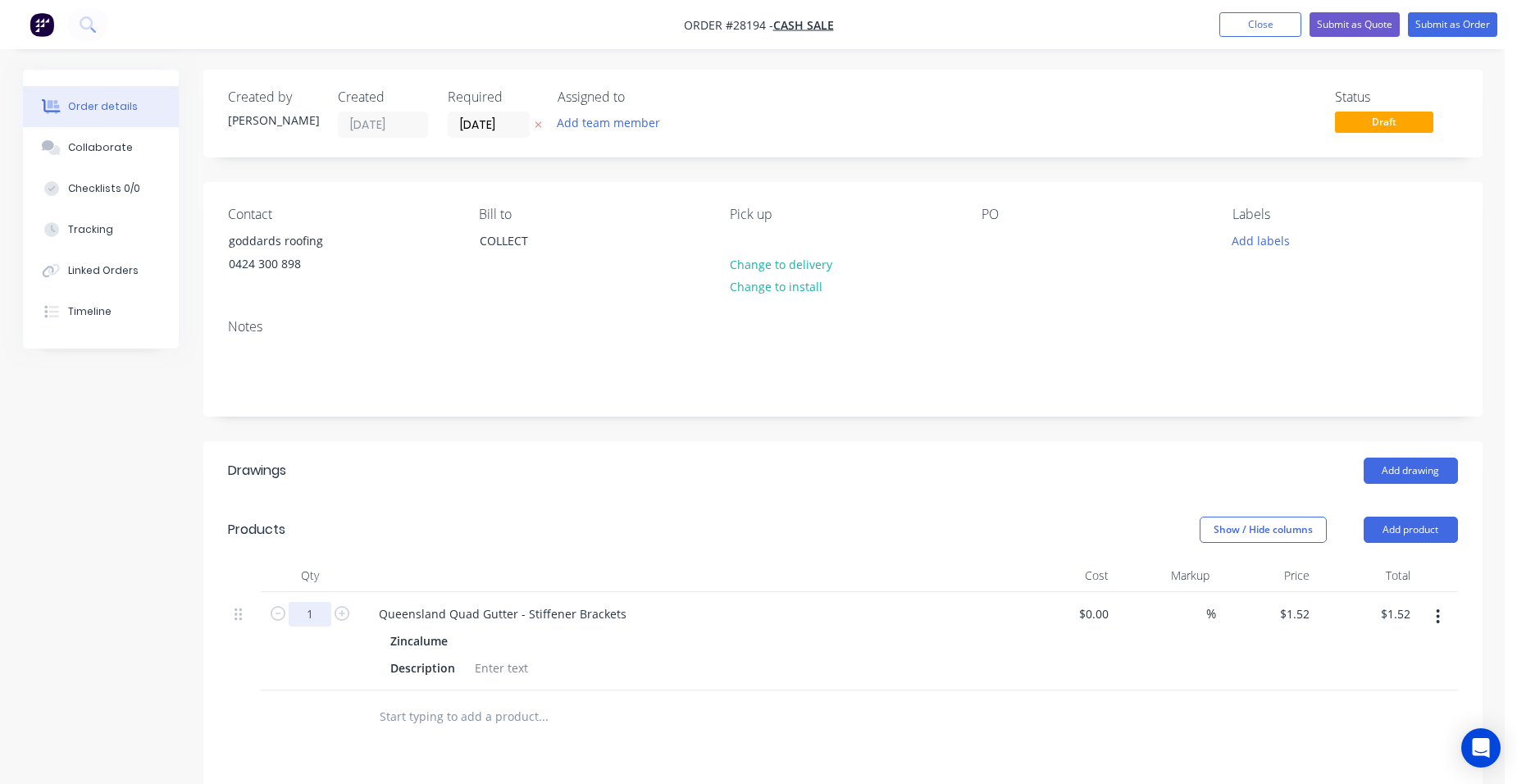
click at [312, 612] on input "1" at bounding box center [310, 613] width 43 height 24
type input "13"
type input "$19.76"
click at [618, 569] on div at bounding box center [687, 575] width 656 height 33
click at [1461, 19] on button "Submit as Order" at bounding box center [1453, 24] width 89 height 24
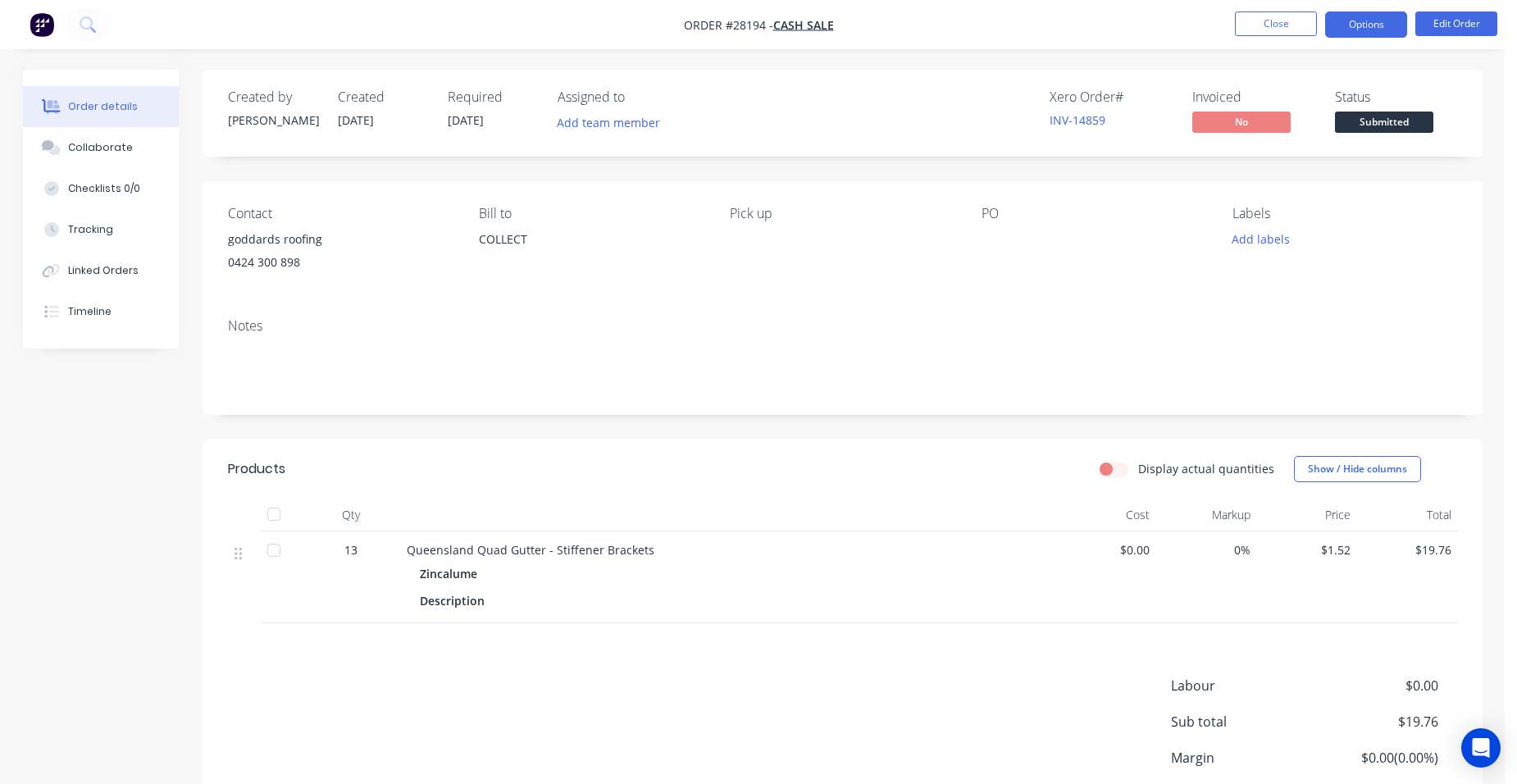
click at [1388, 29] on button "Options" at bounding box center [1365, 24] width 82 height 26
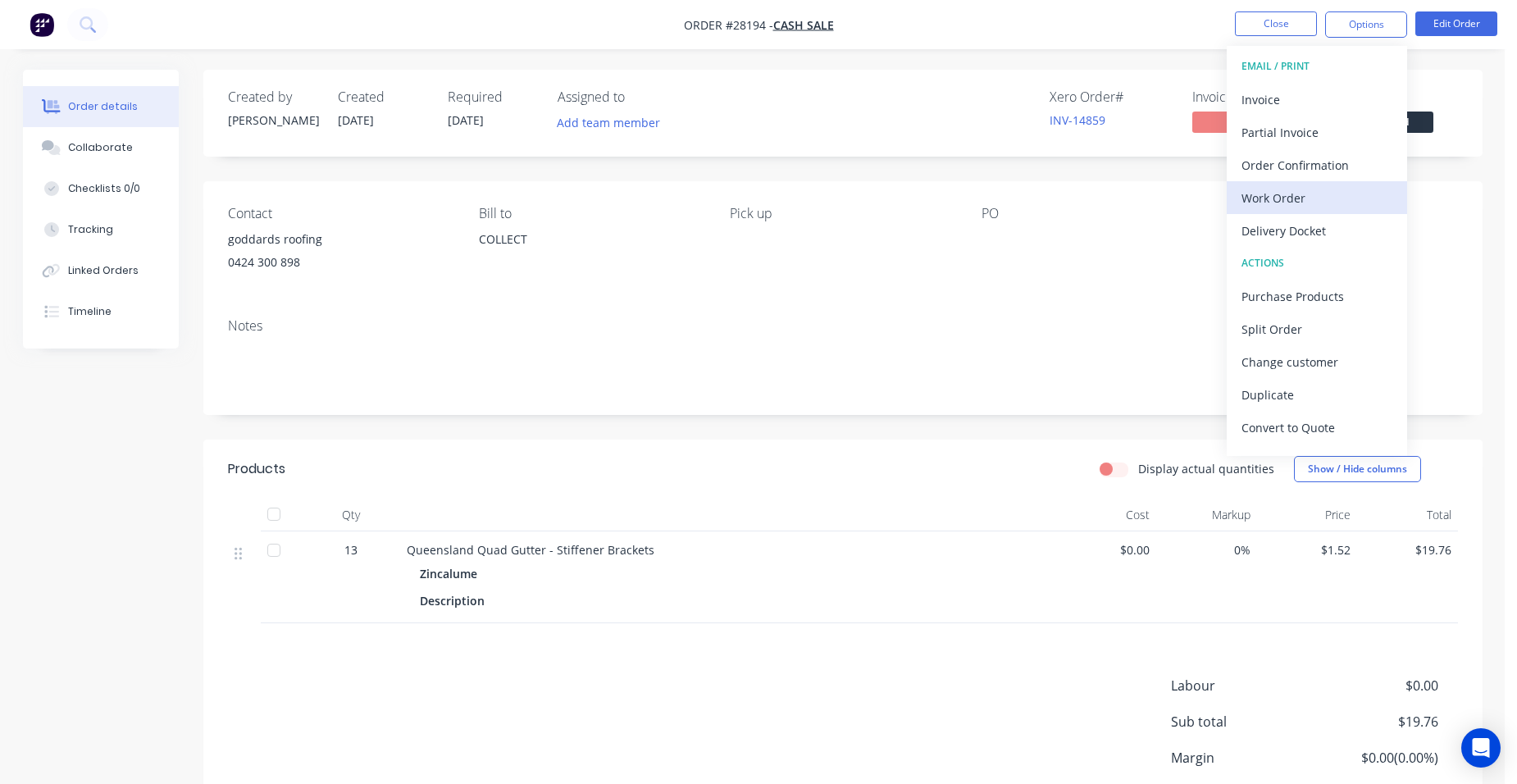
click at [1326, 199] on div "Work Order" at bounding box center [1316, 198] width 151 height 23
click at [1343, 175] on div "Without pricing" at bounding box center [1316, 165] width 151 height 23
click at [1248, 28] on button "Close" at bounding box center [1276, 23] width 82 height 24
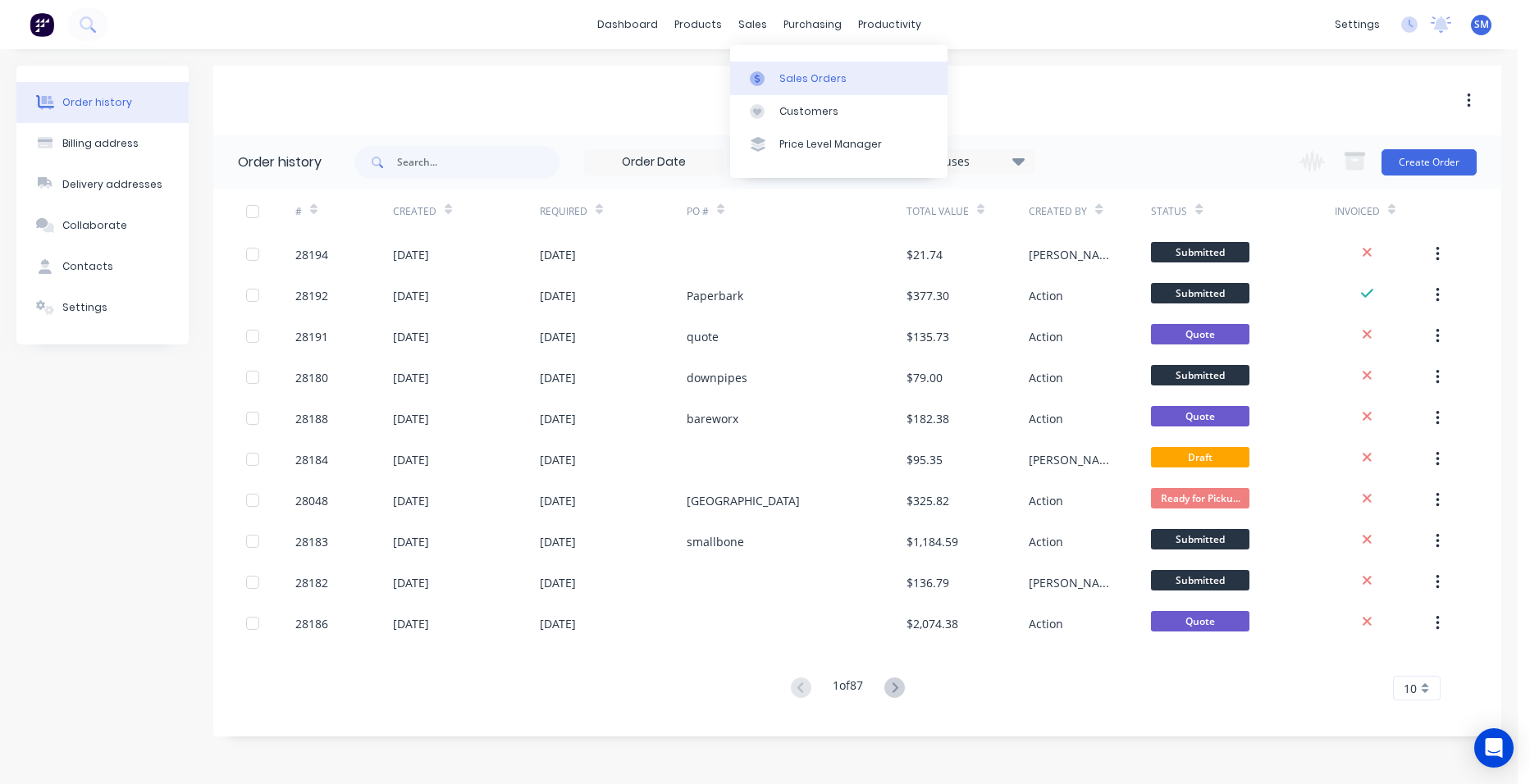
click at [759, 69] on link "Sales Orders" at bounding box center [839, 78] width 218 height 33
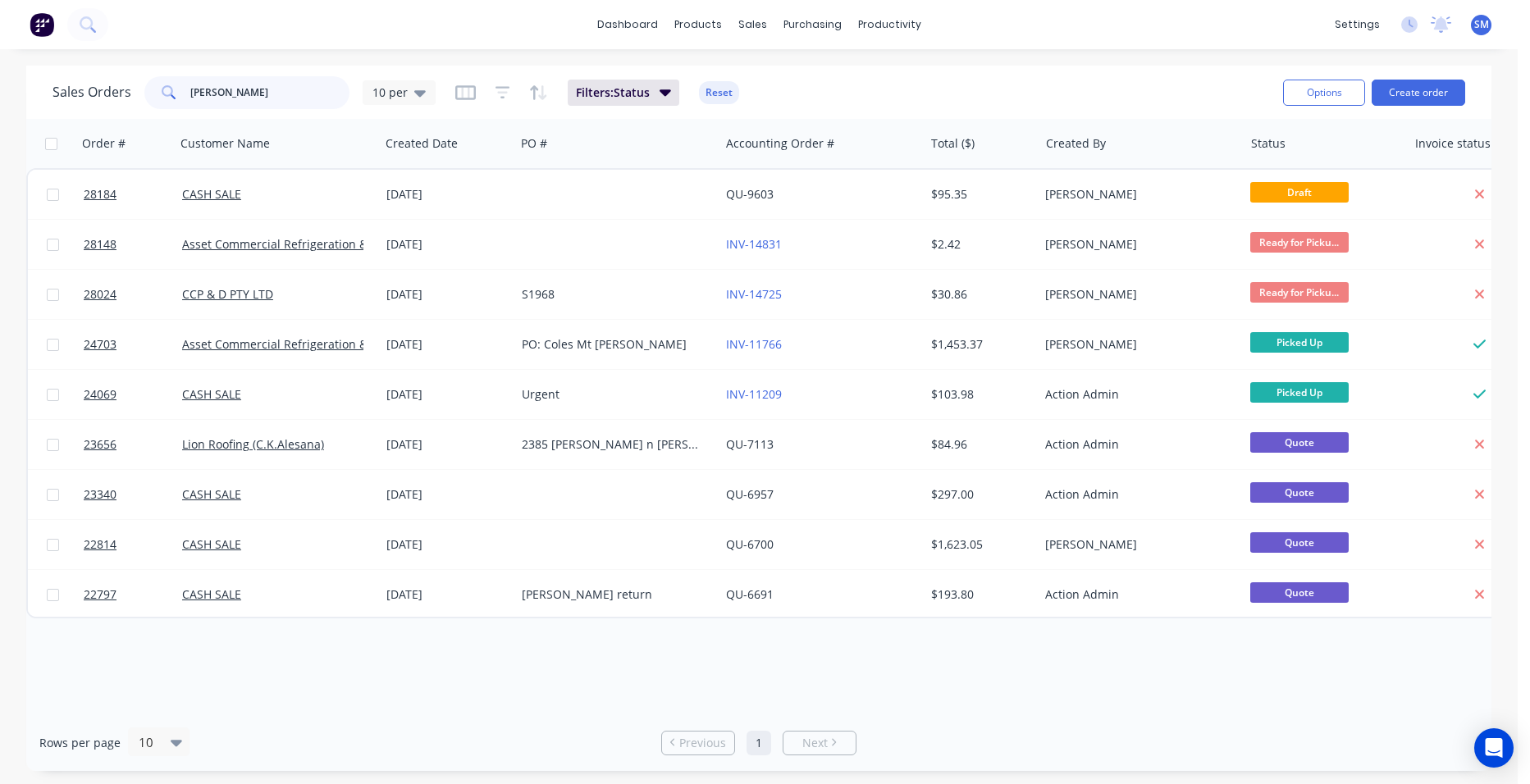
click at [140, 96] on div "Sales Orders [PERSON_NAME] 10 per" at bounding box center [244, 92] width 383 height 33
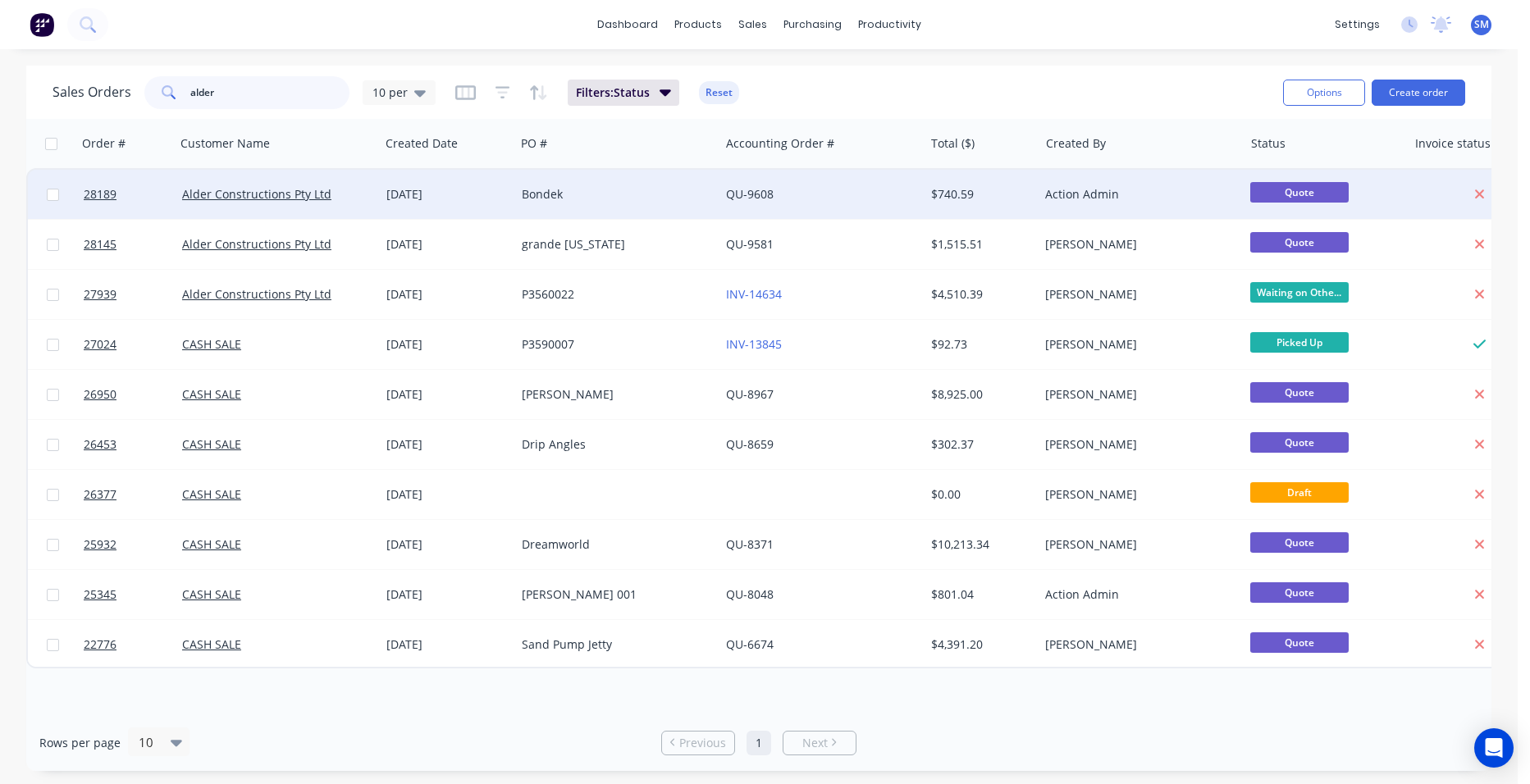
type input "alder"
click at [639, 213] on div "Bondek" at bounding box center [617, 194] width 204 height 50
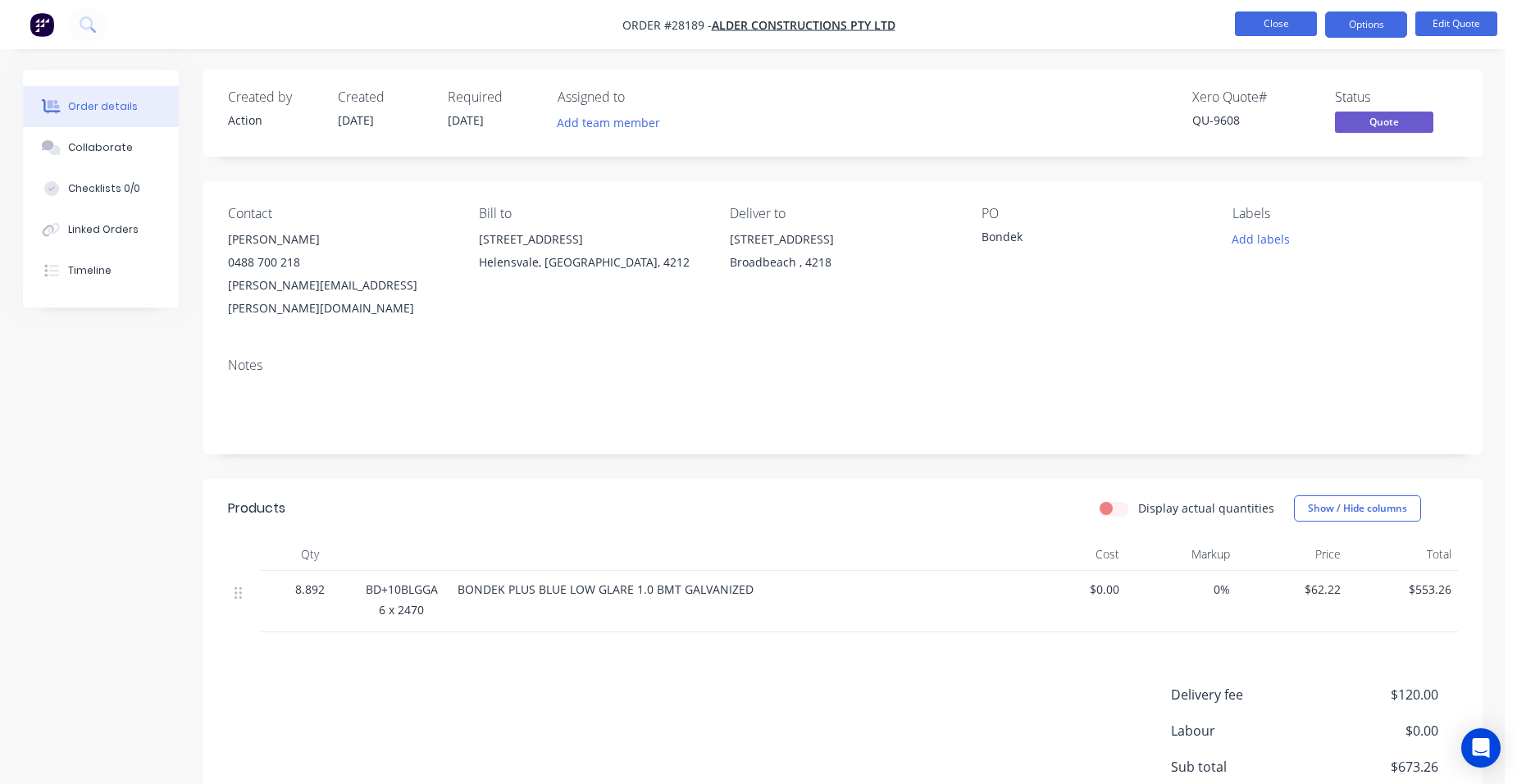
click at [1287, 26] on button "Close" at bounding box center [1276, 23] width 82 height 24
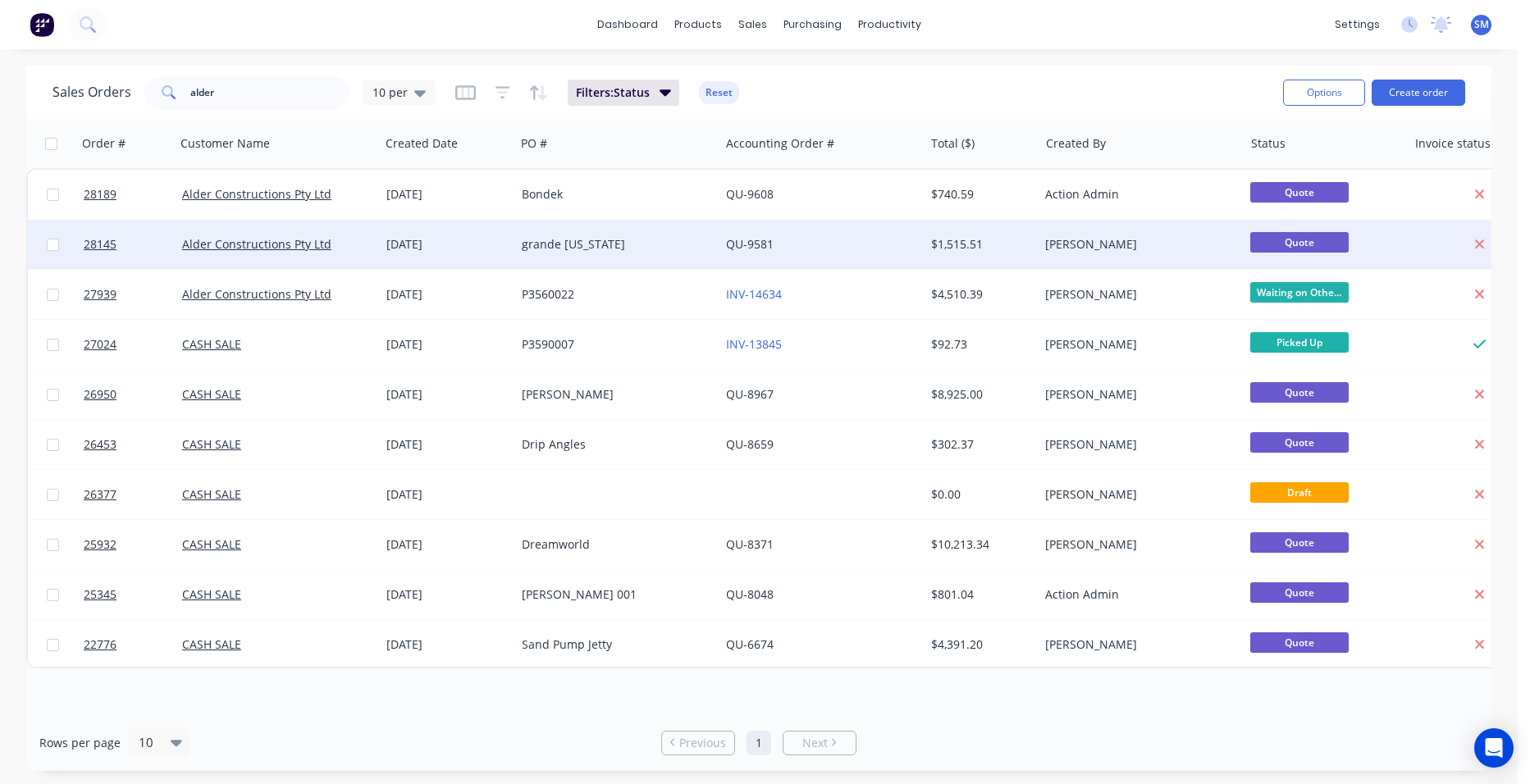
click at [645, 239] on div "grande [US_STATE]" at bounding box center [612, 244] width 182 height 17
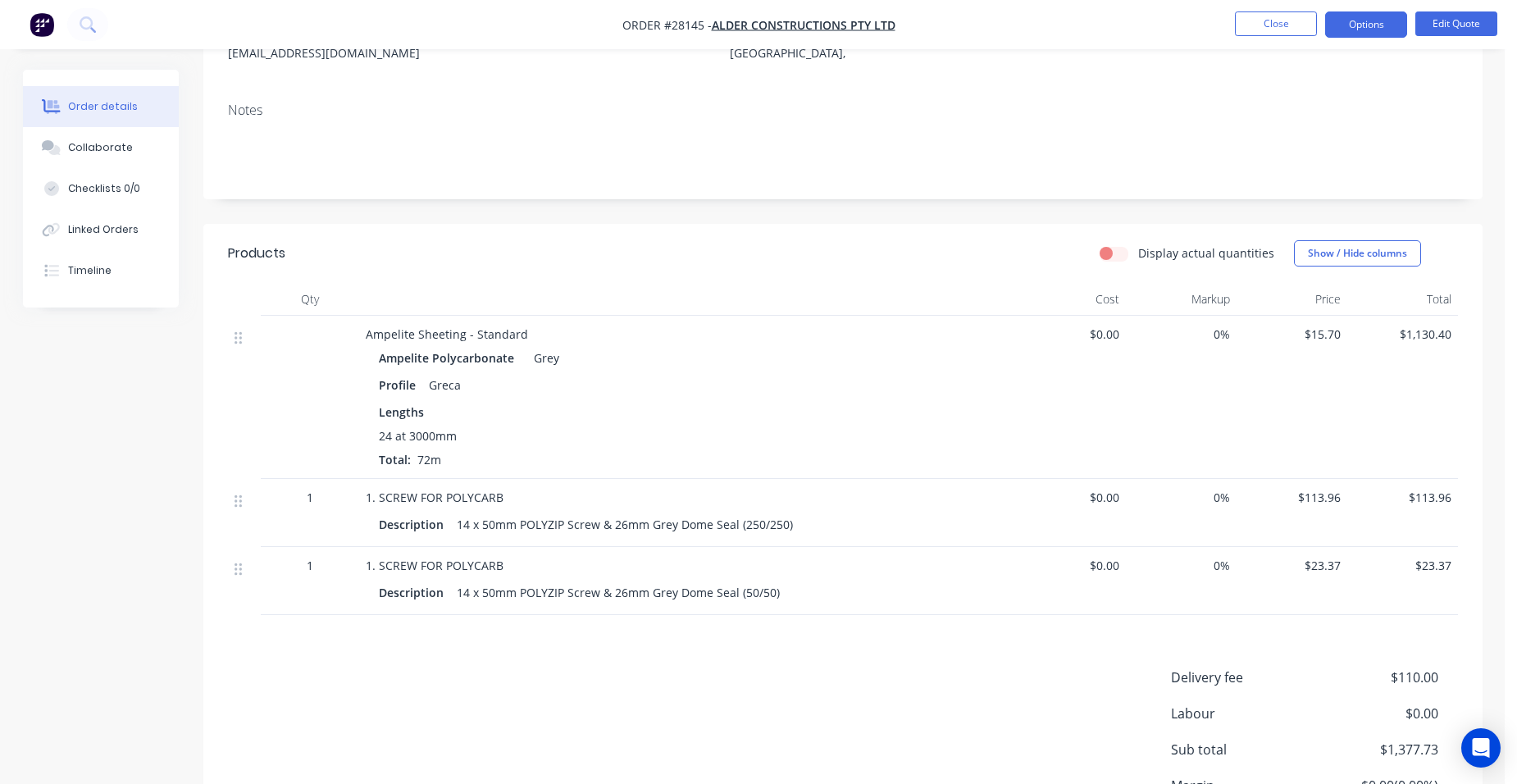
scroll to position [227, 0]
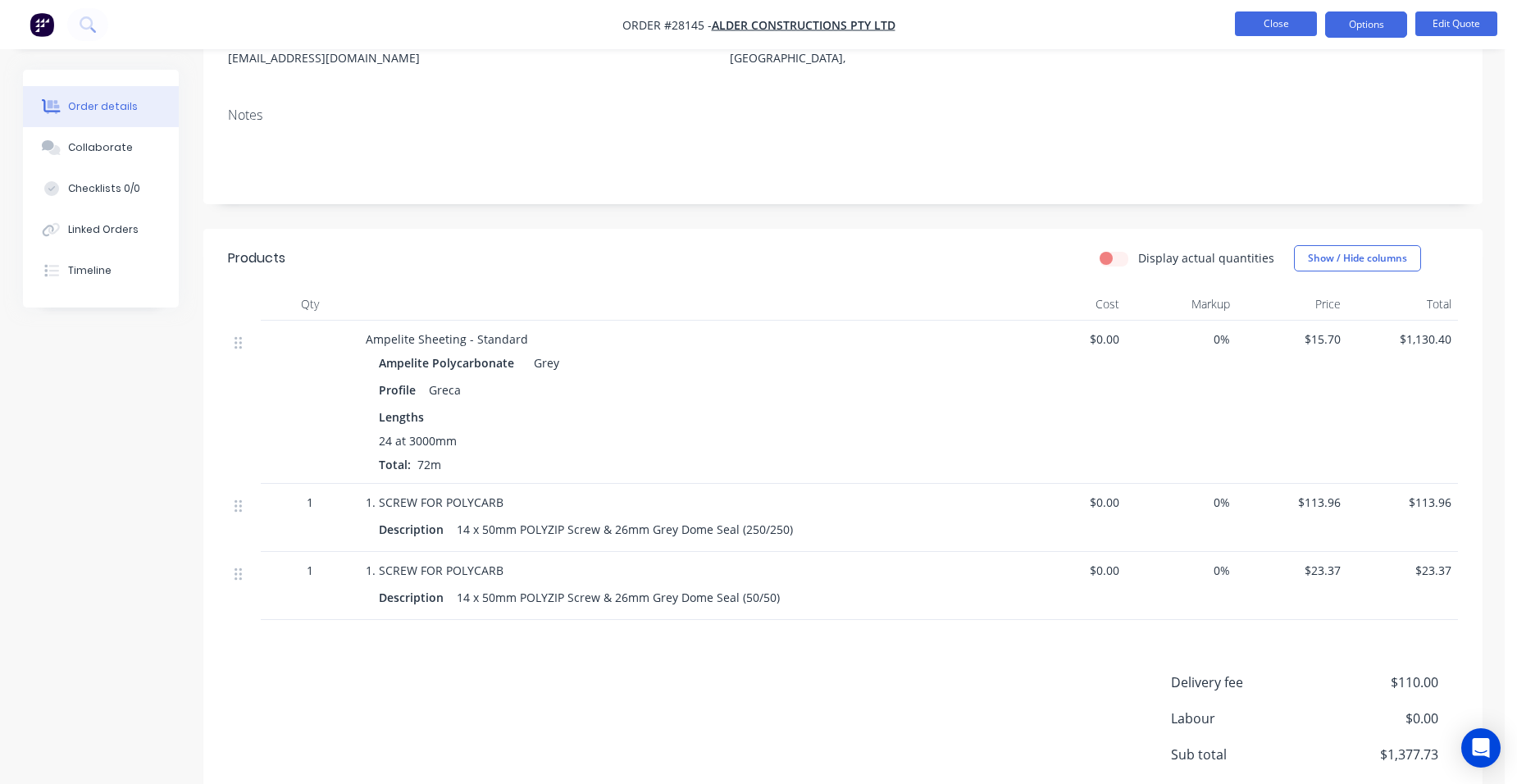
click at [1298, 15] on button "Close" at bounding box center [1276, 23] width 82 height 24
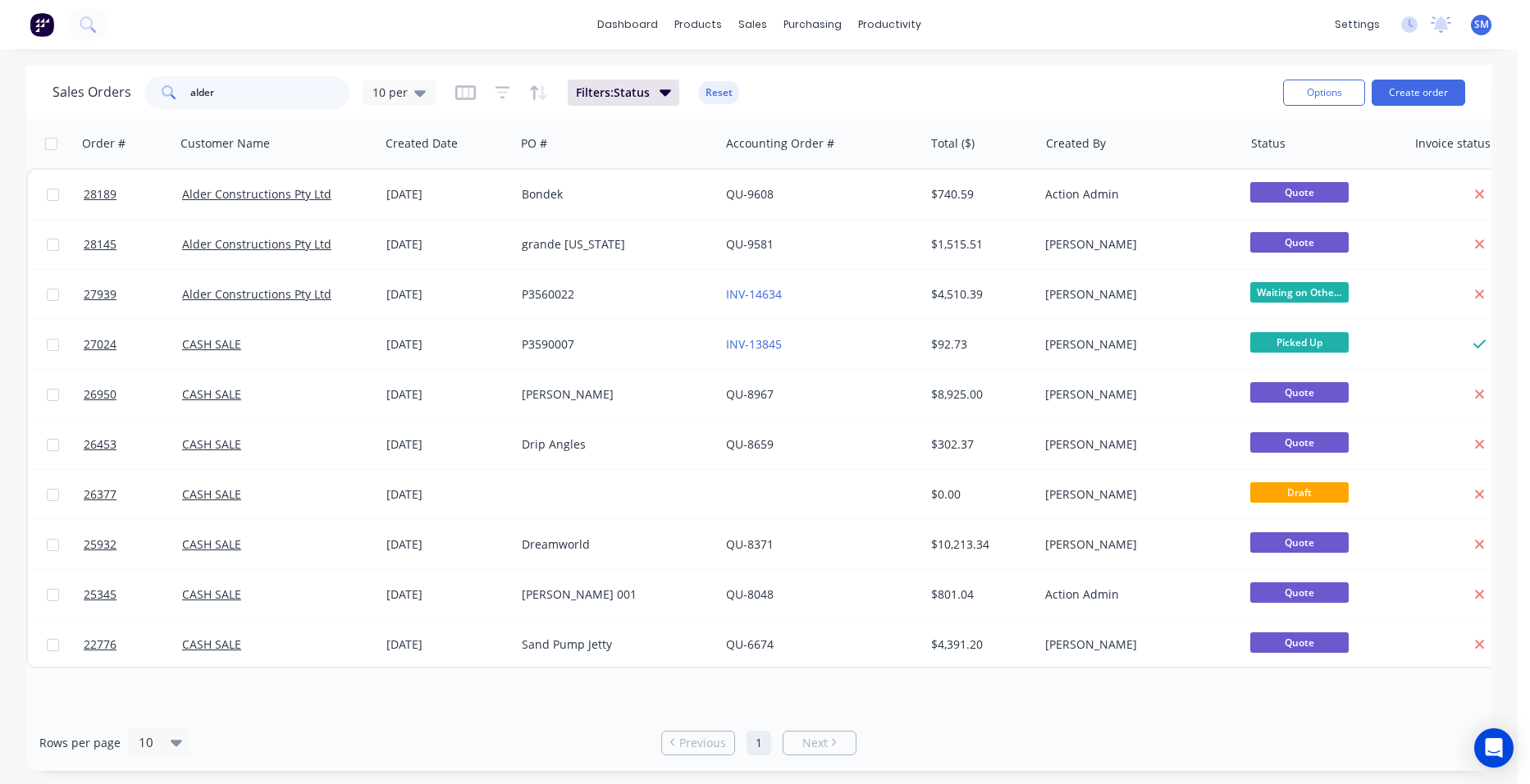
drag, startPoint x: 275, startPoint y: 99, endPoint x: 149, endPoint y: 89, distance: 126.4
click at [149, 89] on div "alder" at bounding box center [246, 92] width 205 height 33
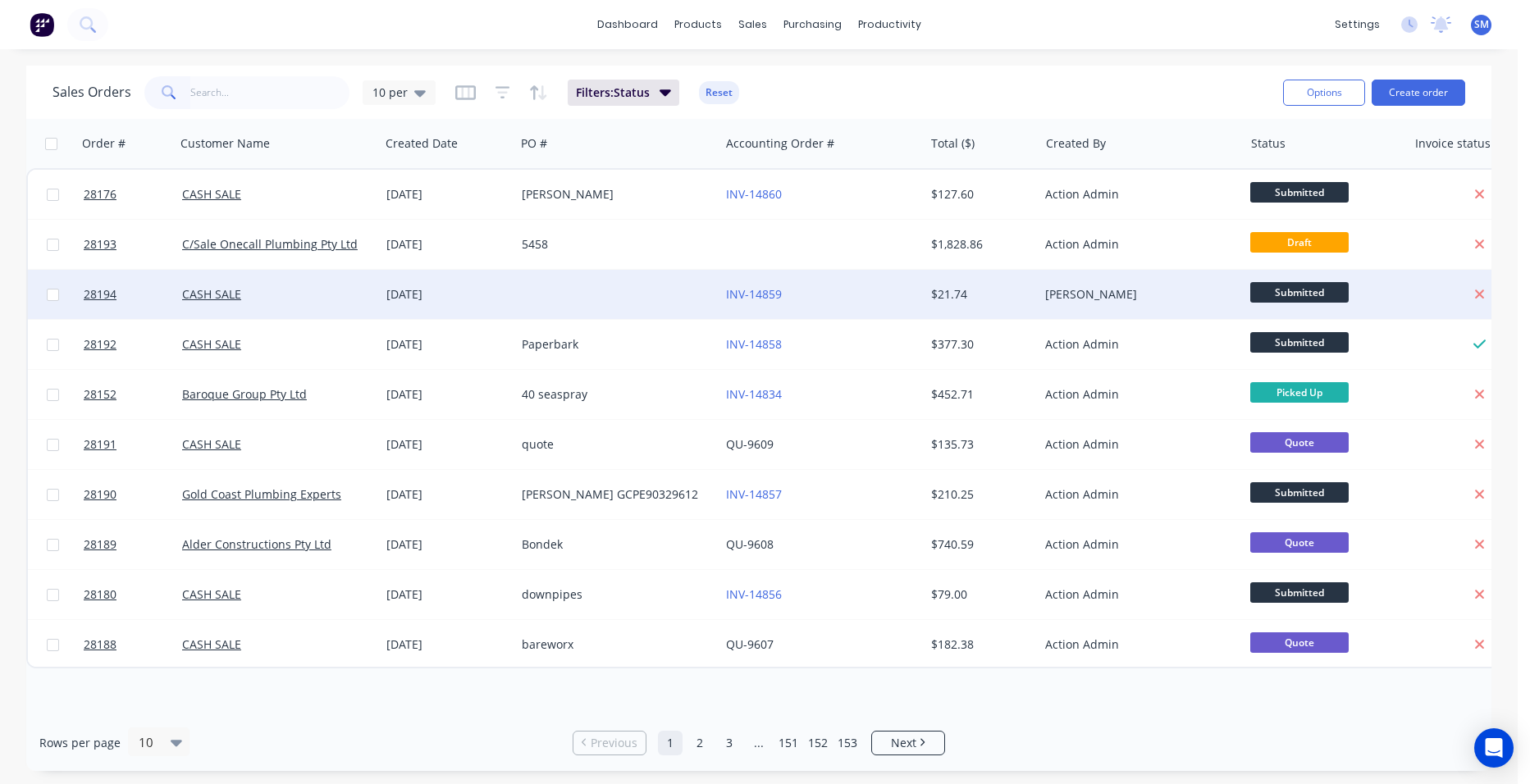
click at [805, 292] on div "INV-14859" at bounding box center [817, 293] width 182 height 17
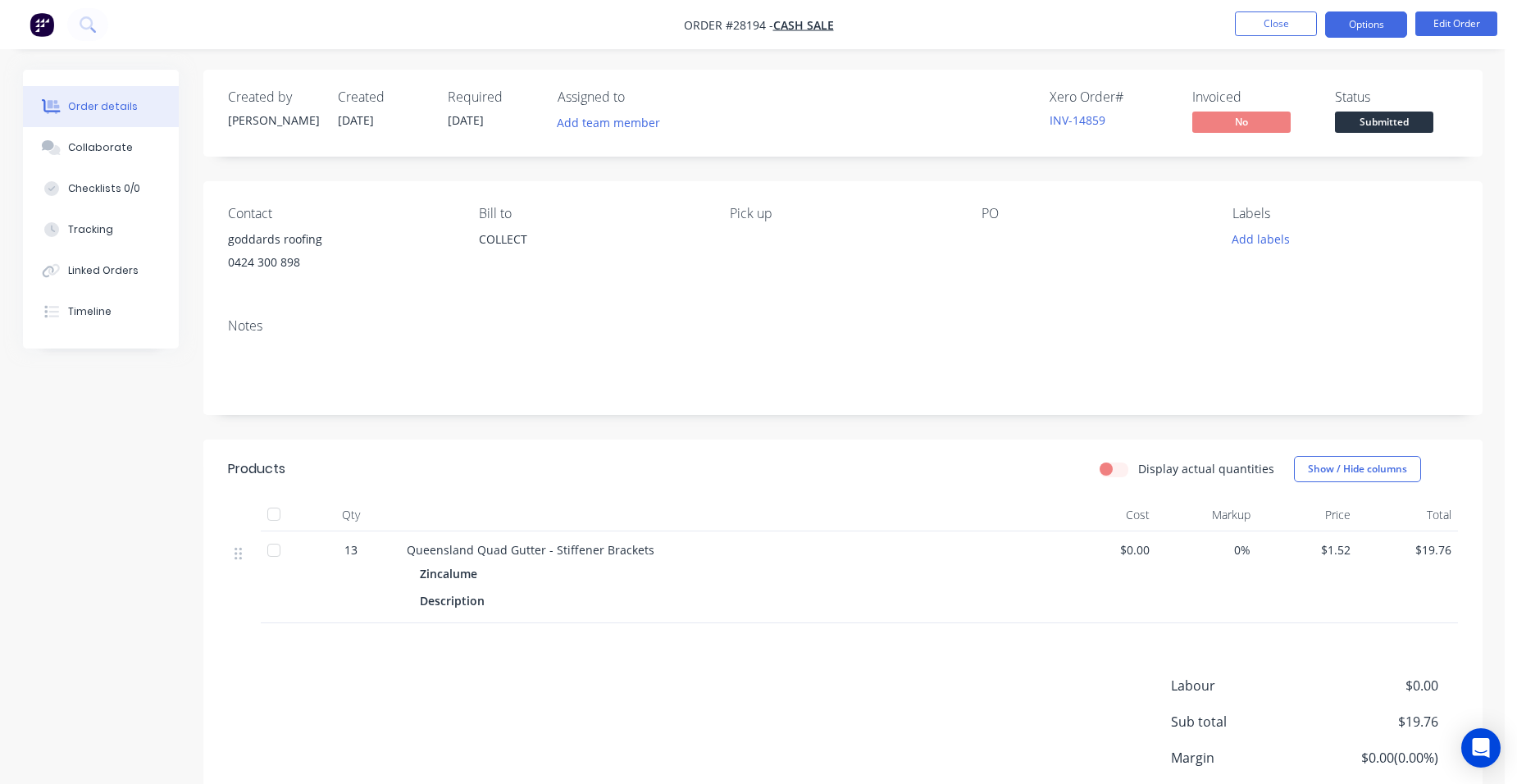
click at [1382, 23] on button "Options" at bounding box center [1365, 24] width 82 height 26
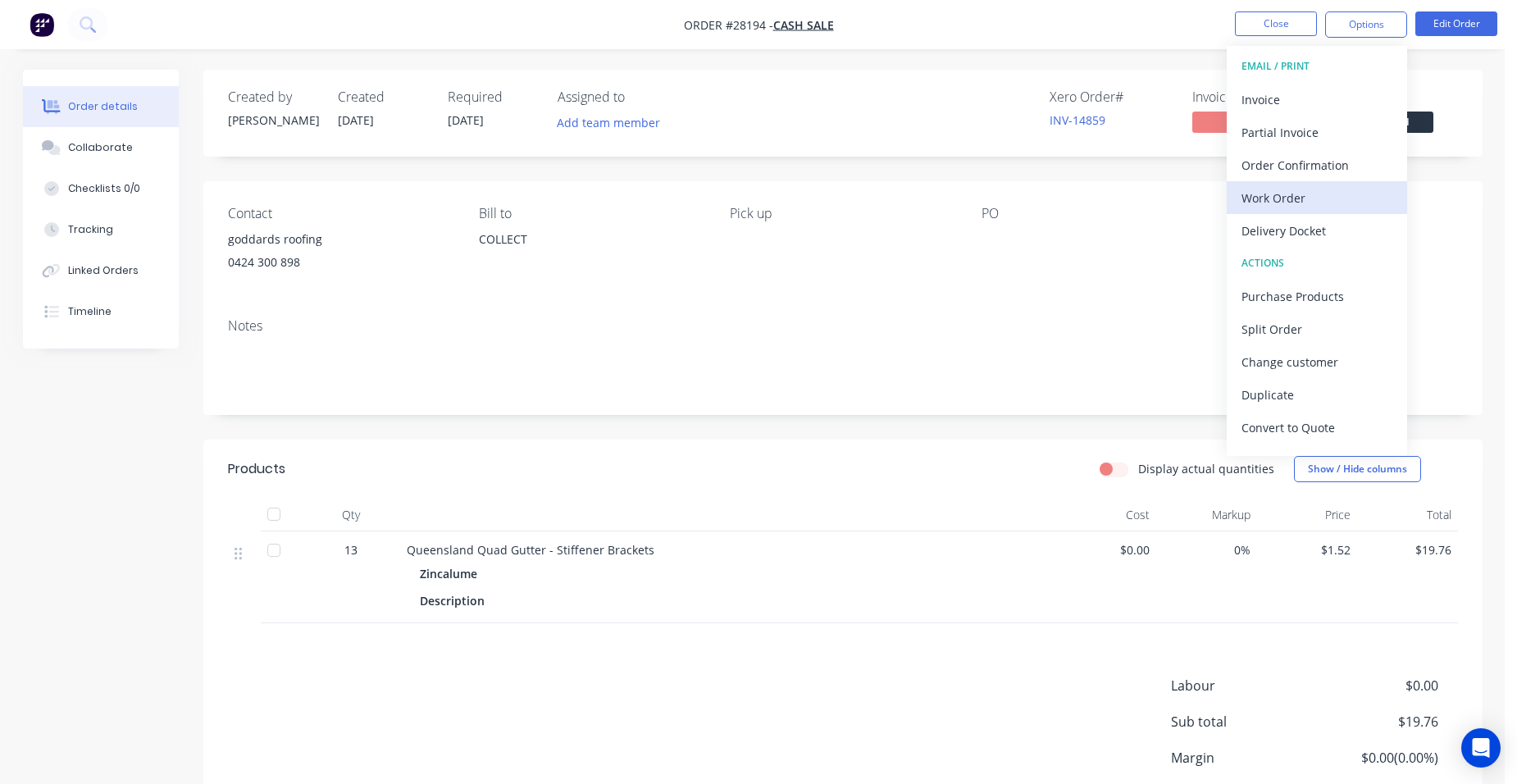
click at [1364, 191] on div "Work Order" at bounding box center [1316, 198] width 151 height 23
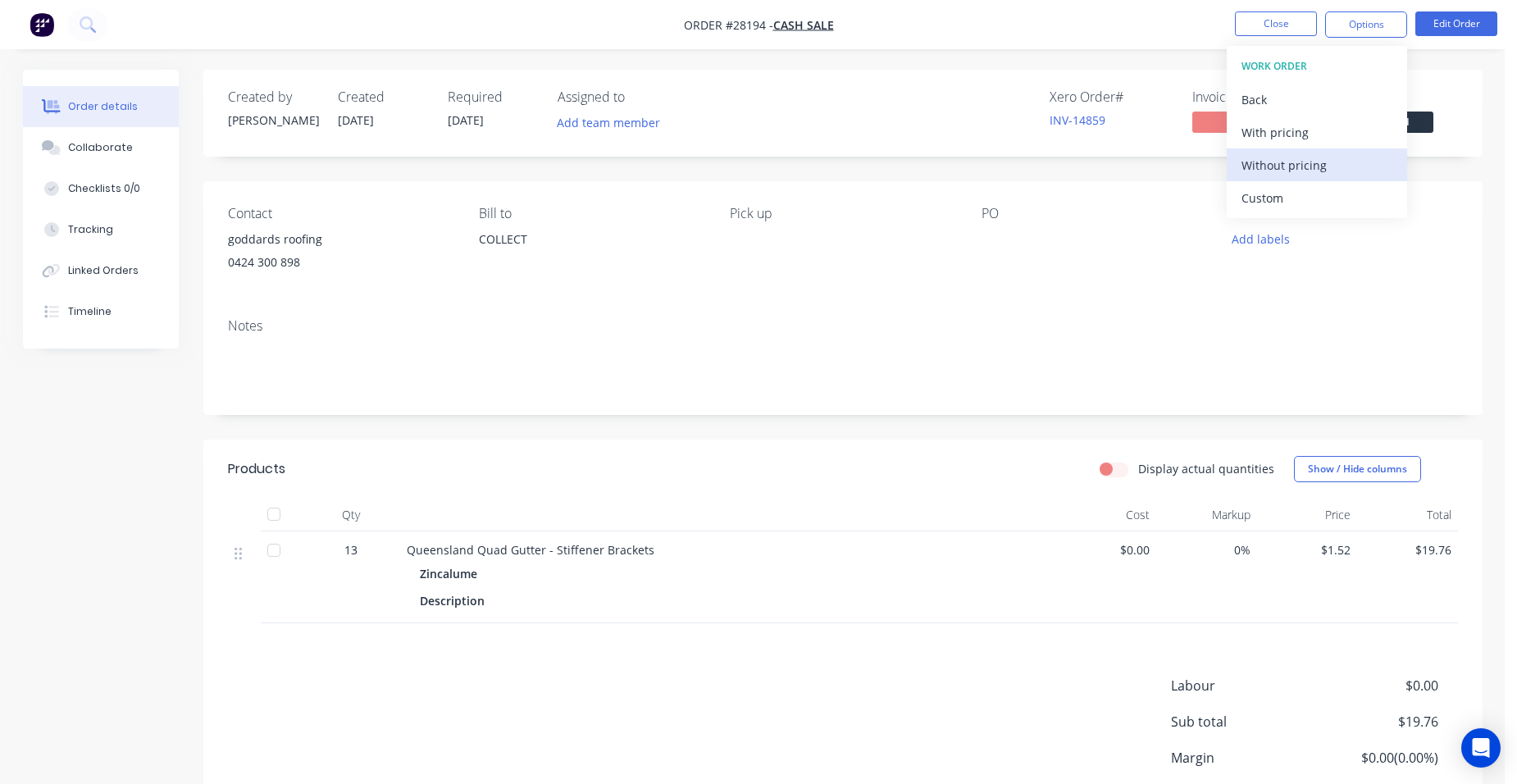
click at [1362, 172] on div "Without pricing" at bounding box center [1316, 165] width 151 height 23
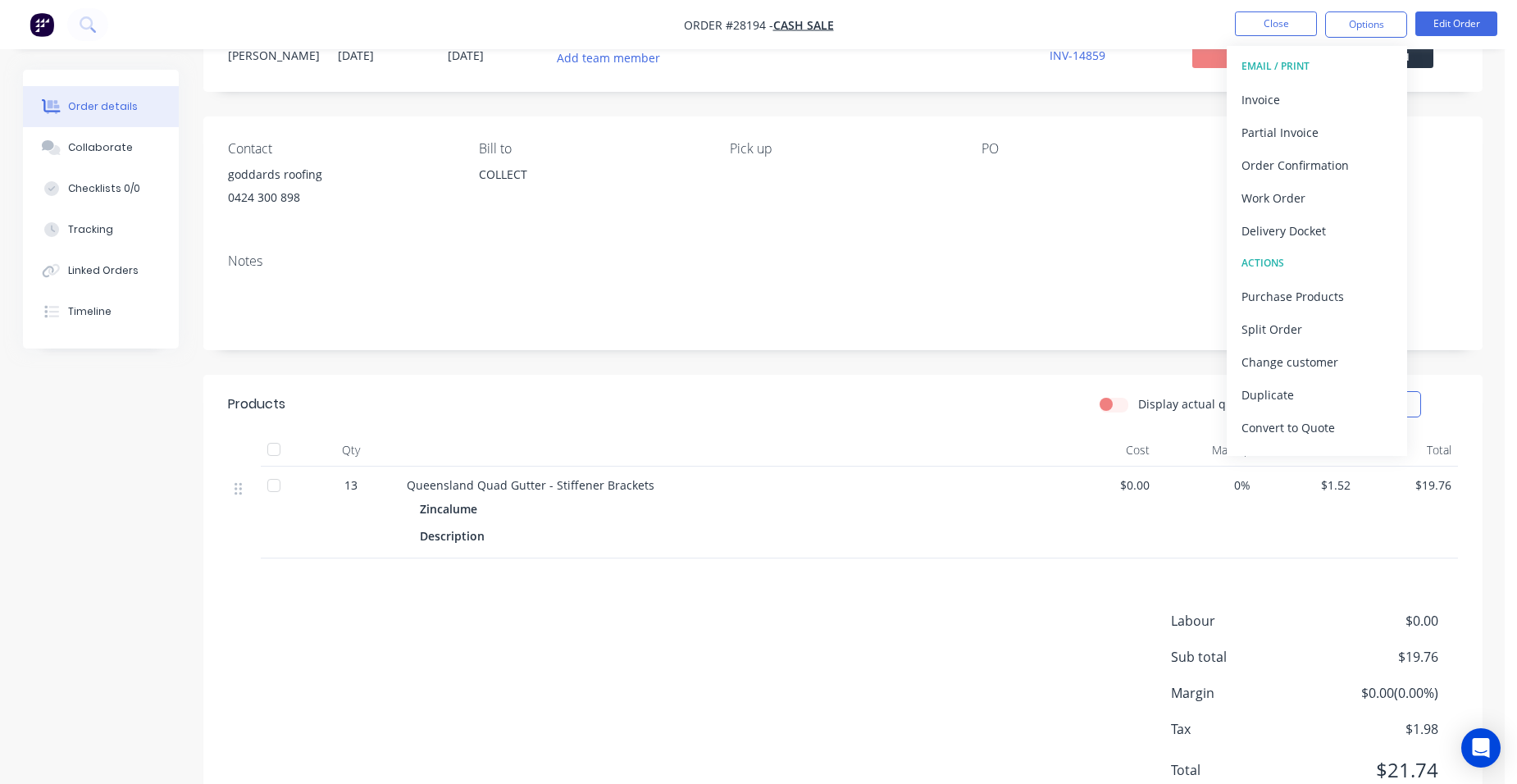
scroll to position [131, 0]
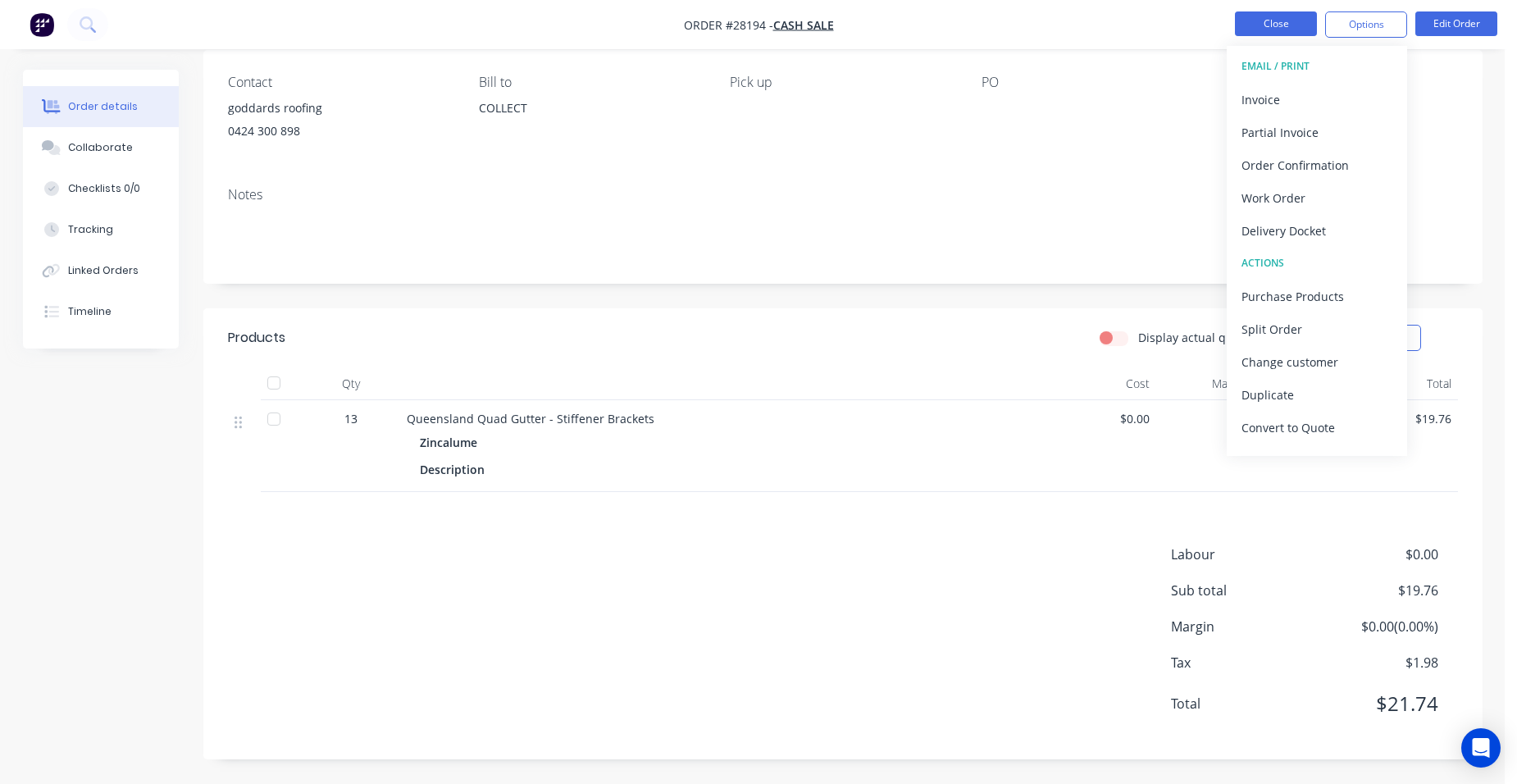
click at [1255, 29] on button "Close" at bounding box center [1276, 23] width 82 height 24
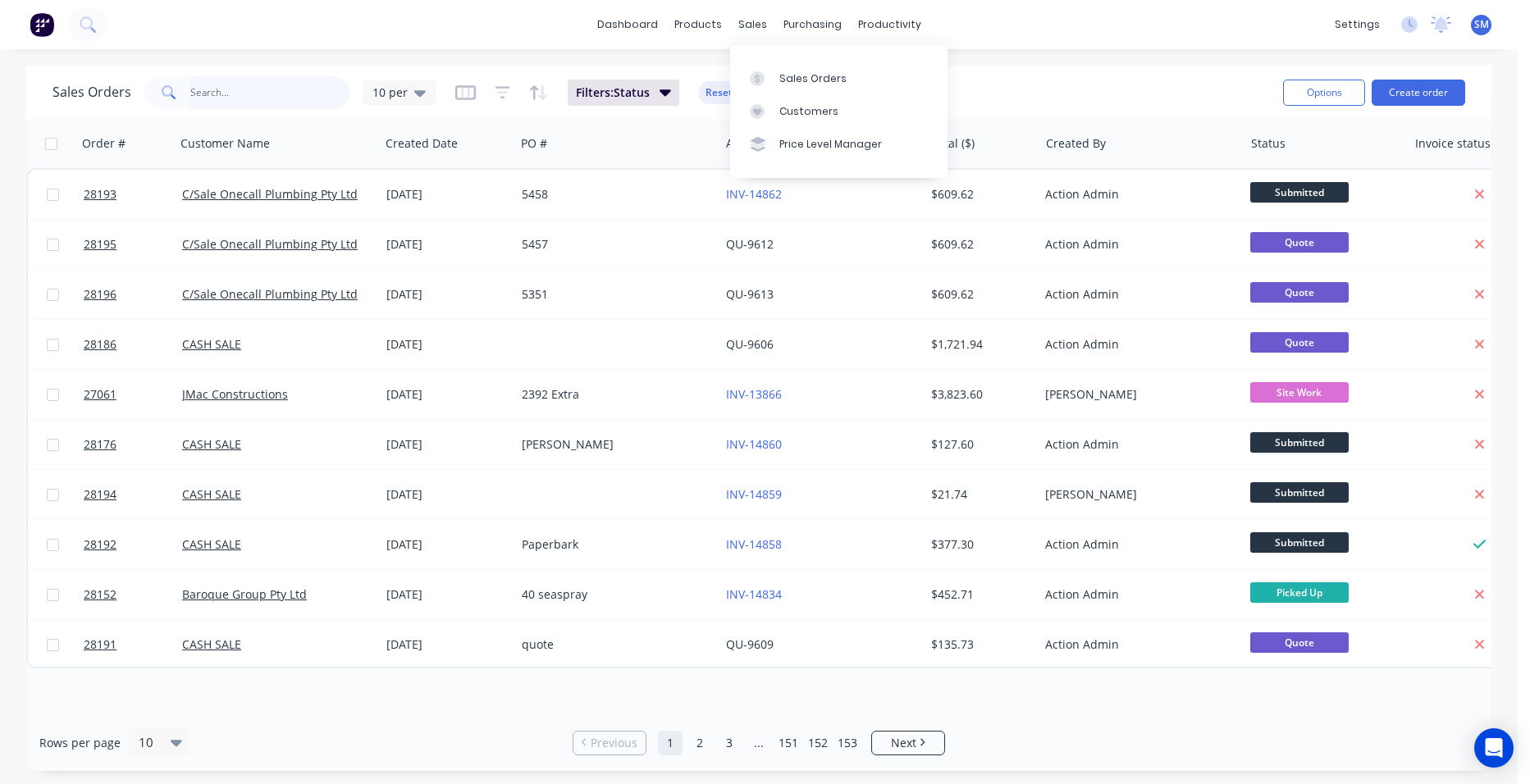
click at [286, 94] on input "text" at bounding box center [270, 92] width 160 height 33
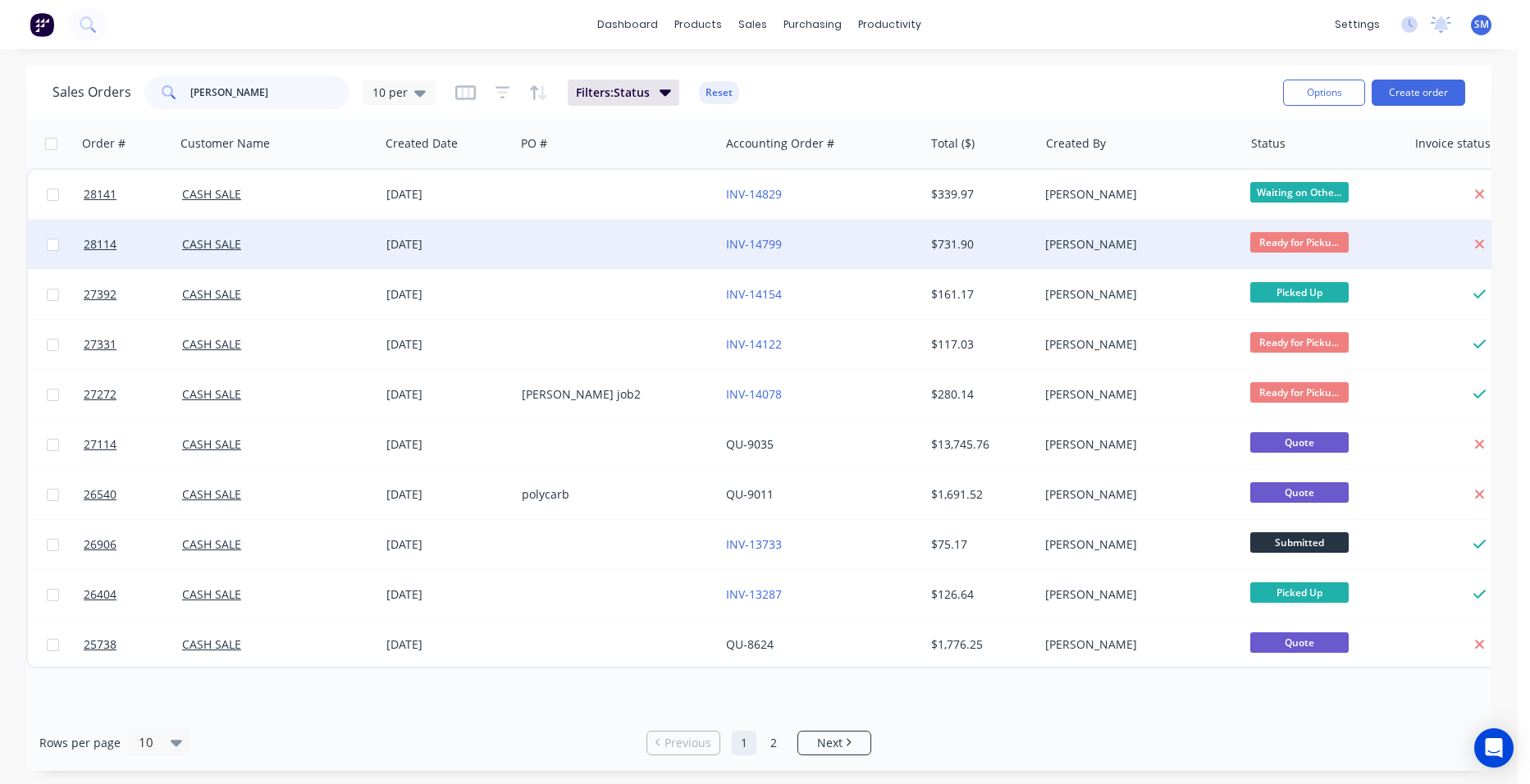
type input "[PERSON_NAME]"
click at [658, 244] on div at bounding box center [617, 244] width 204 height 50
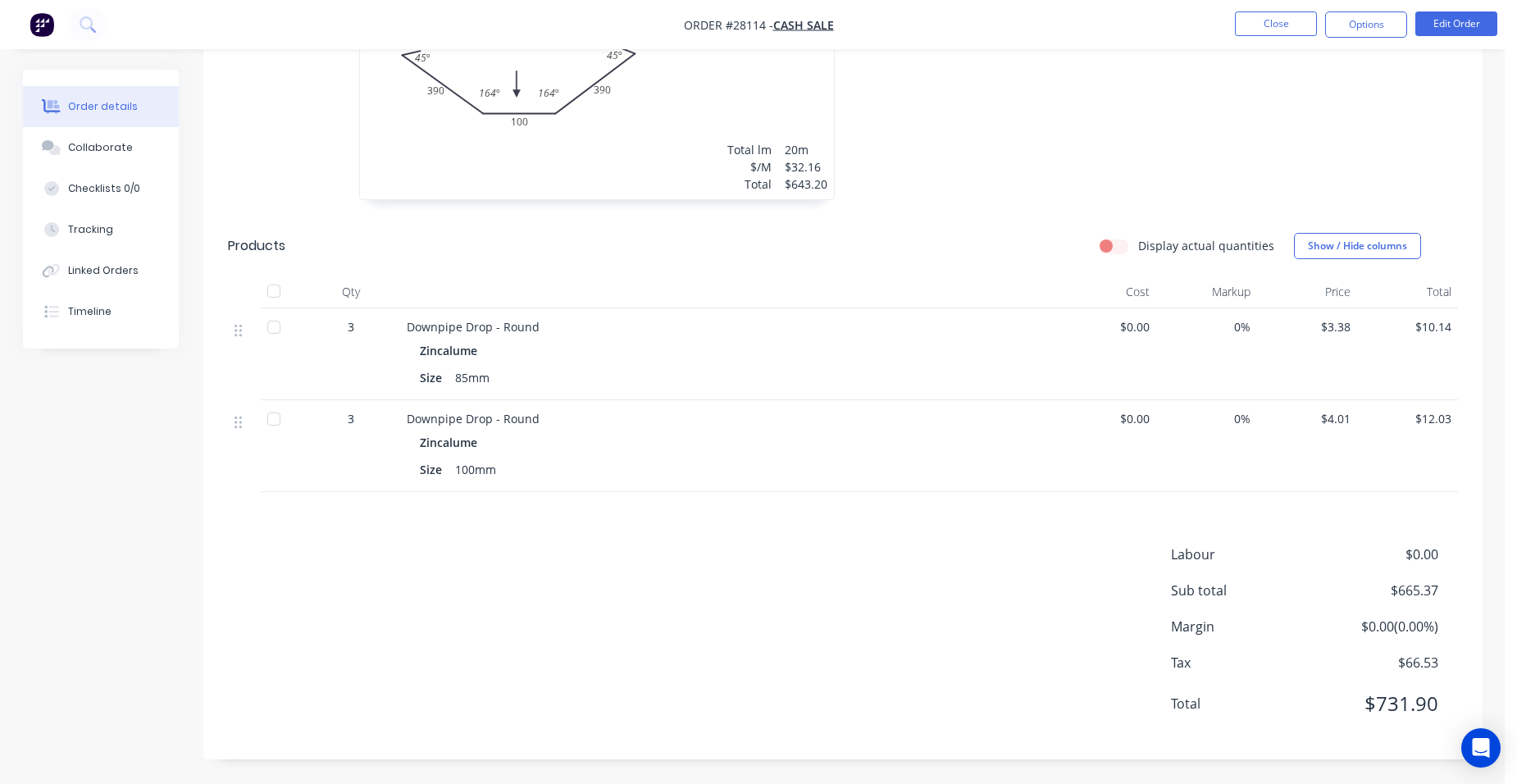
scroll to position [256, 0]
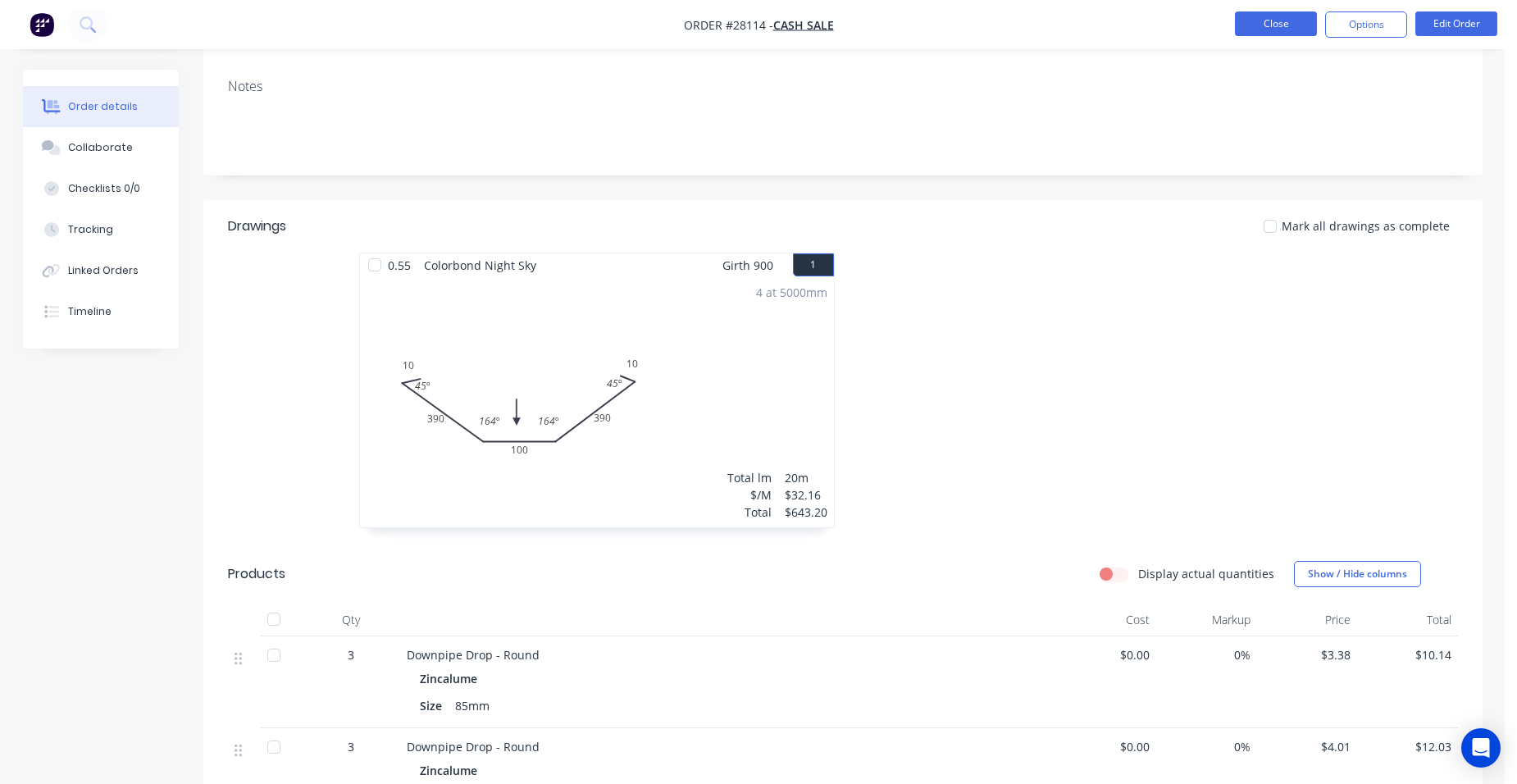
click at [1259, 34] on button "Close" at bounding box center [1276, 23] width 82 height 24
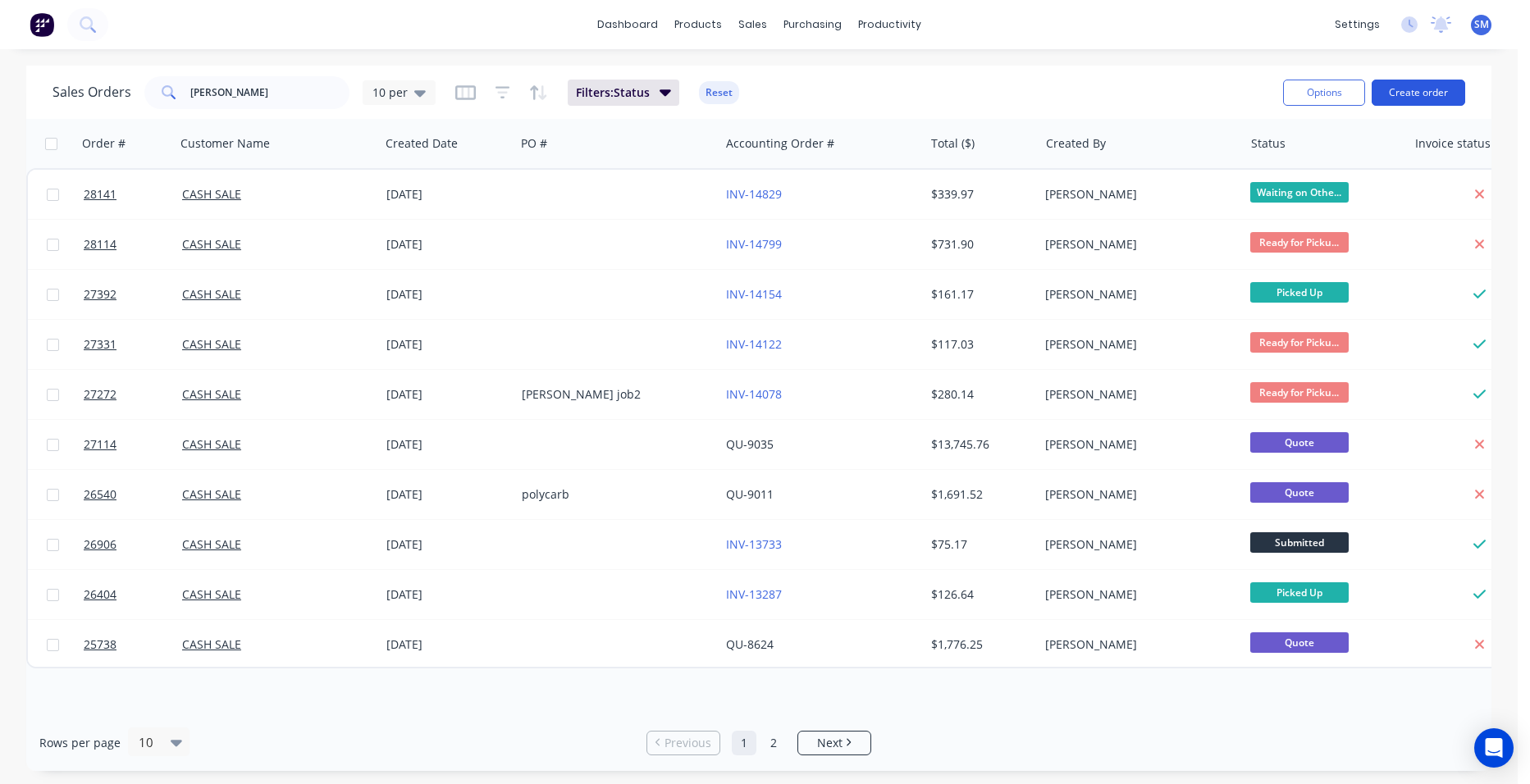
click at [1439, 81] on button "Create order" at bounding box center [1418, 92] width 93 height 26
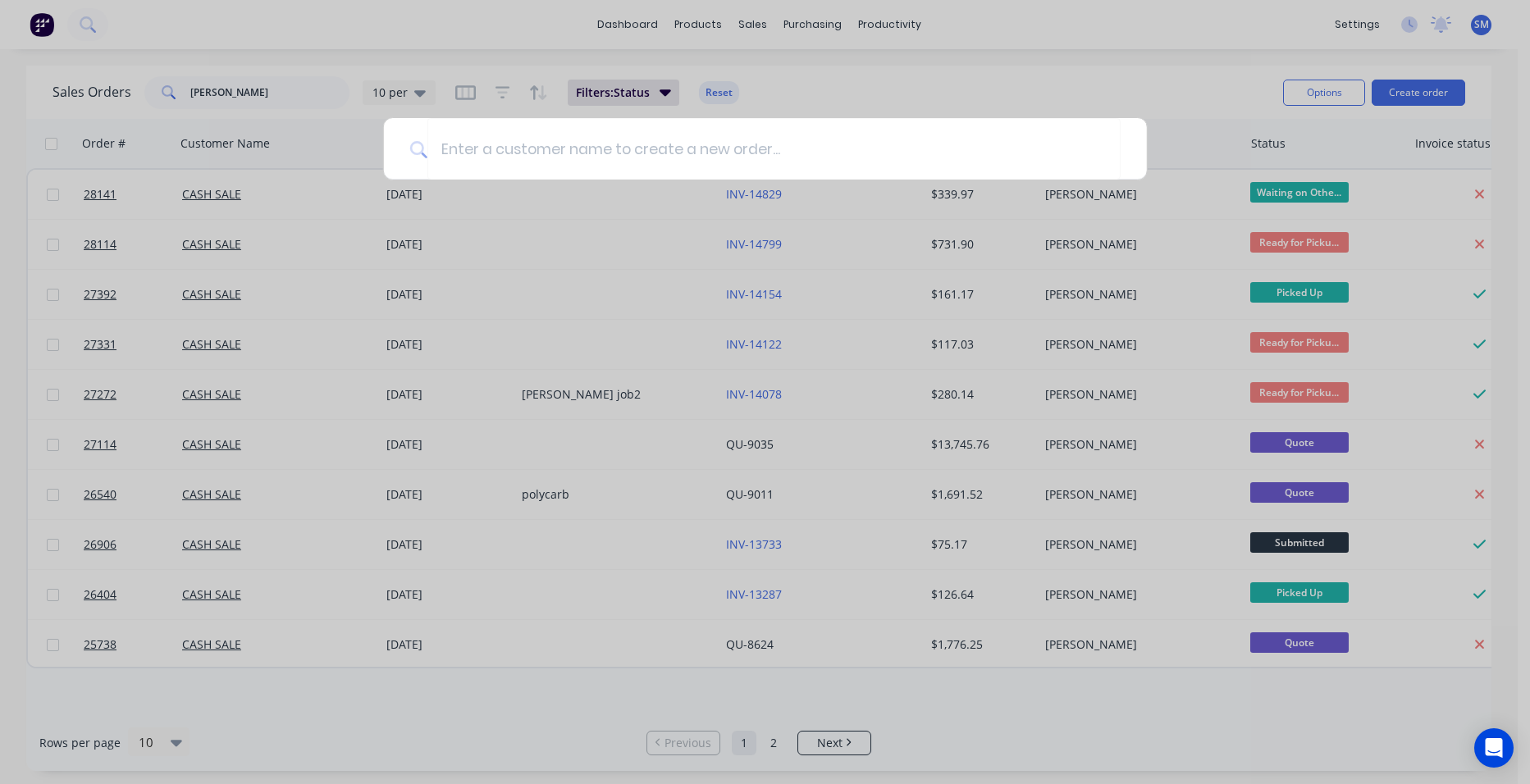
click at [1424, 86] on div at bounding box center [765, 392] width 1530 height 784
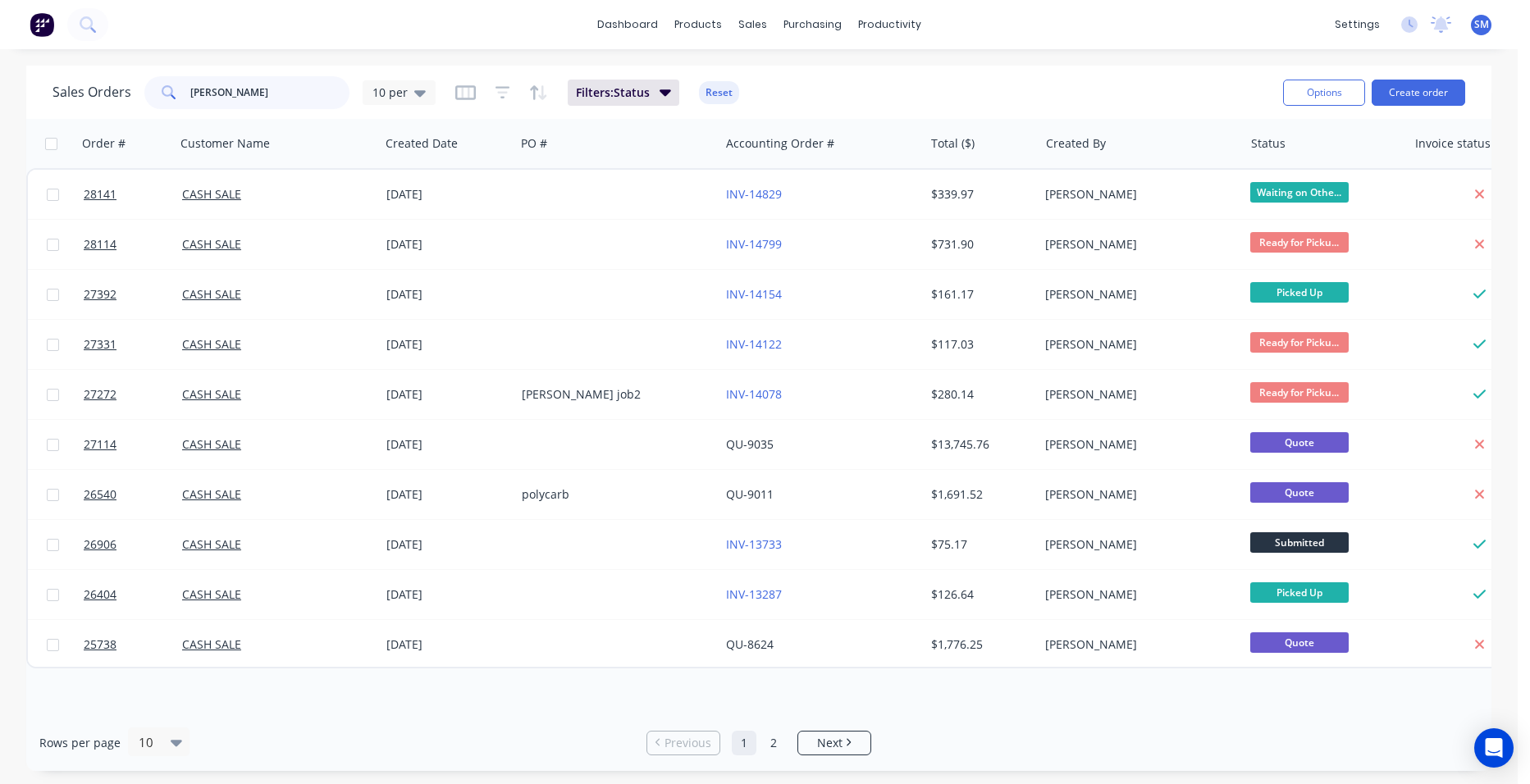
drag, startPoint x: 285, startPoint y: 98, endPoint x: 140, endPoint y: 84, distance: 145.7
click at [136, 87] on div "Sales Orders [PERSON_NAME] 10 per" at bounding box center [244, 92] width 383 height 33
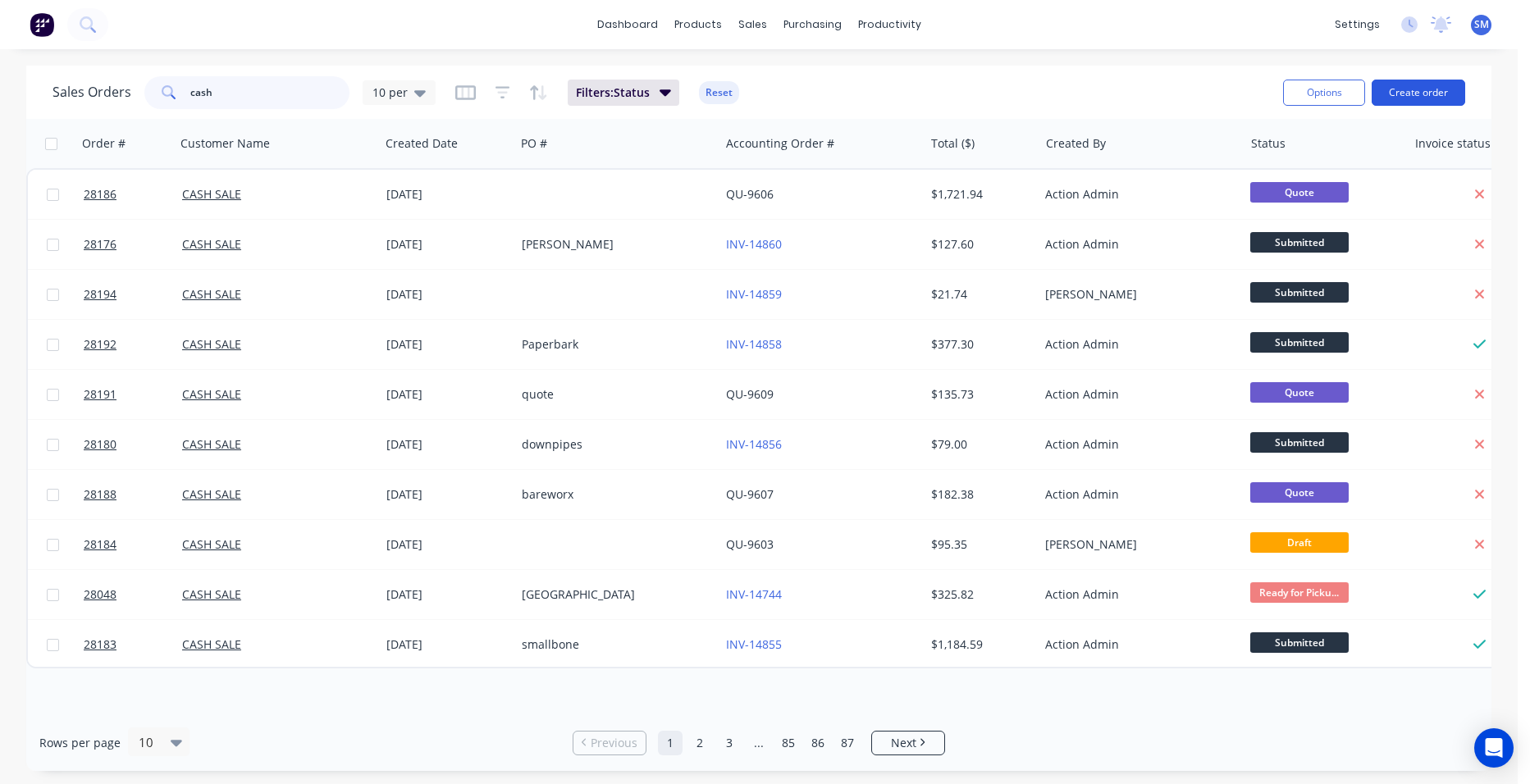
type input "cash"
click at [1403, 86] on button "Create order" at bounding box center [1418, 92] width 93 height 26
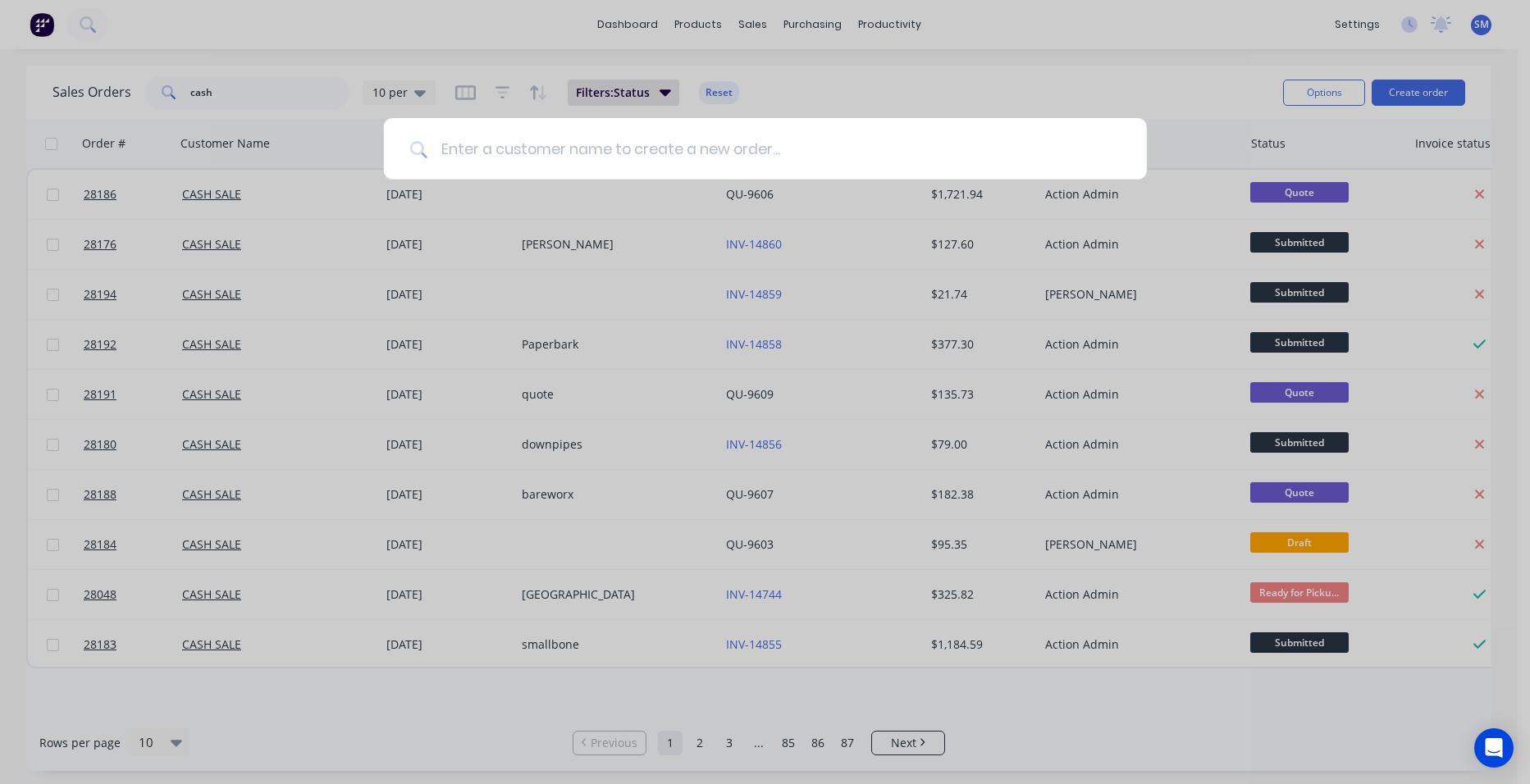
click at [567, 150] on input at bounding box center [774, 148] width 693 height 61
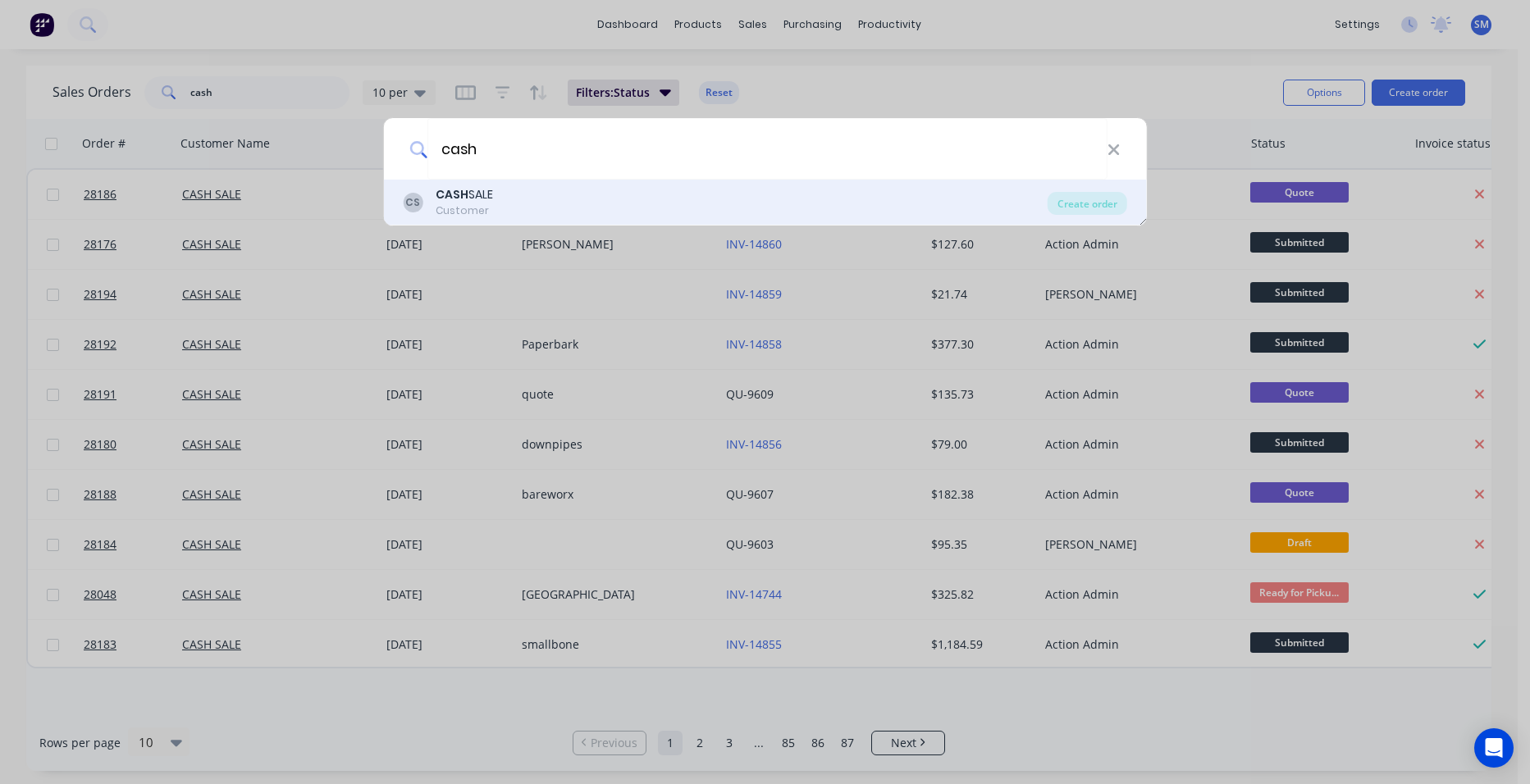
type input "cash"
click at [475, 199] on div "CASH SALE" at bounding box center [464, 195] width 57 height 17
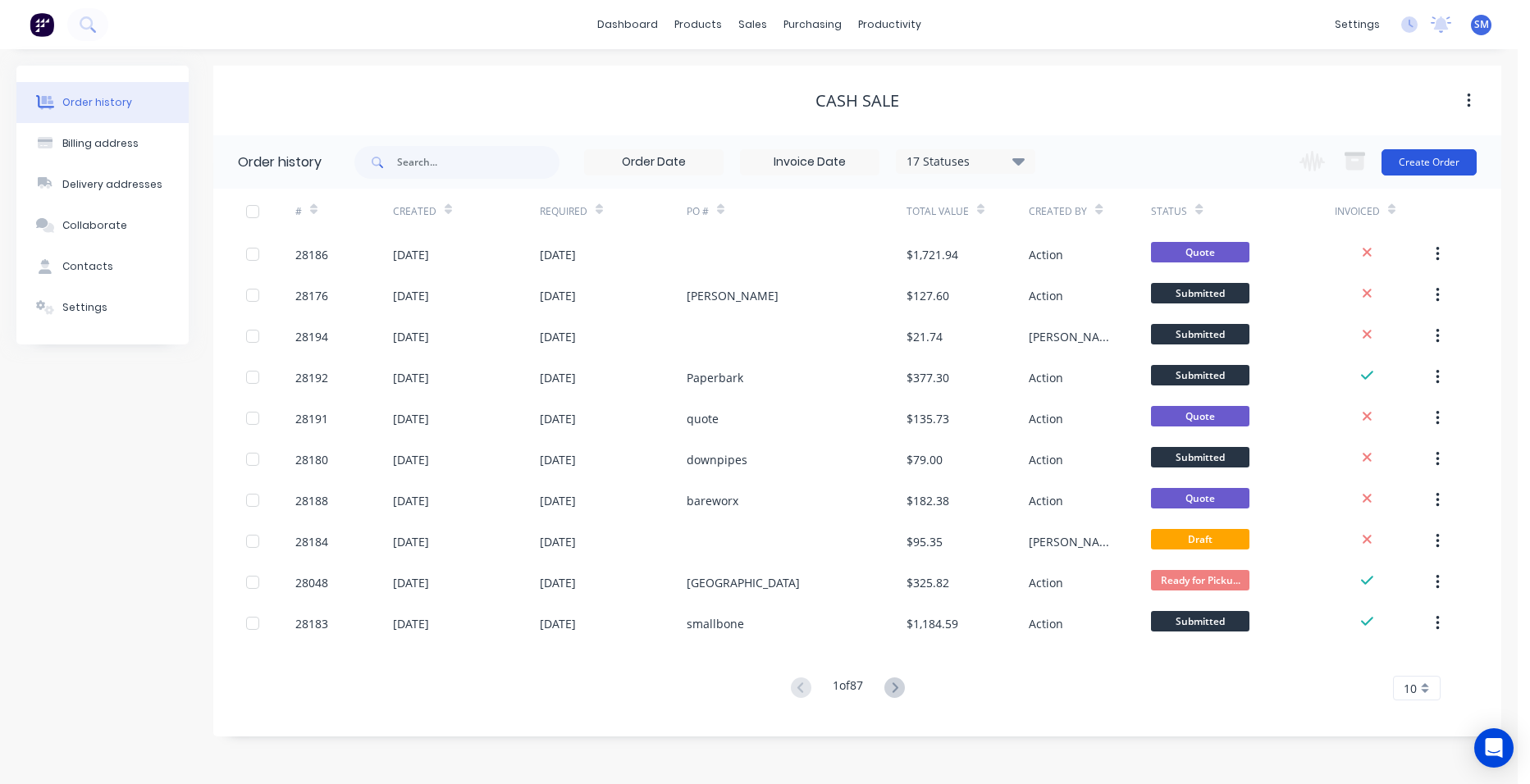
click at [1436, 157] on button "Create Order" at bounding box center [1429, 162] width 95 height 26
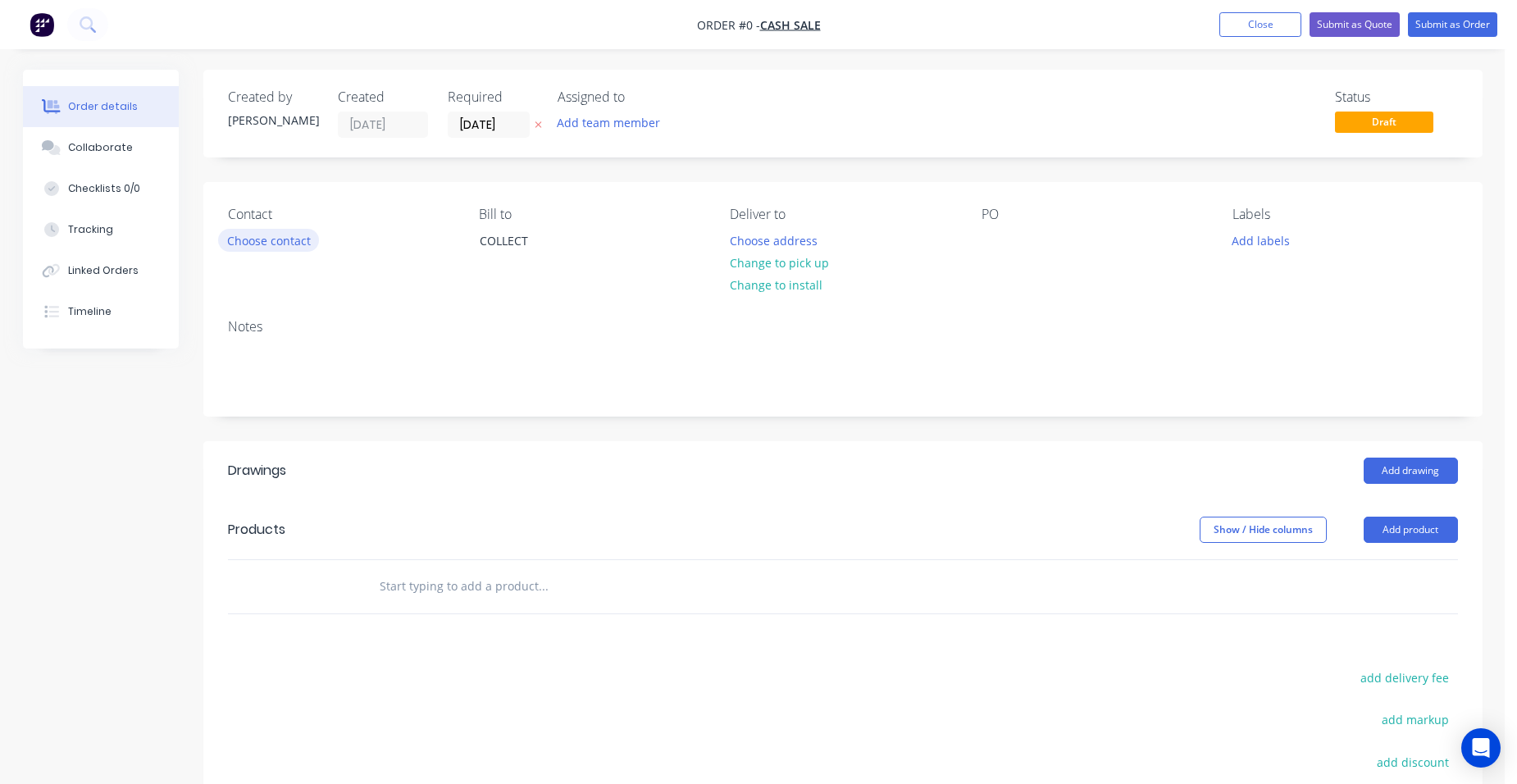
click at [279, 233] on button "Choose contact" at bounding box center [268, 239] width 101 height 22
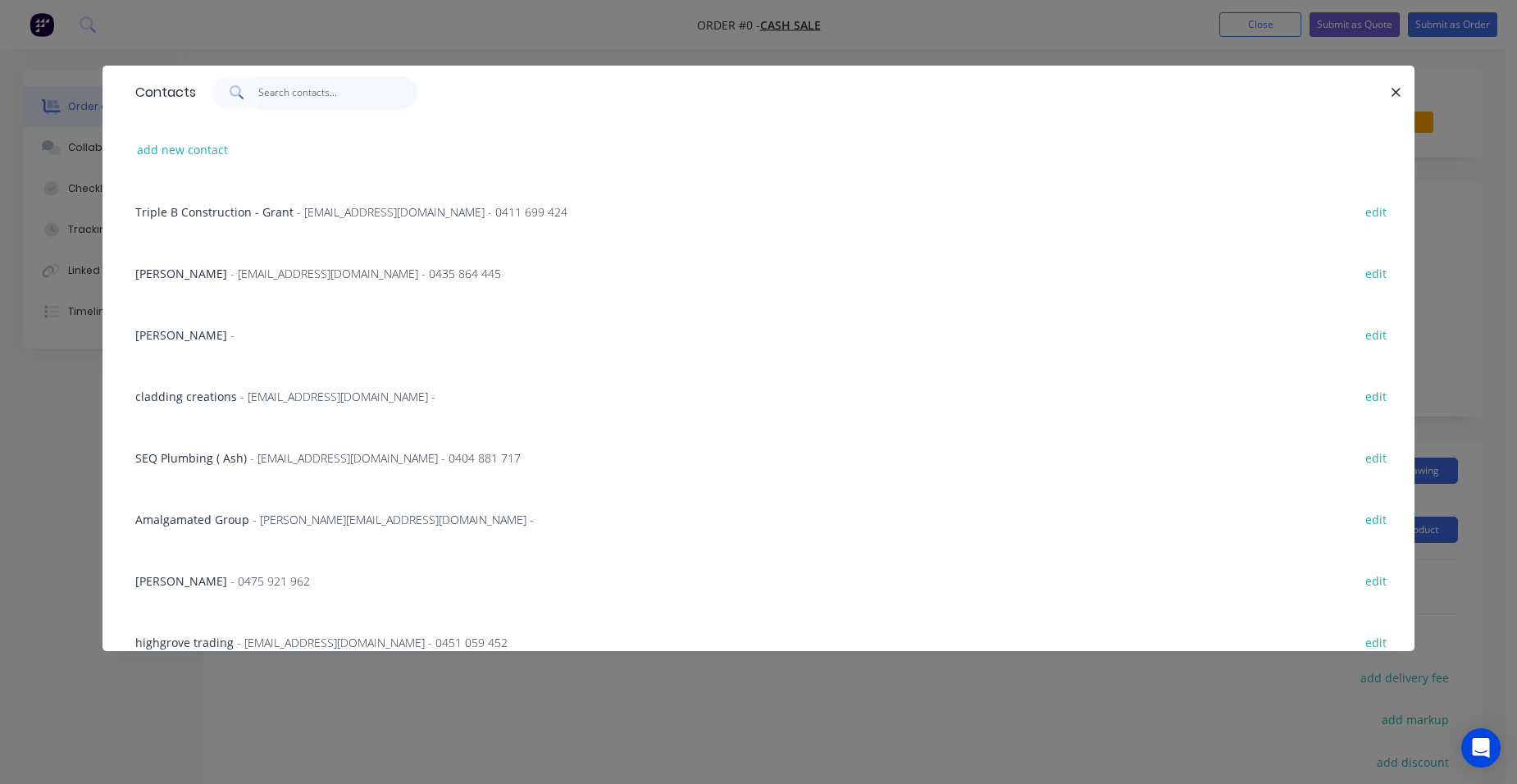
click at [295, 80] on input "text" at bounding box center [338, 92] width 160 height 33
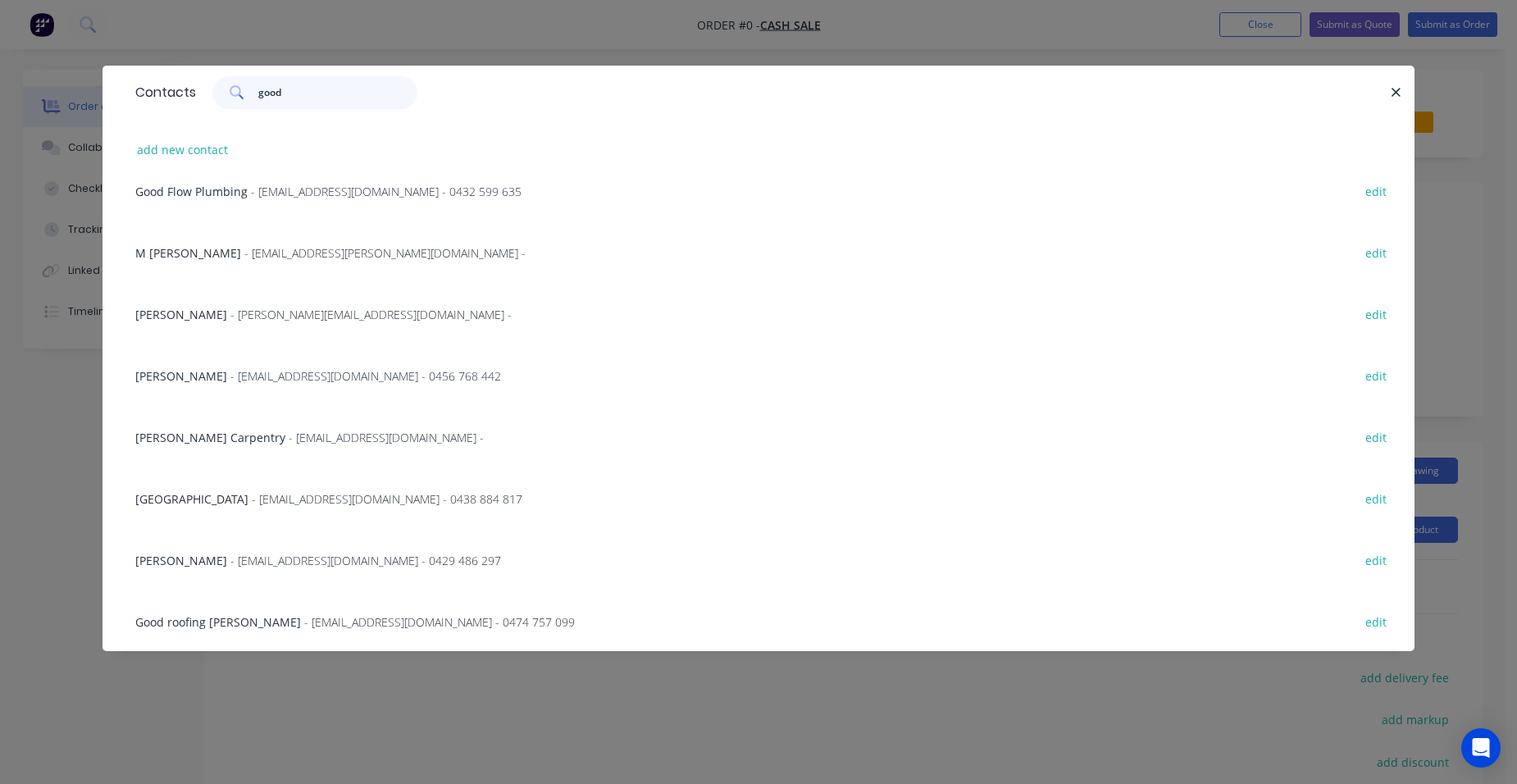
scroll to position [574, 0]
type input "good"
click at [231, 380] on span "Good roofing [PERSON_NAME]" at bounding box center [218, 375] width 165 height 16
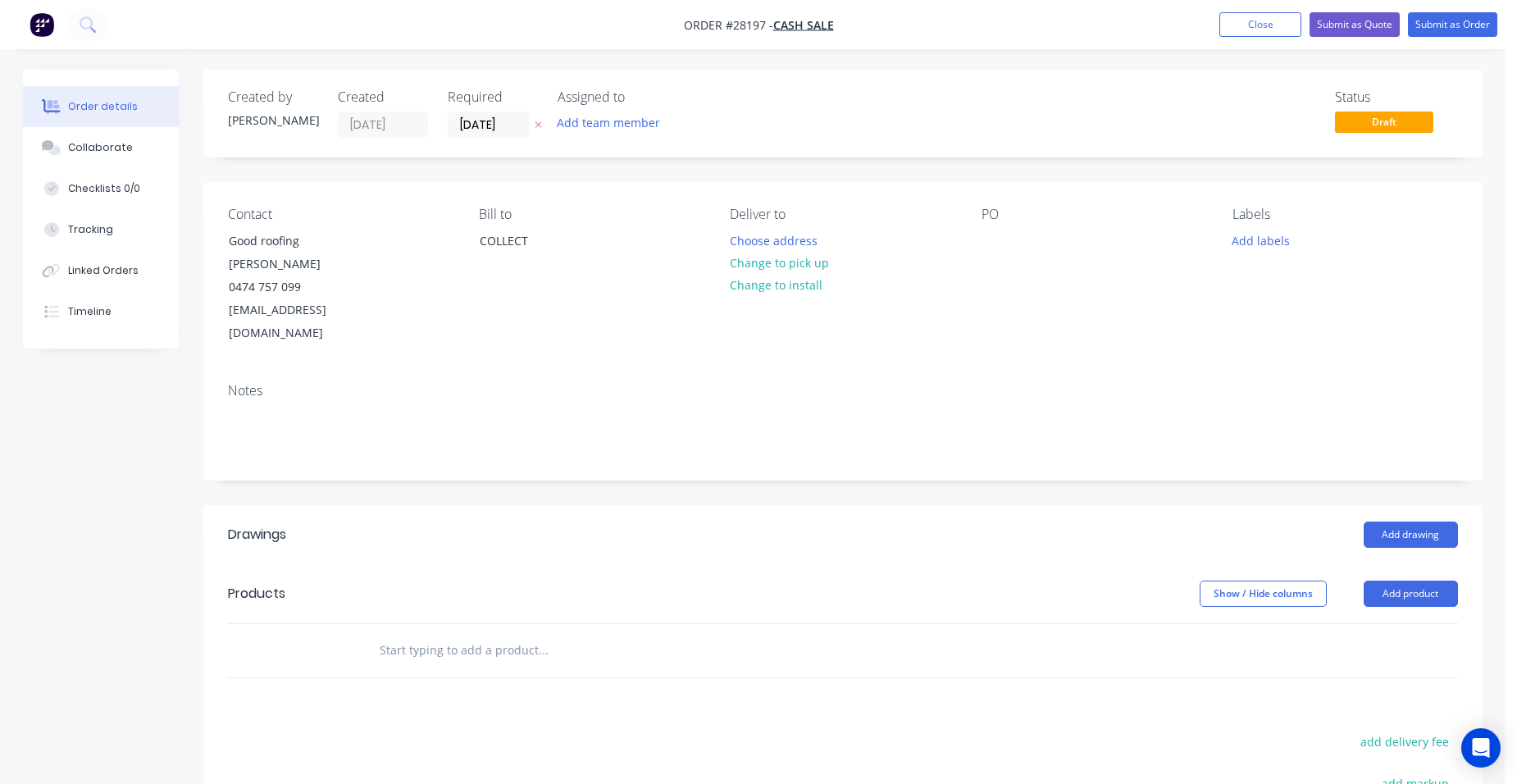
drag, startPoint x: 1396, startPoint y: 560, endPoint x: 1371, endPoint y: 588, distance: 37.5
click at [1396, 580] on button "Add product" at bounding box center [1410, 593] width 94 height 26
click at [1359, 623] on div "Product catalogue" at bounding box center [1380, 634] width 126 height 23
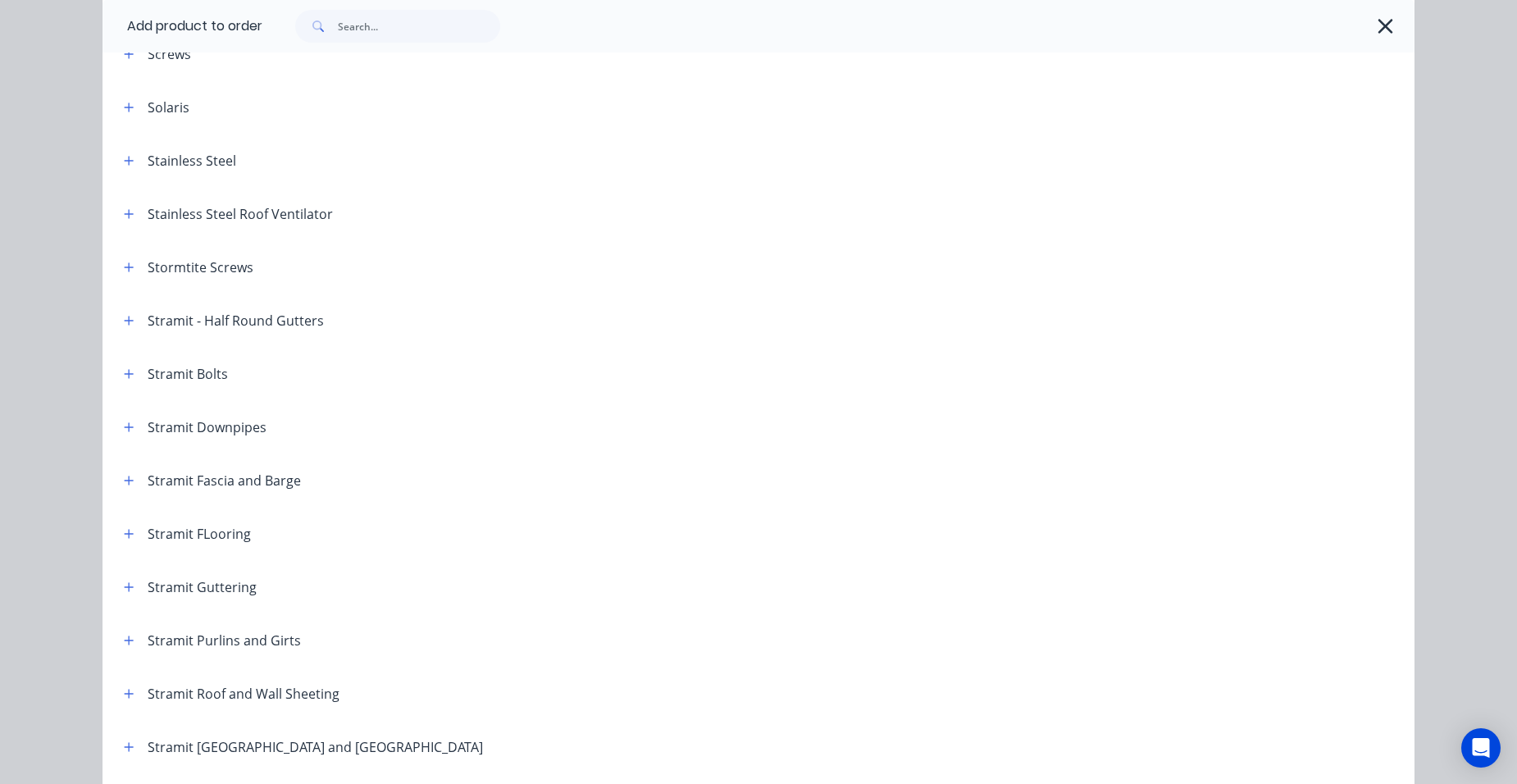
scroll to position [2308, 0]
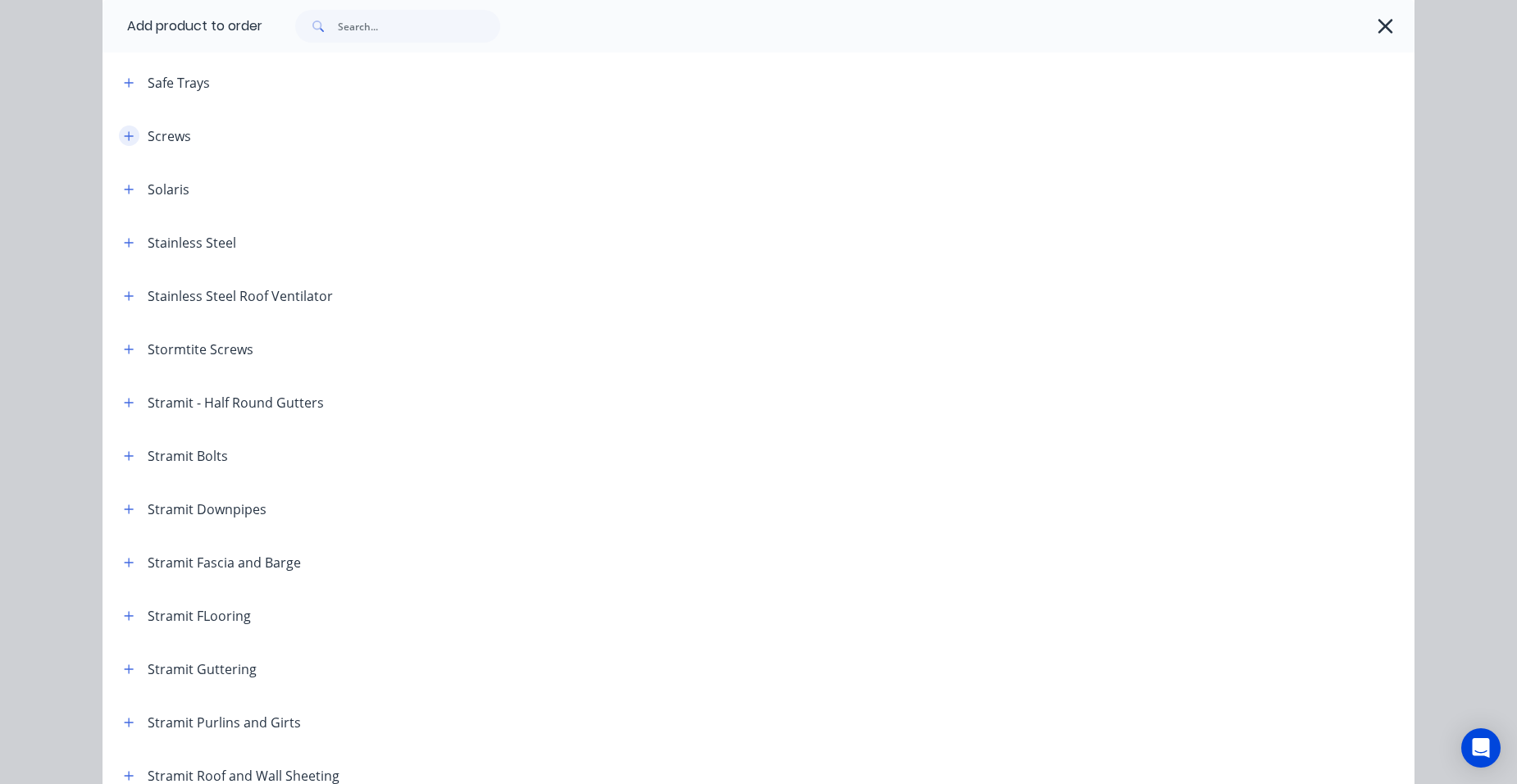
click at [128, 134] on icon "button" at bounding box center [128, 136] width 10 height 12
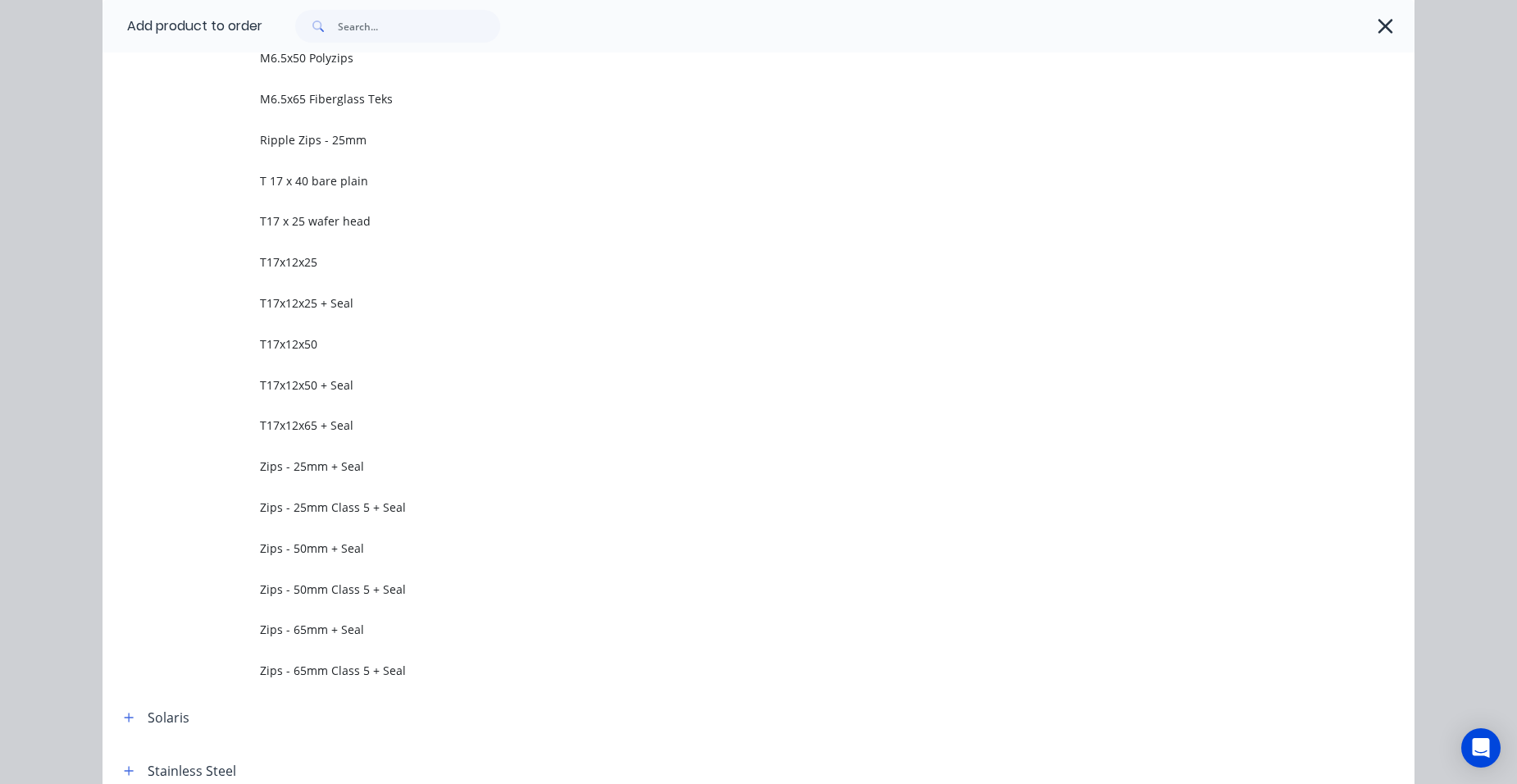
scroll to position [3374, 0]
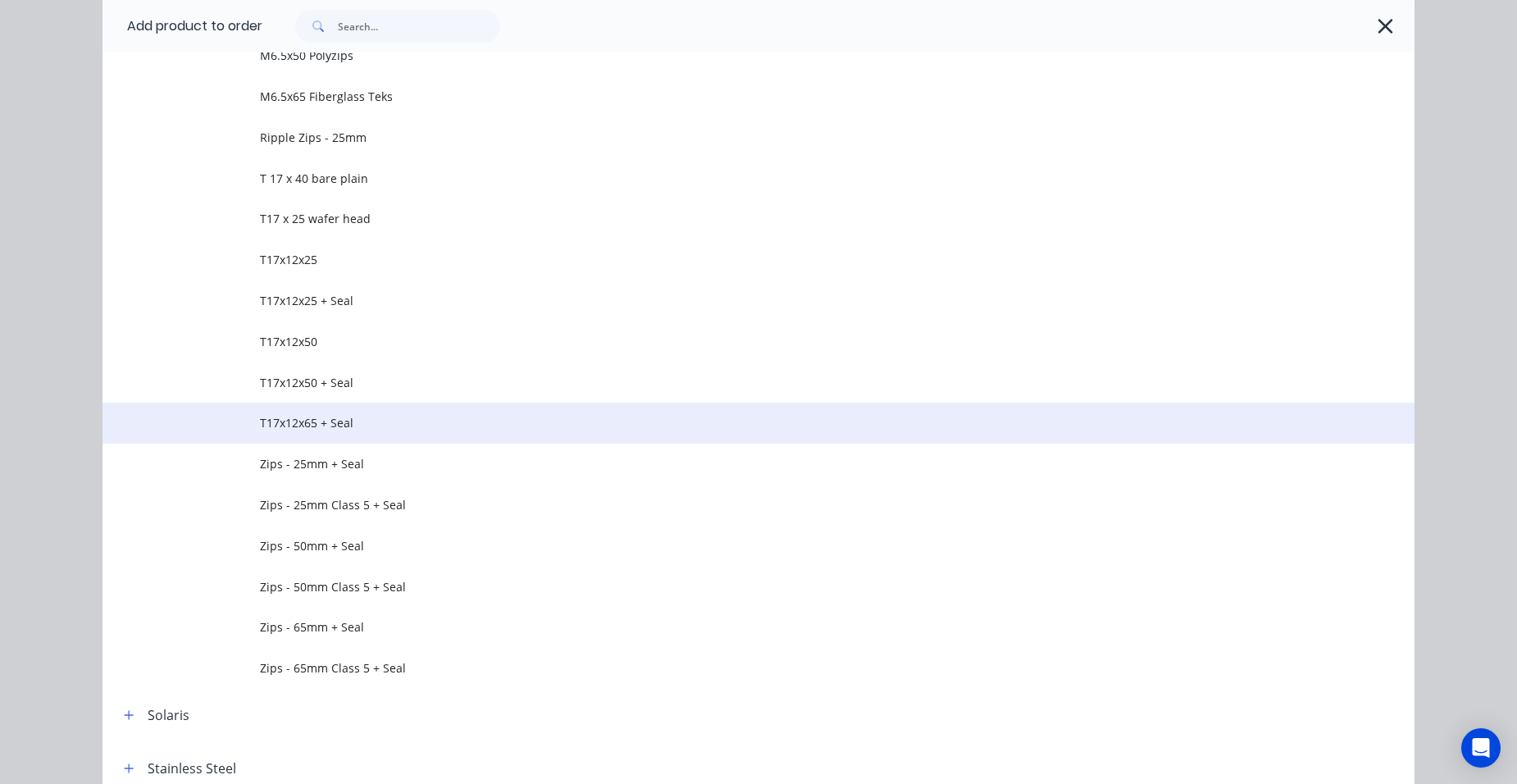
click at [392, 417] on span "T17x12x65 + Seal" at bounding box center [721, 423] width 923 height 17
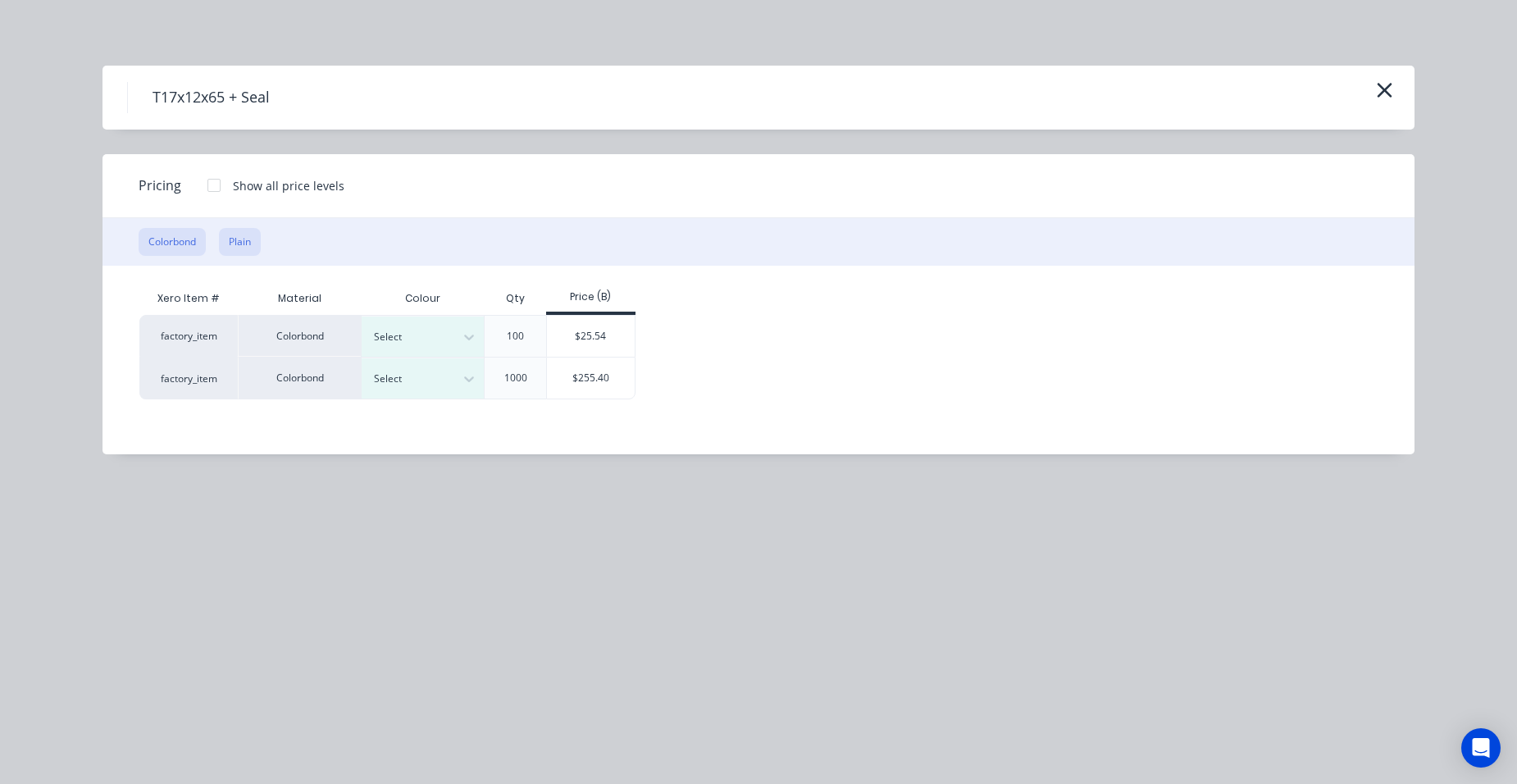
click at [238, 235] on button "Plain" at bounding box center [239, 242] width 42 height 28
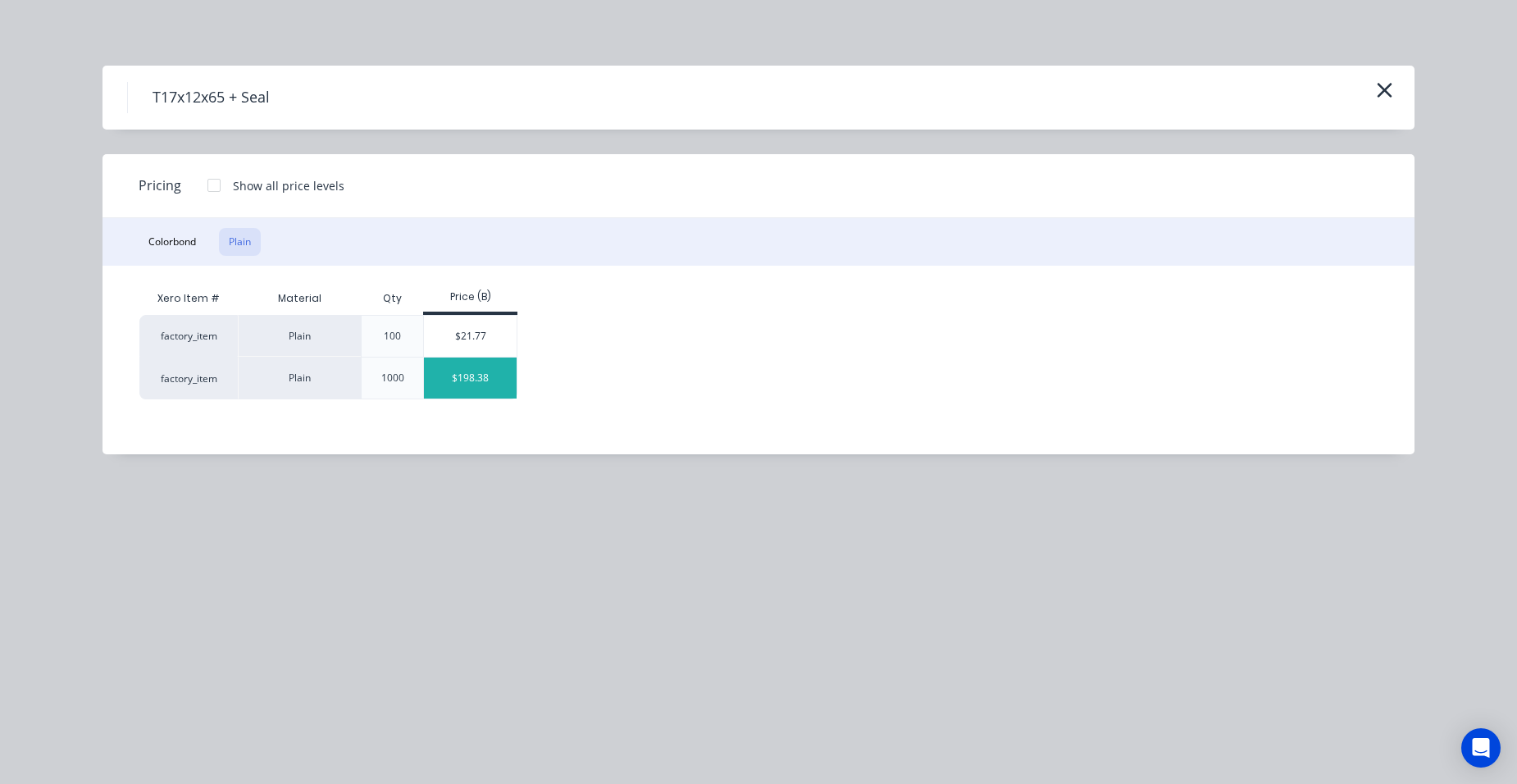
click at [448, 384] on div "$198.38" at bounding box center [469, 378] width 92 height 41
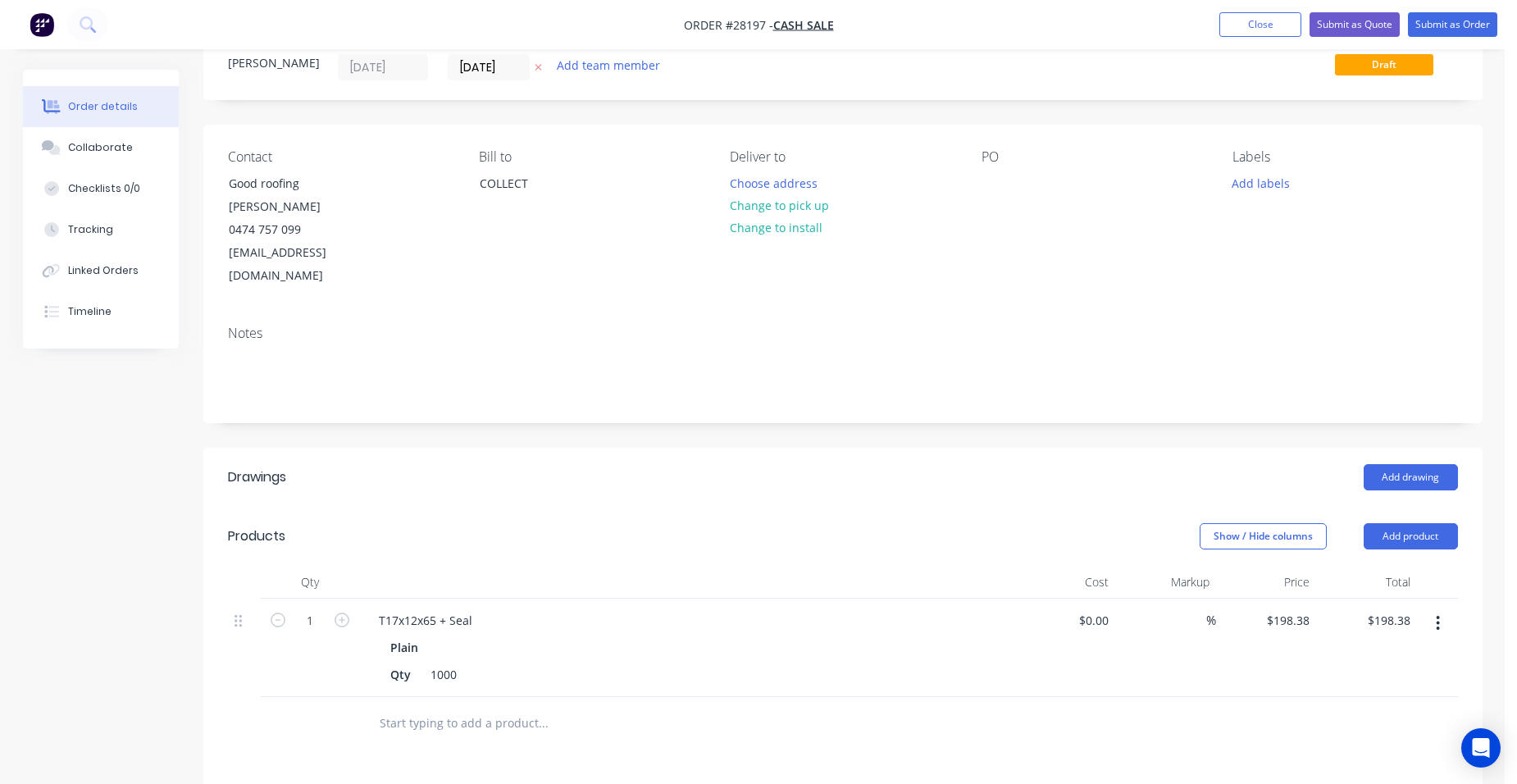
scroll to position [164, 0]
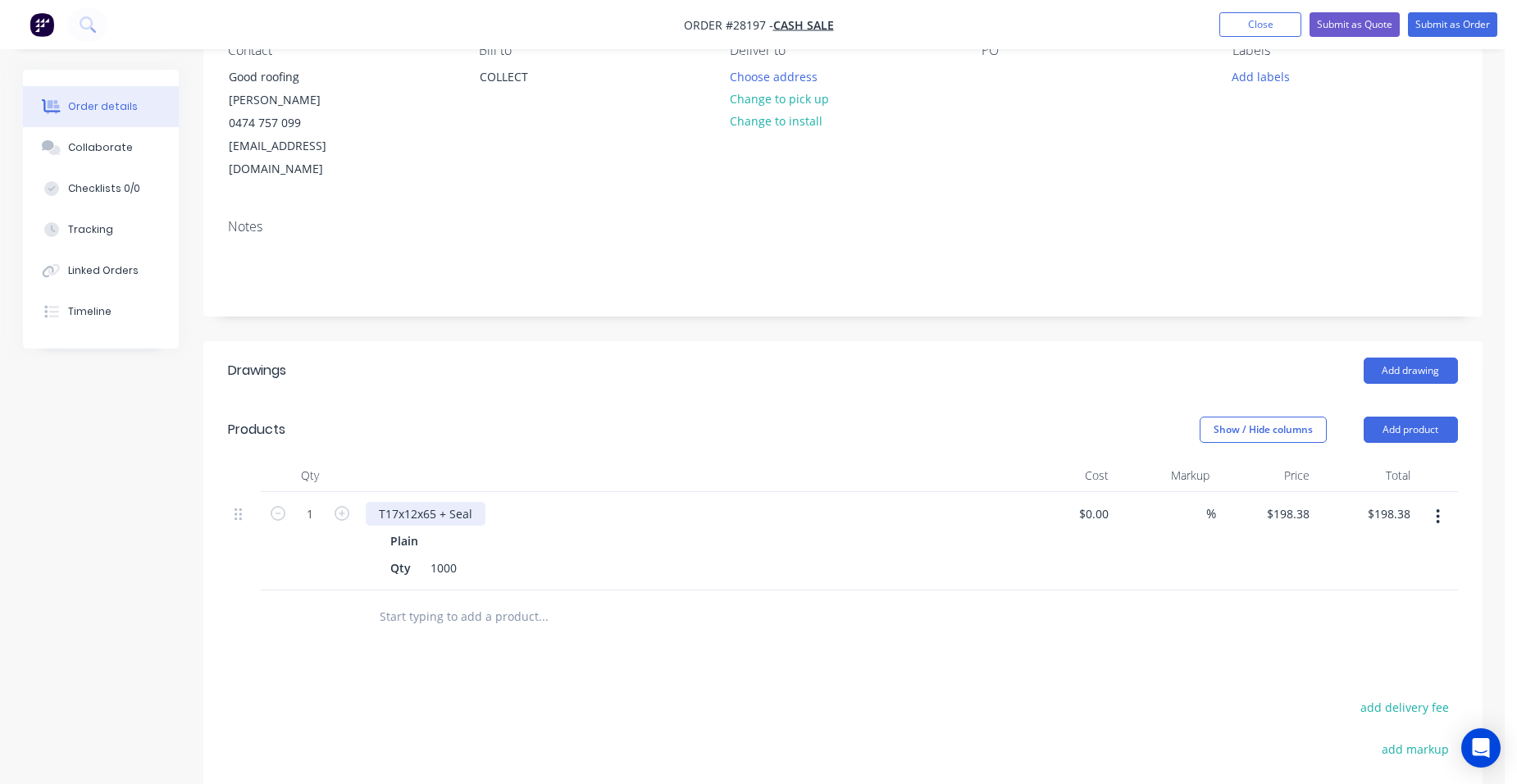
click at [417, 501] on div "T17x12x65 + Seal" at bounding box center [425, 513] width 120 height 23
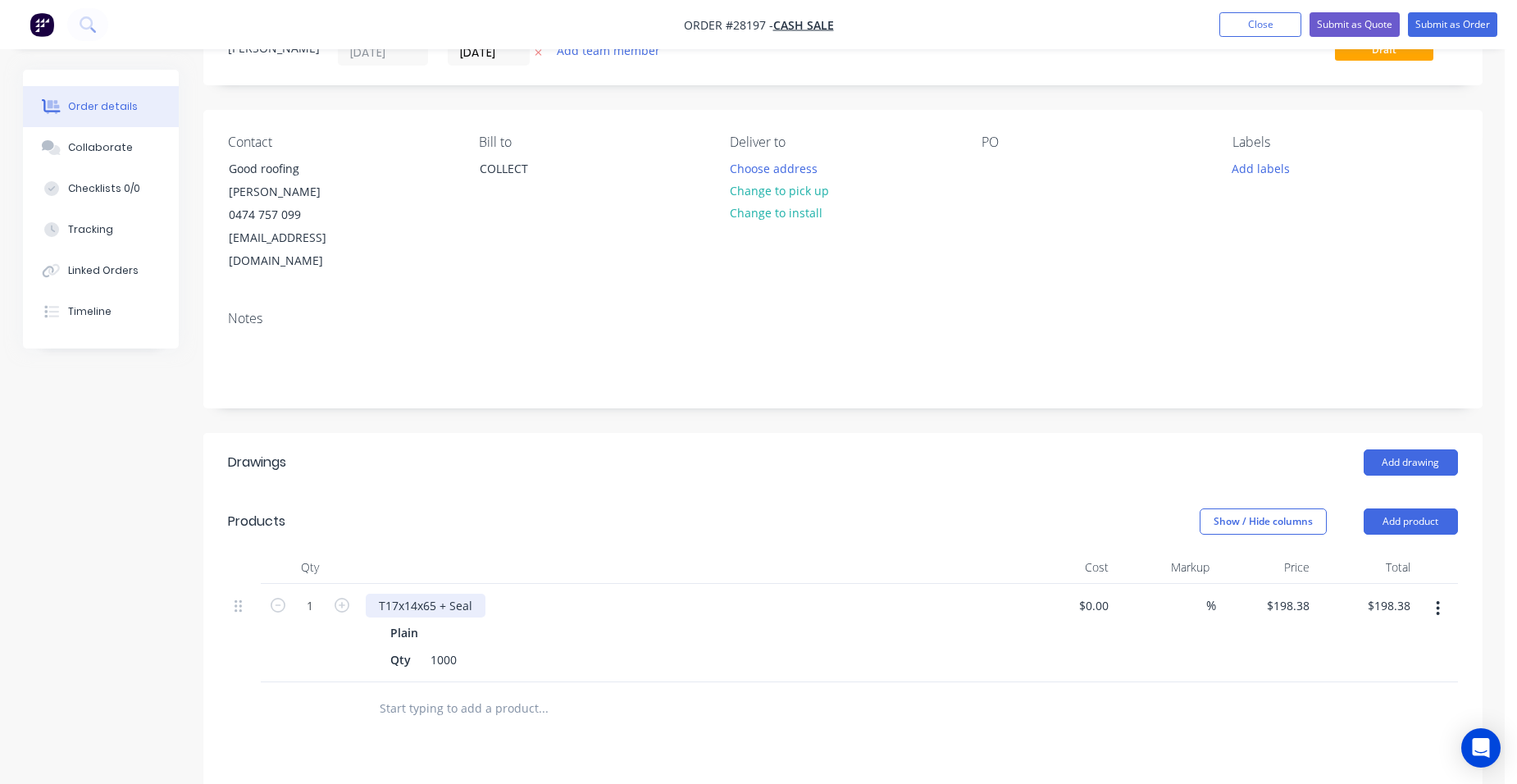
scroll to position [0, 0]
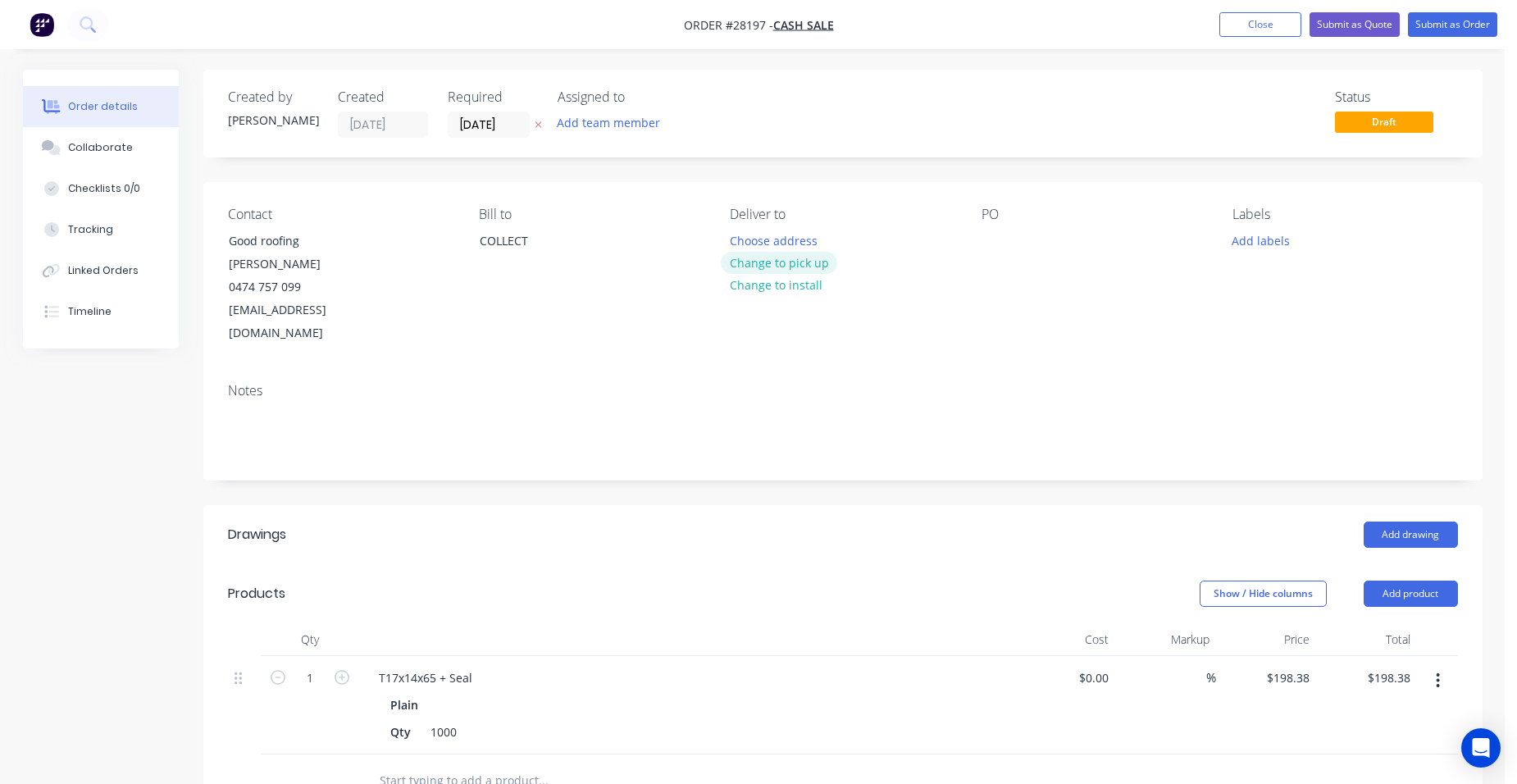
click at [810, 261] on button "Change to pick up" at bounding box center [779, 262] width 117 height 22
click at [813, 268] on button "Change to delivery" at bounding box center [780, 263] width 120 height 22
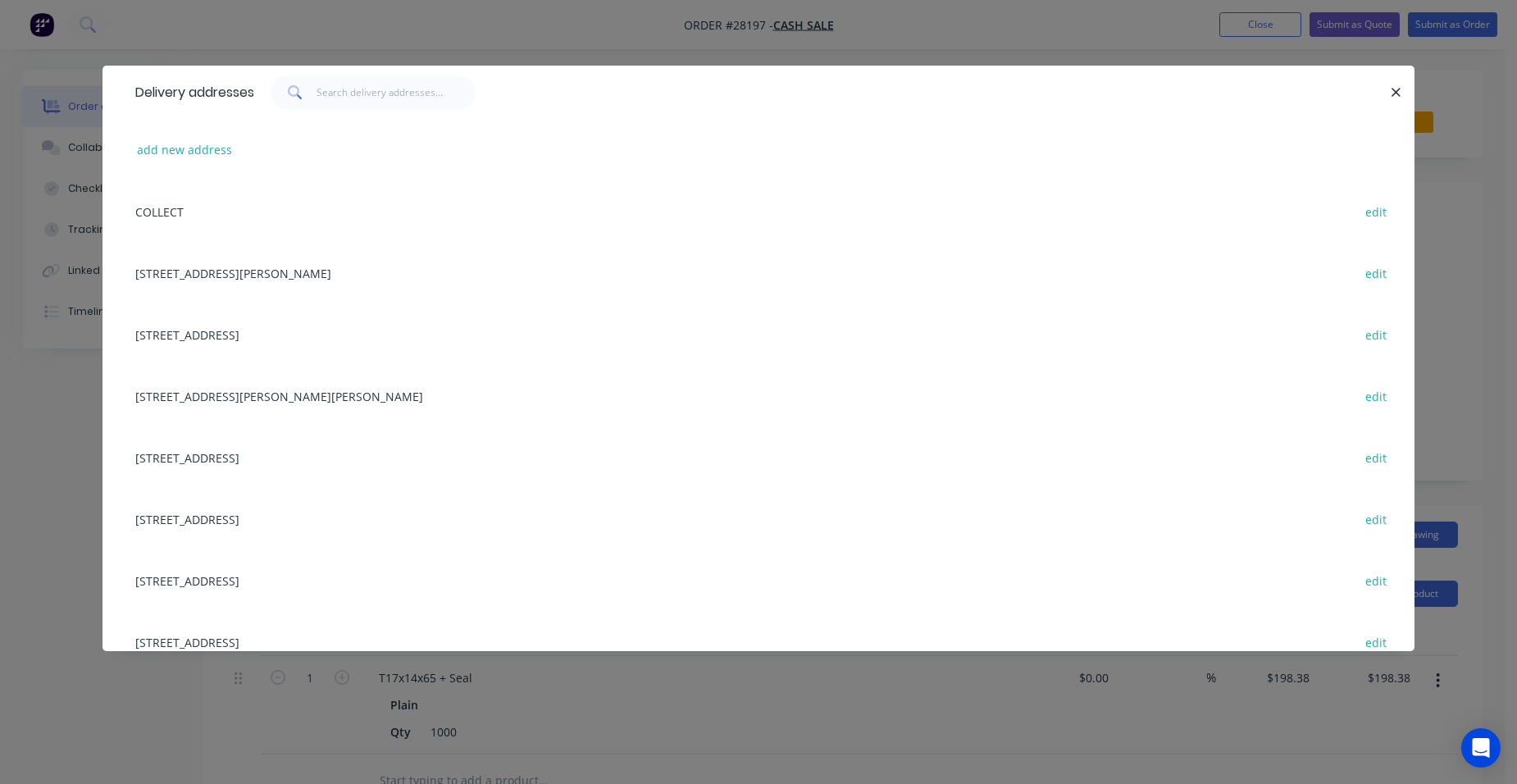
click at [1391, 91] on icon "button" at bounding box center [1396, 92] width 11 height 15
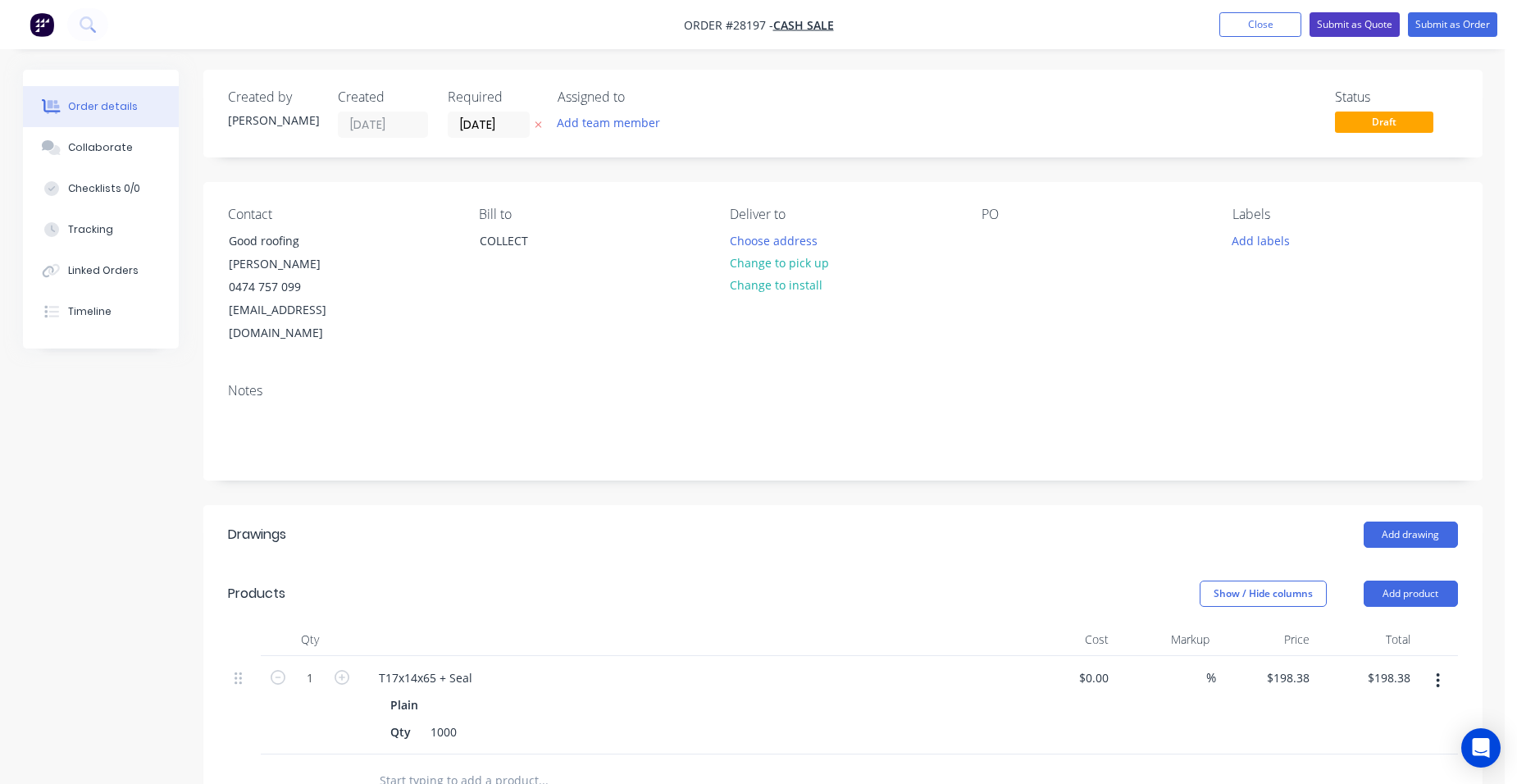
click at [1380, 23] on button "Submit as Quote" at bounding box center [1354, 24] width 90 height 24
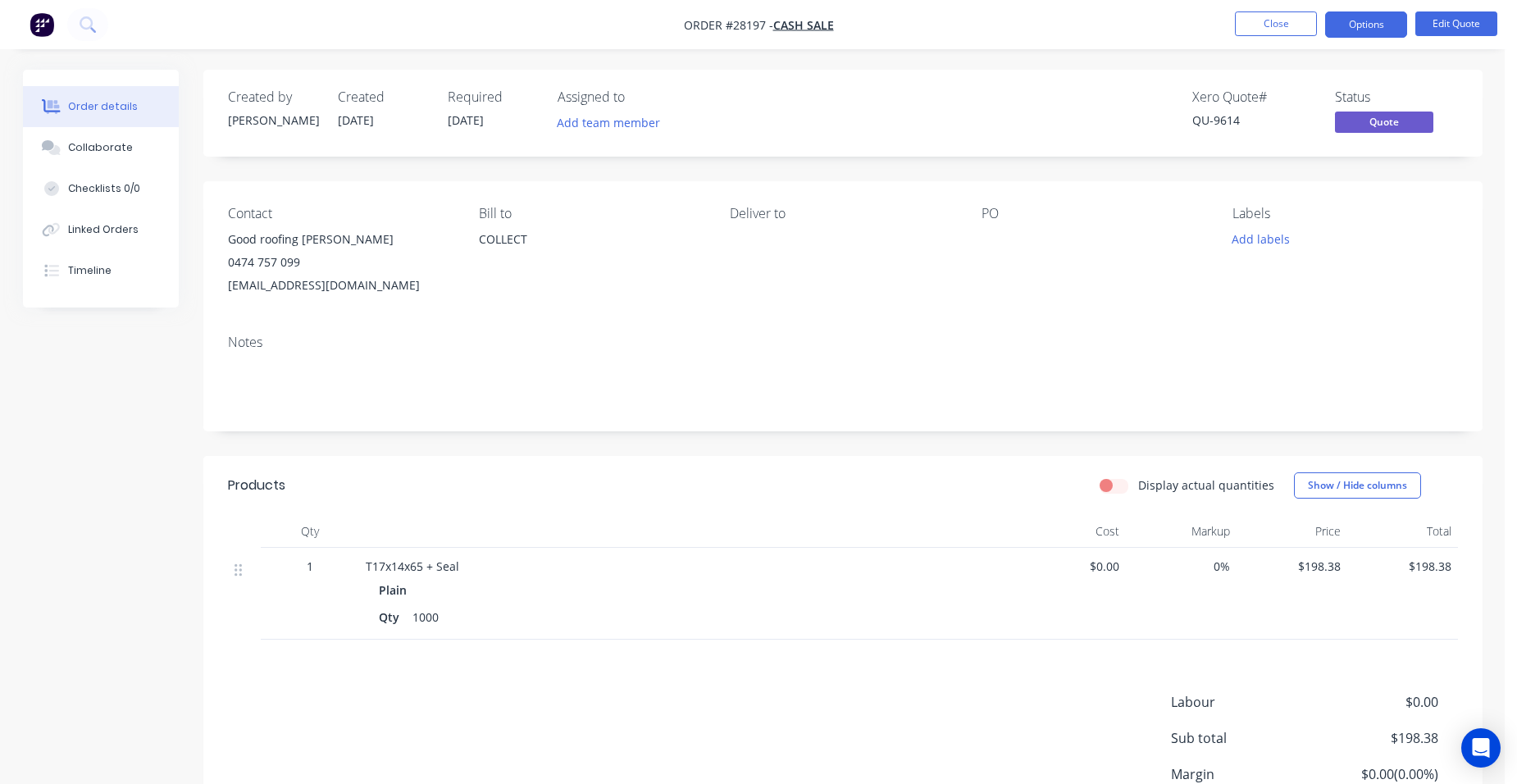
click at [1366, 25] on button "Options" at bounding box center [1365, 24] width 82 height 26
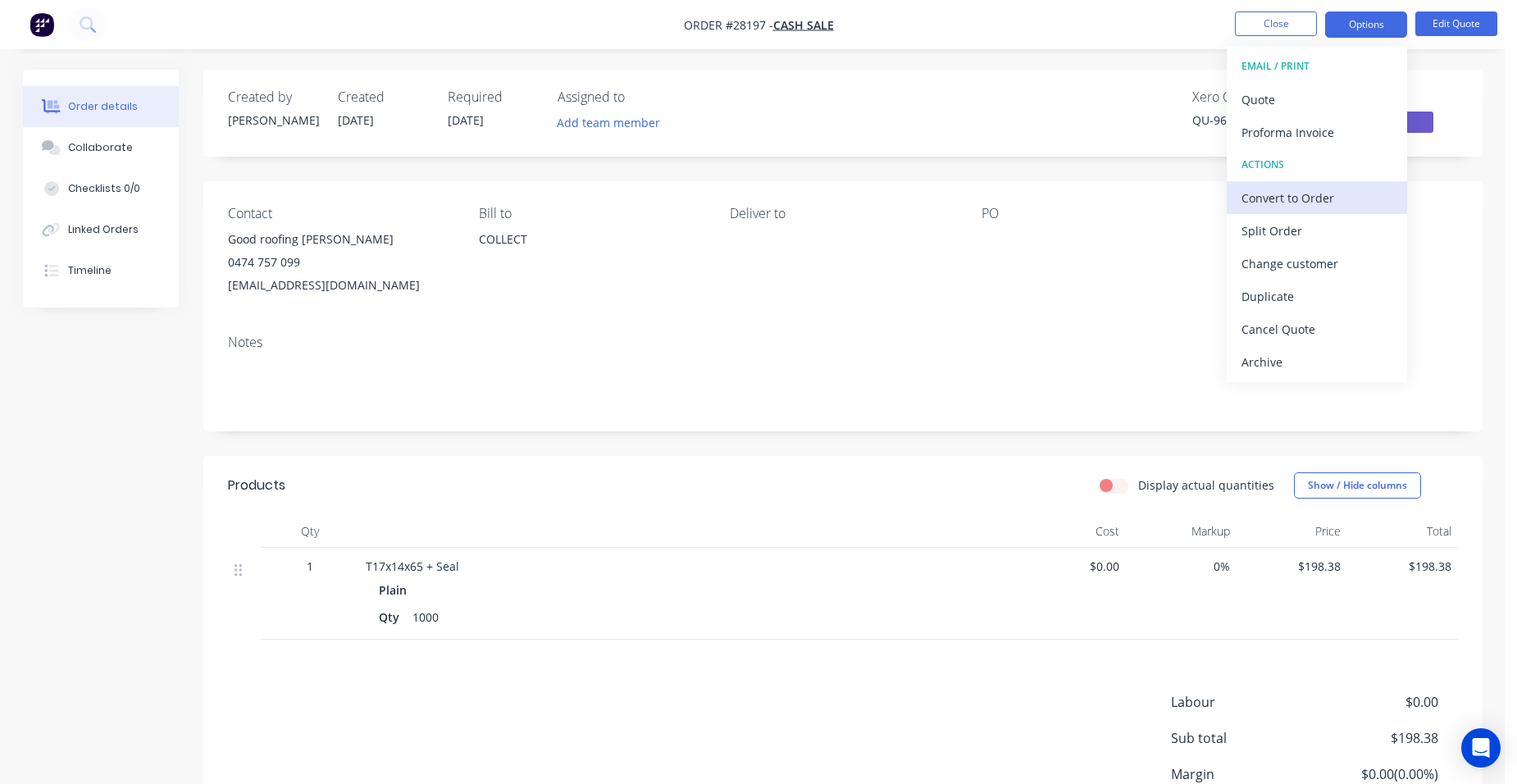
click at [1348, 204] on div "Convert to Order" at bounding box center [1316, 198] width 151 height 23
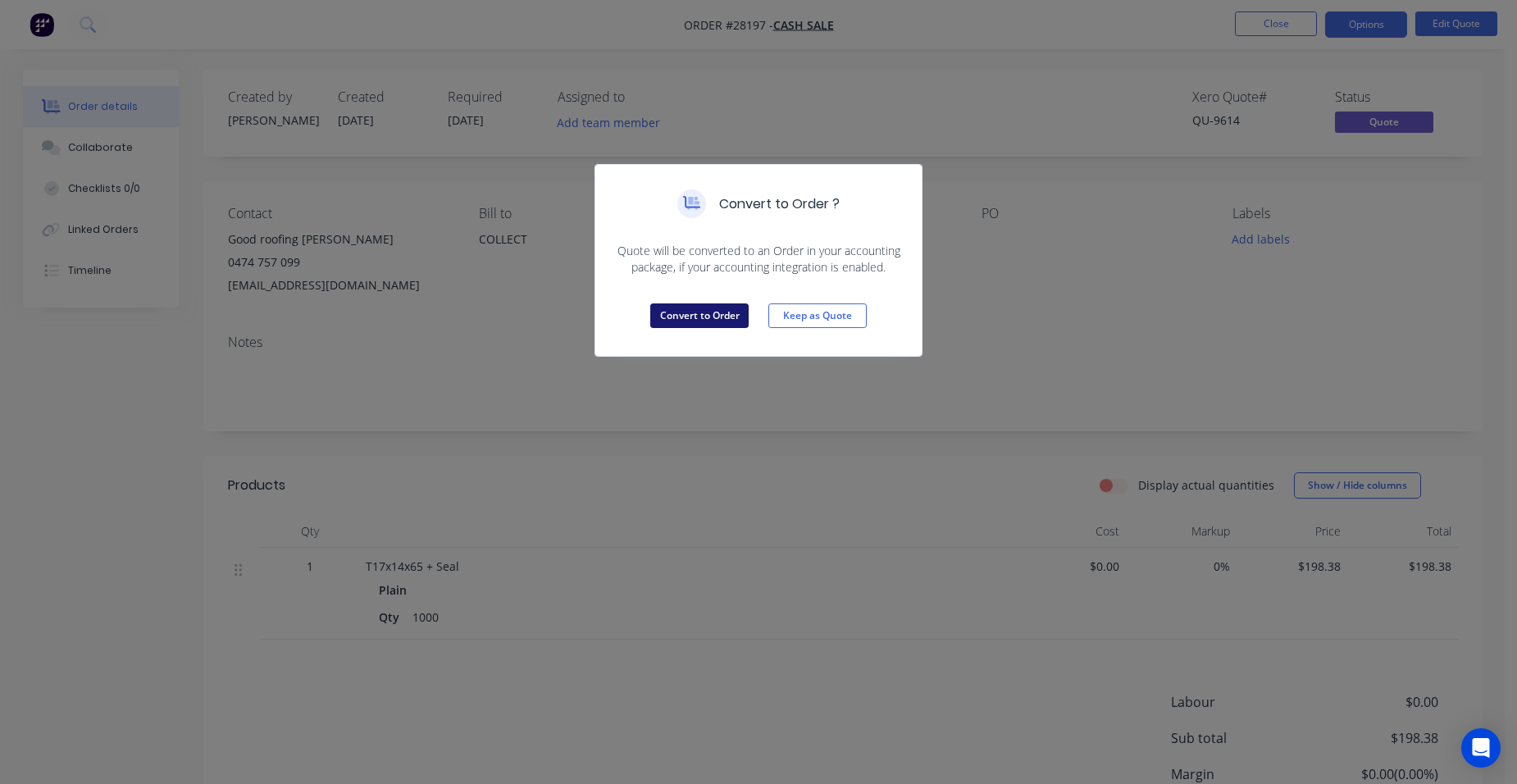
click at [695, 323] on button "Convert to Order" at bounding box center [699, 315] width 98 height 24
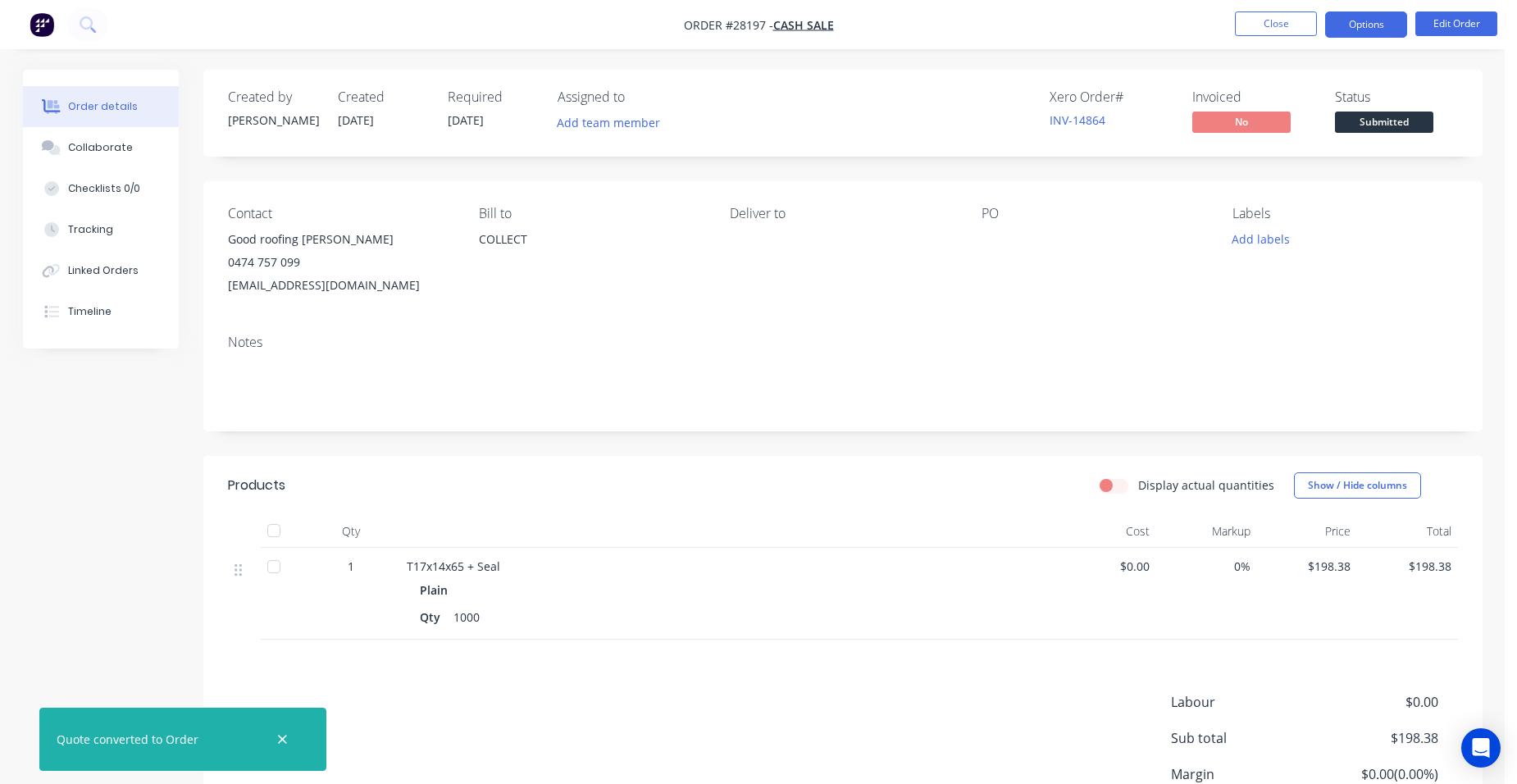
click at [1396, 21] on button "Options" at bounding box center [1365, 24] width 82 height 26
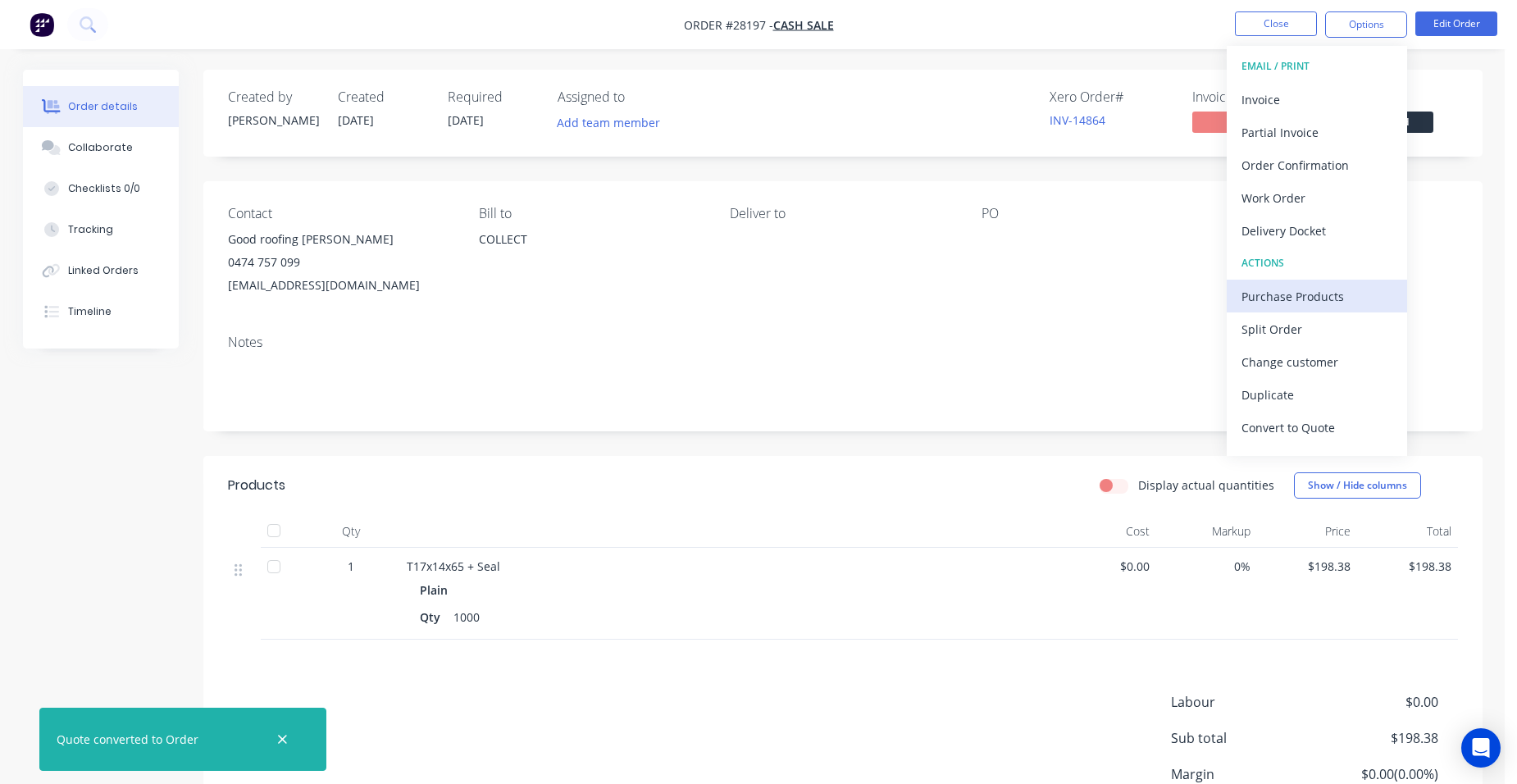
click at [1323, 290] on div "Purchase Products" at bounding box center [1316, 296] width 151 height 23
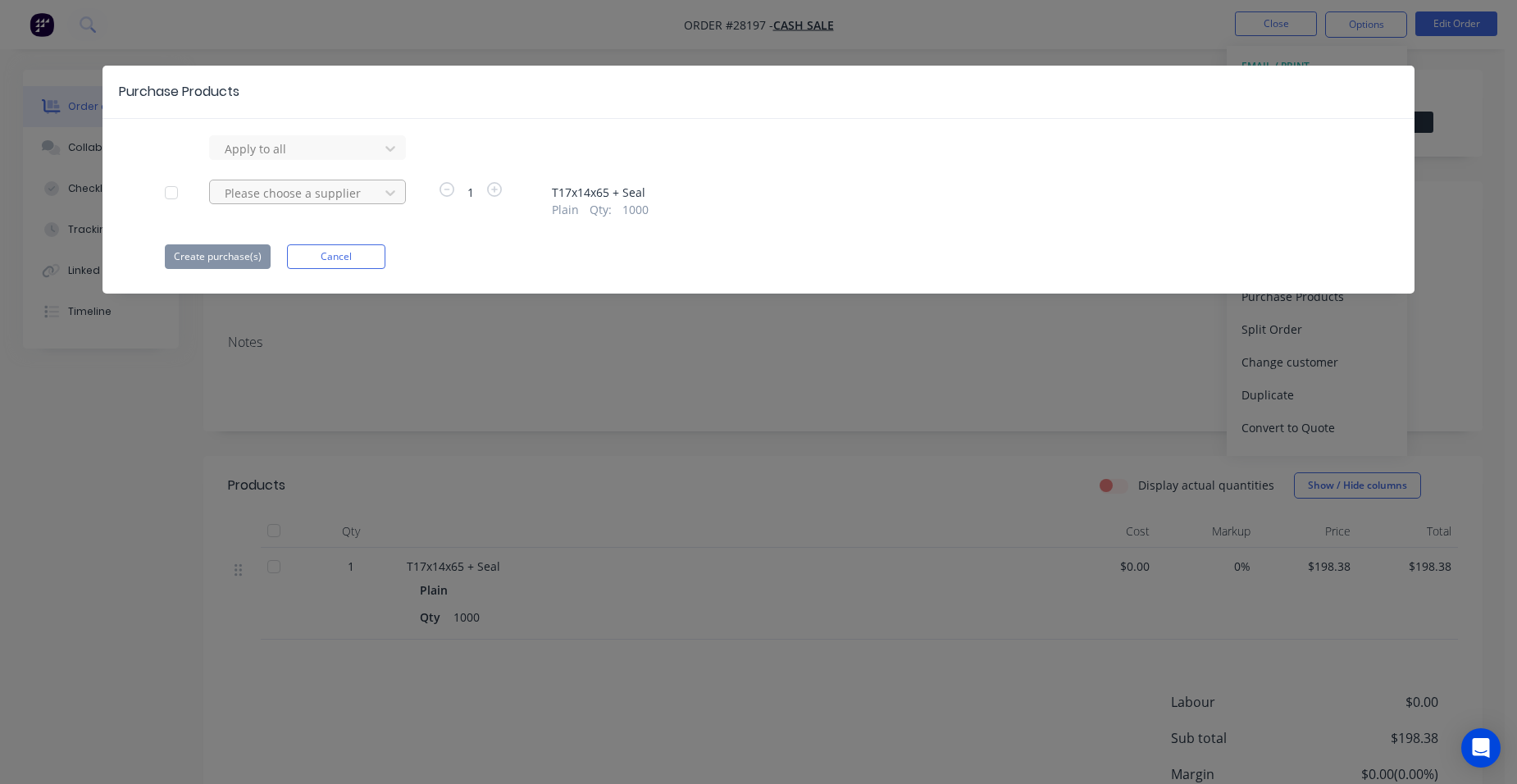
click at [259, 159] on div at bounding box center [296, 149] width 148 height 20
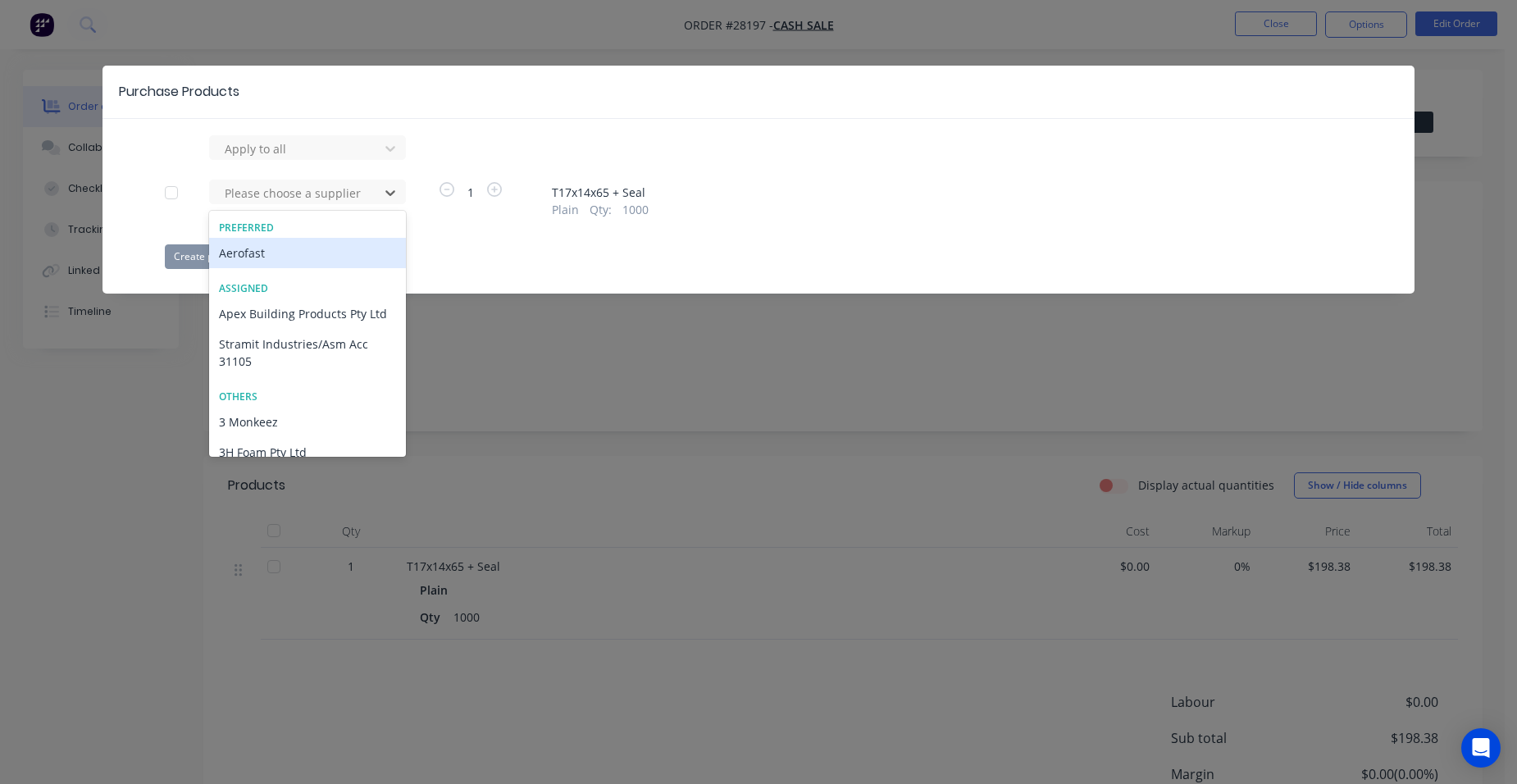
click at [301, 256] on div "Aerofast" at bounding box center [307, 253] width 196 height 30
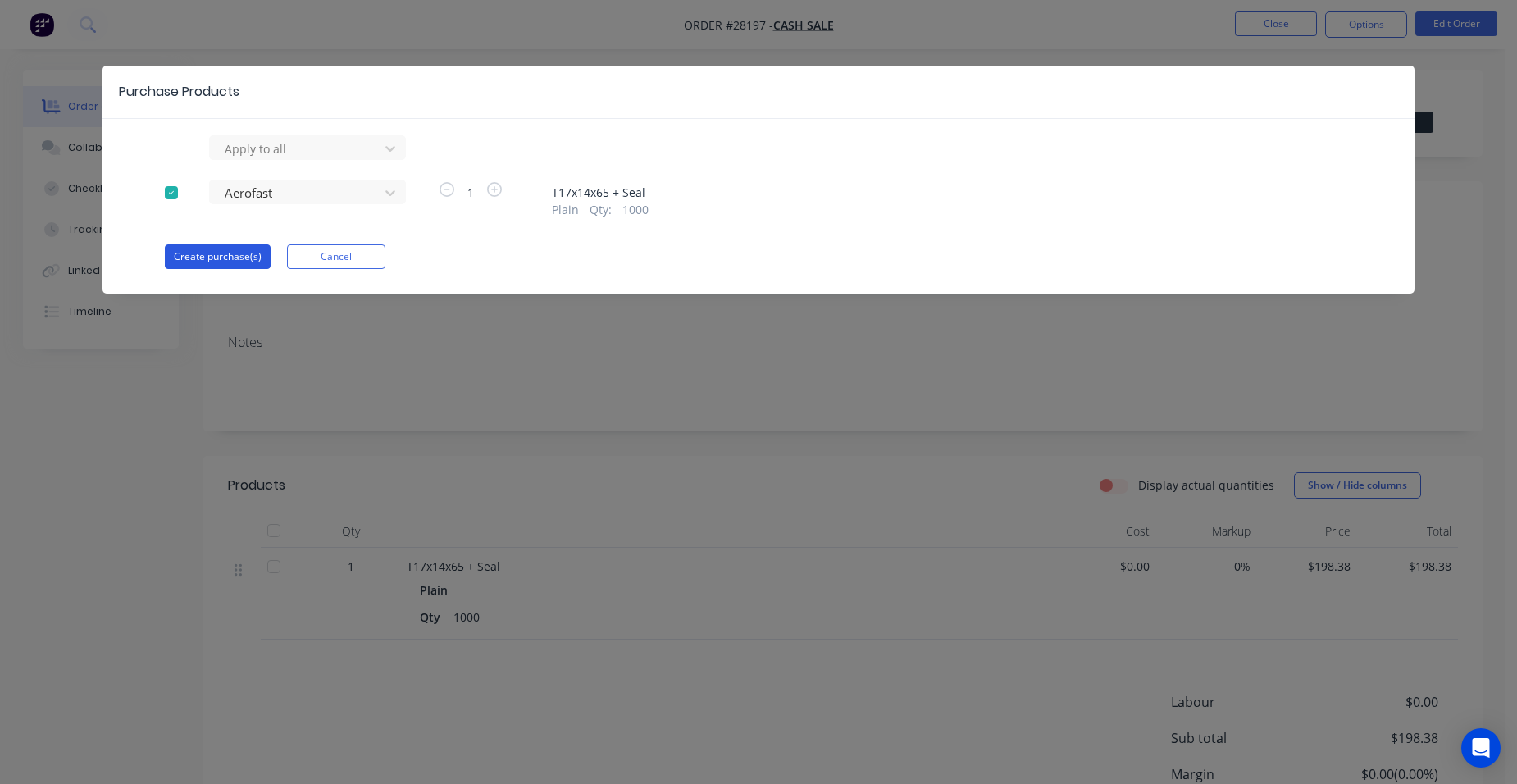
click at [242, 256] on button "Create purchase(s)" at bounding box center [218, 256] width 106 height 24
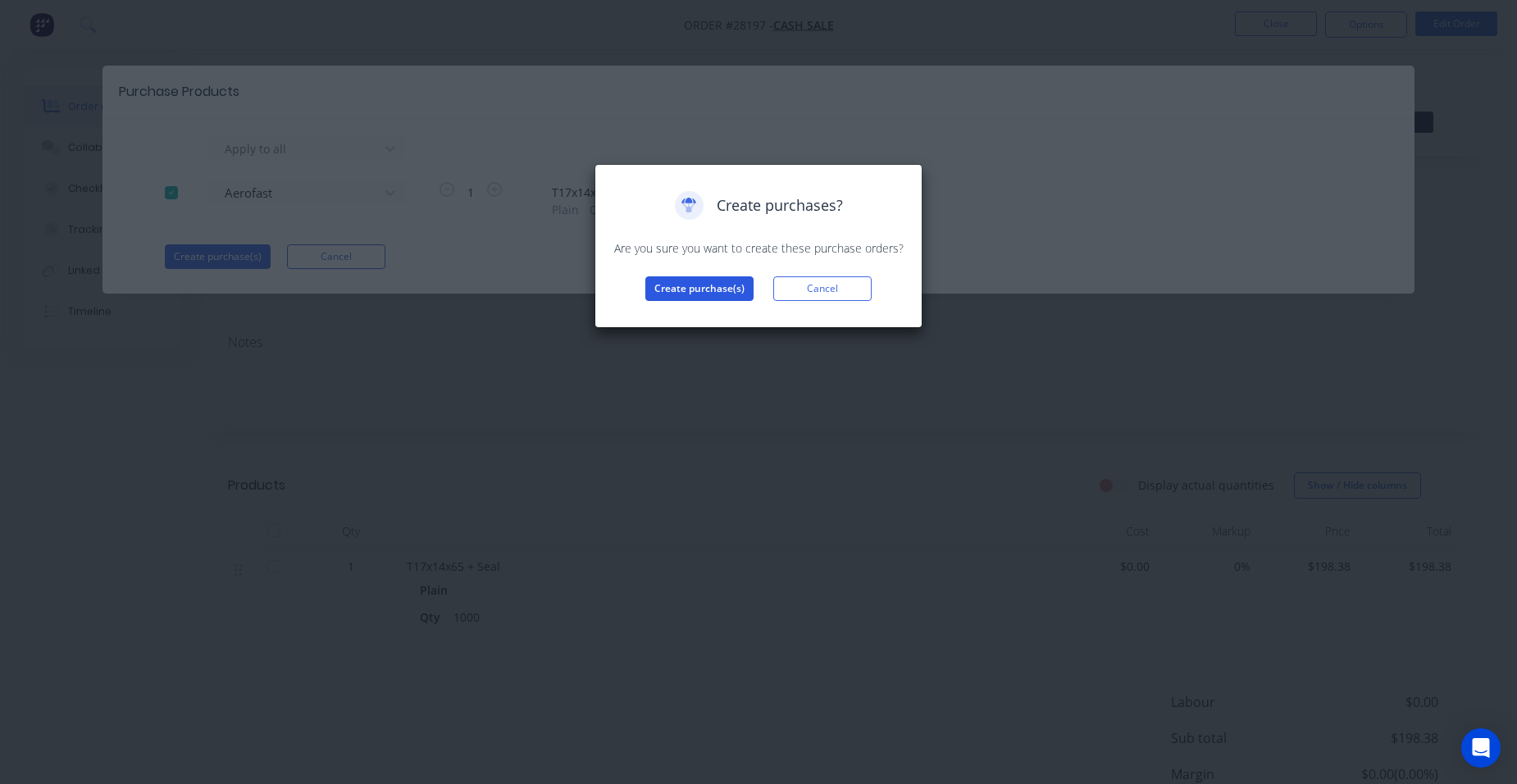
click at [657, 290] on button "Create purchase(s)" at bounding box center [699, 288] width 108 height 24
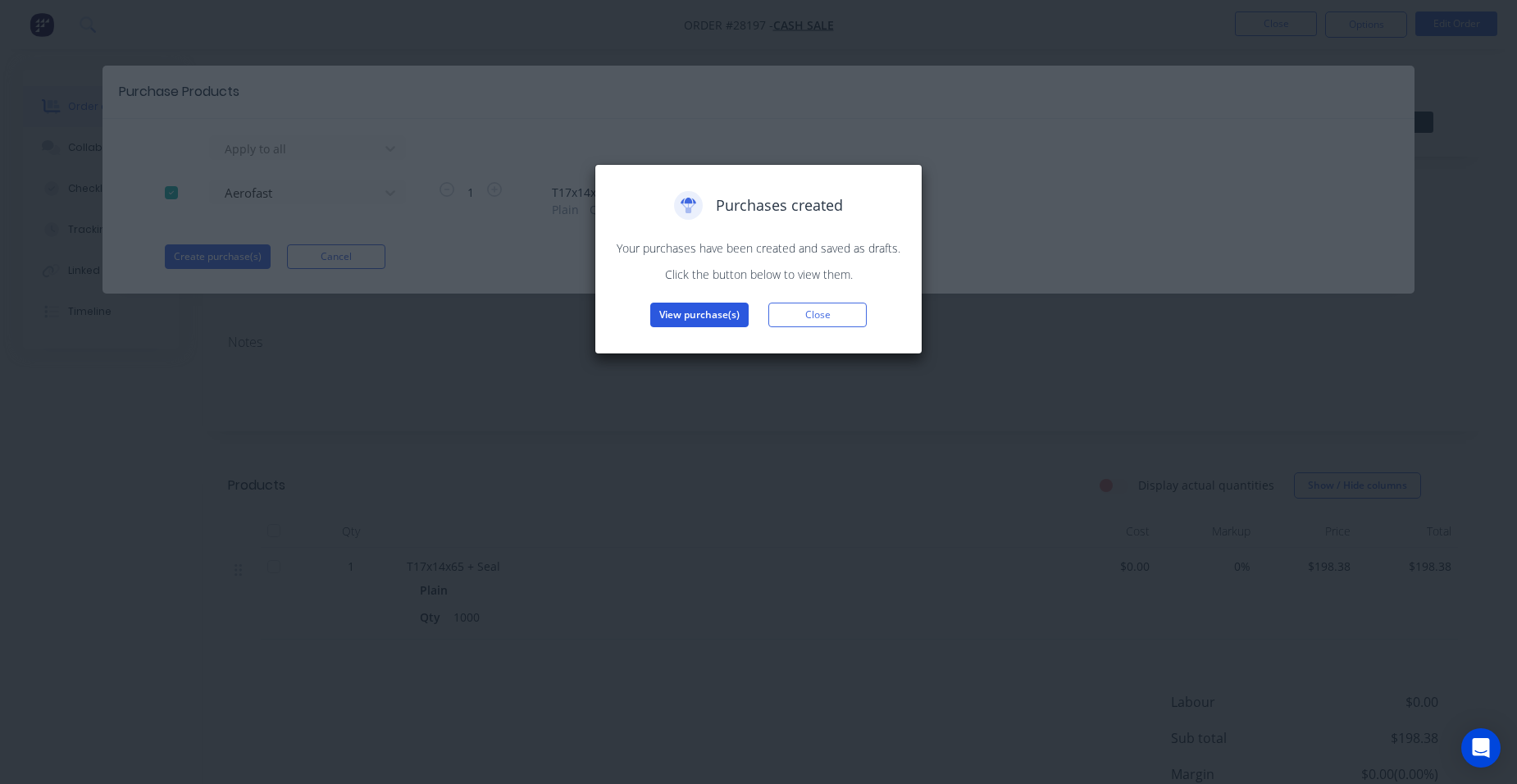
click at [664, 308] on button "View purchase(s)" at bounding box center [699, 314] width 98 height 24
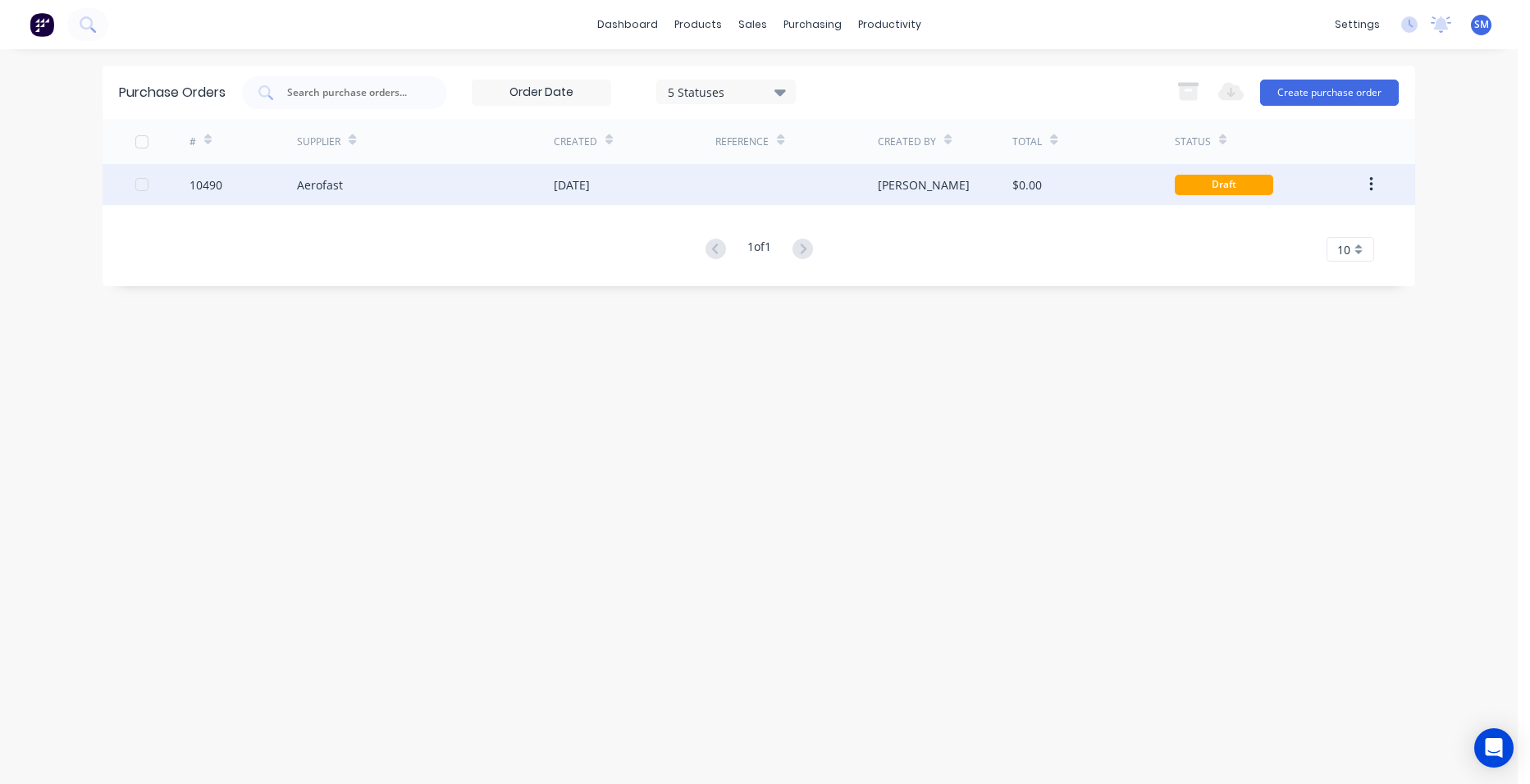
click at [826, 182] on div at bounding box center [796, 185] width 161 height 41
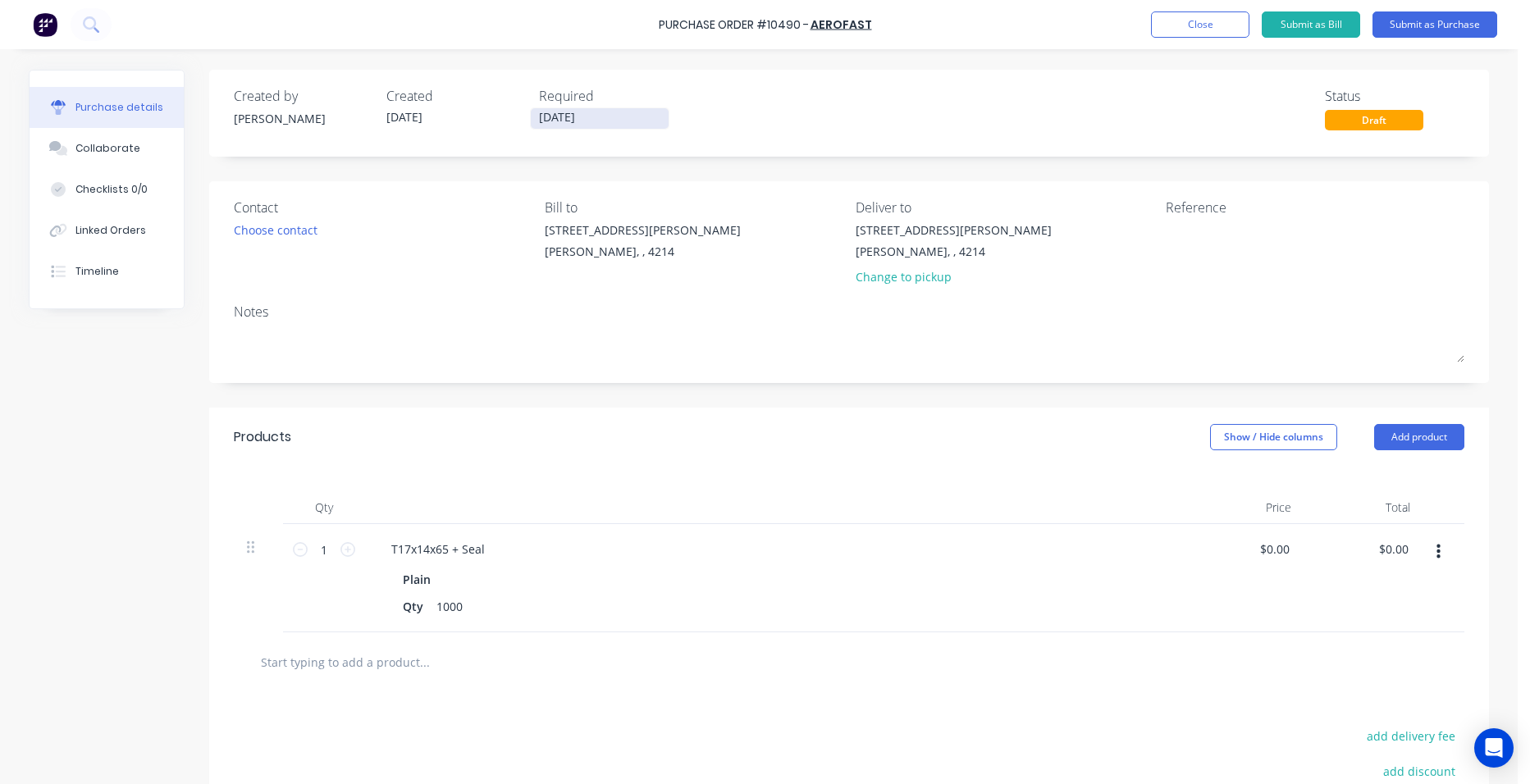
click at [575, 111] on input "[DATE]" at bounding box center [600, 118] width 138 height 20
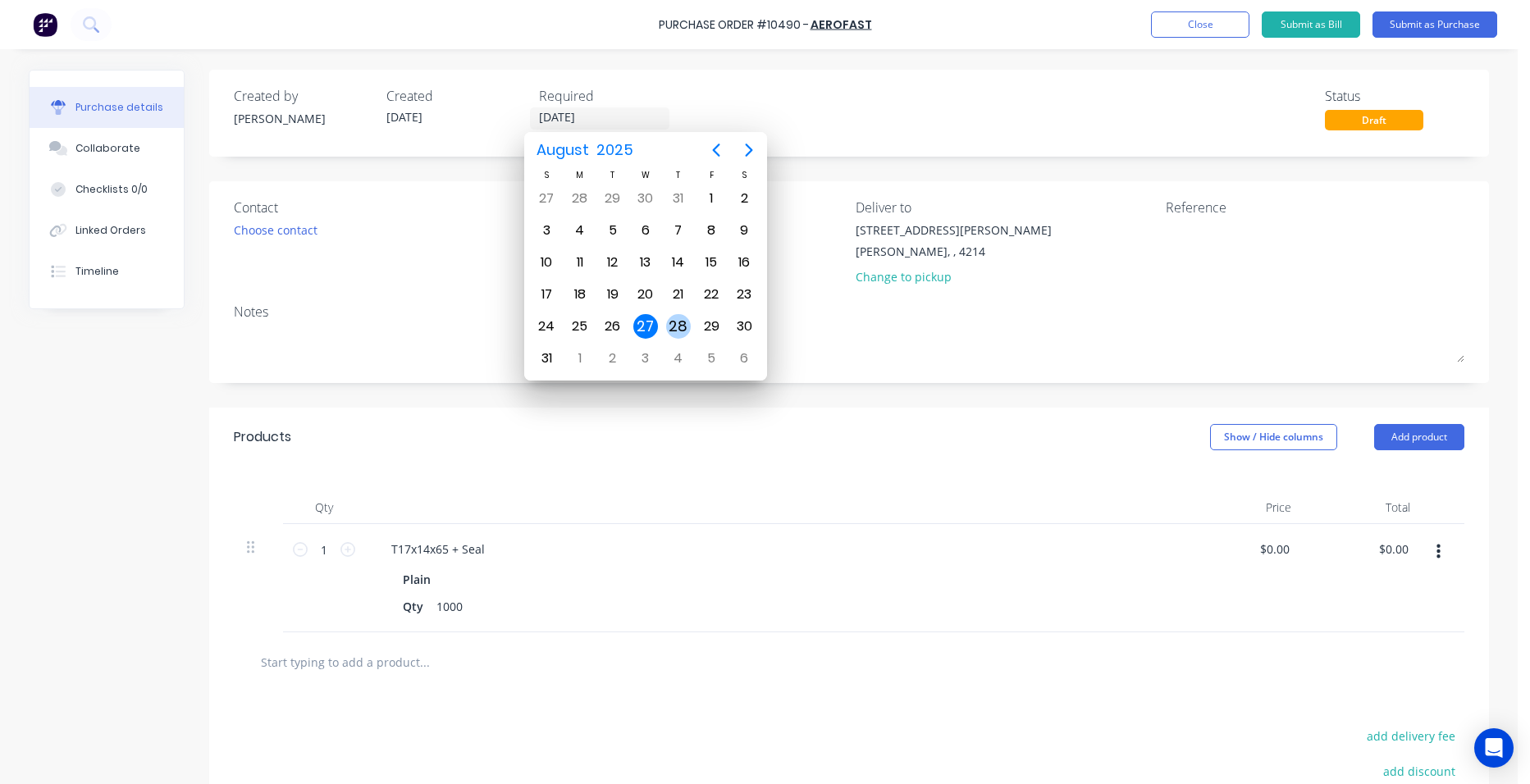
click at [678, 318] on div "28" at bounding box center [678, 325] width 24 height 24
type input "[DATE]"
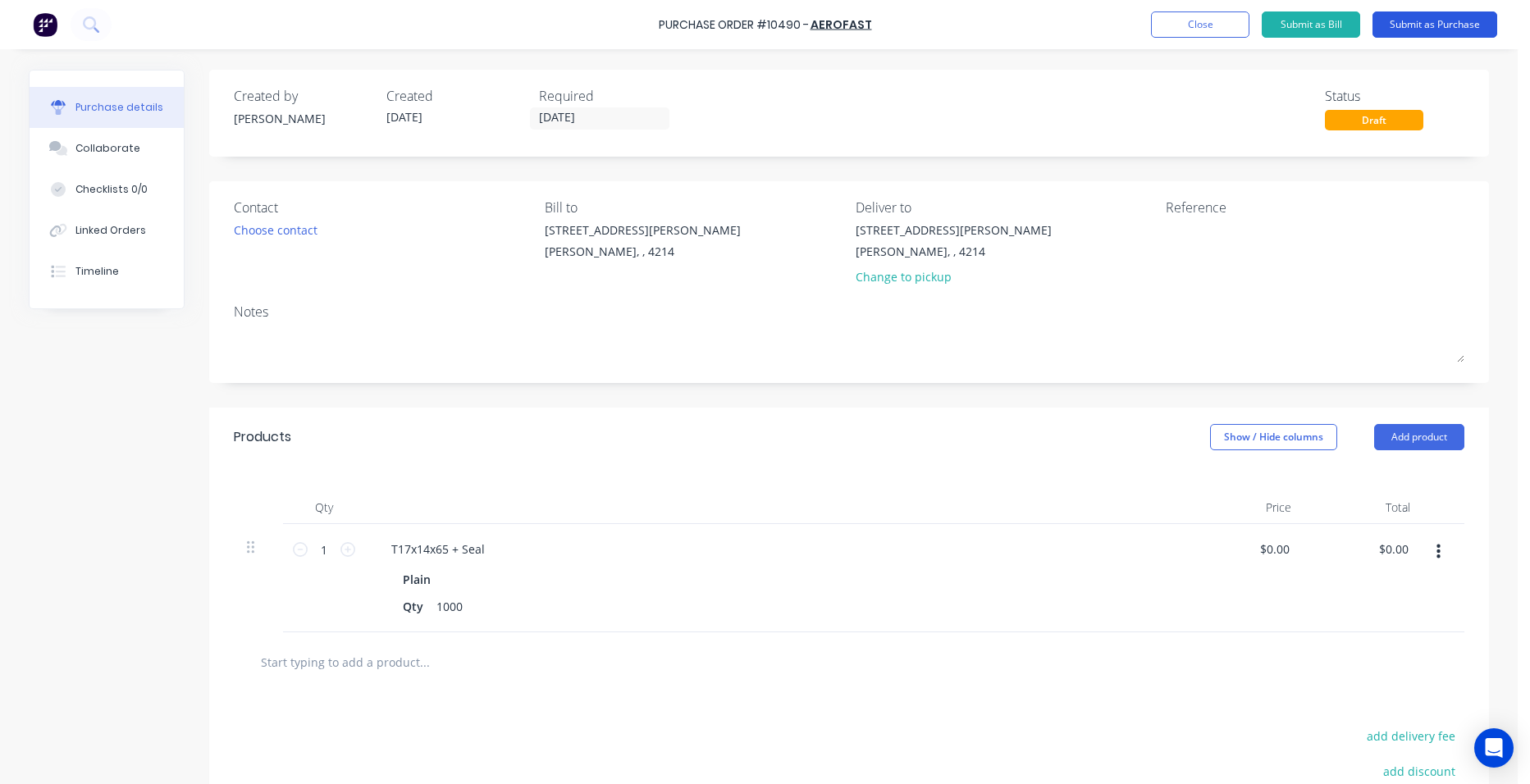
click at [1415, 22] on button "Submit as Purchase" at bounding box center [1435, 24] width 124 height 26
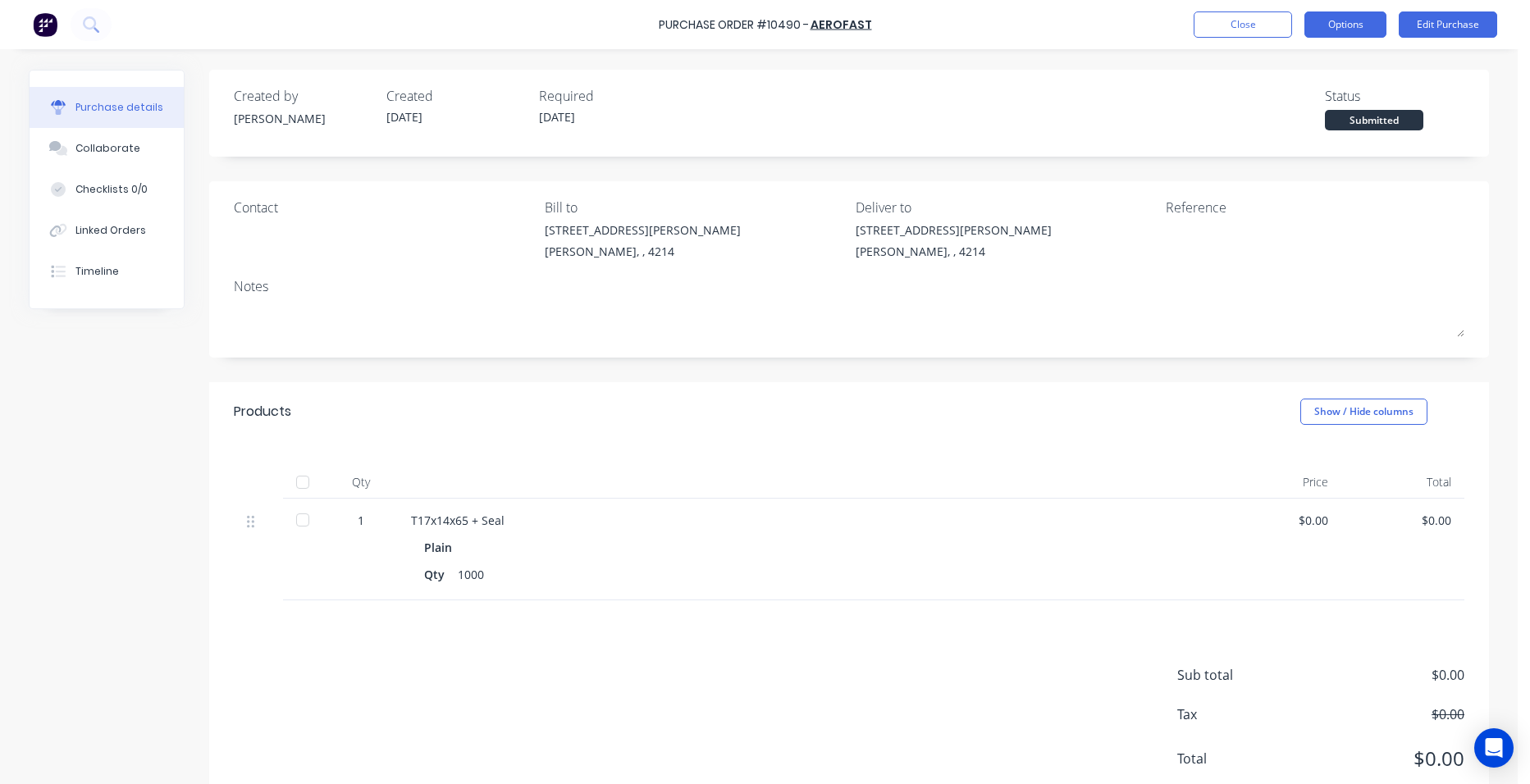
click at [1362, 23] on button "Options" at bounding box center [1344, 24] width 82 height 26
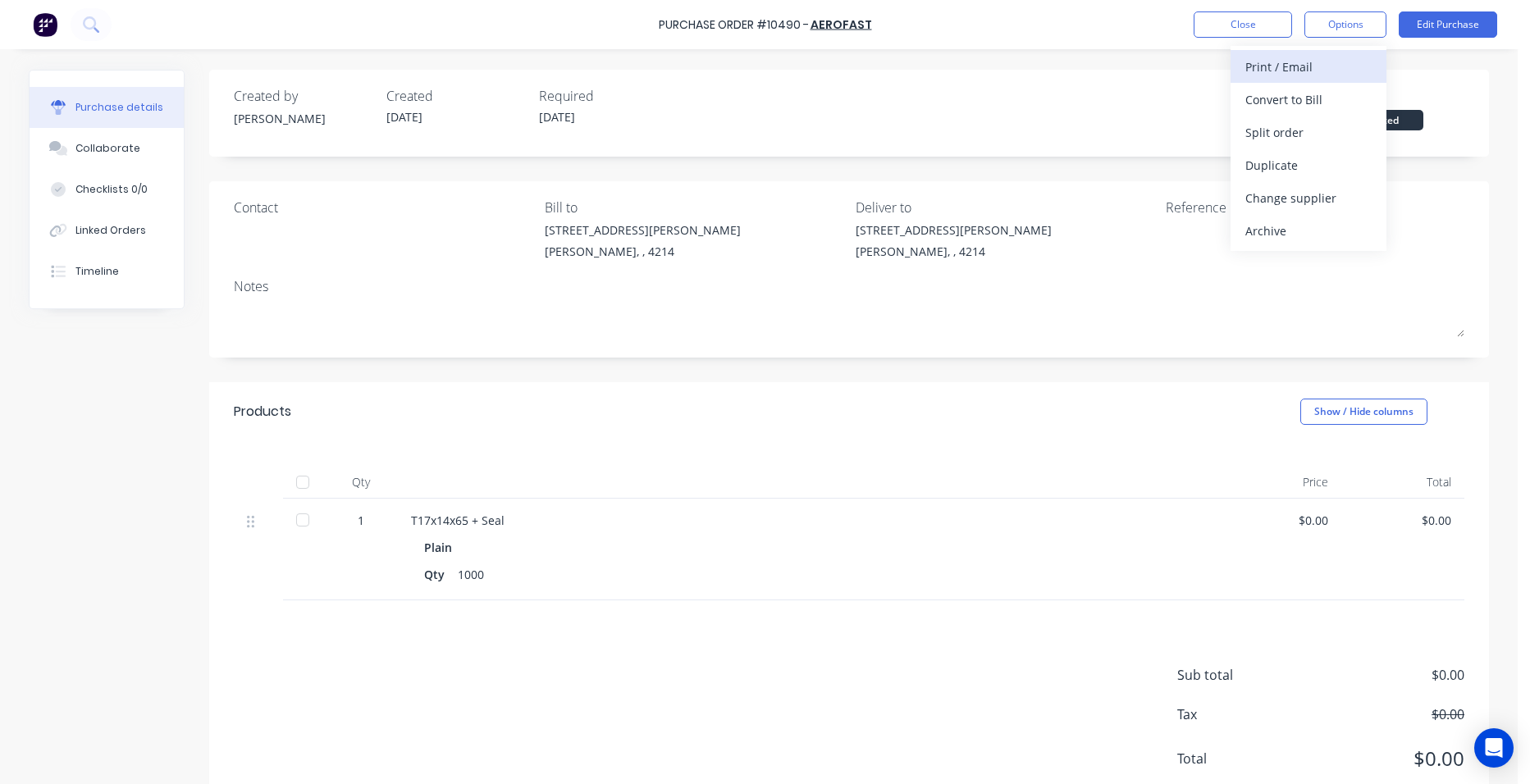
click at [1342, 55] on div "Print / Email" at bounding box center [1308, 67] width 126 height 23
click at [1328, 125] on div "Without pricing" at bounding box center [1308, 132] width 126 height 23
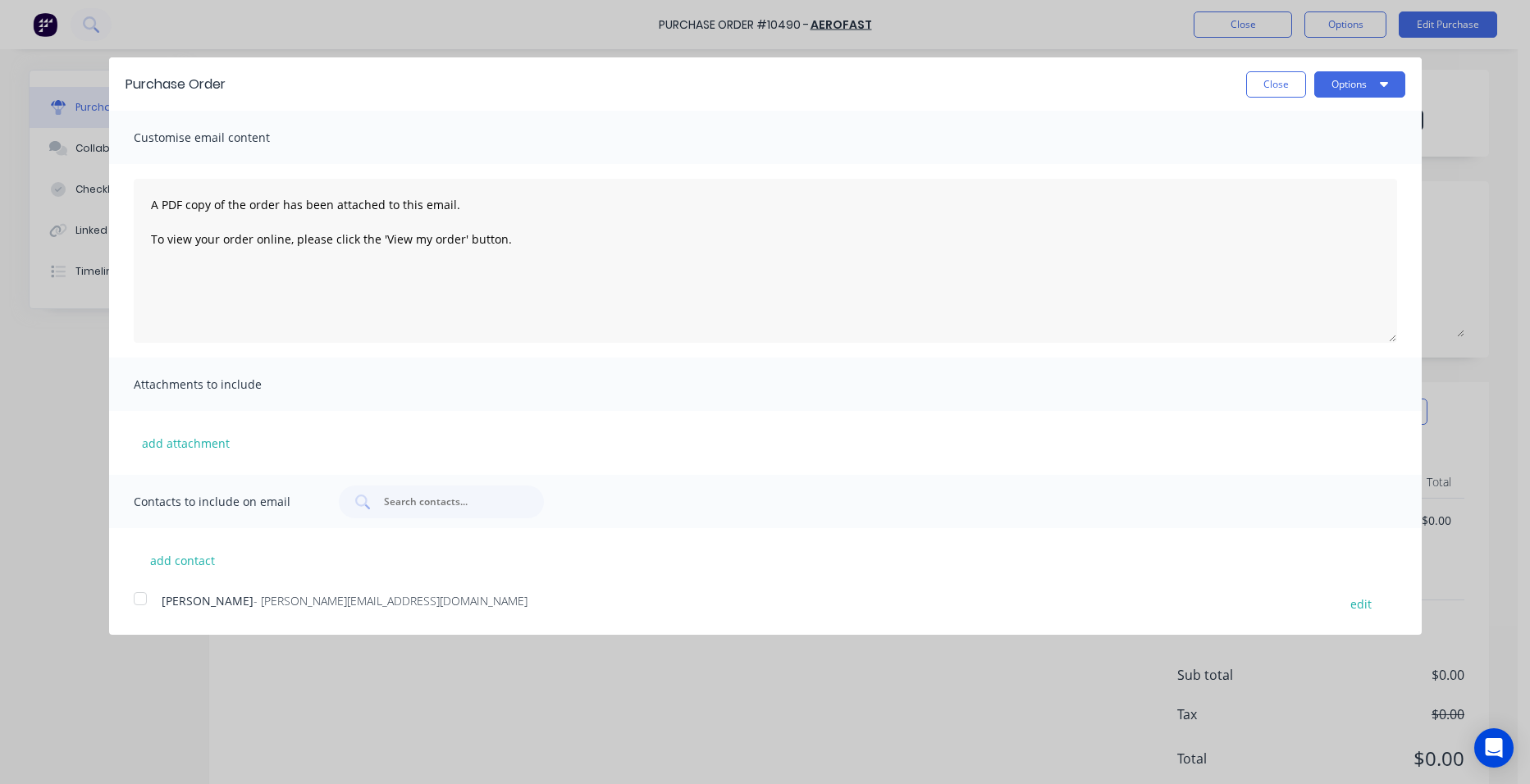
click at [145, 602] on div at bounding box center [140, 598] width 33 height 33
click at [1326, 85] on button "Options" at bounding box center [1360, 84] width 91 height 26
click at [1305, 164] on div "Email" at bounding box center [1327, 158] width 126 height 23
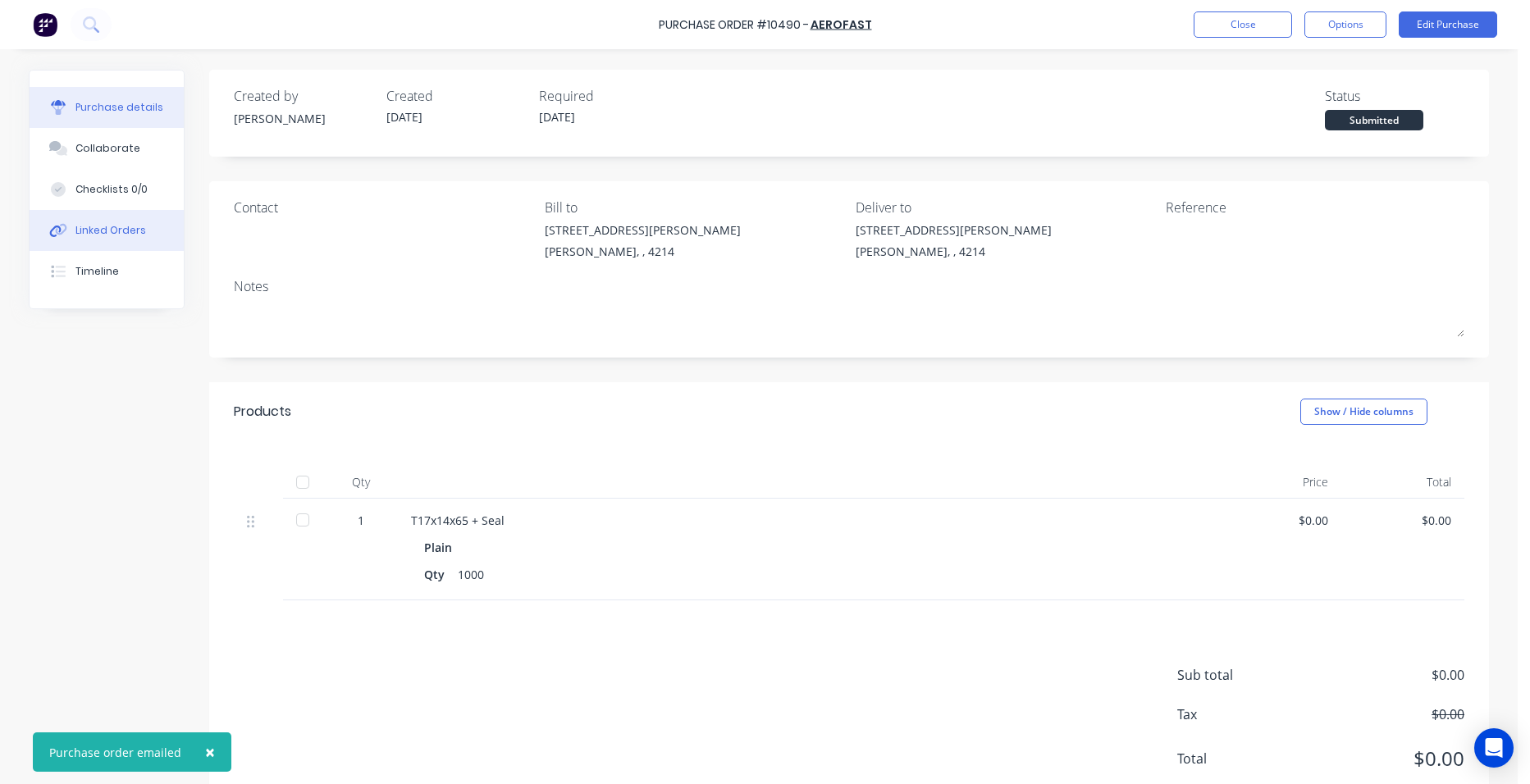
click at [117, 230] on div "Linked Orders" at bounding box center [111, 229] width 71 height 15
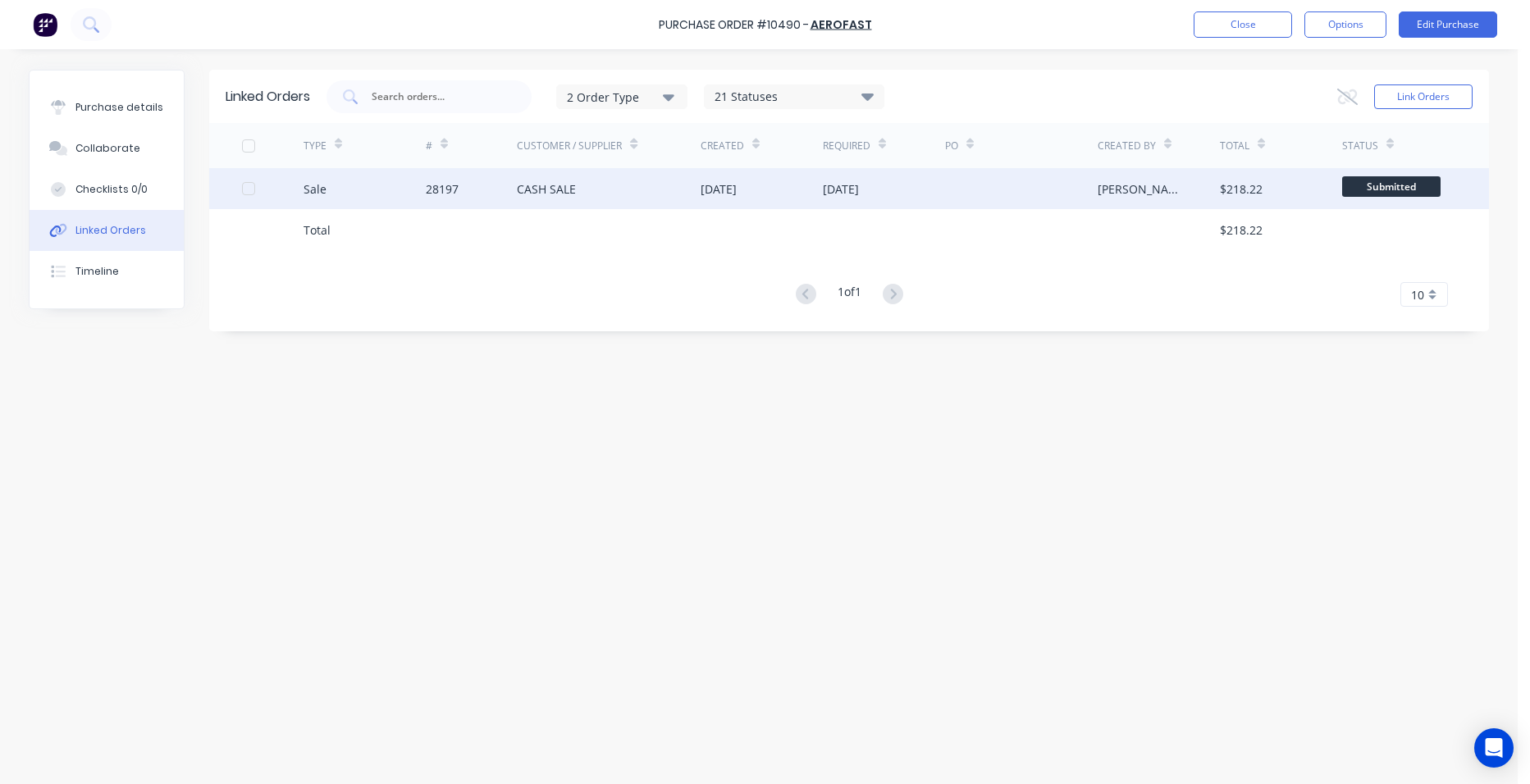
click at [630, 187] on div "CASH SALE" at bounding box center [609, 188] width 184 height 41
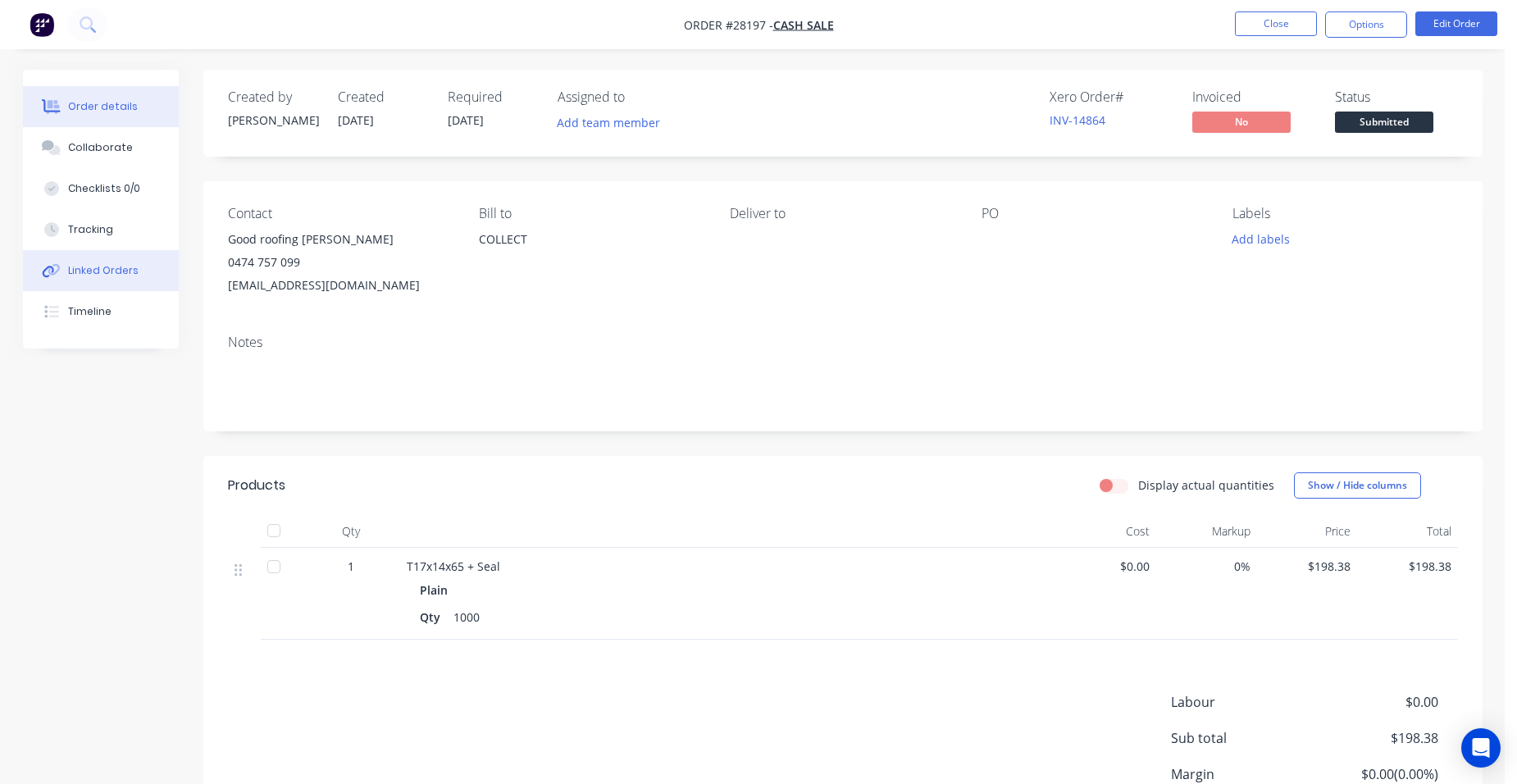
click at [128, 273] on div "Linked Orders" at bounding box center [103, 270] width 71 height 15
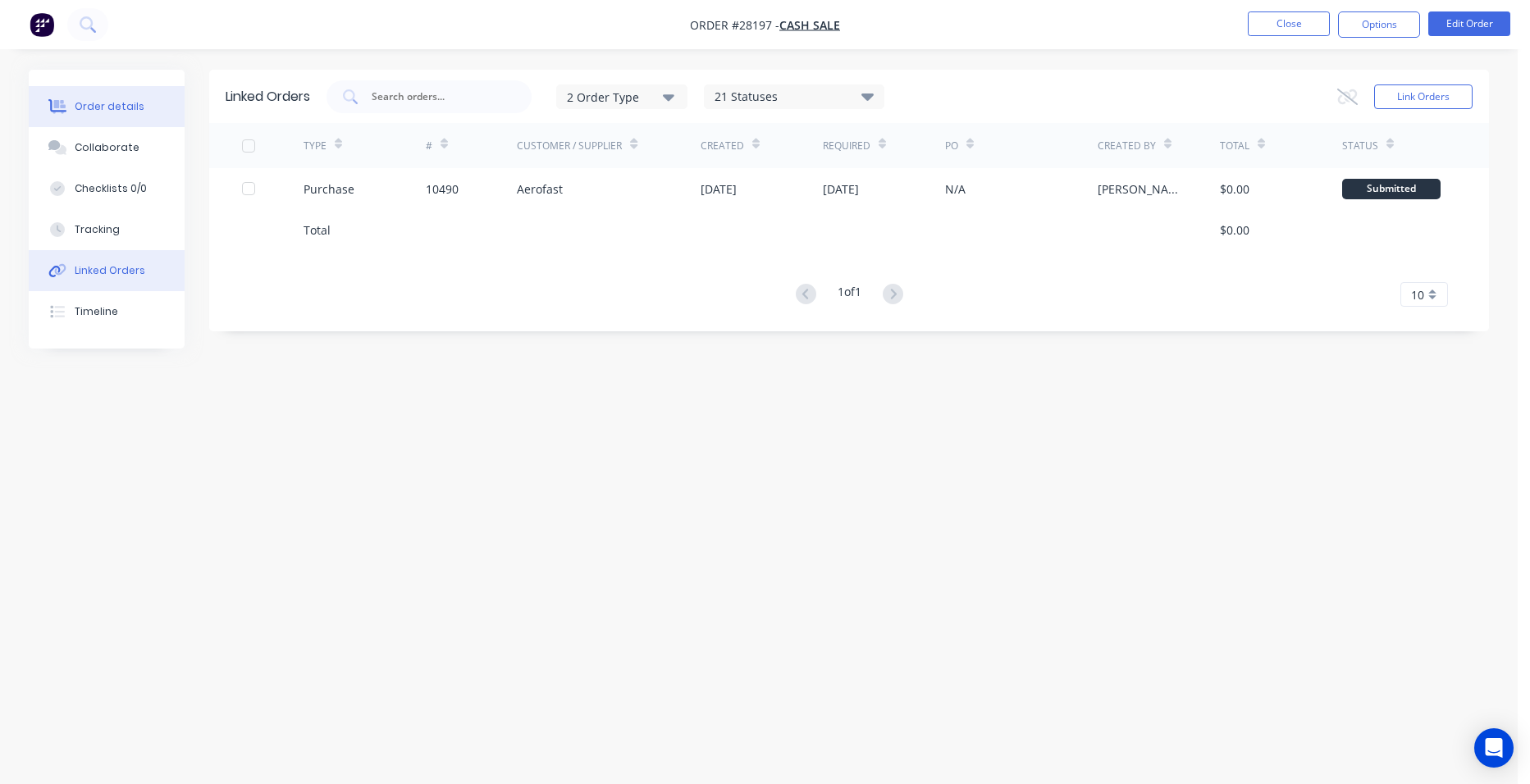
click at [101, 103] on div "Order details" at bounding box center [110, 106] width 70 height 15
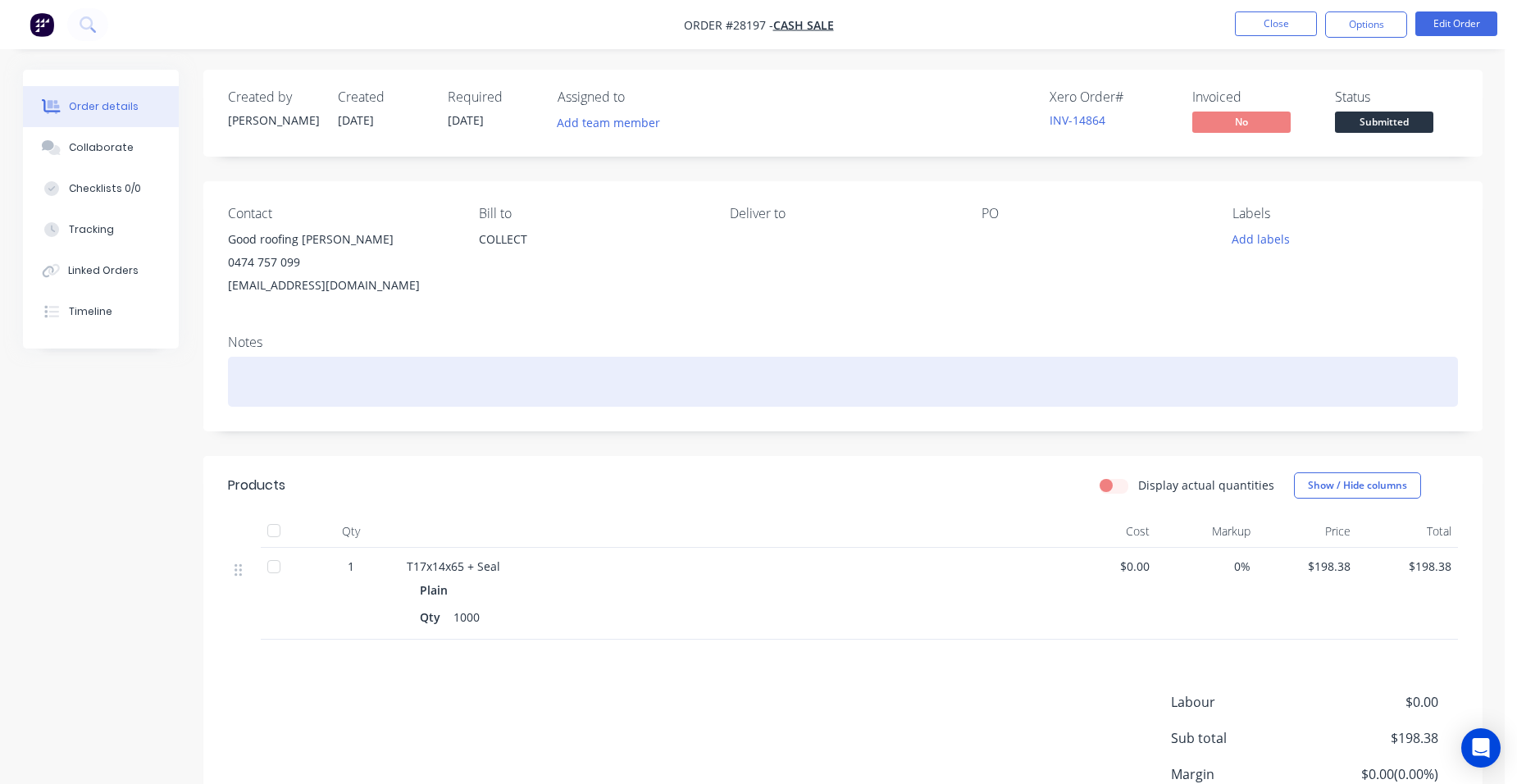
click at [259, 380] on div at bounding box center [844, 381] width 1230 height 50
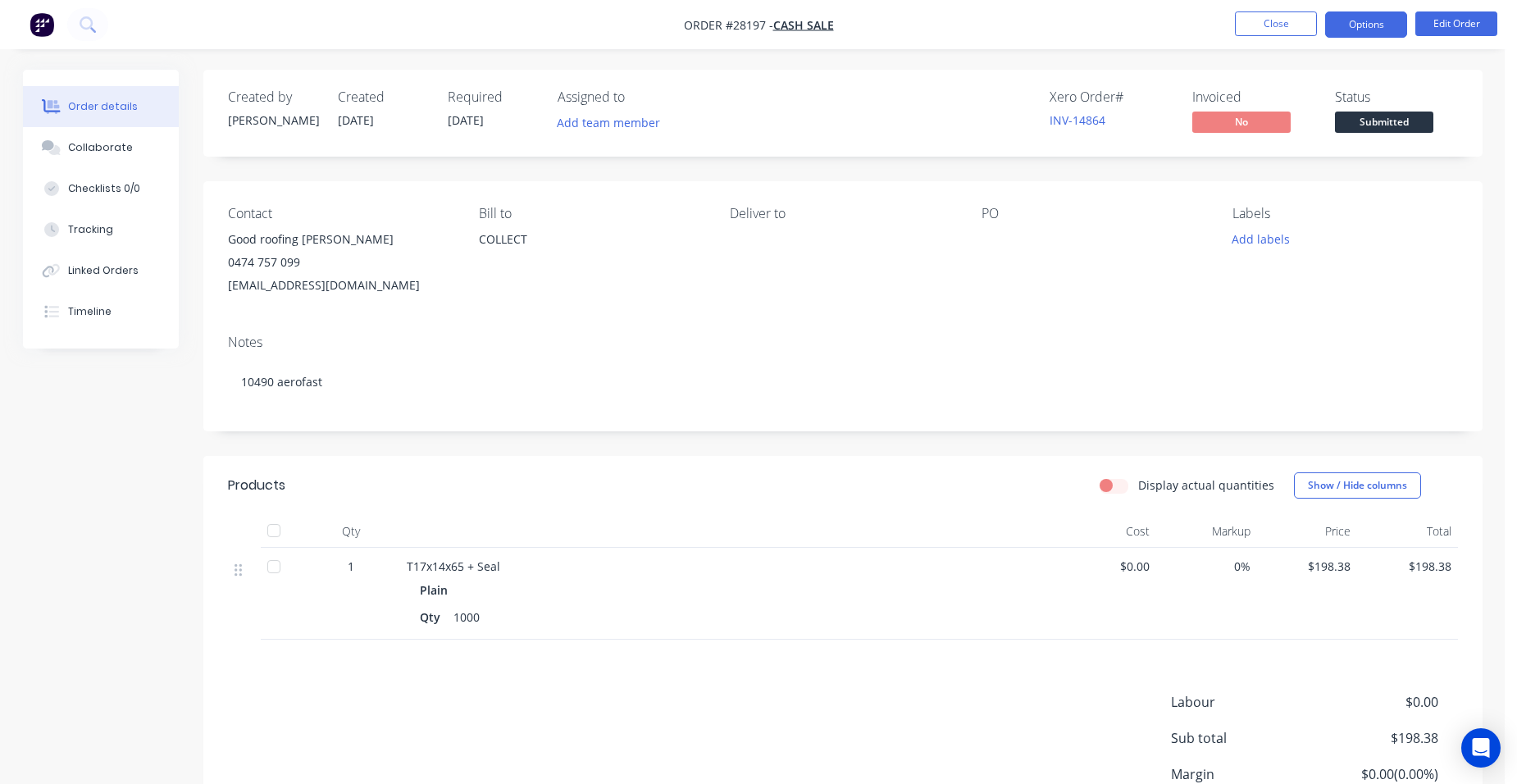
click at [1356, 29] on button "Options" at bounding box center [1365, 24] width 82 height 26
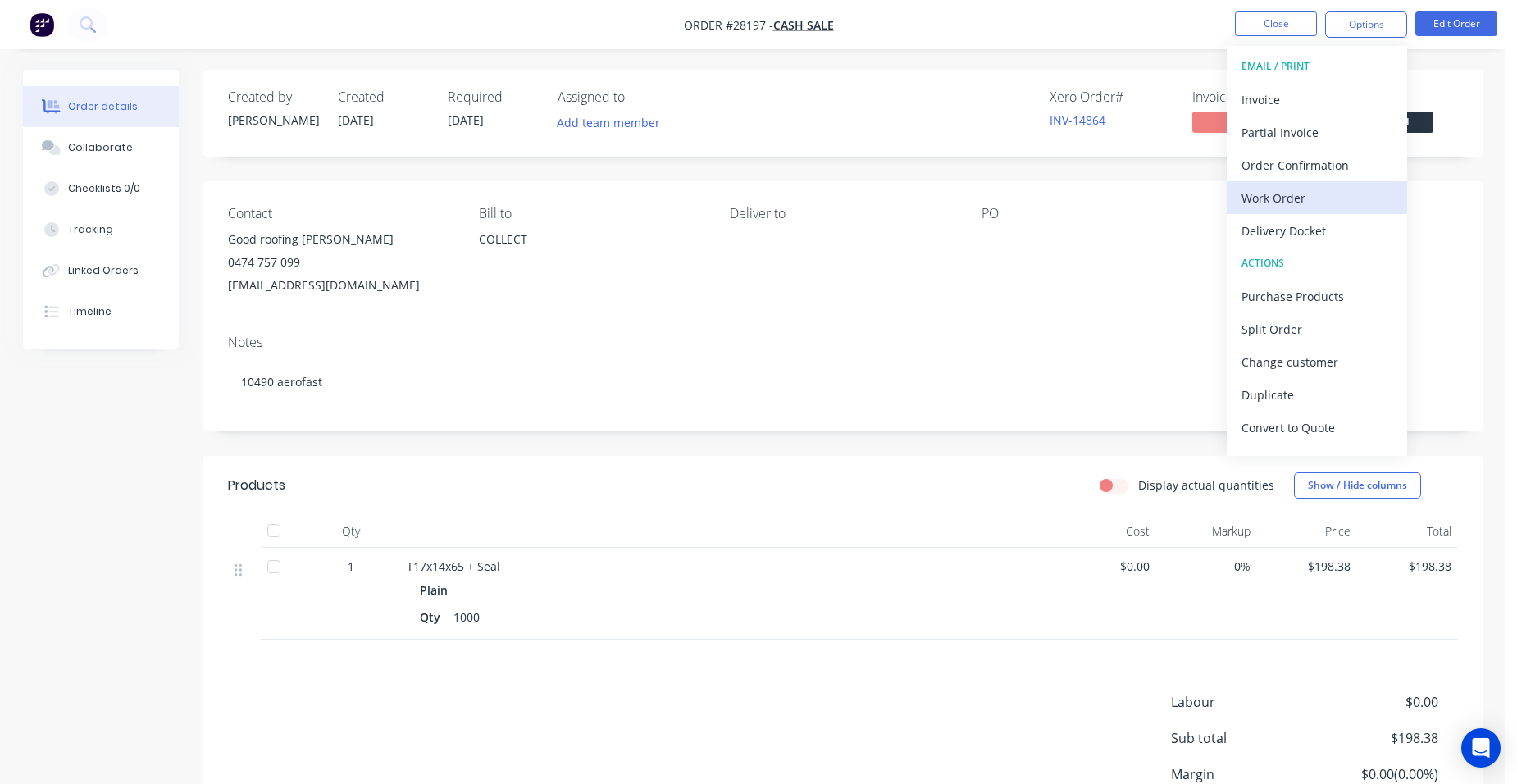
click at [1309, 201] on div "Work Order" at bounding box center [1316, 198] width 151 height 23
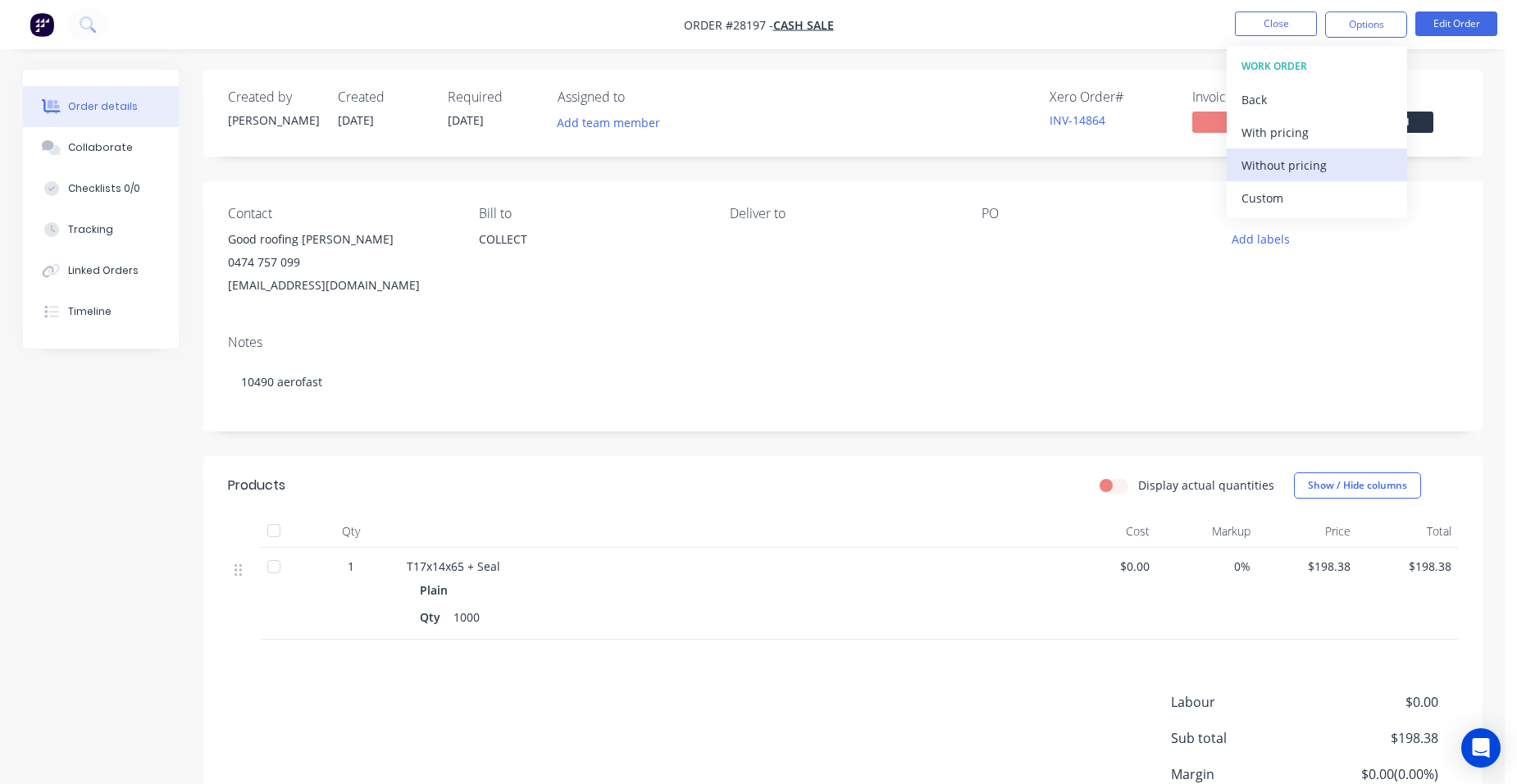
click at [1352, 176] on div "Without pricing" at bounding box center [1316, 165] width 151 height 23
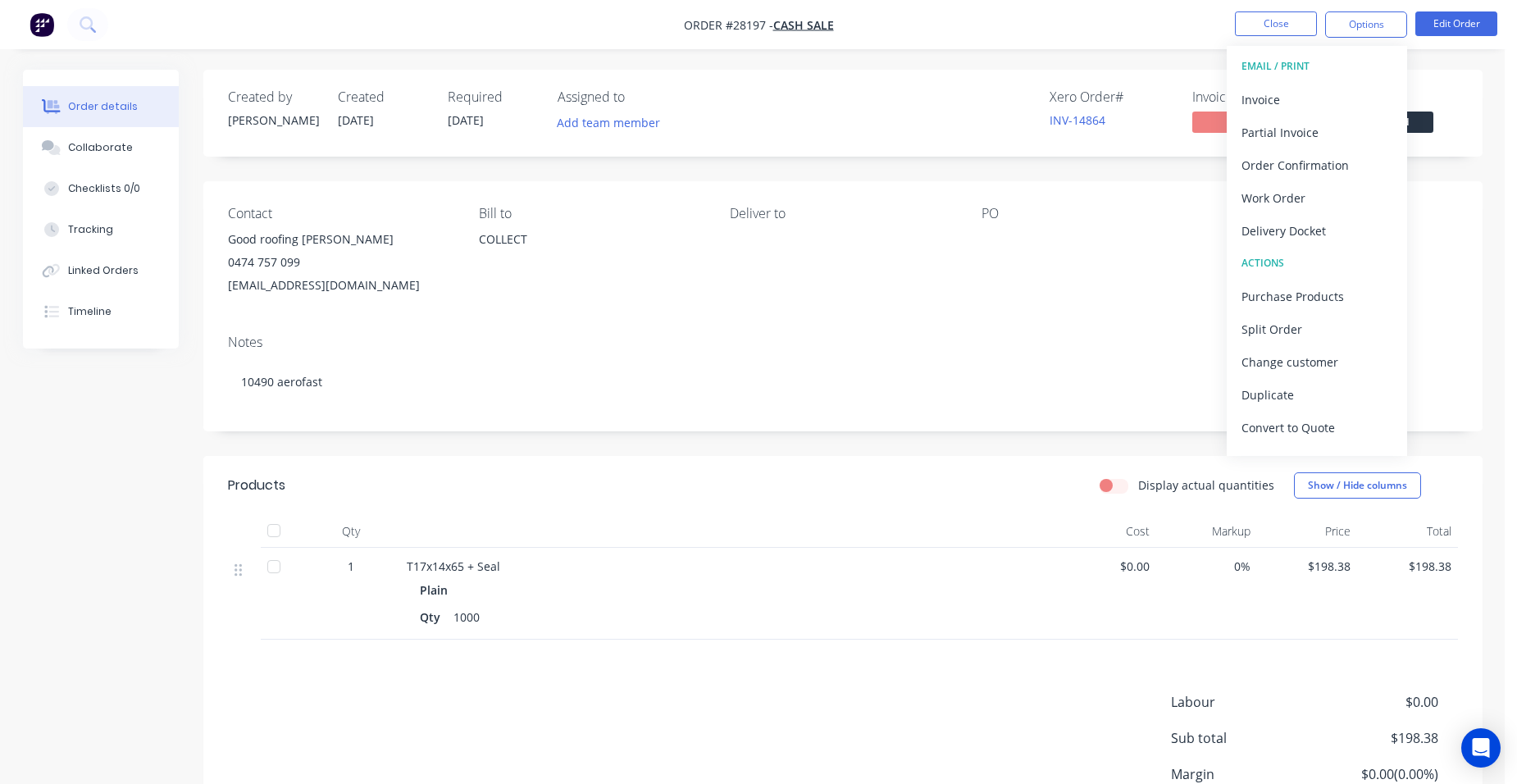
click at [835, 307] on div "Contact Good roofing [PERSON_NAME] 0474 757 099 [EMAIL_ADDRESS][DOMAIN_NAME] [P…" at bounding box center [843, 251] width 1279 height 140
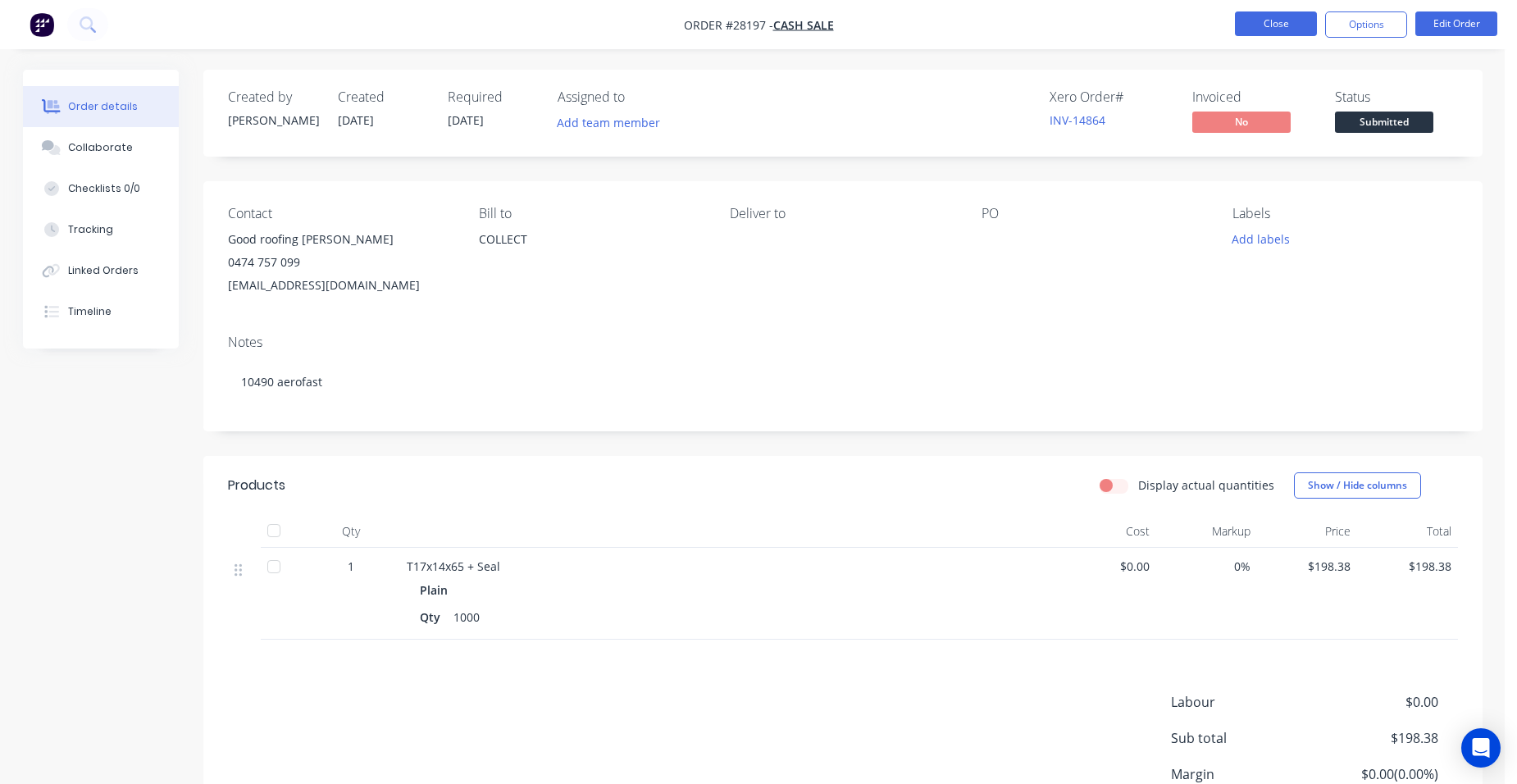
click at [1257, 18] on button "Close" at bounding box center [1276, 23] width 82 height 24
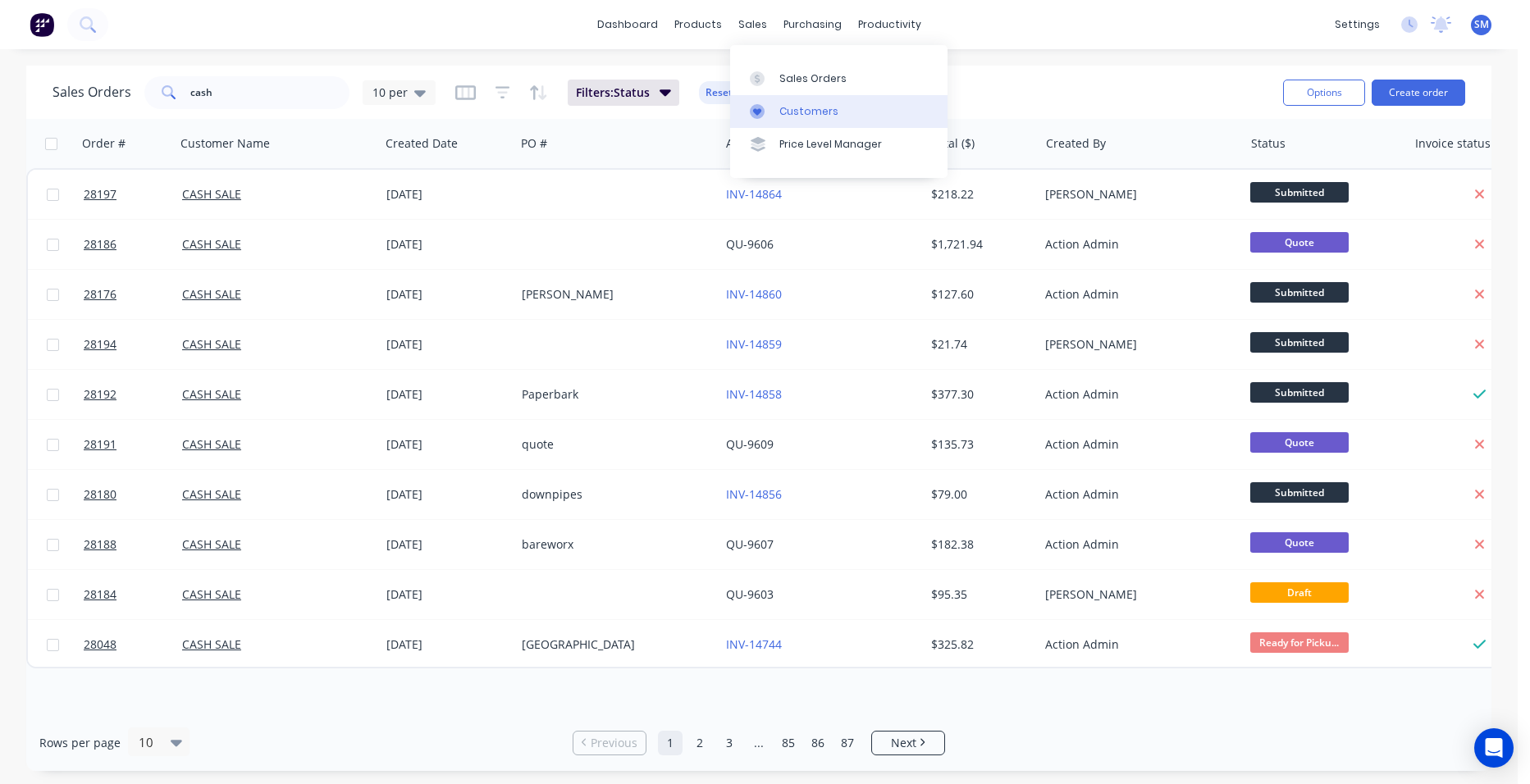
click at [817, 97] on link "Customers" at bounding box center [839, 112] width 218 height 33
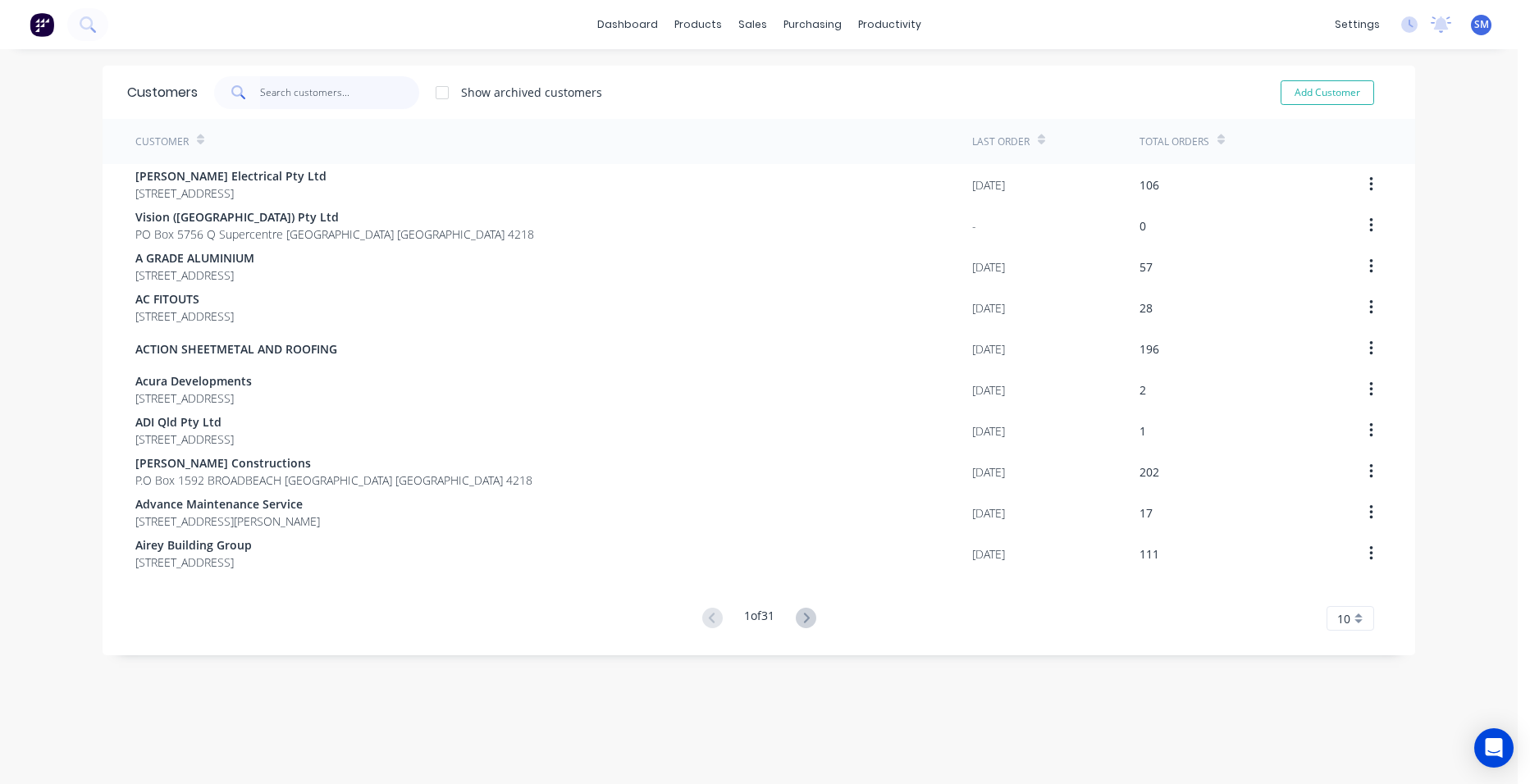
click at [329, 94] on input "text" at bounding box center [339, 92] width 160 height 33
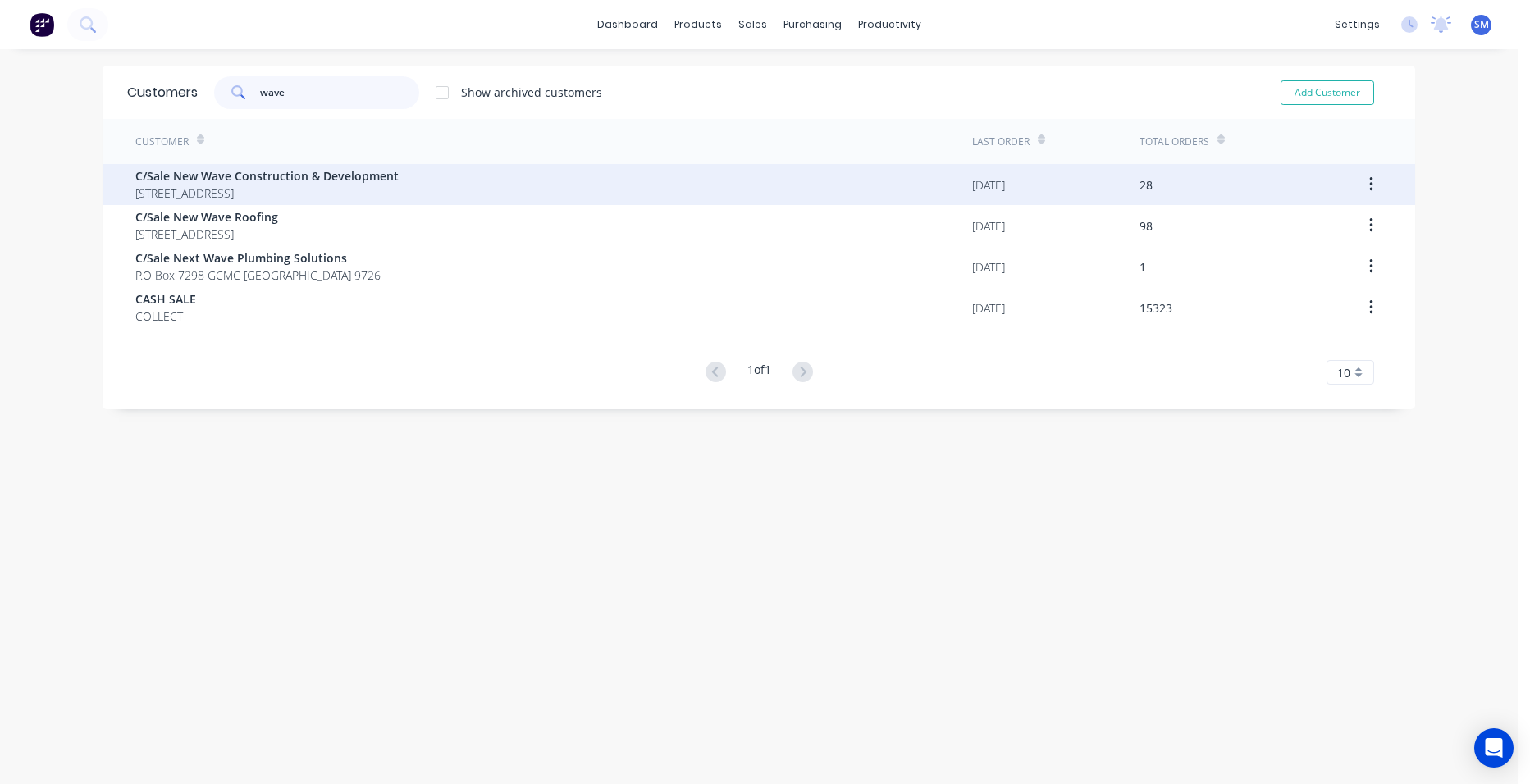
type input "wave"
click at [333, 181] on span "C/Sale New Wave Construction & Development" at bounding box center [266, 176] width 263 height 17
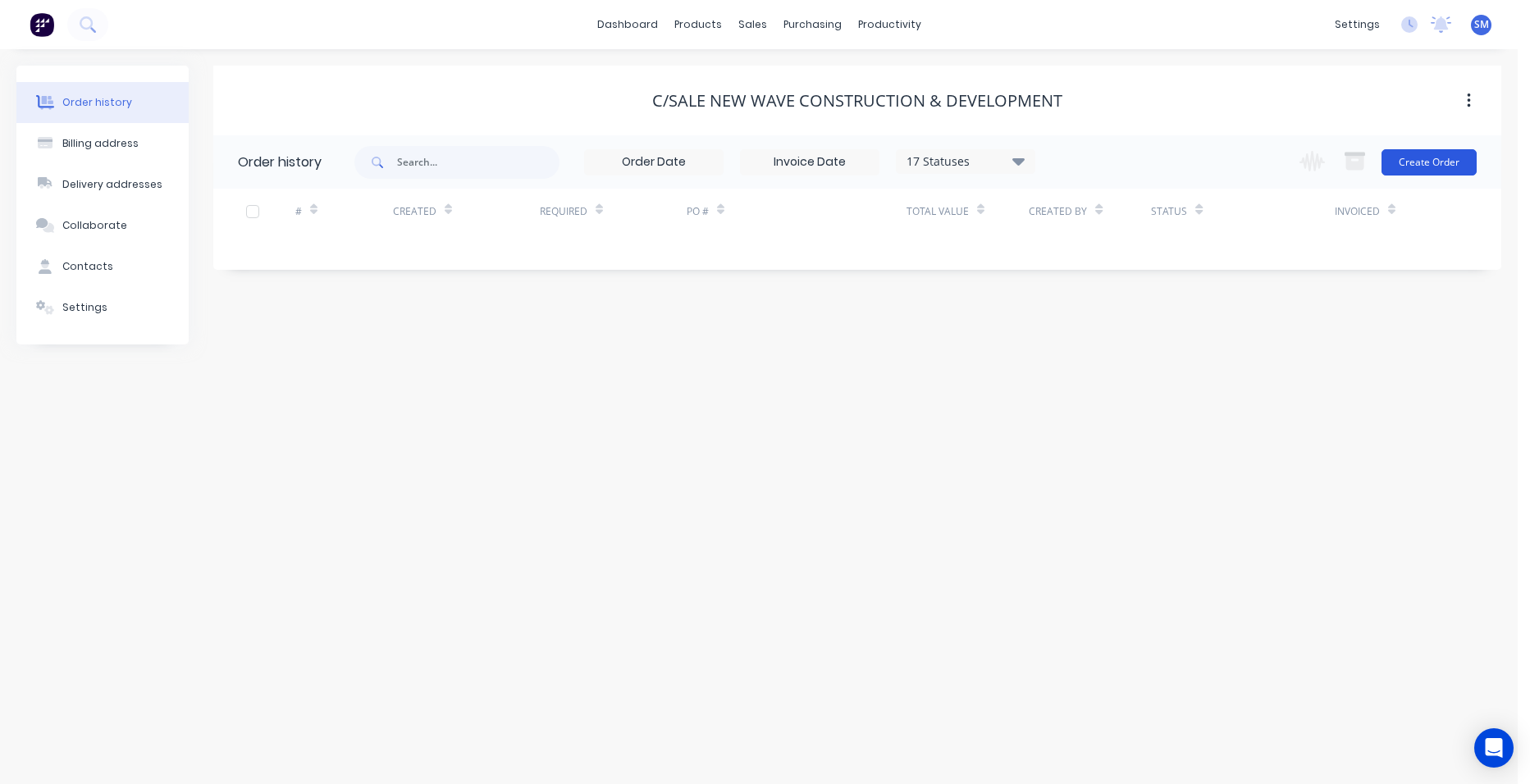
click at [1389, 165] on button "Create Order" at bounding box center [1429, 162] width 95 height 26
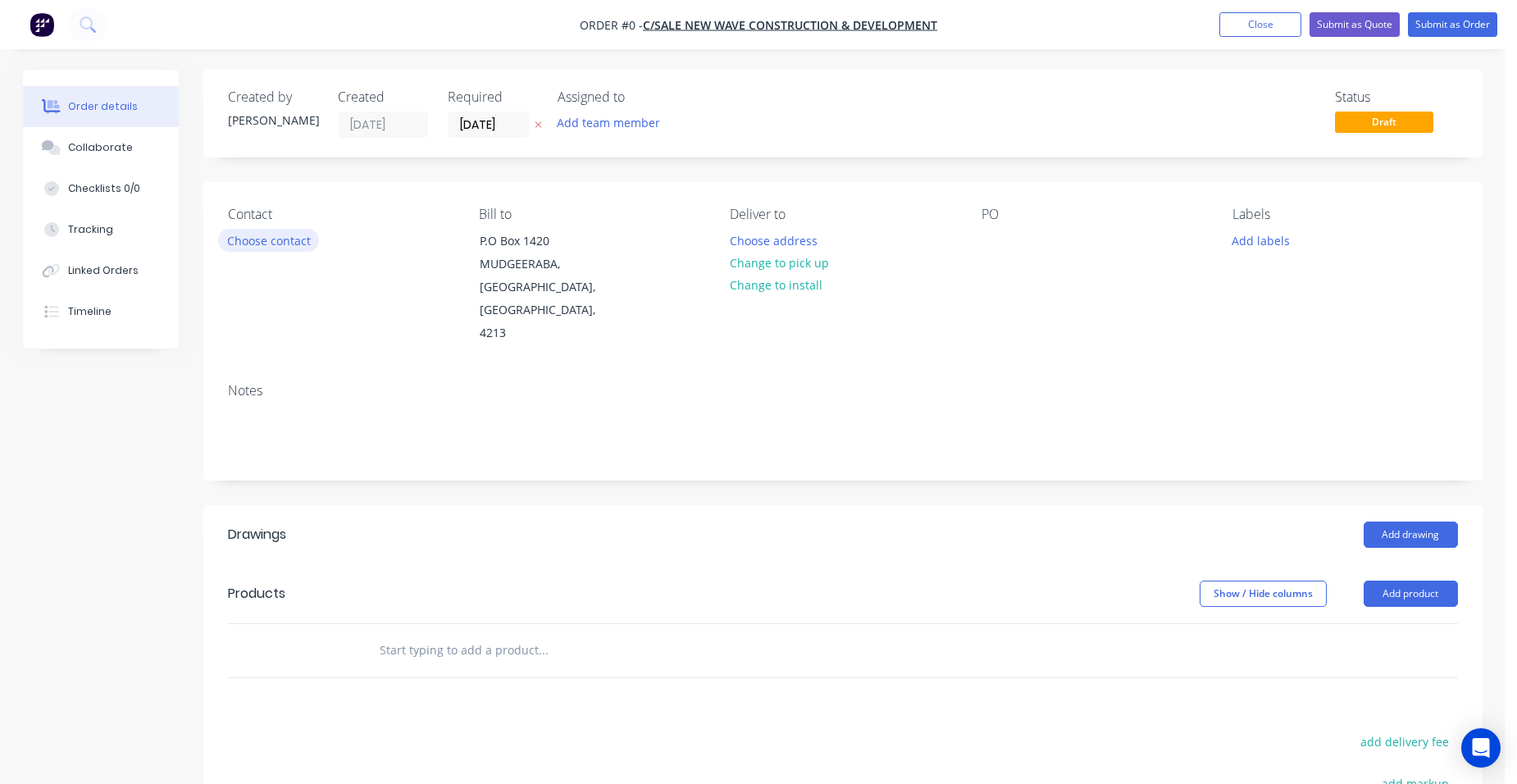
click at [292, 236] on button "Choose contact" at bounding box center [268, 239] width 101 height 22
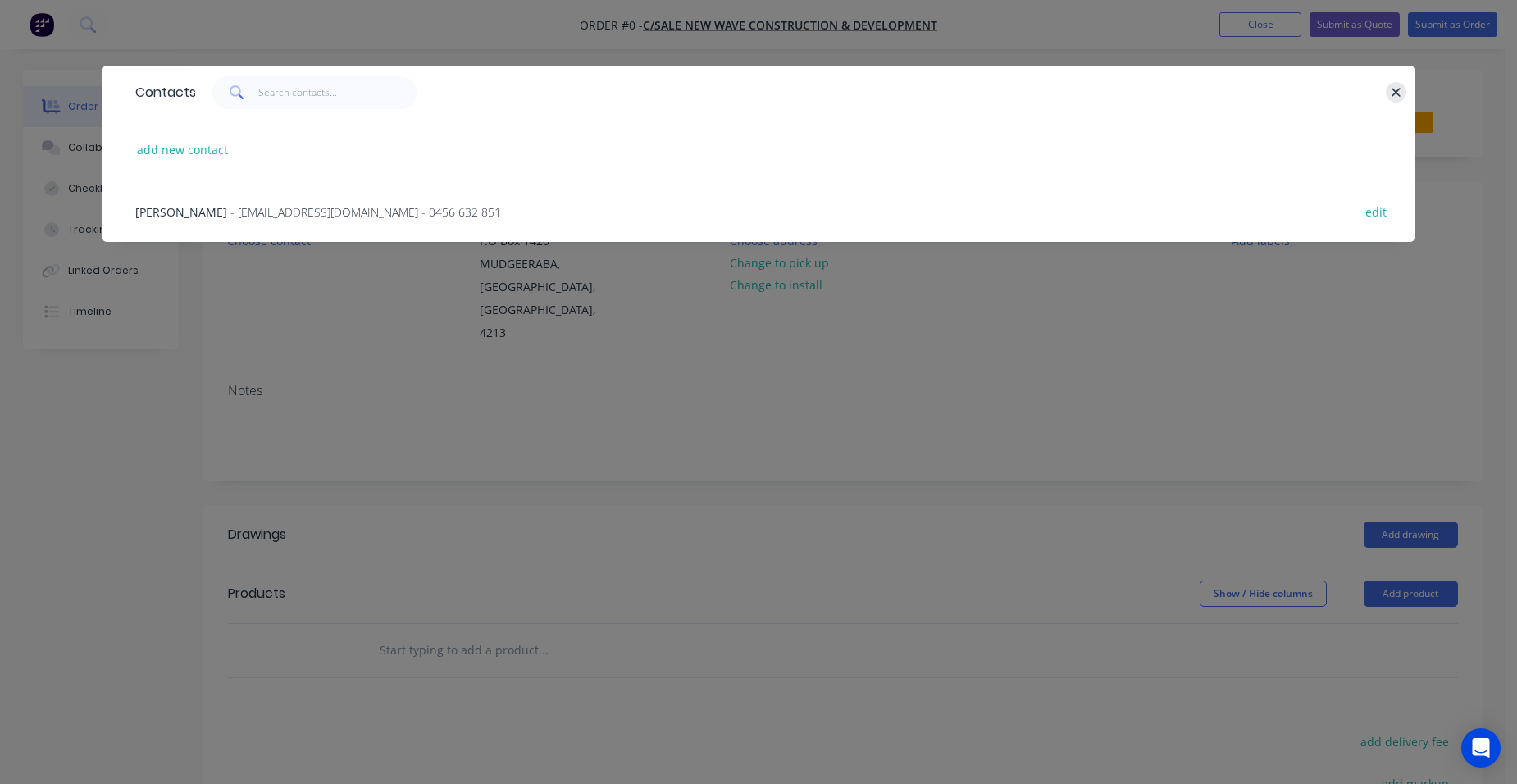
click at [1403, 95] on button "button" at bounding box center [1396, 91] width 20 height 20
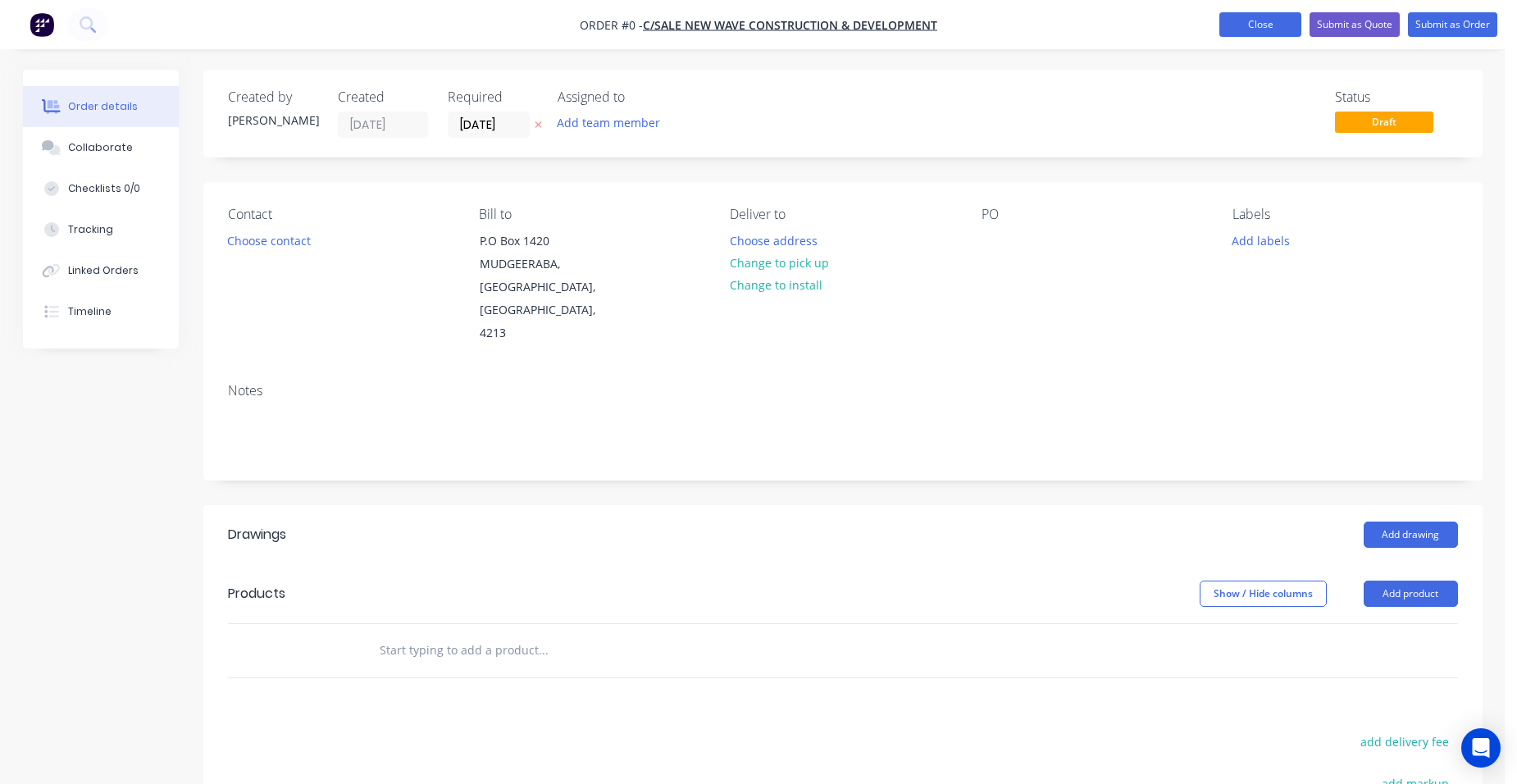
click at [1235, 22] on button "Close" at bounding box center [1260, 24] width 82 height 24
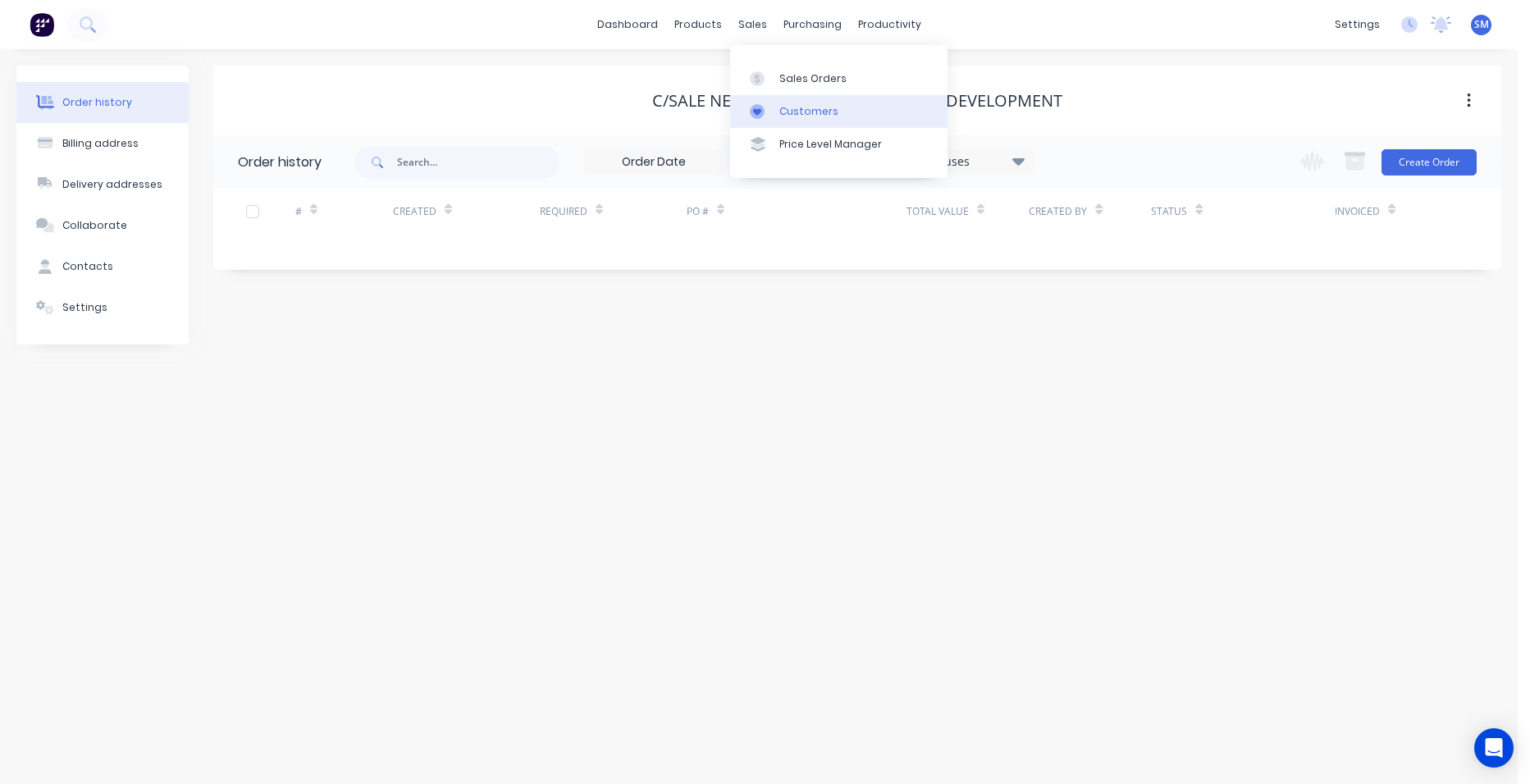
click at [790, 106] on div "Customers" at bounding box center [809, 111] width 59 height 15
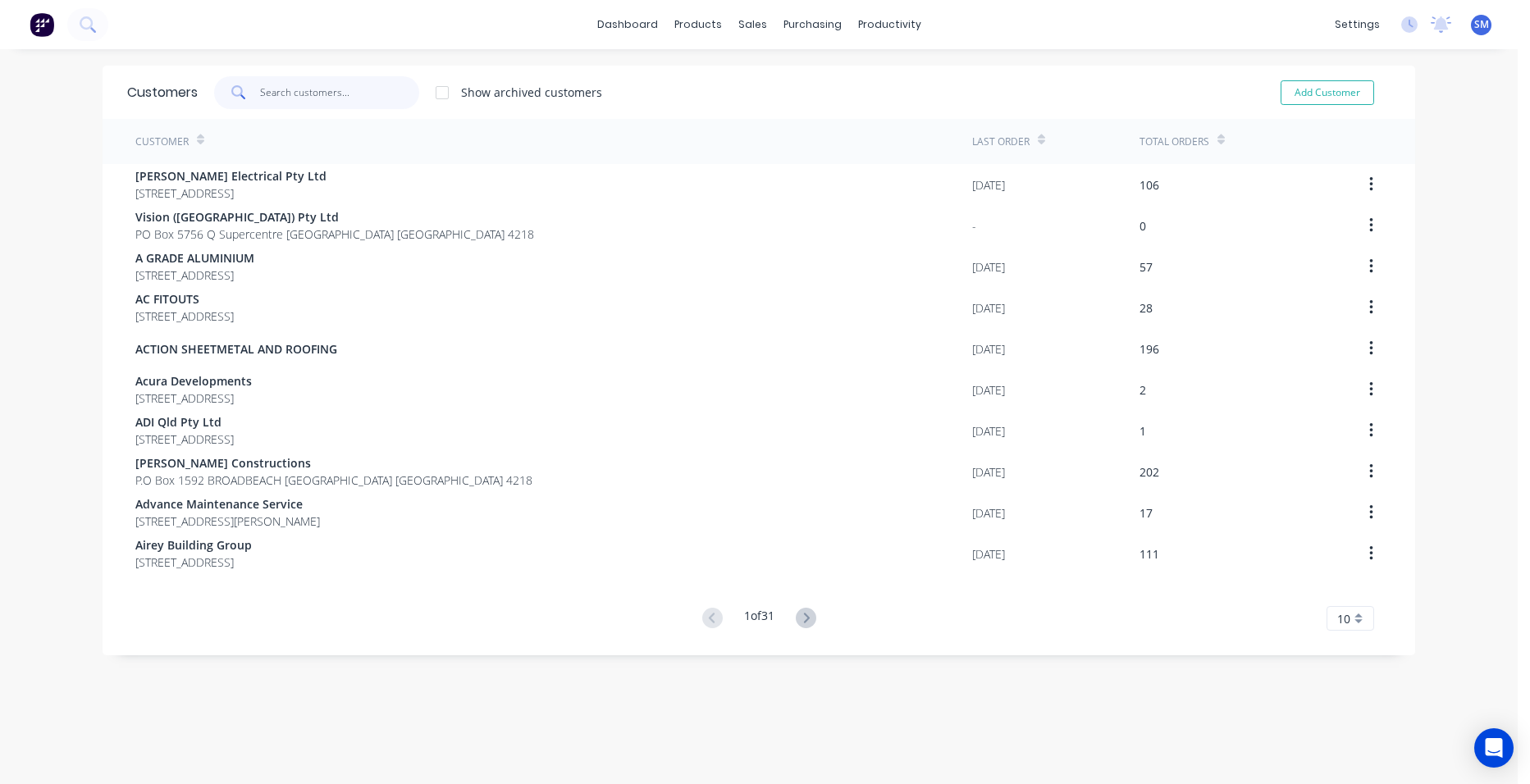
click at [317, 98] on input "text" at bounding box center [339, 92] width 160 height 33
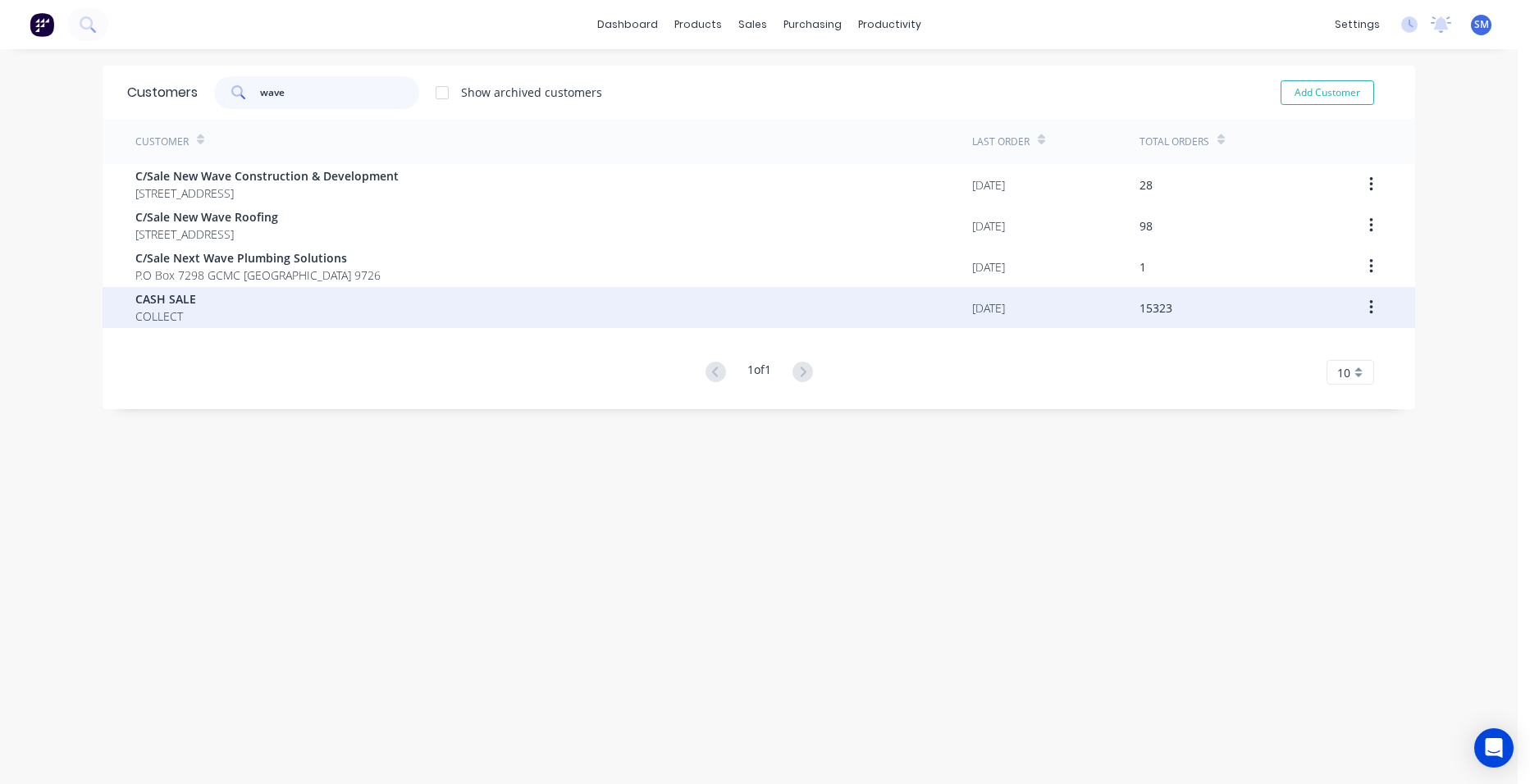
type input "wave"
click at [176, 314] on span "COLLECT" at bounding box center [165, 316] width 60 height 17
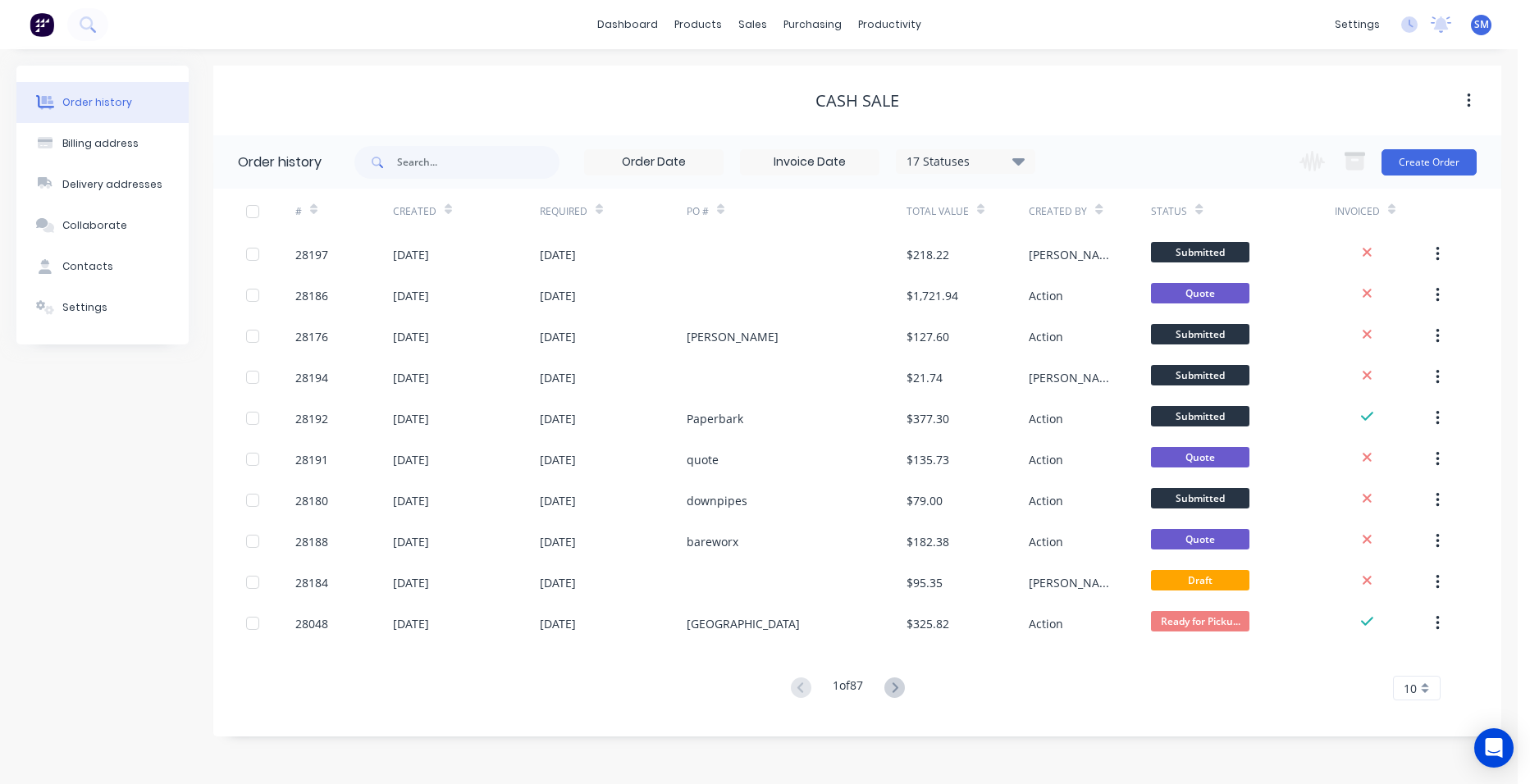
click at [1417, 145] on div "Change order status Submitted In Production Flashings Site Work Ready for Picku…" at bounding box center [1382, 161] width 187 height 53
click at [1417, 153] on button "Create Order" at bounding box center [1429, 162] width 95 height 26
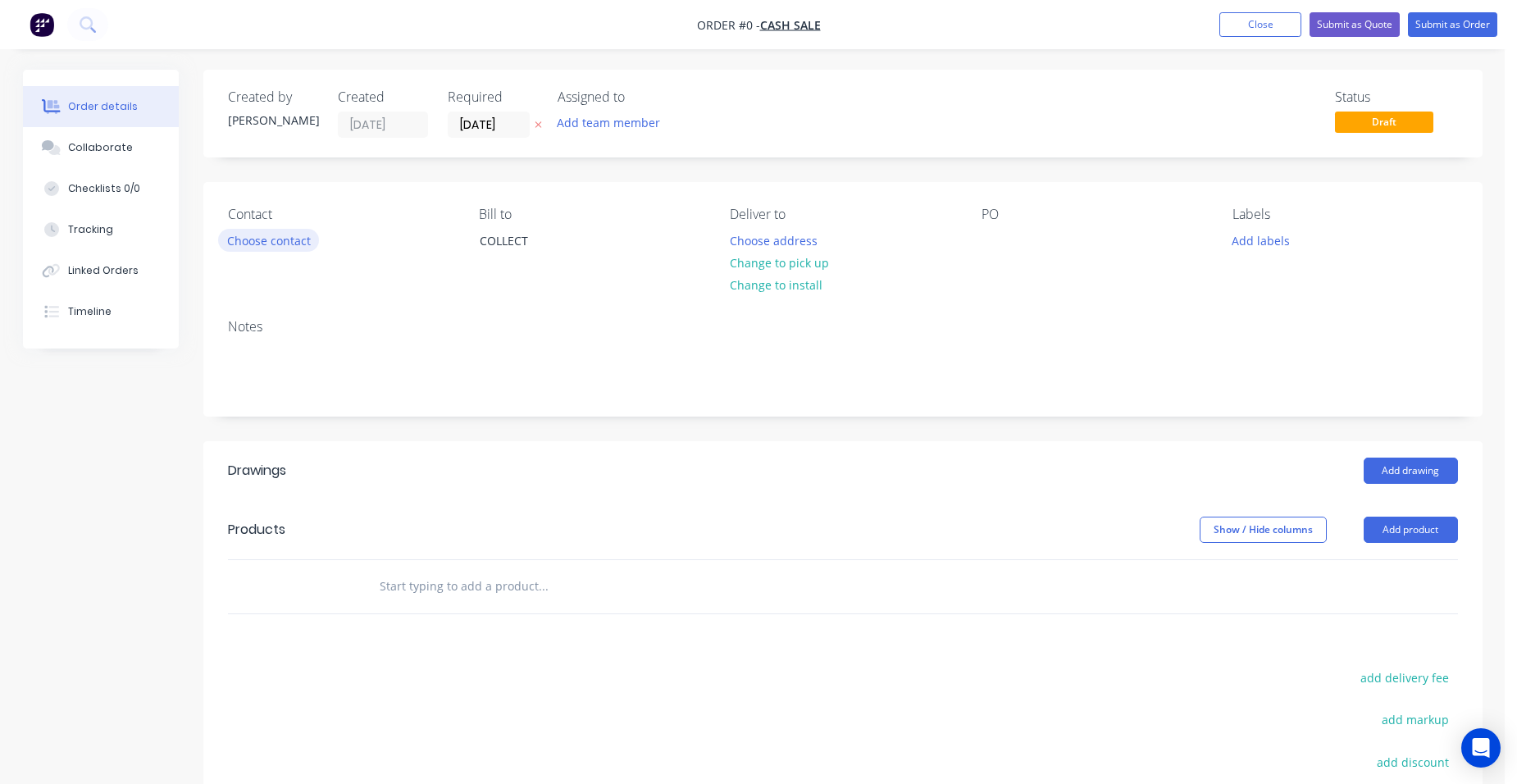
click at [276, 241] on button "Choose contact" at bounding box center [268, 239] width 101 height 22
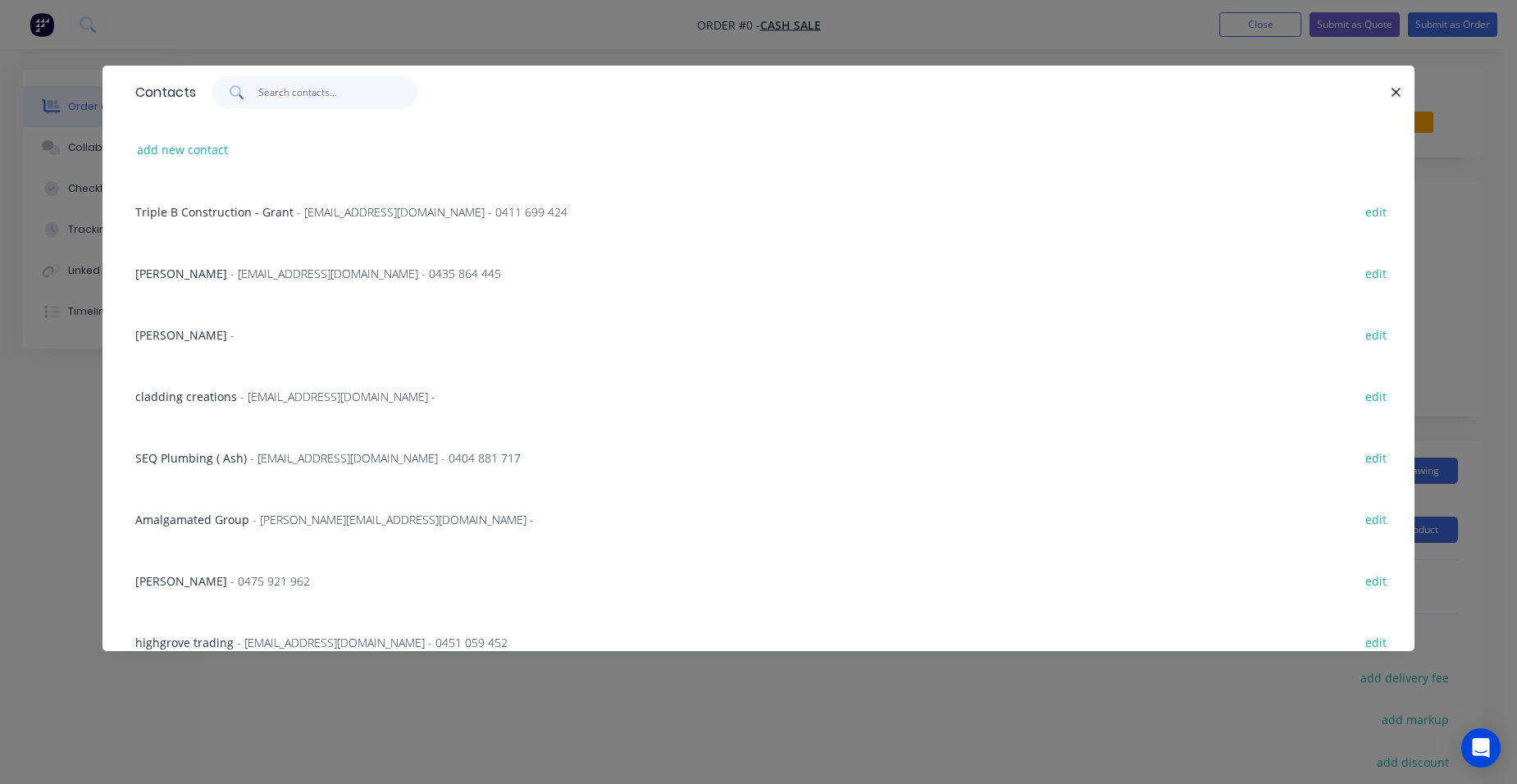
click at [266, 102] on input "text" at bounding box center [338, 92] width 160 height 33
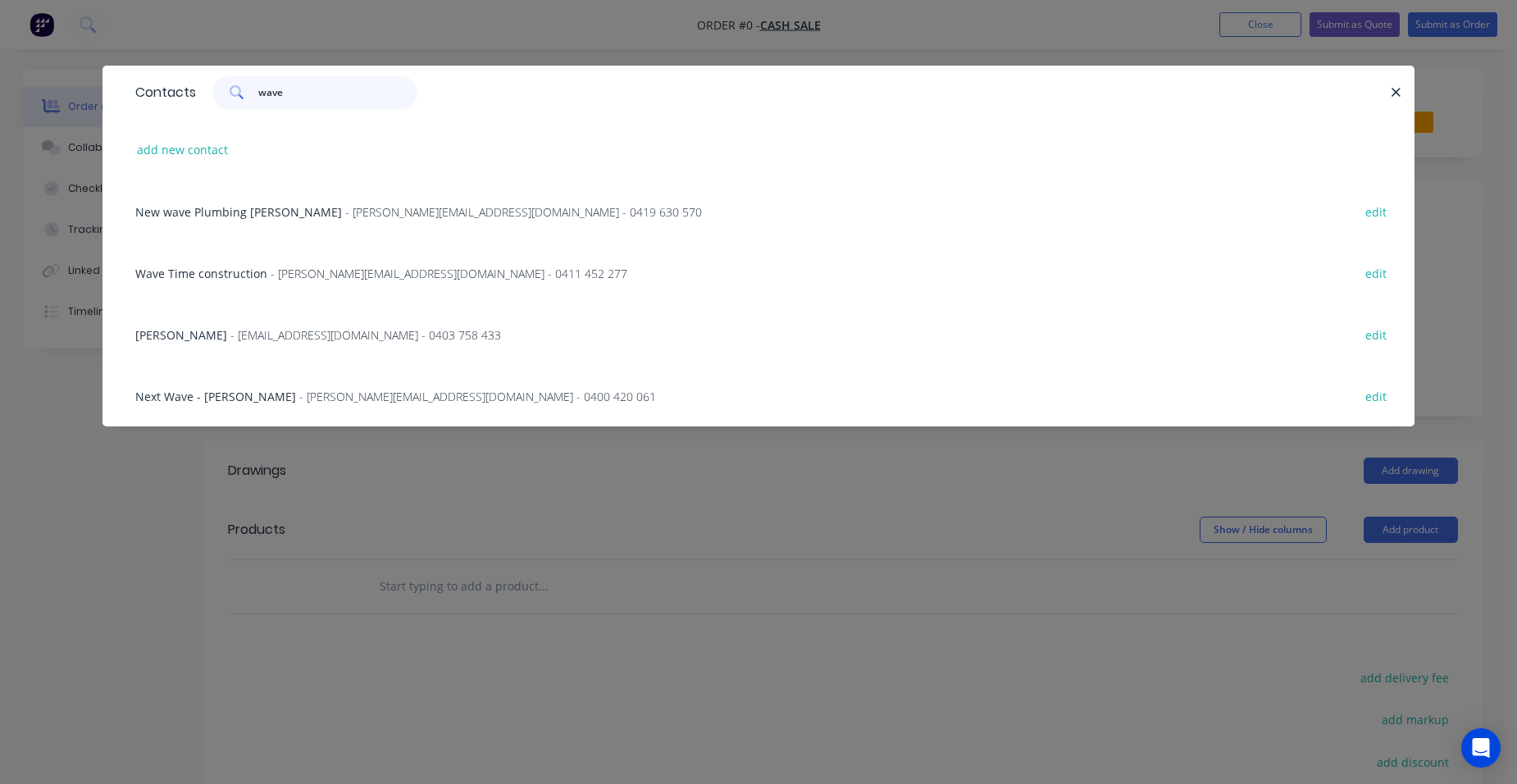
type input "wave"
click at [255, 265] on span "Wave Time construction" at bounding box center [201, 273] width 132 height 16
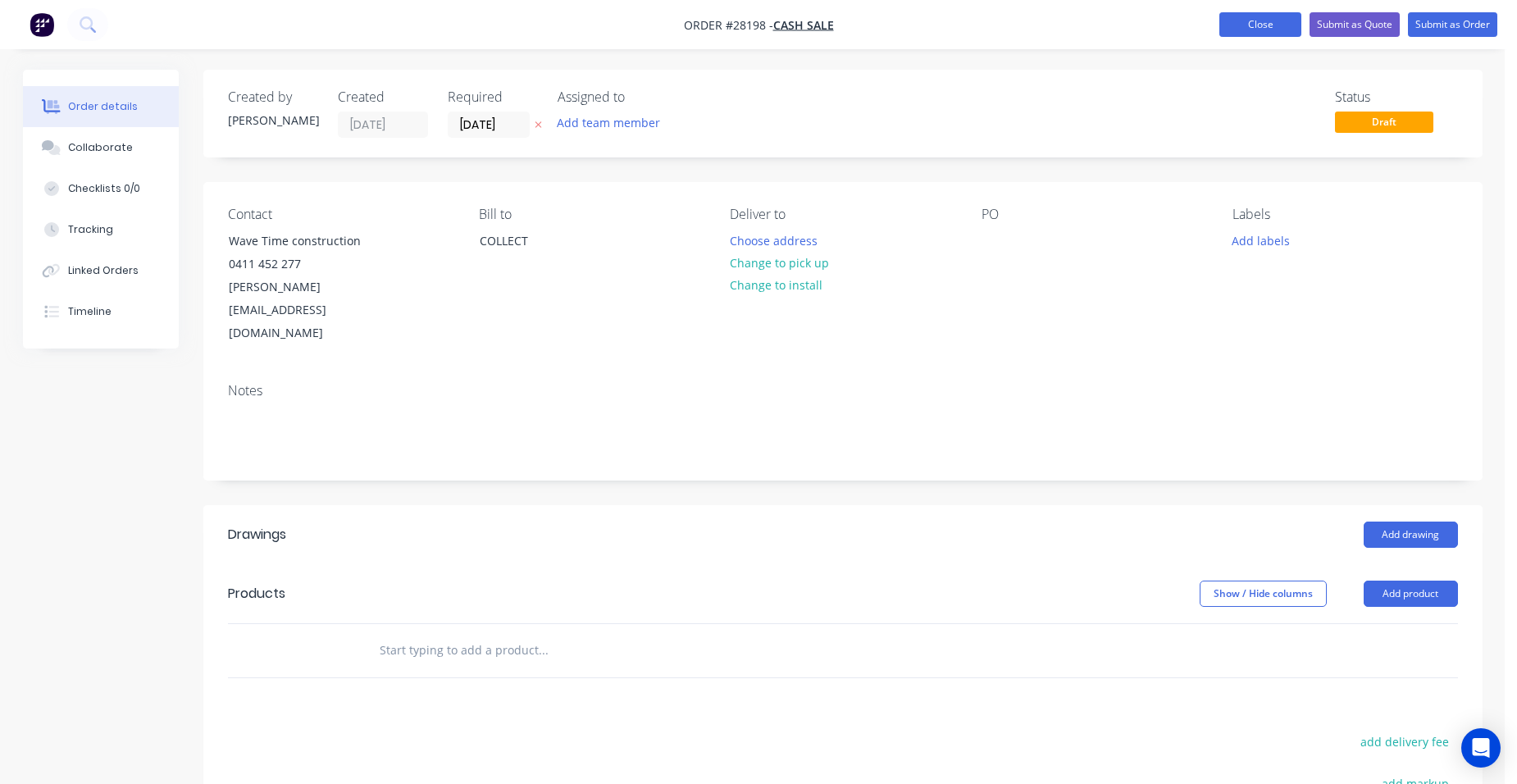
click at [1230, 17] on button "Close" at bounding box center [1260, 24] width 82 height 24
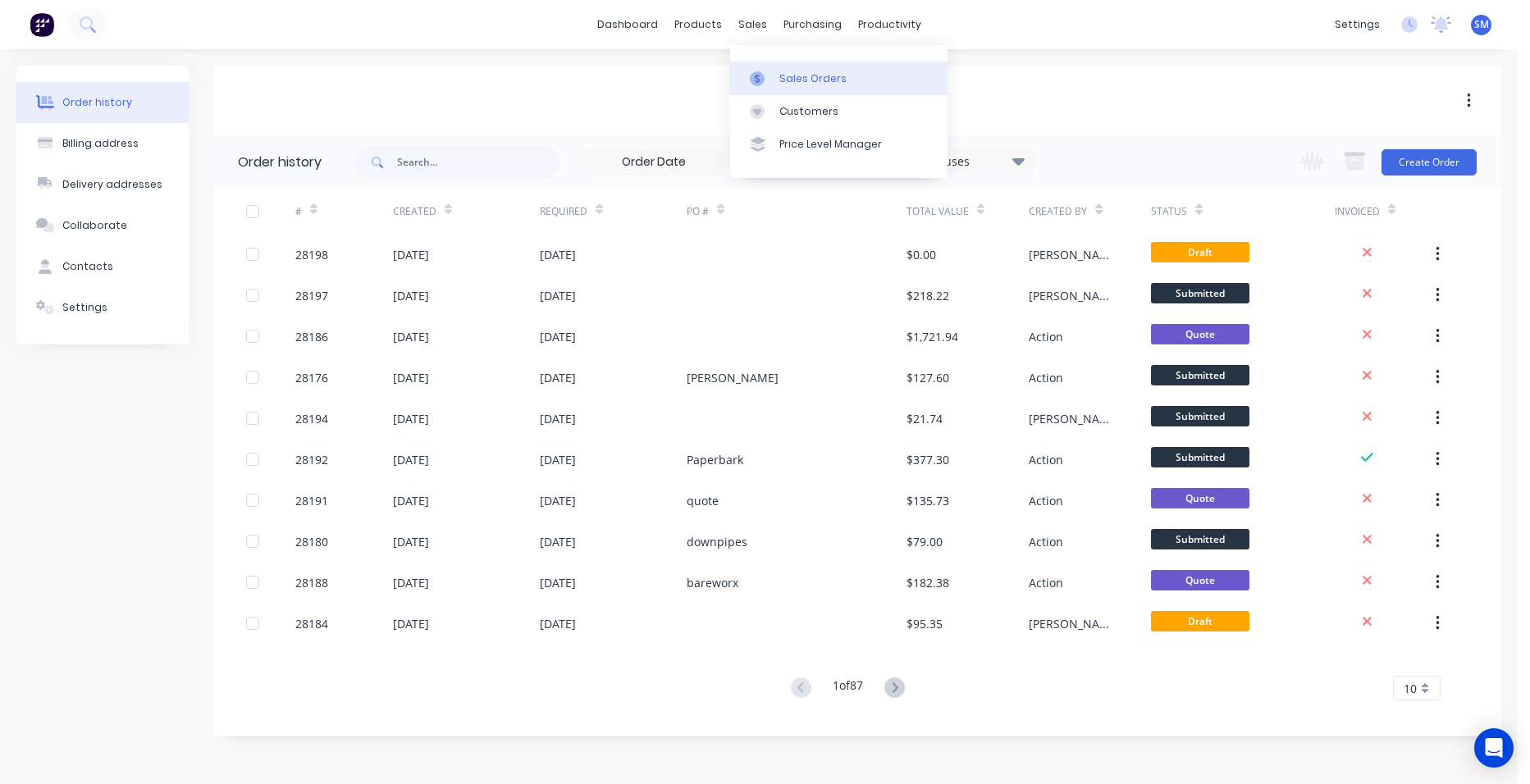
click at [795, 83] on div "Sales Orders" at bounding box center [813, 78] width 67 height 15
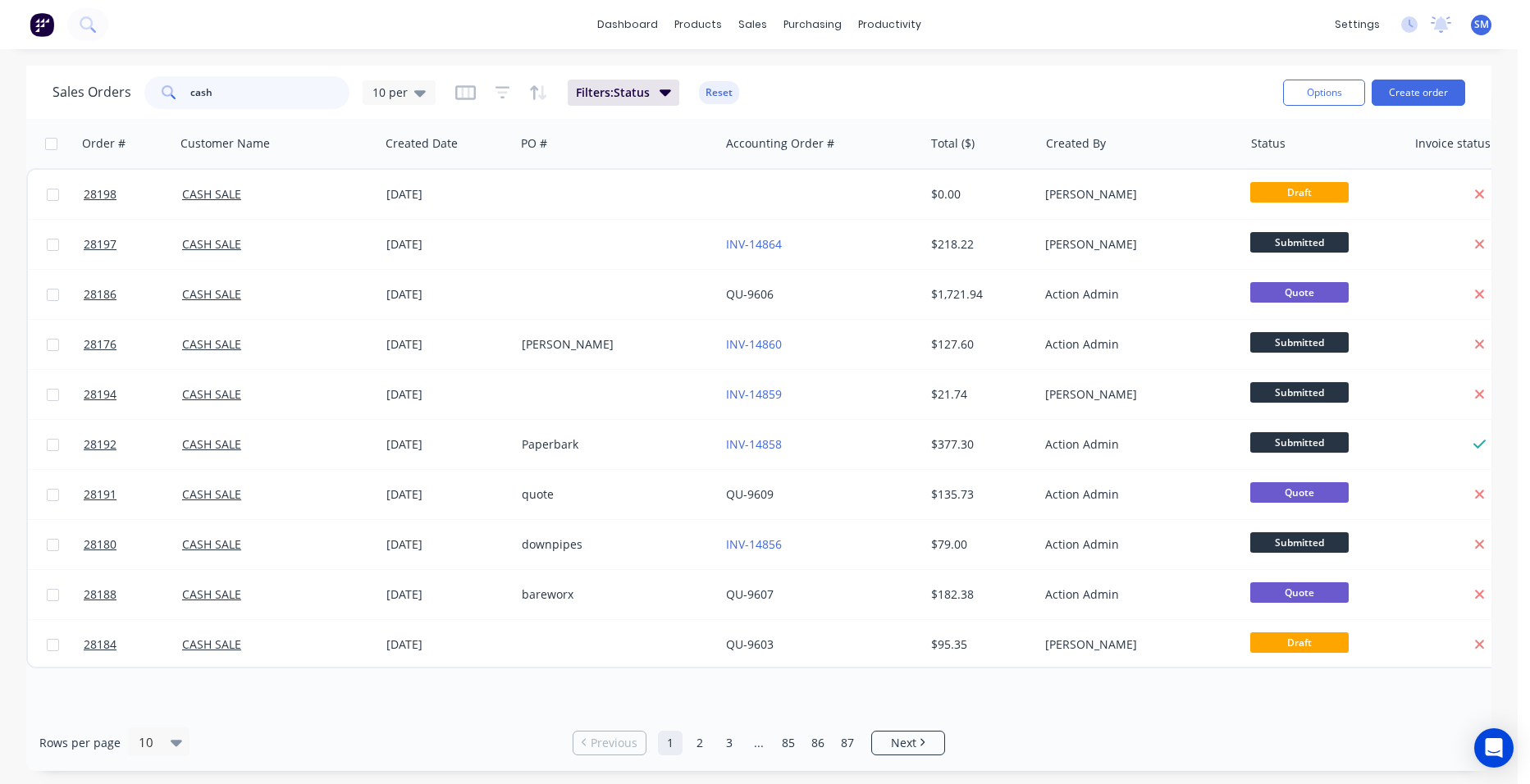
drag, startPoint x: 254, startPoint y: 91, endPoint x: 176, endPoint y: 84, distance: 78.3
click at [176, 84] on div "cash" at bounding box center [246, 92] width 205 height 33
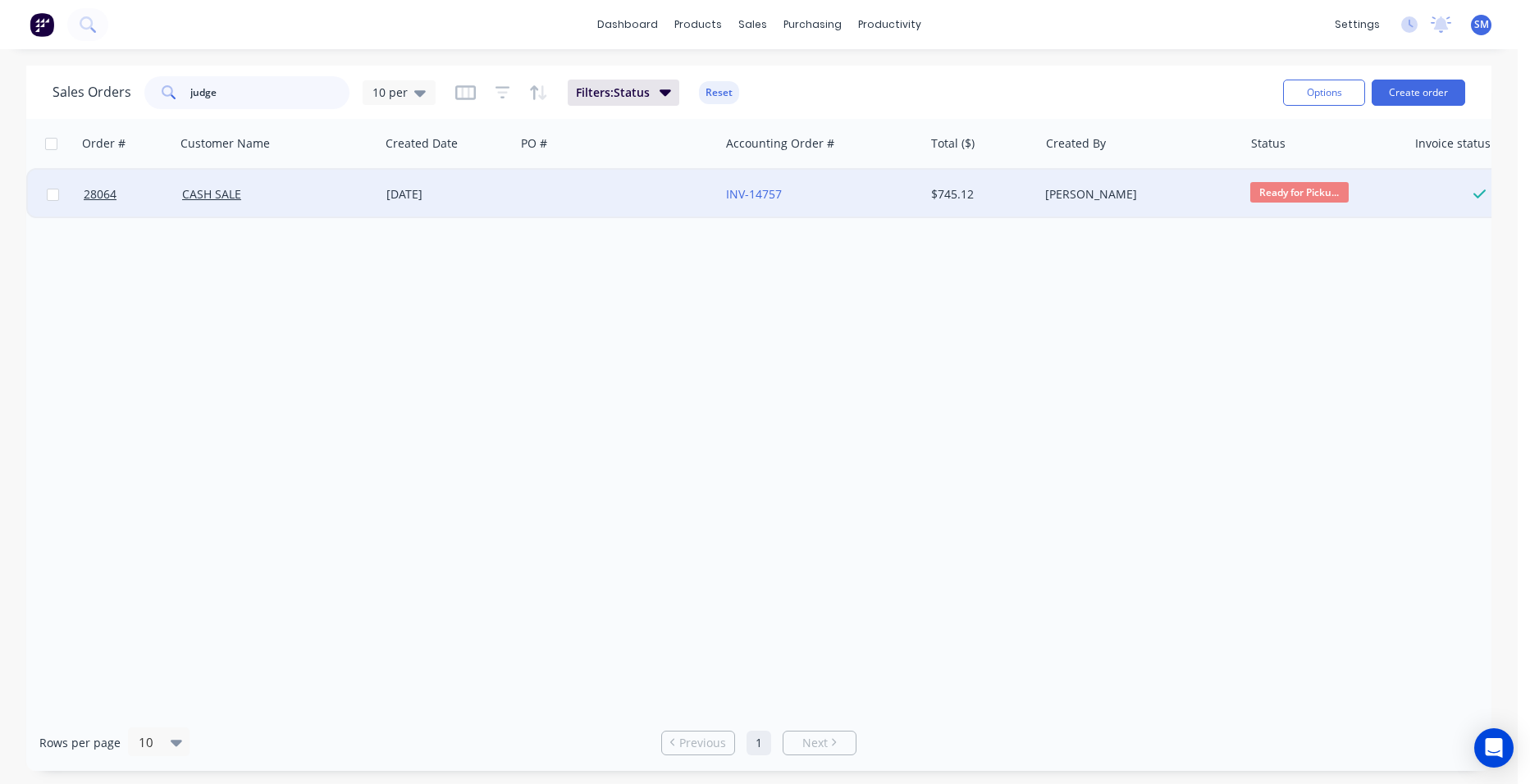
type input "judge"
click at [616, 175] on div at bounding box center [617, 194] width 204 height 50
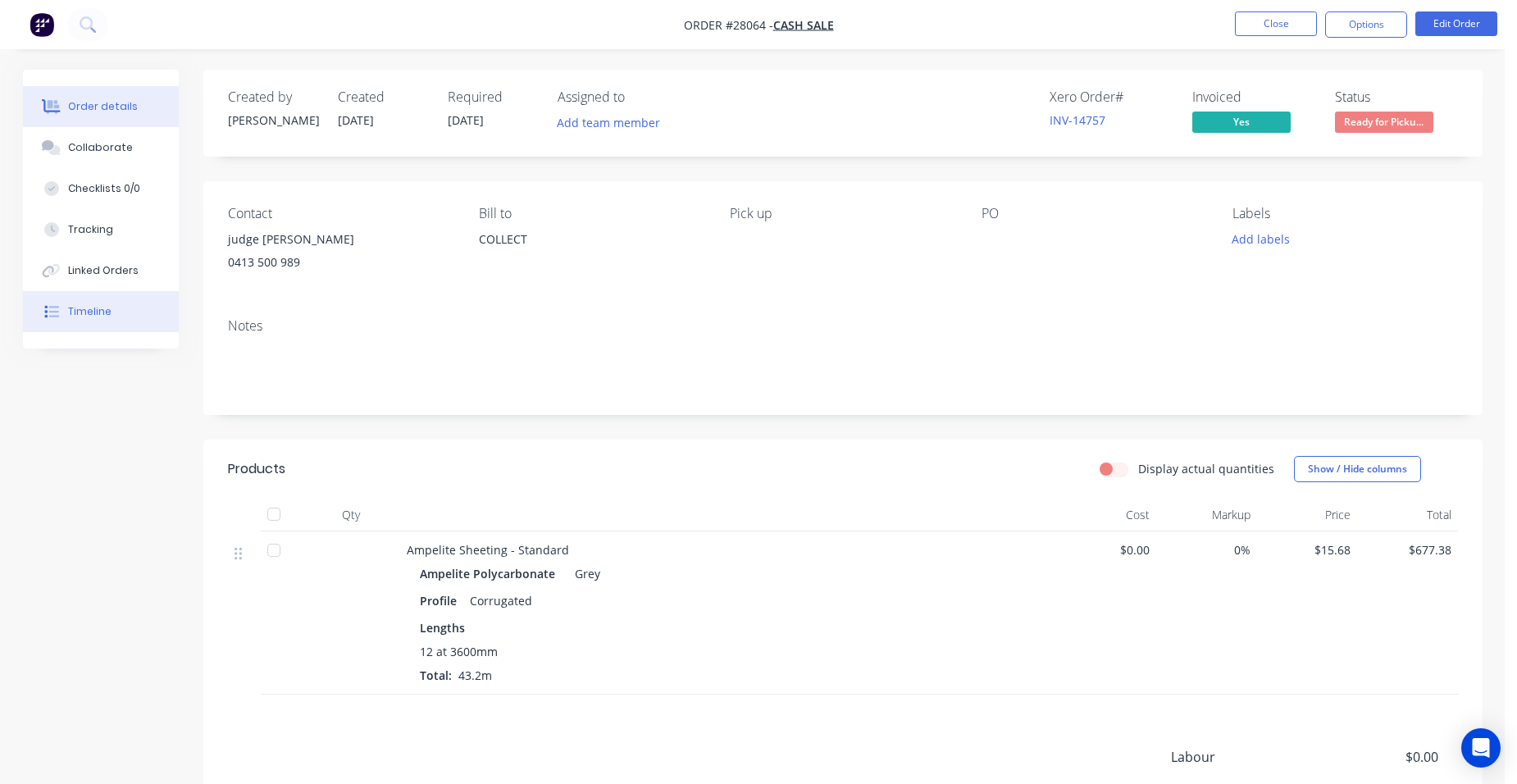
click at [133, 300] on button "Timeline" at bounding box center [101, 312] width 155 height 41
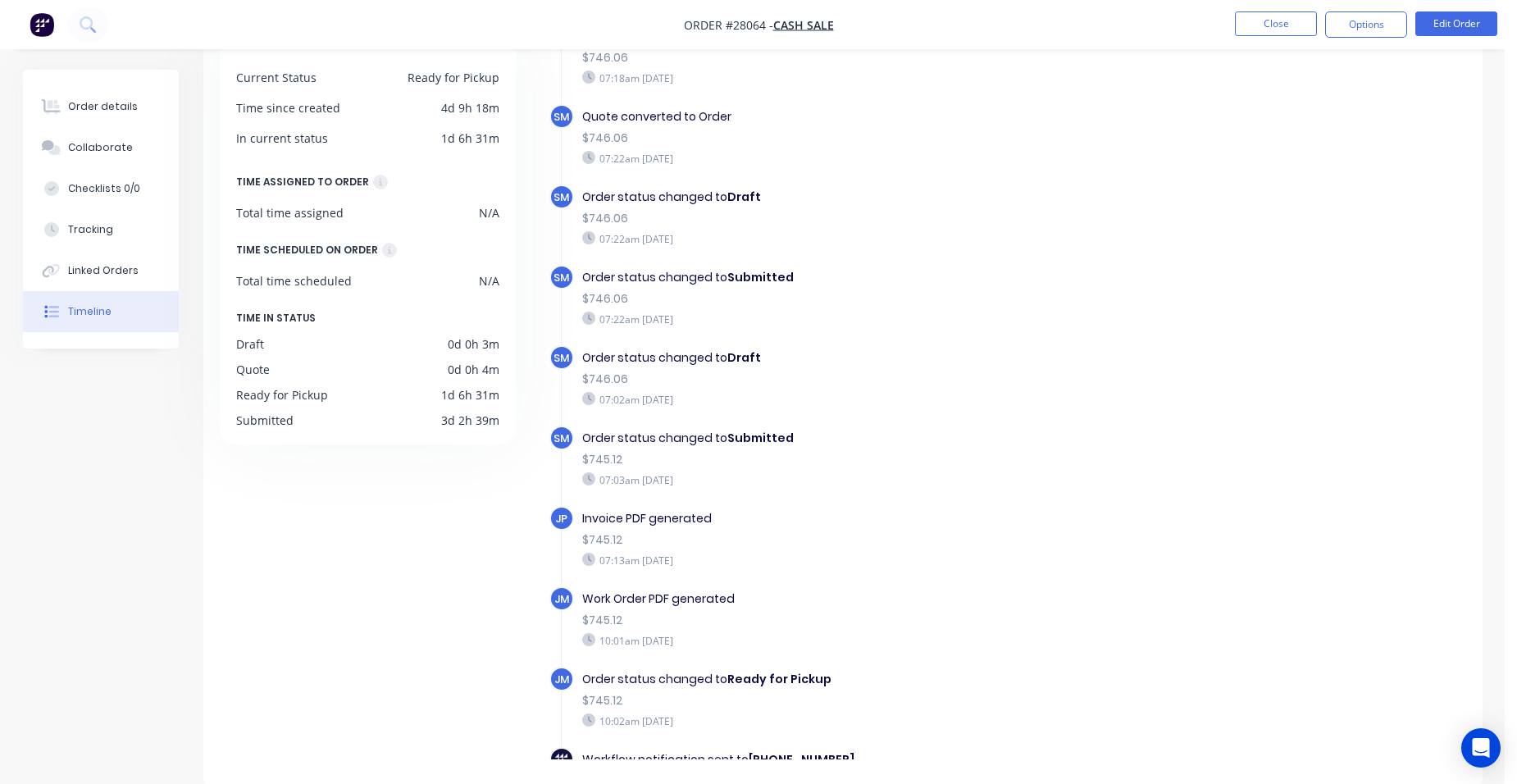
scroll to position [246, 0]
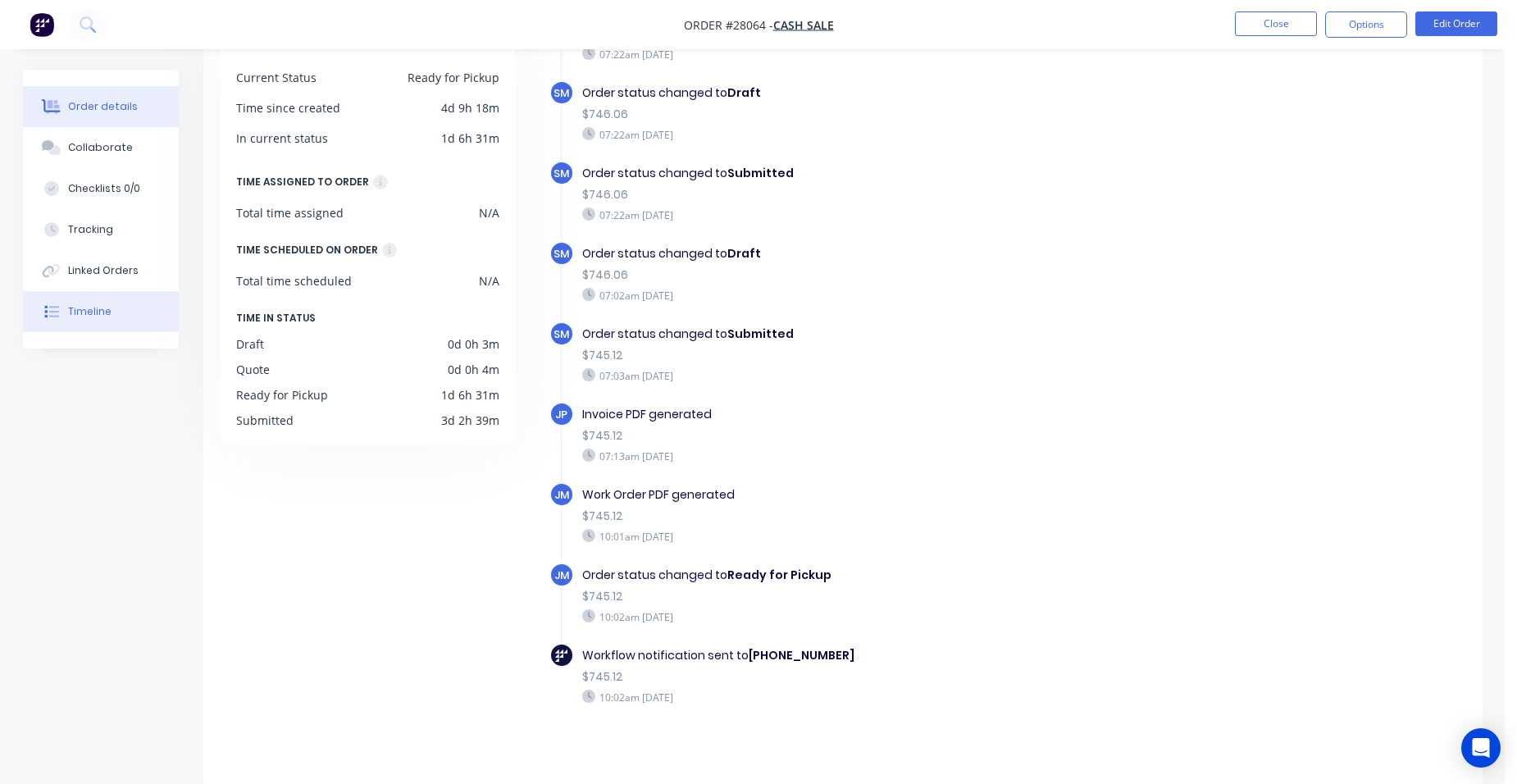
click at [155, 109] on button "Order details" at bounding box center [101, 107] width 155 height 41
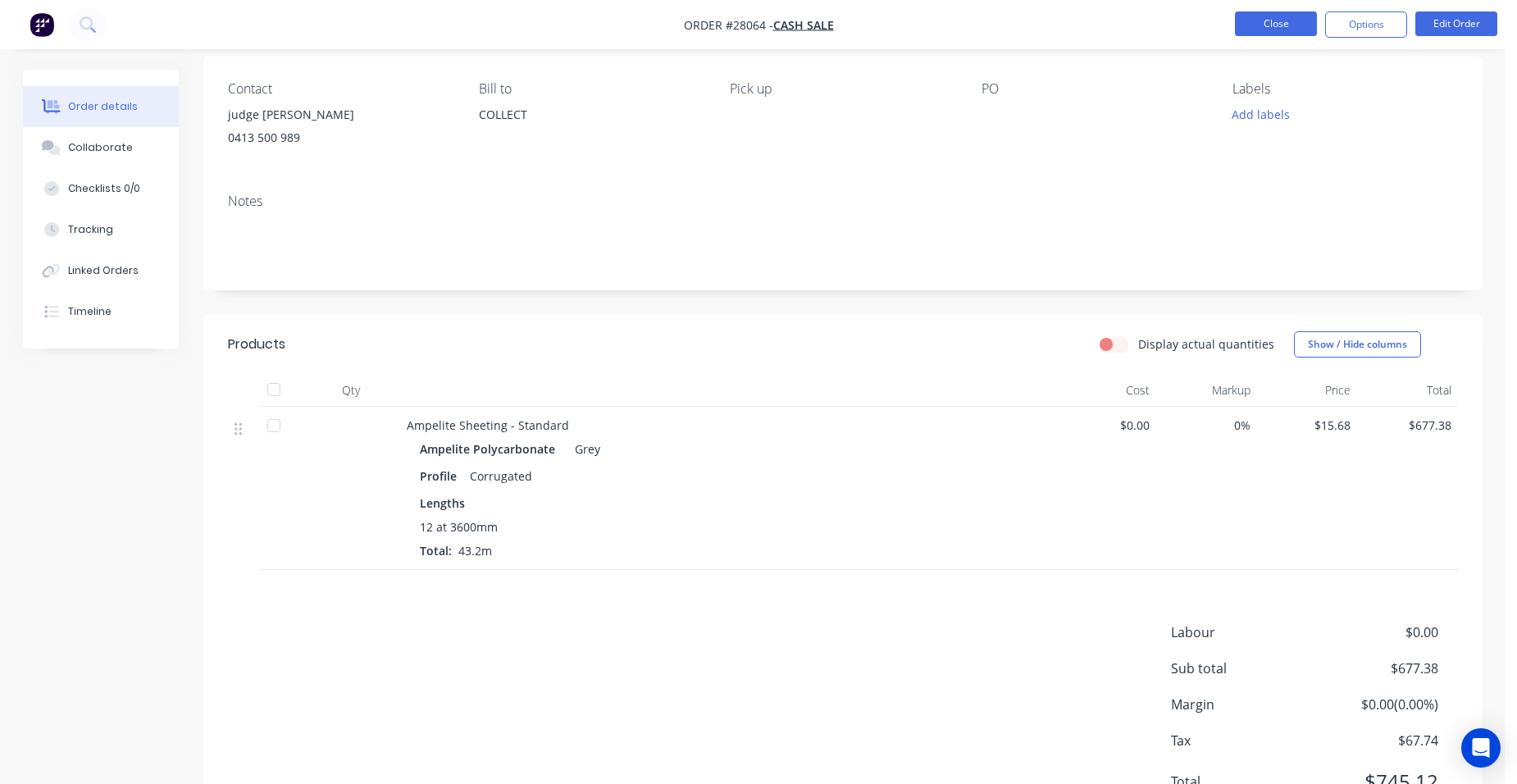
click at [1276, 29] on button "Close" at bounding box center [1276, 23] width 82 height 24
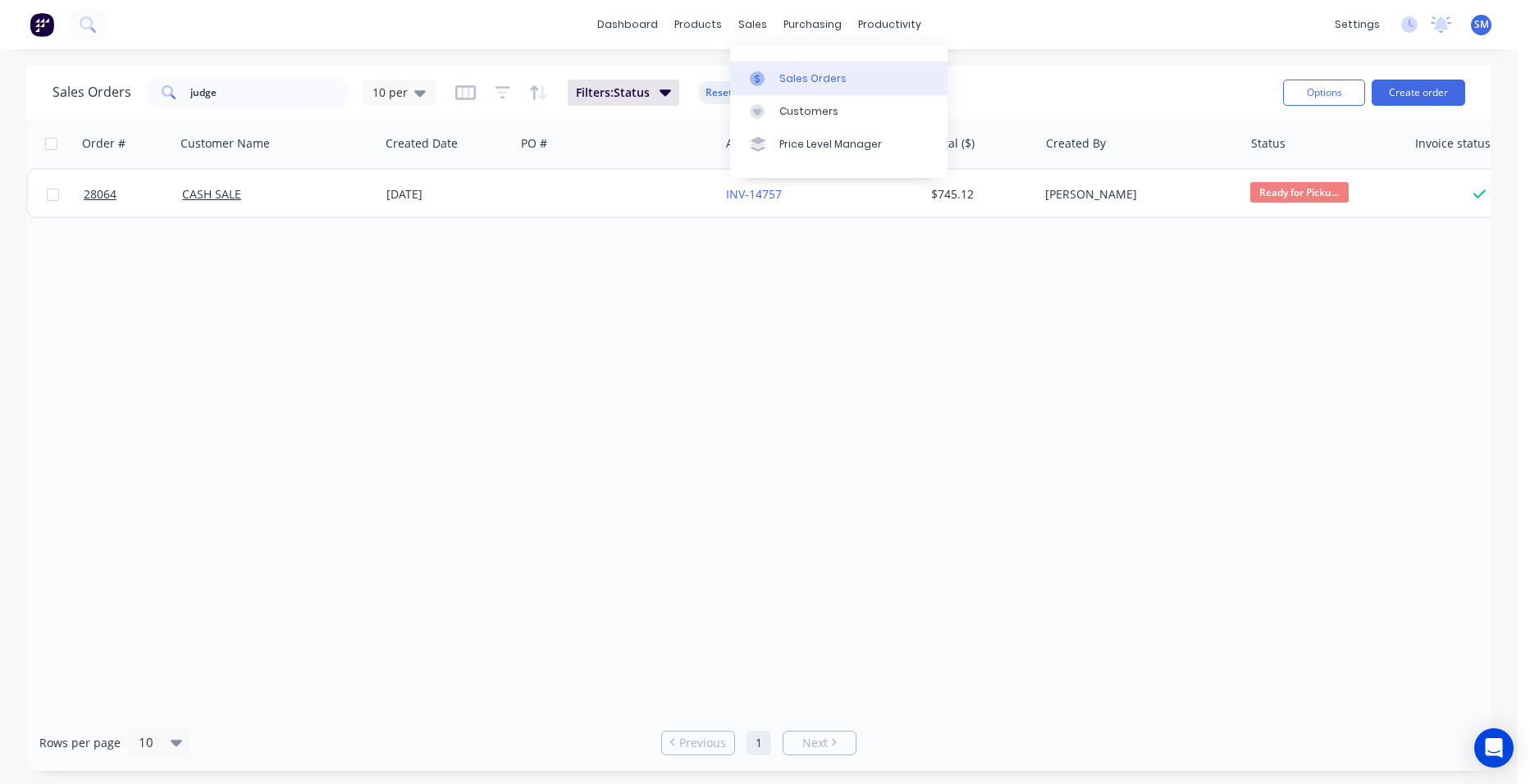
click at [816, 79] on div "Sales Orders" at bounding box center [813, 78] width 67 height 15
drag, startPoint x: 144, startPoint y: 81, endPoint x: 102, endPoint y: 86, distance: 42.3
click at [102, 86] on div "Sales Orders judge 10 per" at bounding box center [244, 92] width 383 height 33
